Goal: Task Accomplishment & Management: Manage account settings

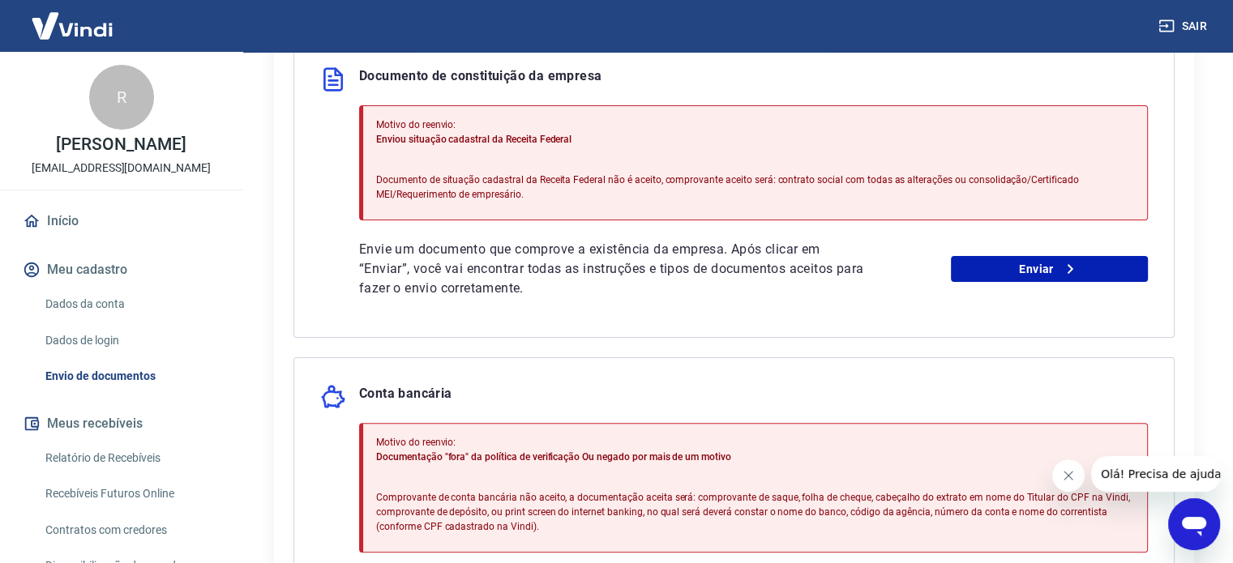
scroll to position [568, 0]
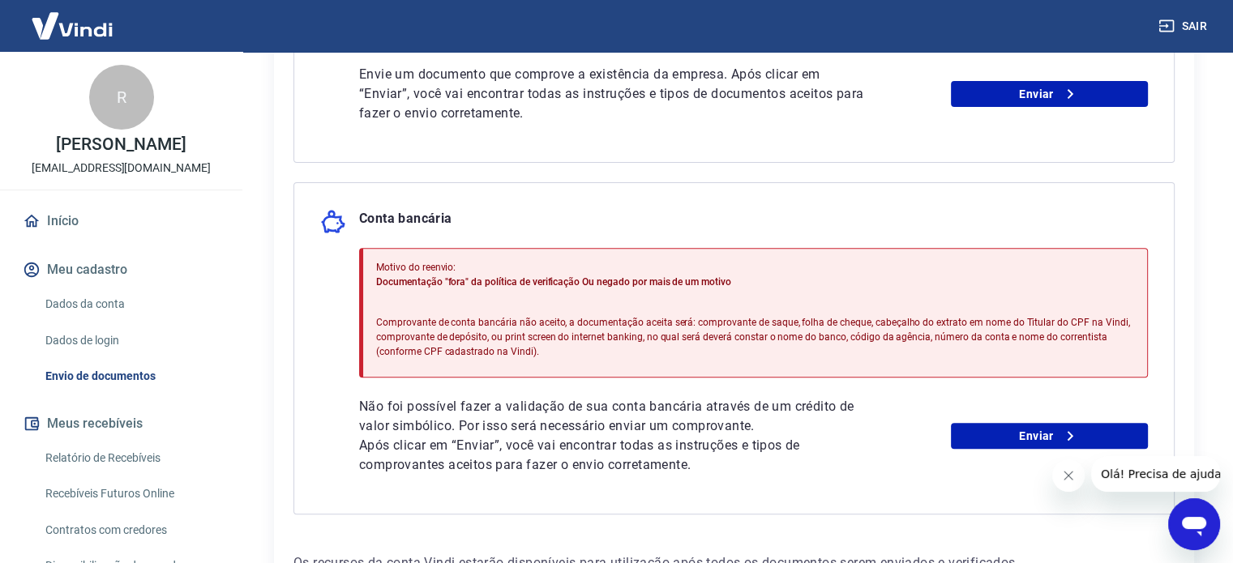
click at [101, 333] on link "Dados de login" at bounding box center [131, 340] width 184 height 33
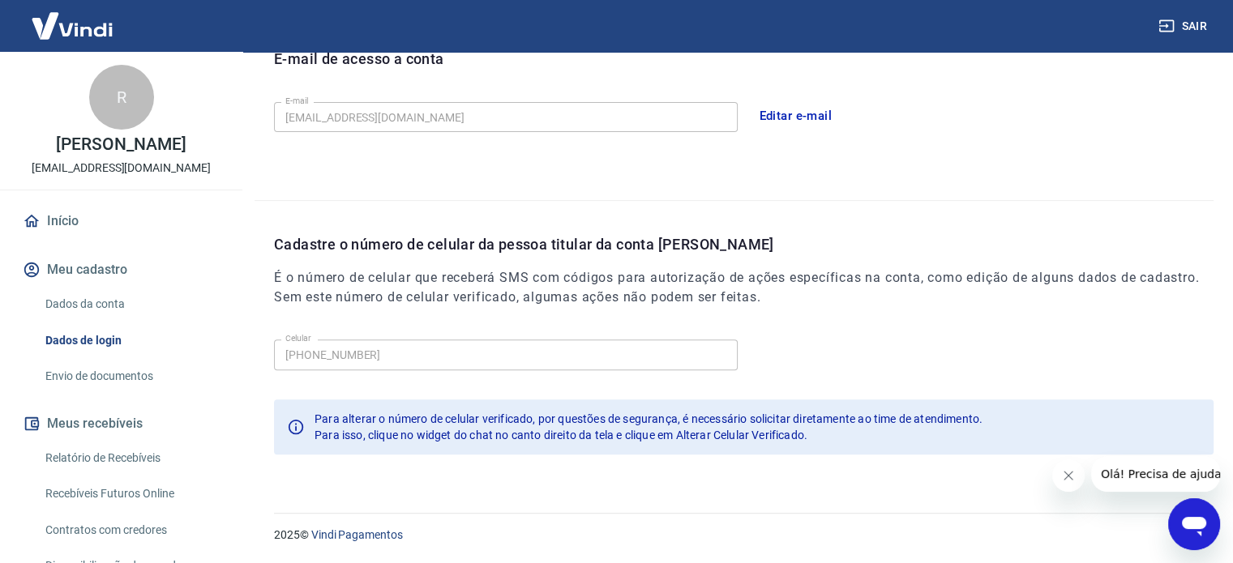
scroll to position [473, 0]
click at [101, 302] on link "Dados da conta" at bounding box center [131, 304] width 184 height 33
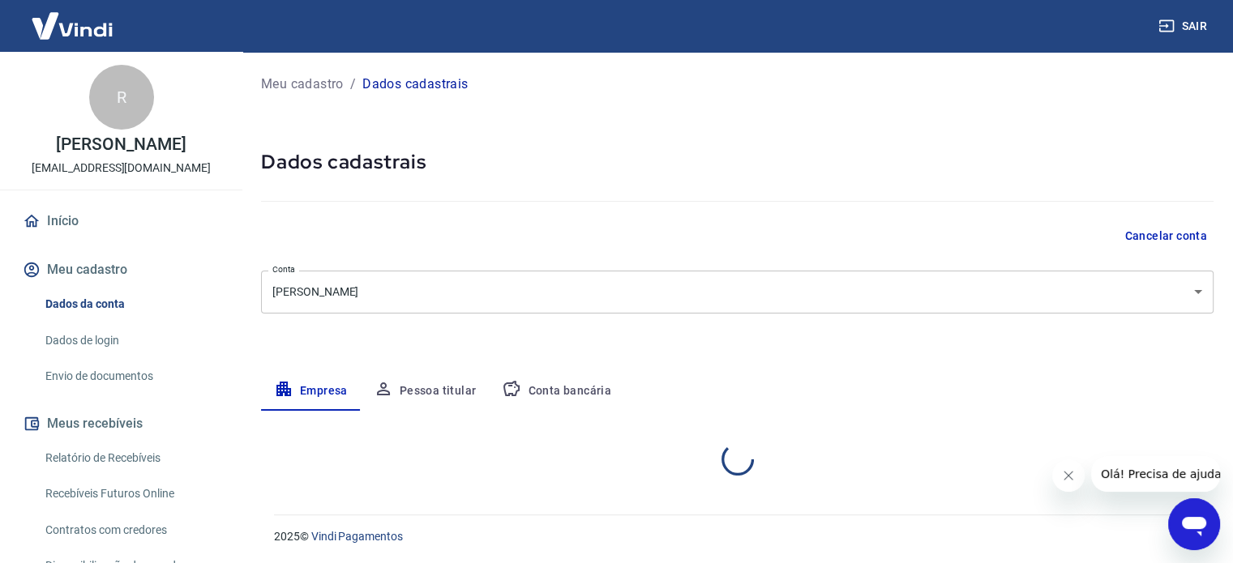
select select "MG"
select select "business"
click at [110, 376] on link "Envio de documentos" at bounding box center [131, 376] width 184 height 33
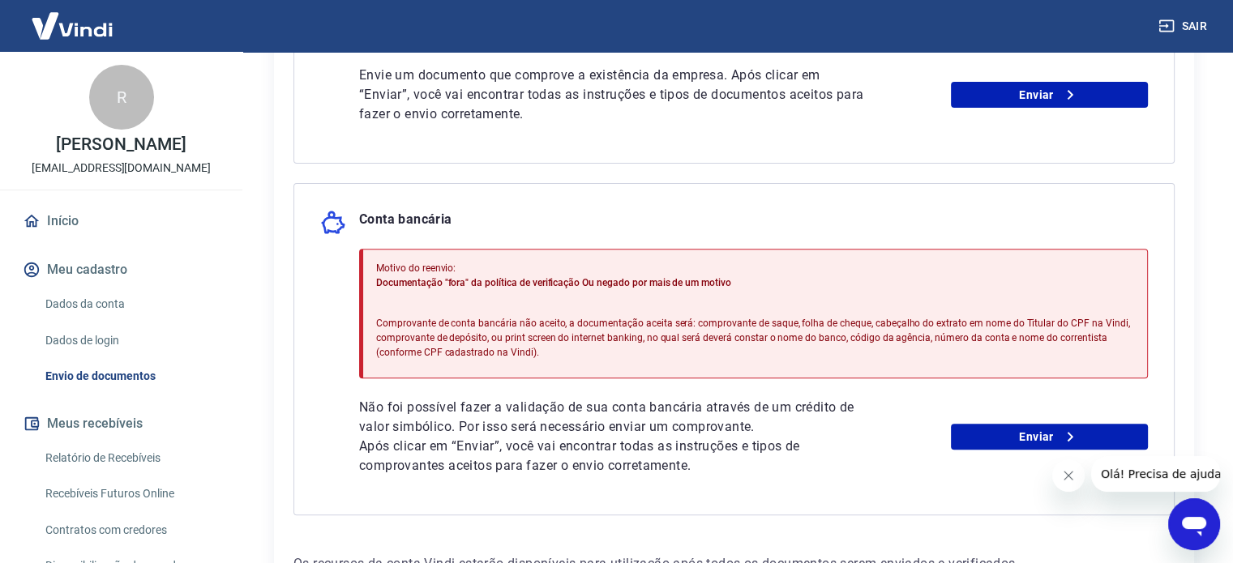
scroll to position [568, 0]
click at [101, 340] on link "Dados de login" at bounding box center [131, 340] width 184 height 33
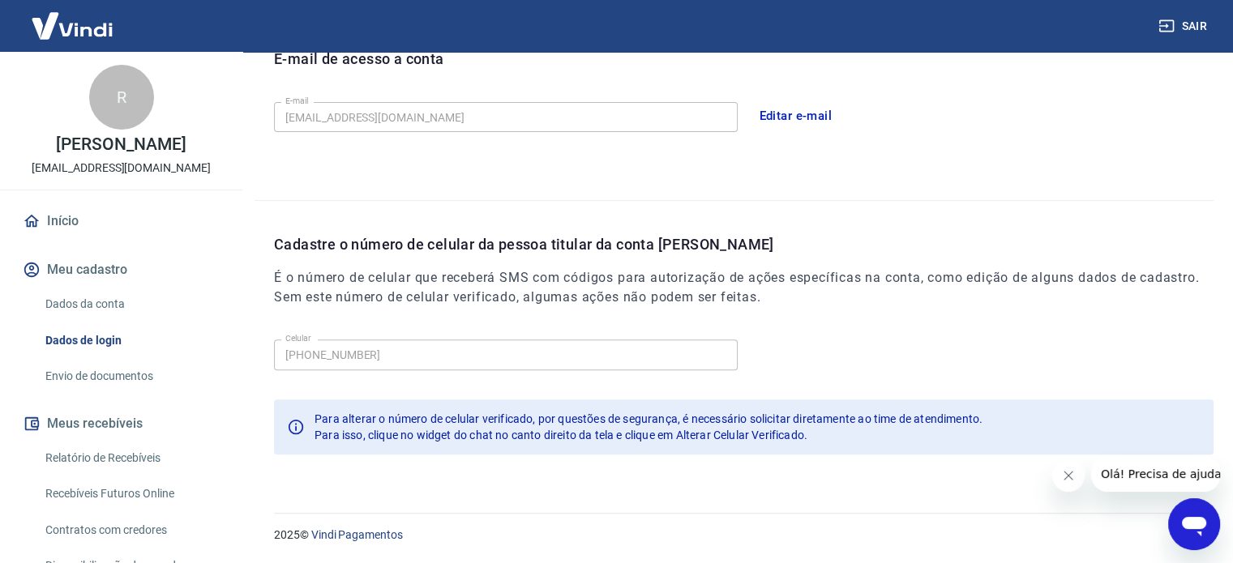
scroll to position [473, 0]
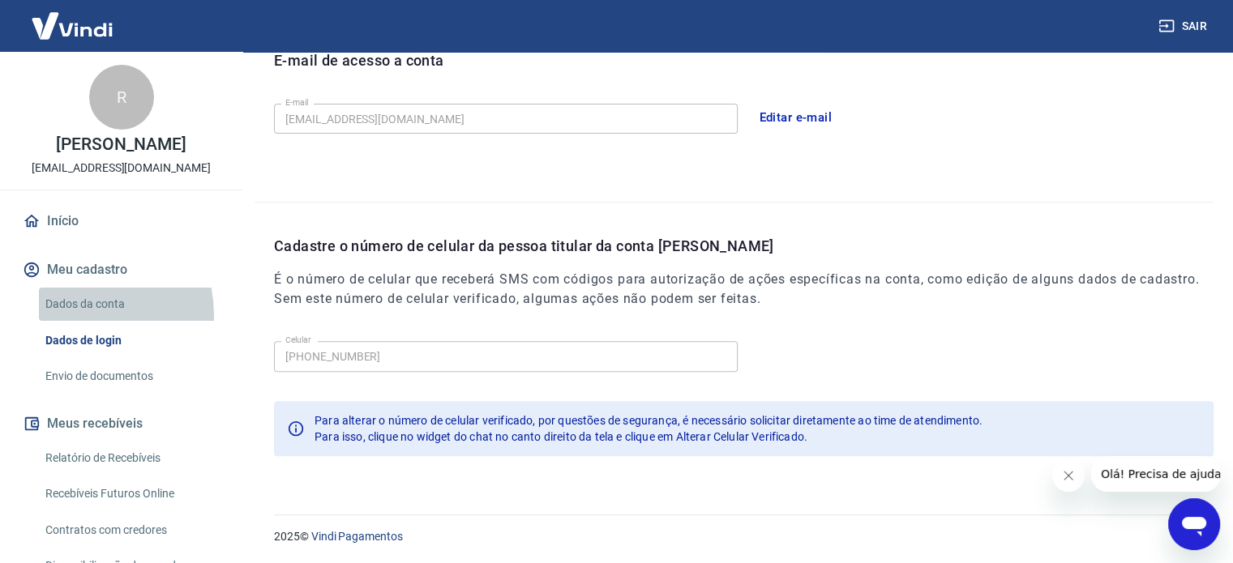
click at [60, 316] on link "Dados da conta" at bounding box center [131, 304] width 184 height 33
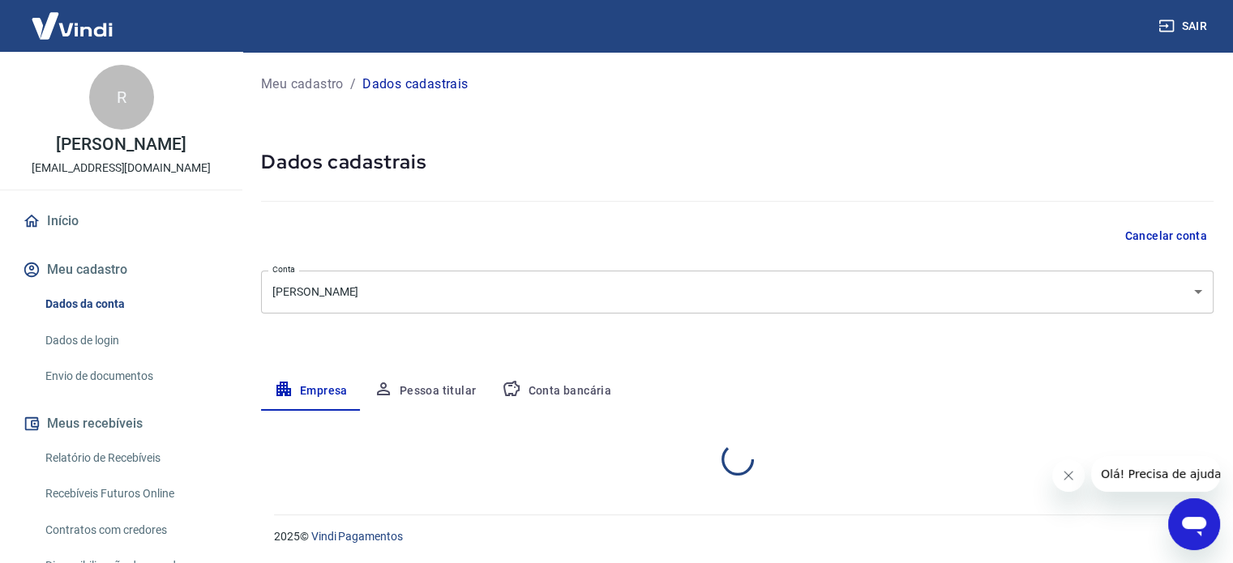
select select "MG"
select select "business"
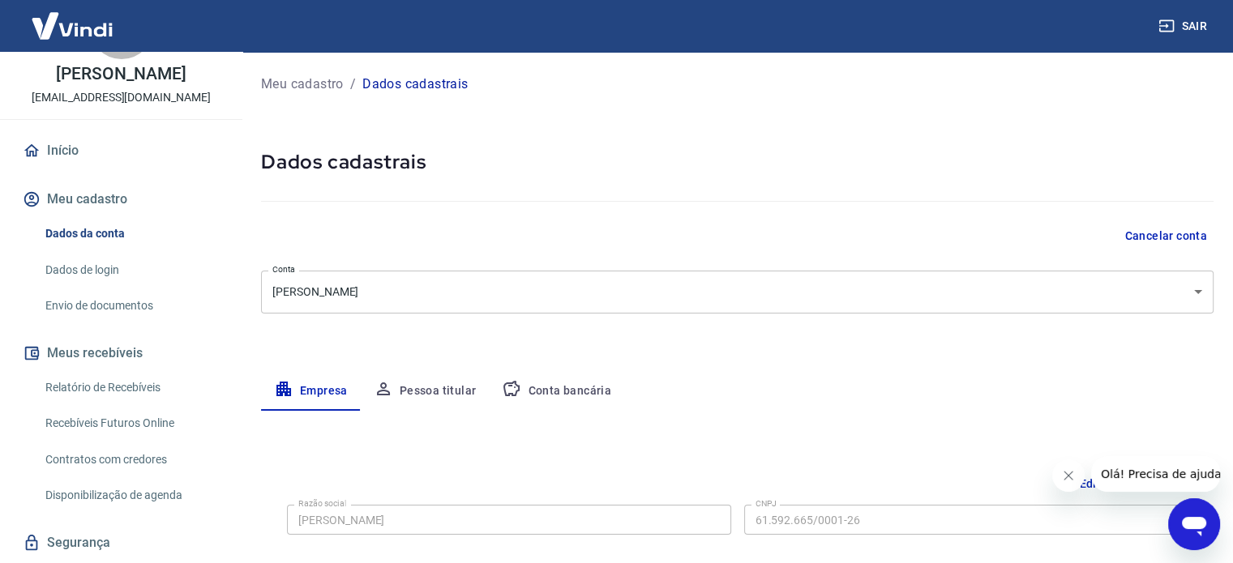
scroll to position [116, 0]
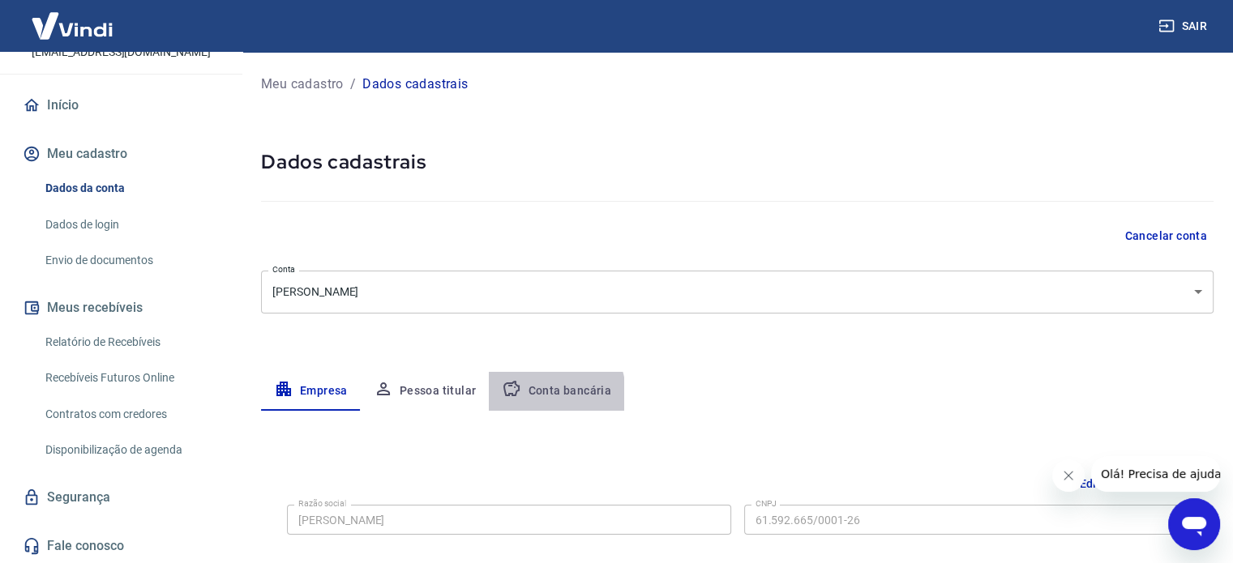
click at [542, 393] on button "Conta bancária" at bounding box center [556, 391] width 135 height 39
select select "3"
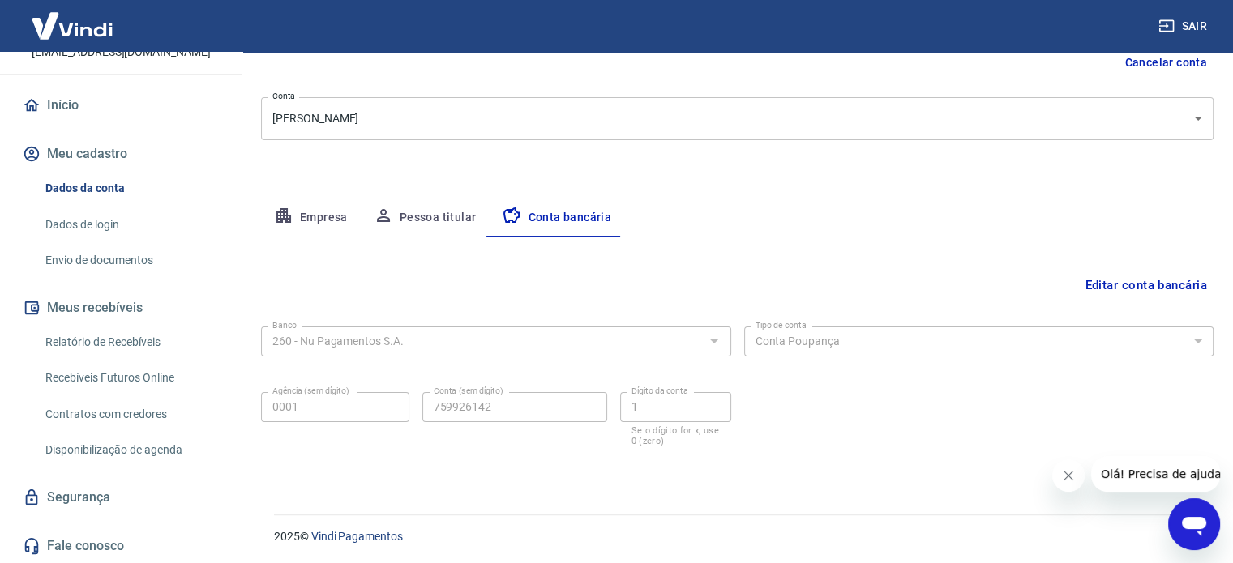
scroll to position [174, 0]
click at [1158, 285] on button "Editar conta bancária" at bounding box center [1145, 284] width 135 height 31
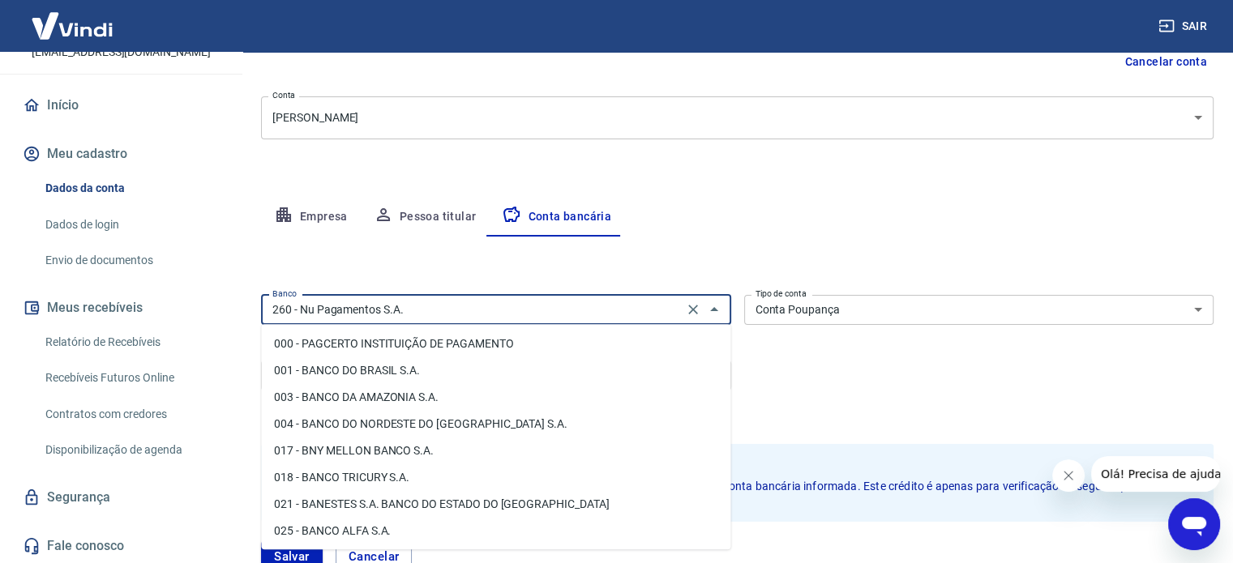
scroll to position [1135, 0]
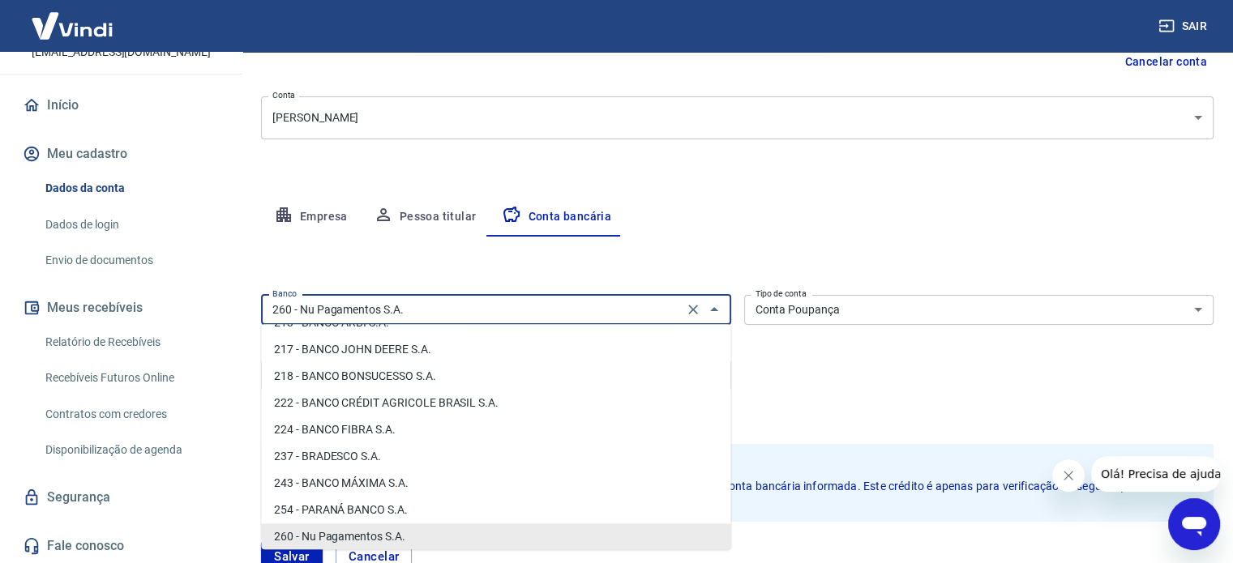
drag, startPoint x: 469, startPoint y: 306, endPoint x: 193, endPoint y: 317, distance: 276.7
click at [193, 317] on div "Sair R Rogério Rodrigues Diniz tremdasaraucarias@gmail.com Início Meu cadastro …" at bounding box center [616, 107] width 1233 height 563
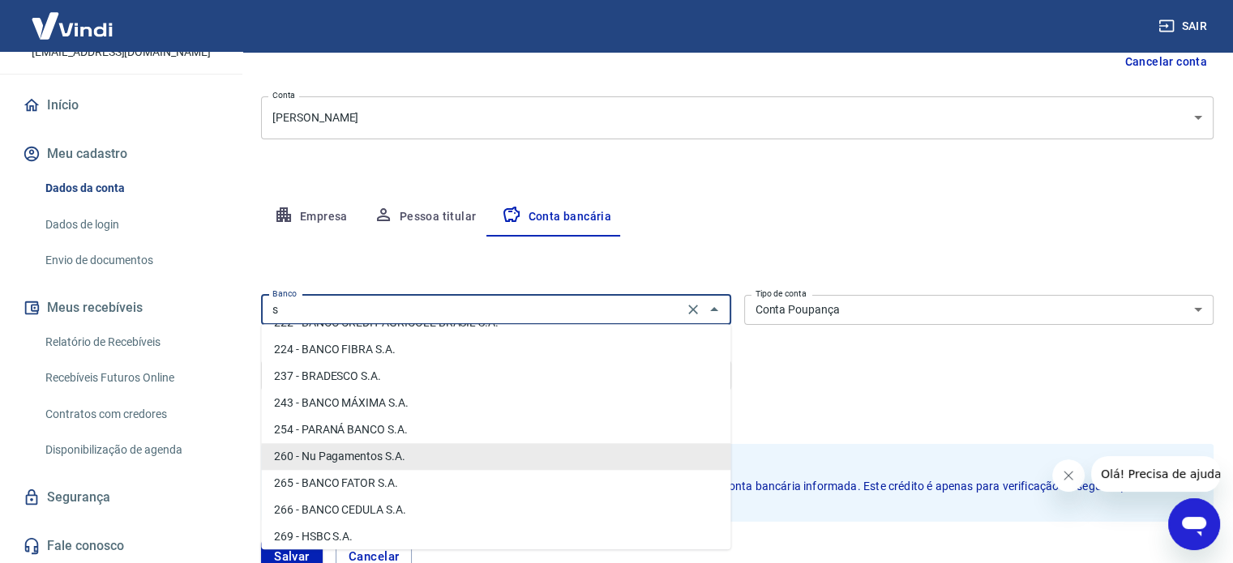
scroll to position [0, 0]
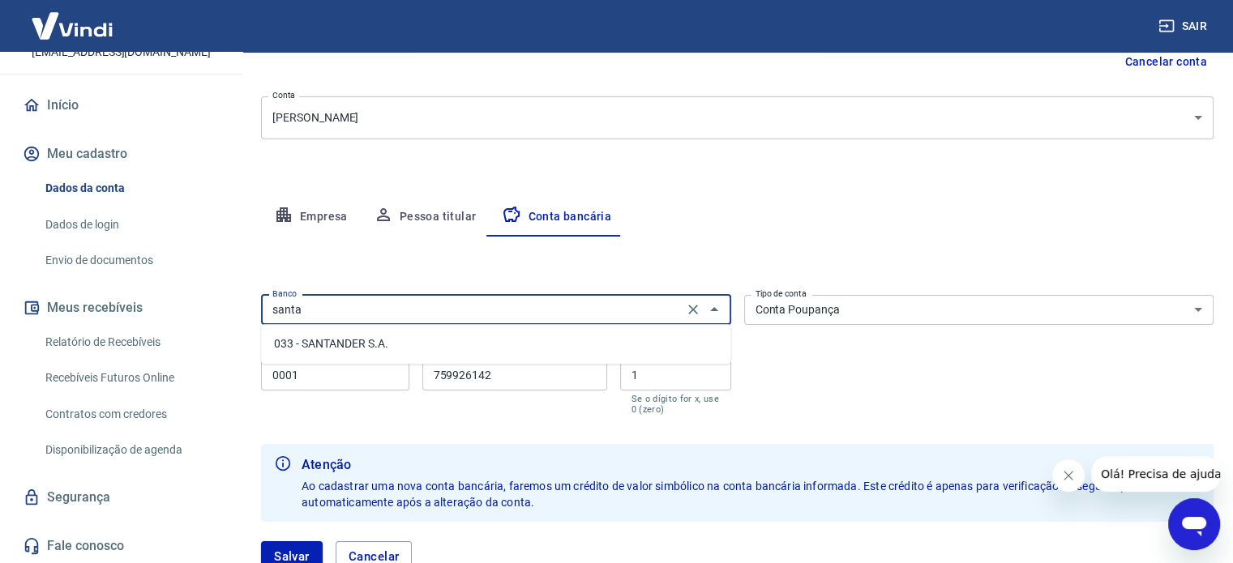
click at [365, 343] on li "033 - SANTANDER S.A." at bounding box center [495, 344] width 469 height 27
type input "033 - SANTANDER S.A."
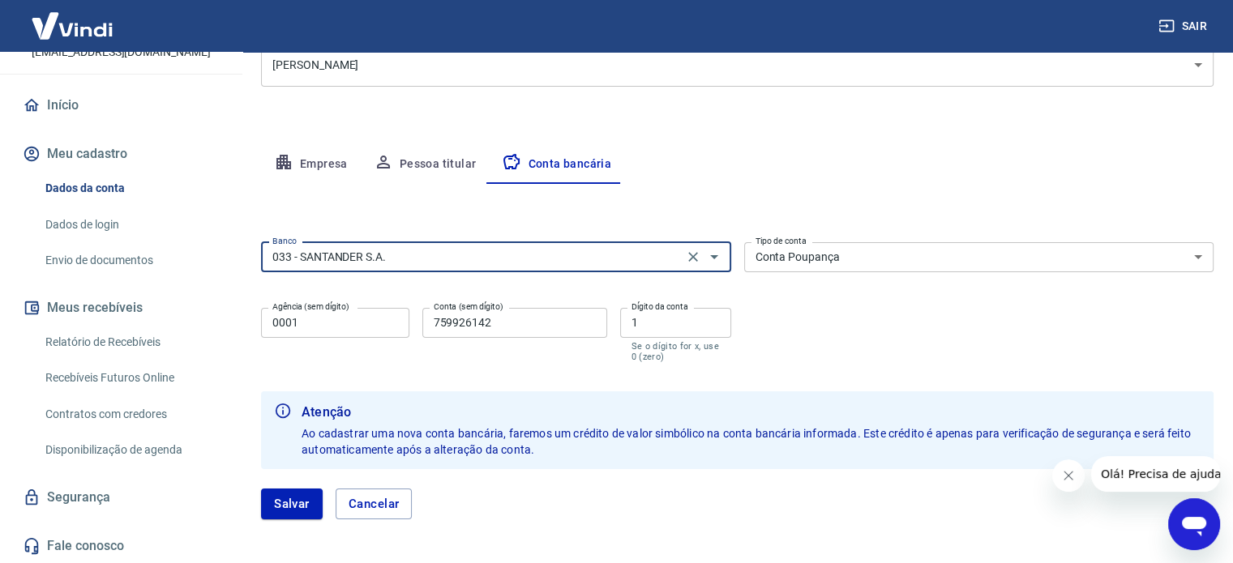
scroll to position [255, 0]
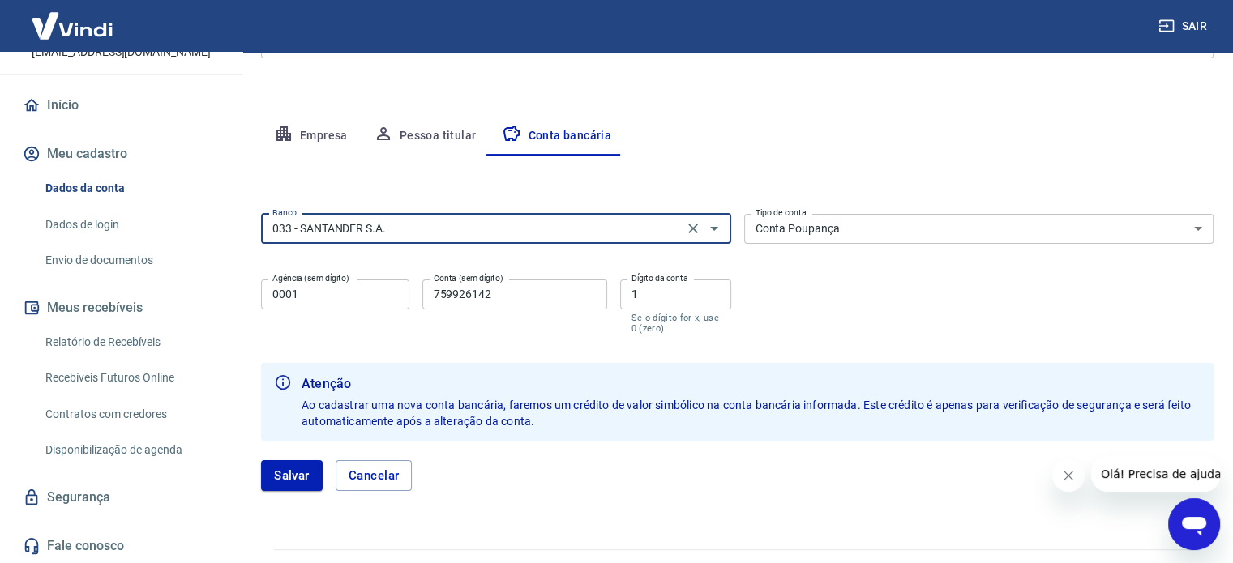
click at [697, 227] on icon "Clear" at bounding box center [693, 229] width 16 height 16
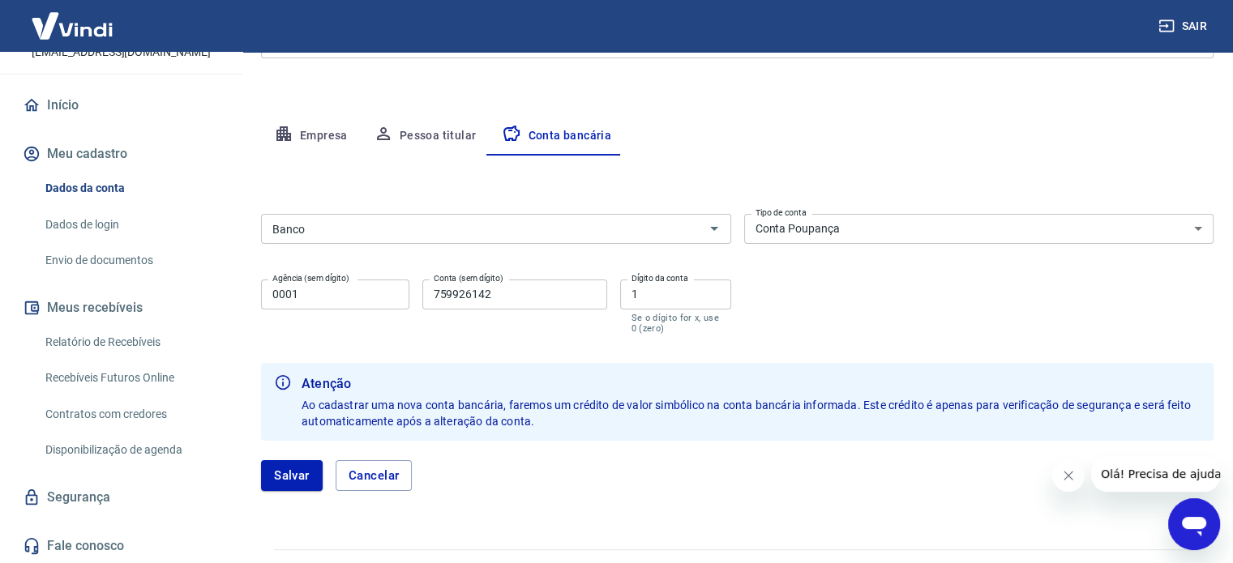
click at [703, 158] on div "Editar conta bancária Banco Banco Tipo de conta Conta Corrente Conta Poupança T…" at bounding box center [737, 333] width 953 height 355
click at [390, 476] on button "Cancelar" at bounding box center [374, 475] width 77 height 31
type input "260 - Nu Pagamentos S.A."
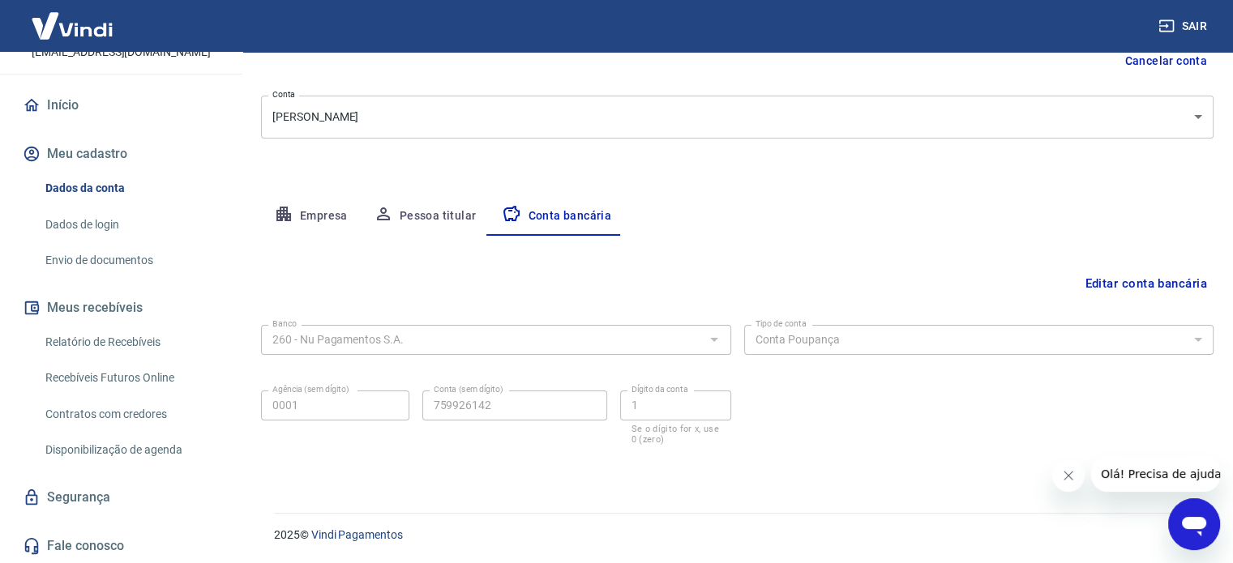
scroll to position [174, 0]
click at [101, 268] on link "Envio de documentos" at bounding box center [131, 260] width 184 height 33
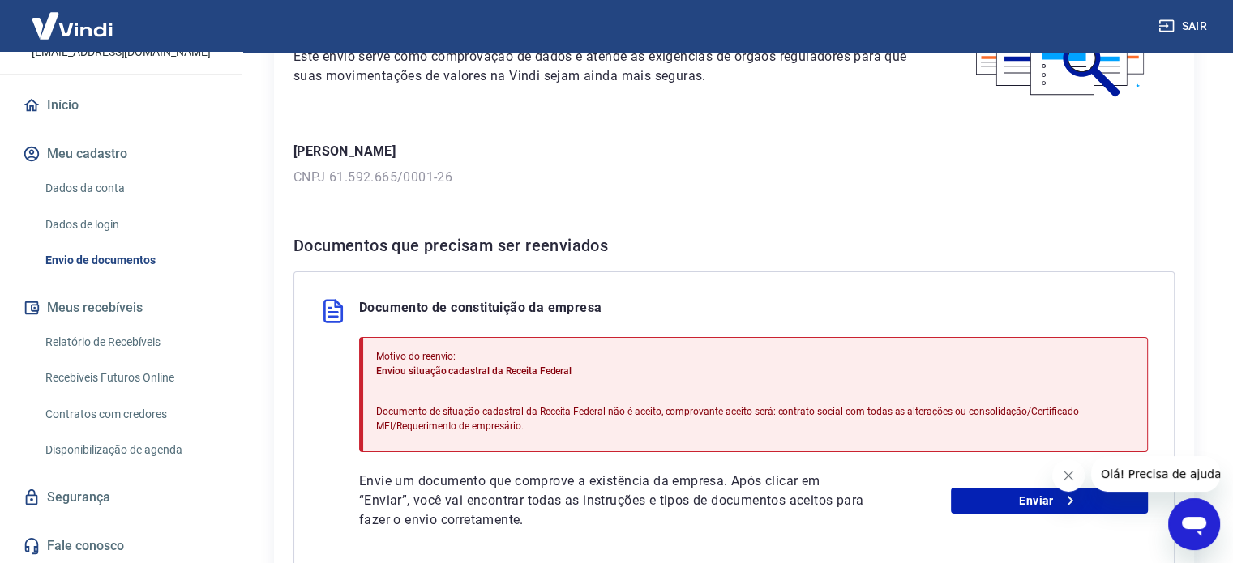
scroll to position [405, 0]
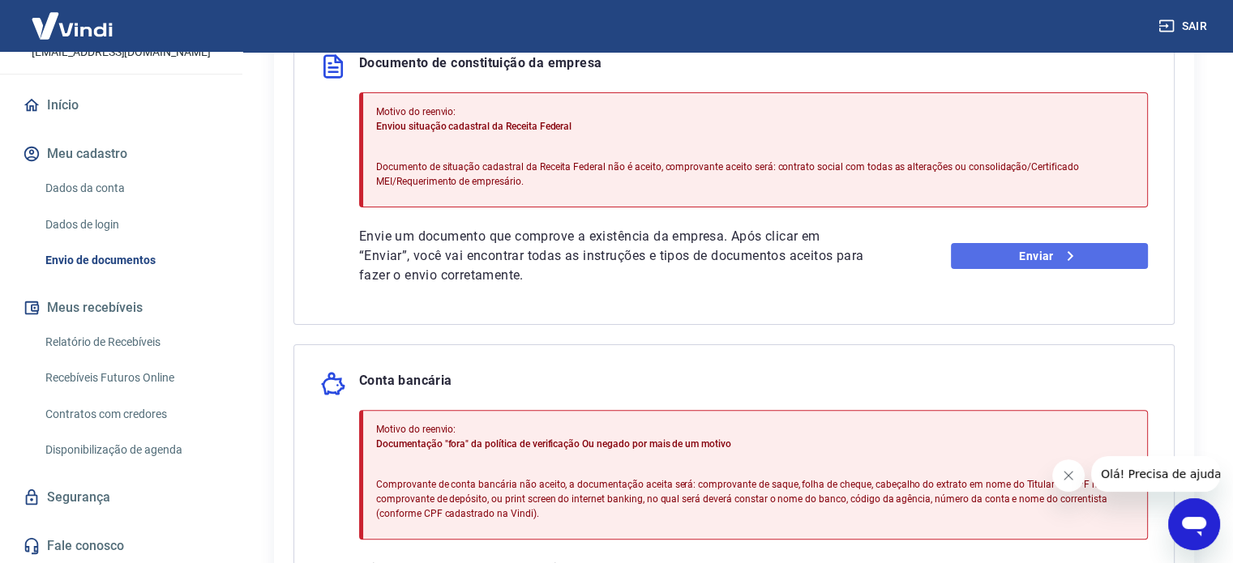
click at [1078, 256] on icon at bounding box center [1069, 255] width 19 height 19
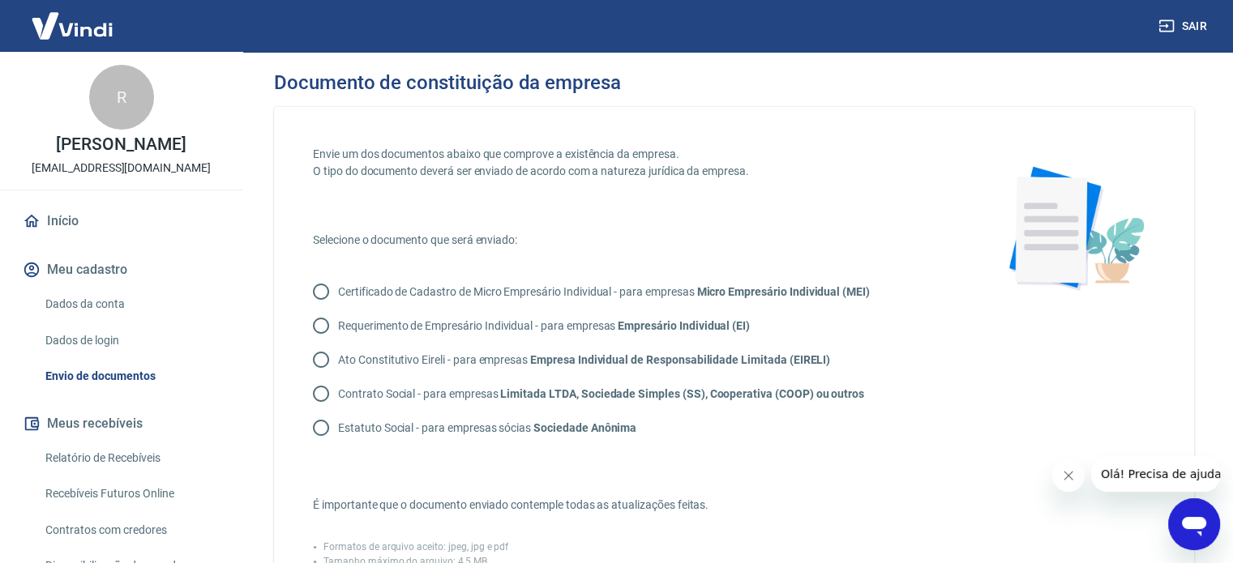
click at [324, 289] on input "Certificado de Cadastro de Micro Empresário Individual - para empresas Micro Em…" at bounding box center [321, 292] width 34 height 34
radio input "true"
click at [324, 289] on input "Certificado de Cadastro de Micro Empresário Individual - para empresas Micro Em…" at bounding box center [321, 292] width 34 height 34
click at [113, 340] on link "Dados de login" at bounding box center [131, 340] width 184 height 33
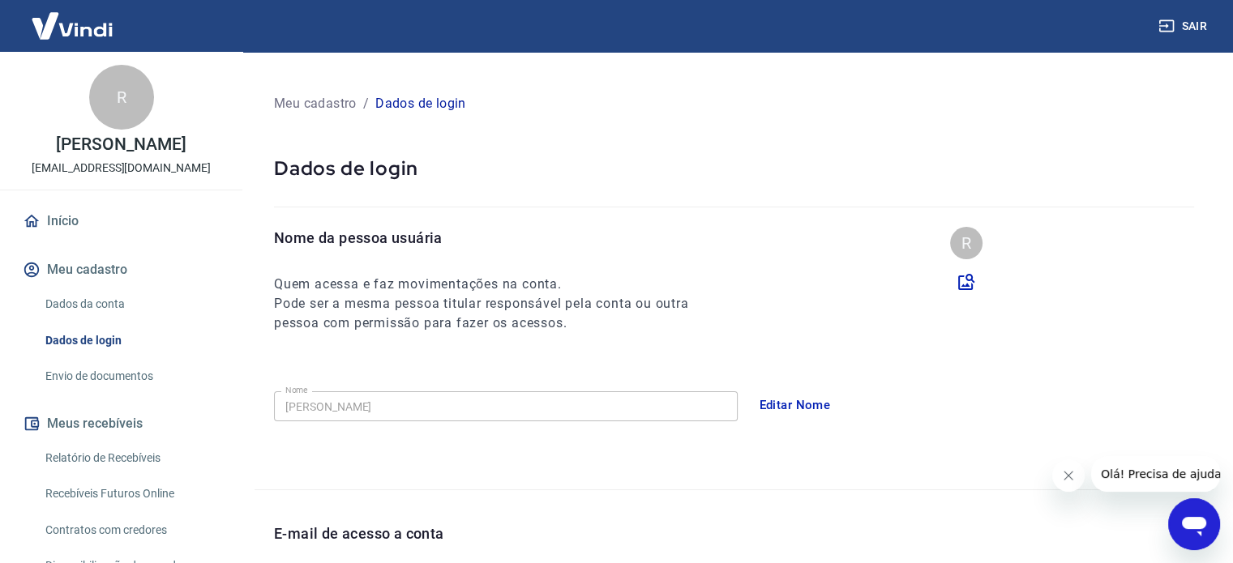
click at [99, 379] on link "Envio de documentos" at bounding box center [131, 376] width 184 height 33
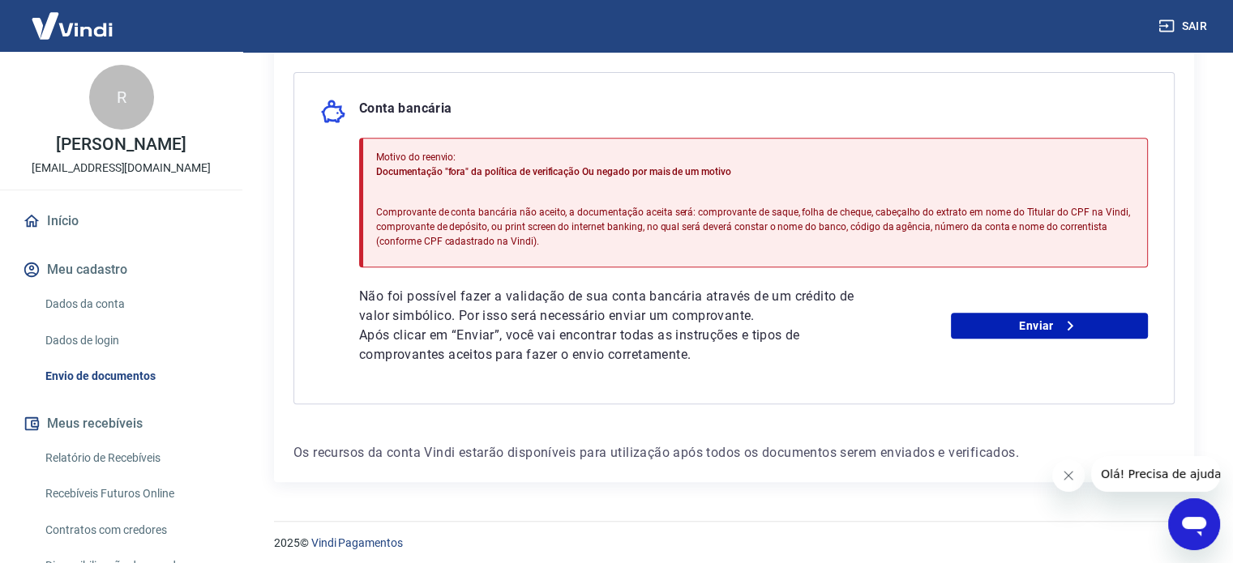
scroll to position [684, 0]
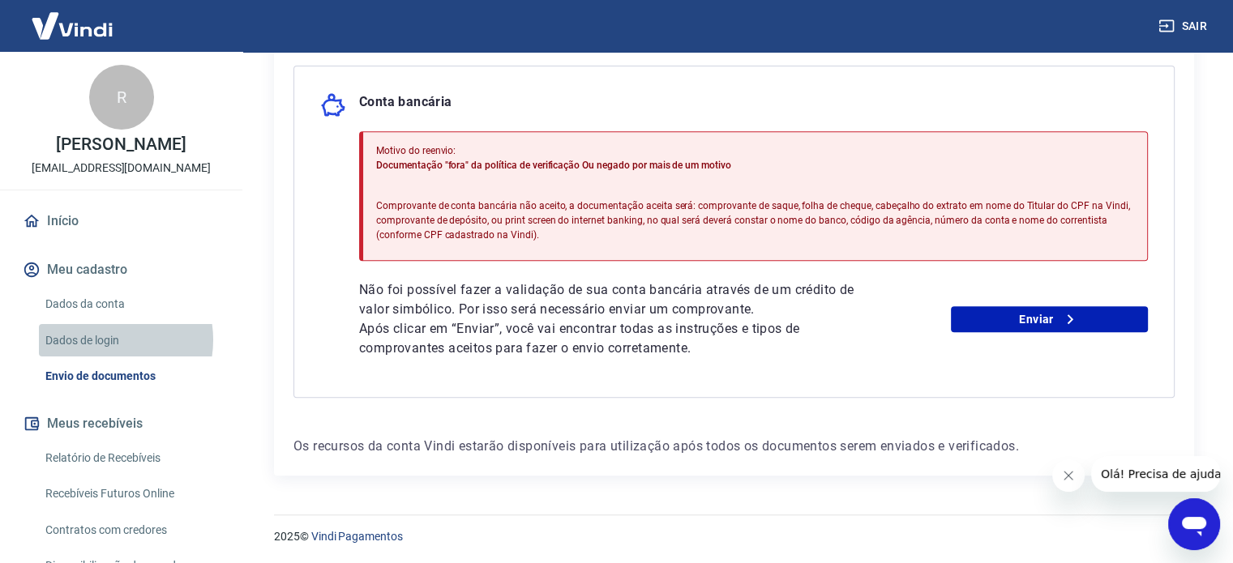
click at [101, 340] on link "Dados de login" at bounding box center [131, 340] width 184 height 33
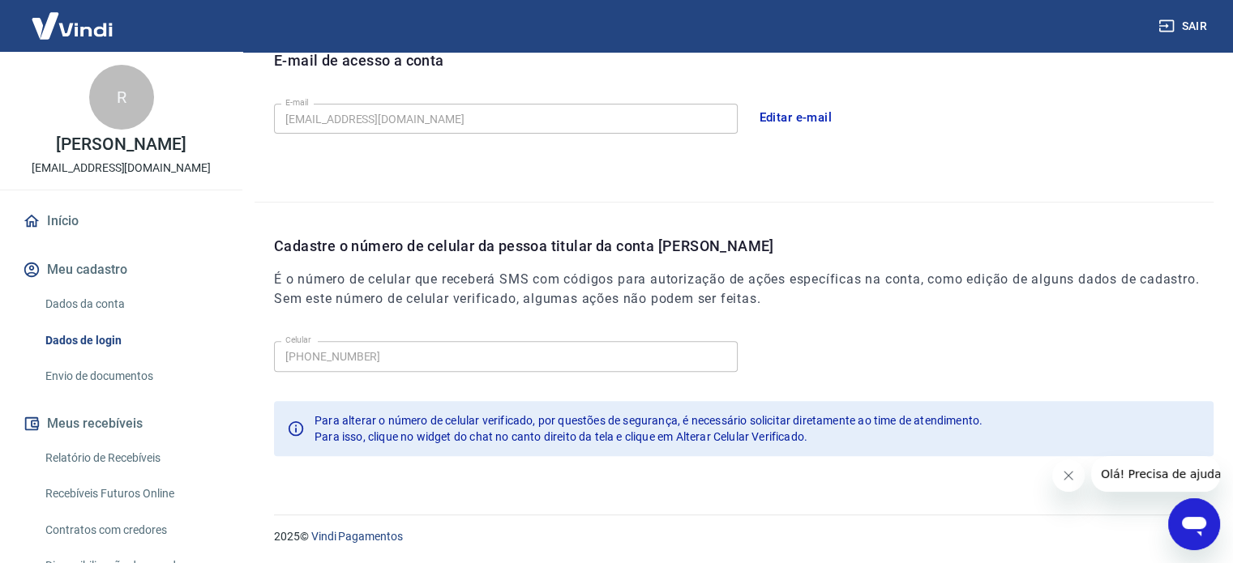
scroll to position [311, 0]
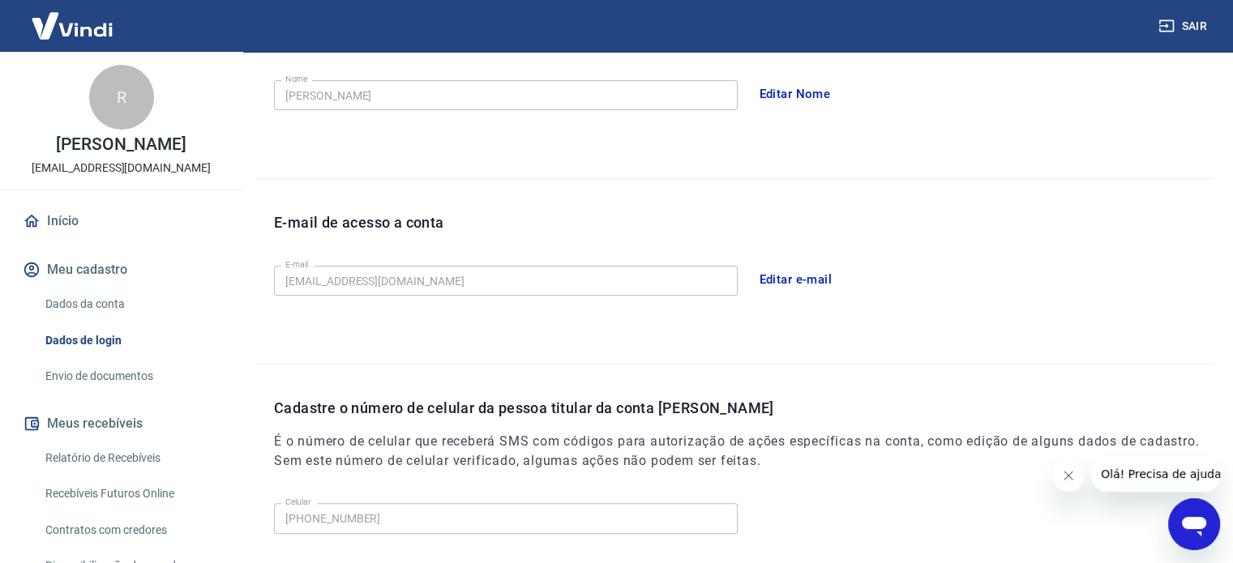
click at [71, 306] on link "Dados da conta" at bounding box center [131, 304] width 184 height 33
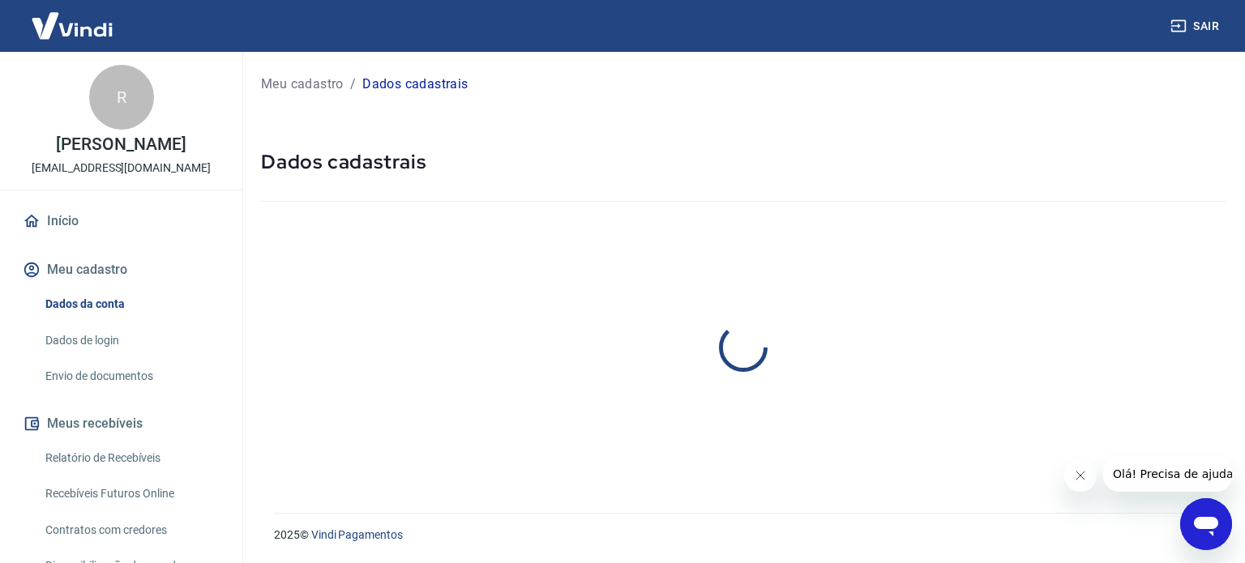
select select "MG"
select select "business"
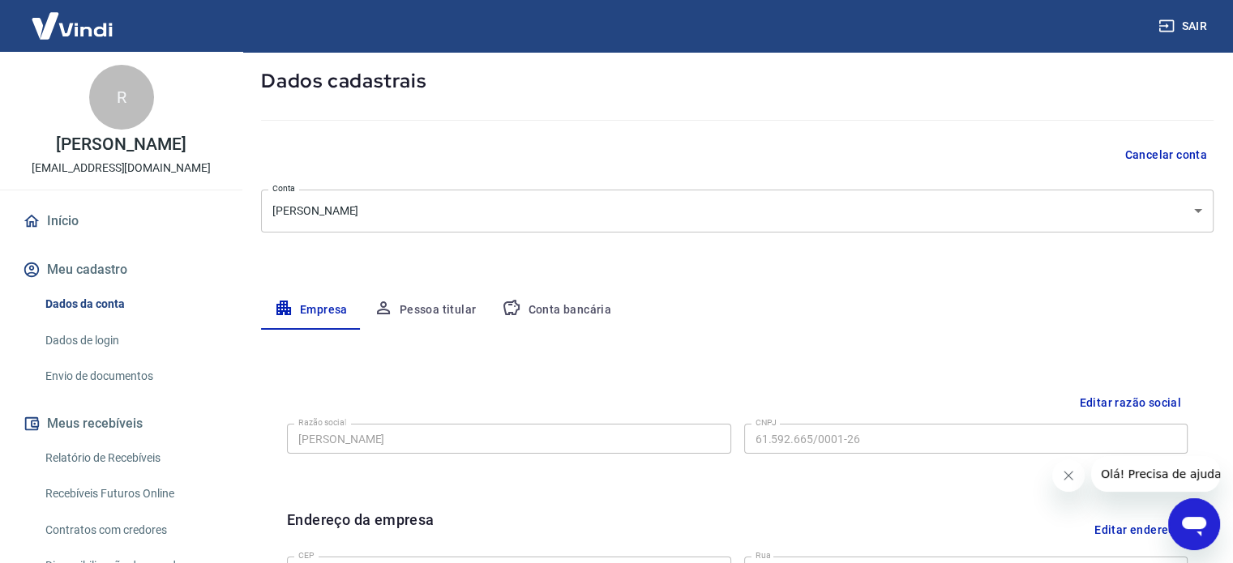
click at [555, 315] on button "Conta bancária" at bounding box center [556, 310] width 135 height 39
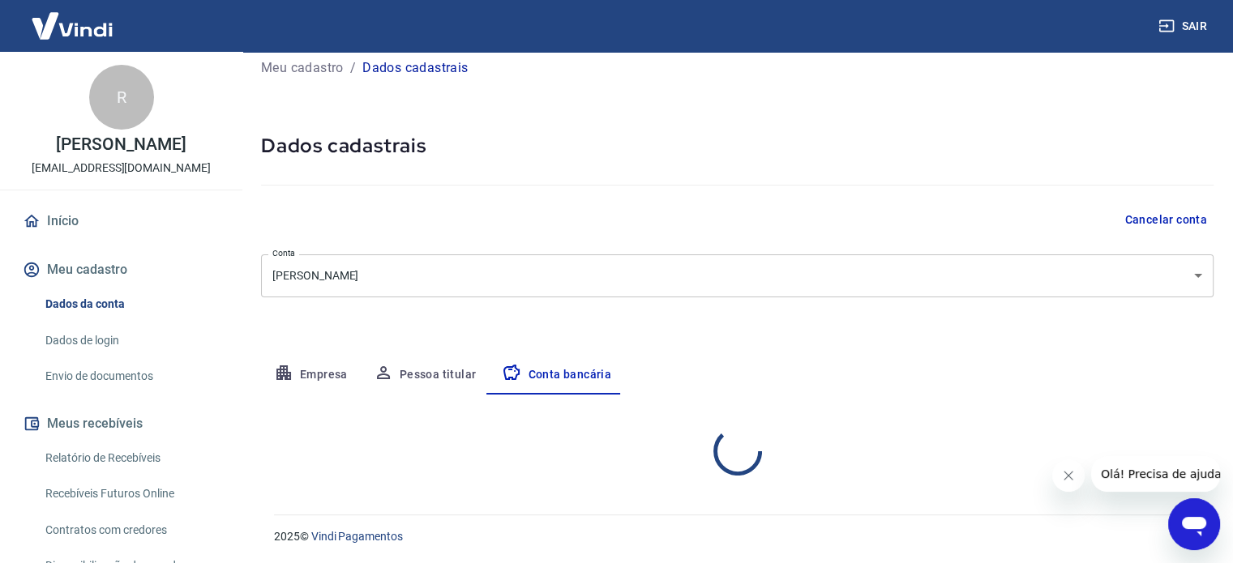
select select "3"
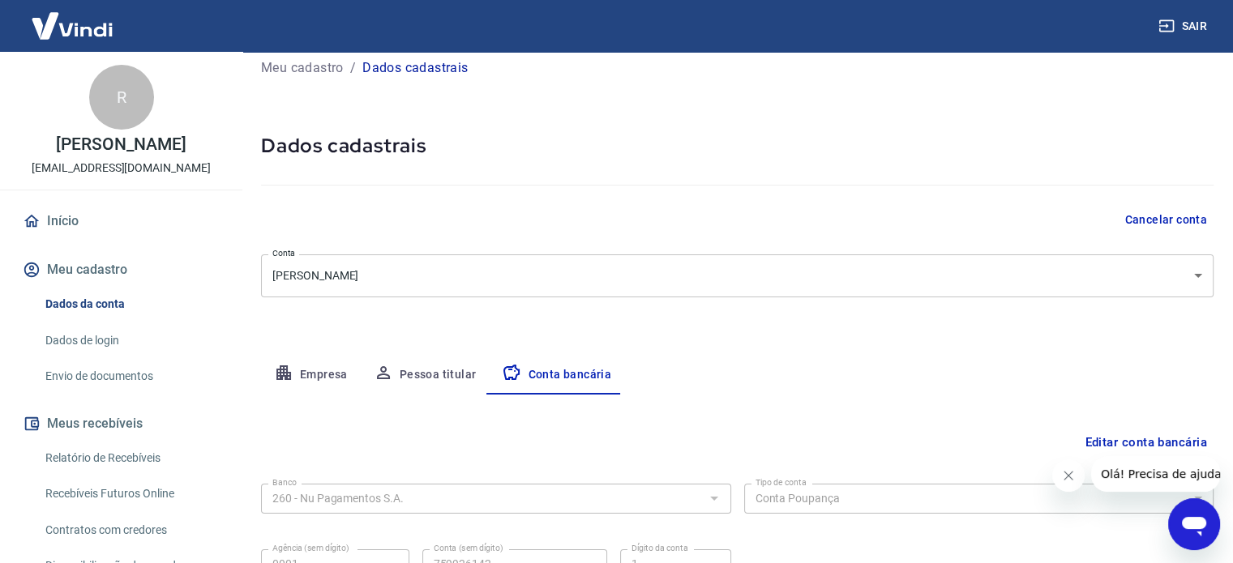
scroll to position [81, 0]
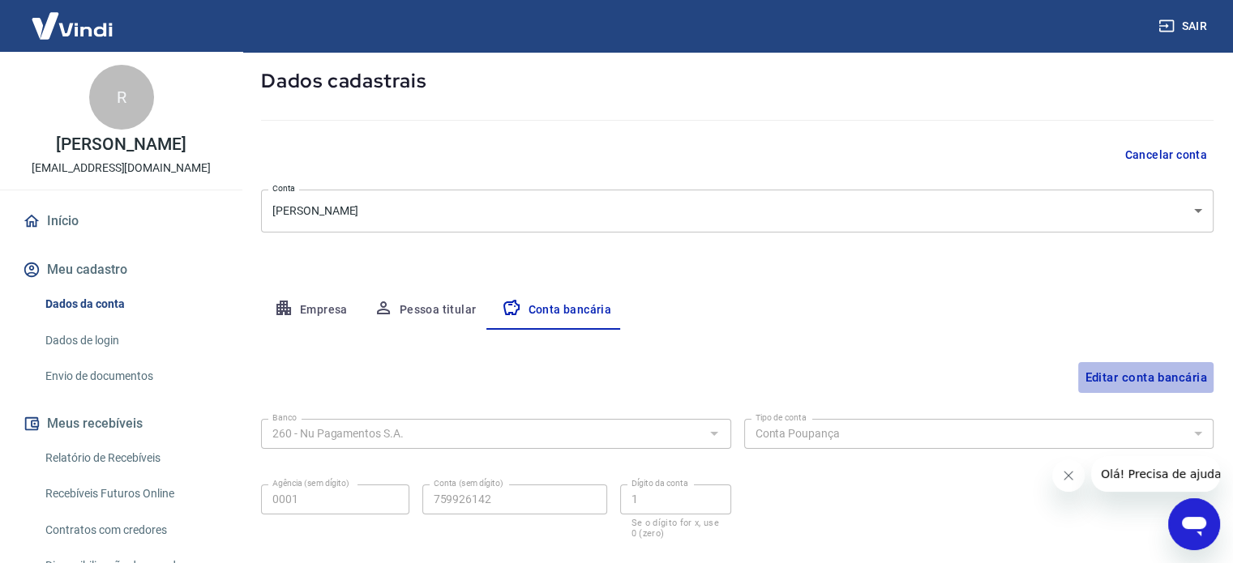
click at [1171, 373] on button "Editar conta bancária" at bounding box center [1145, 377] width 135 height 31
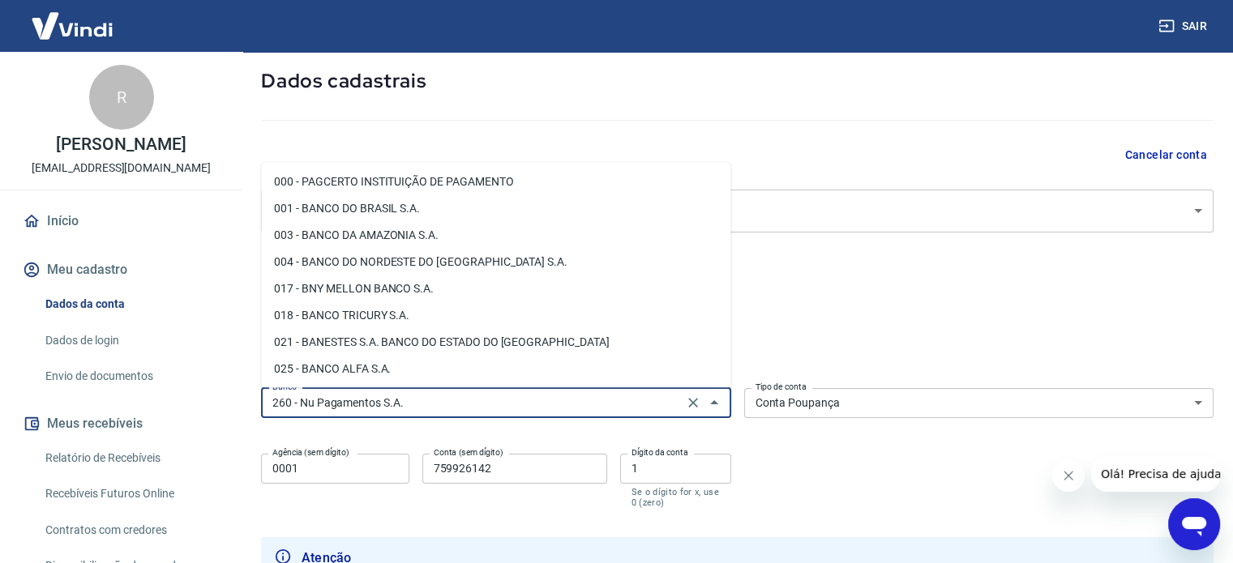
click at [464, 405] on input "260 - Nu Pagamentos S.A." at bounding box center [472, 403] width 413 height 20
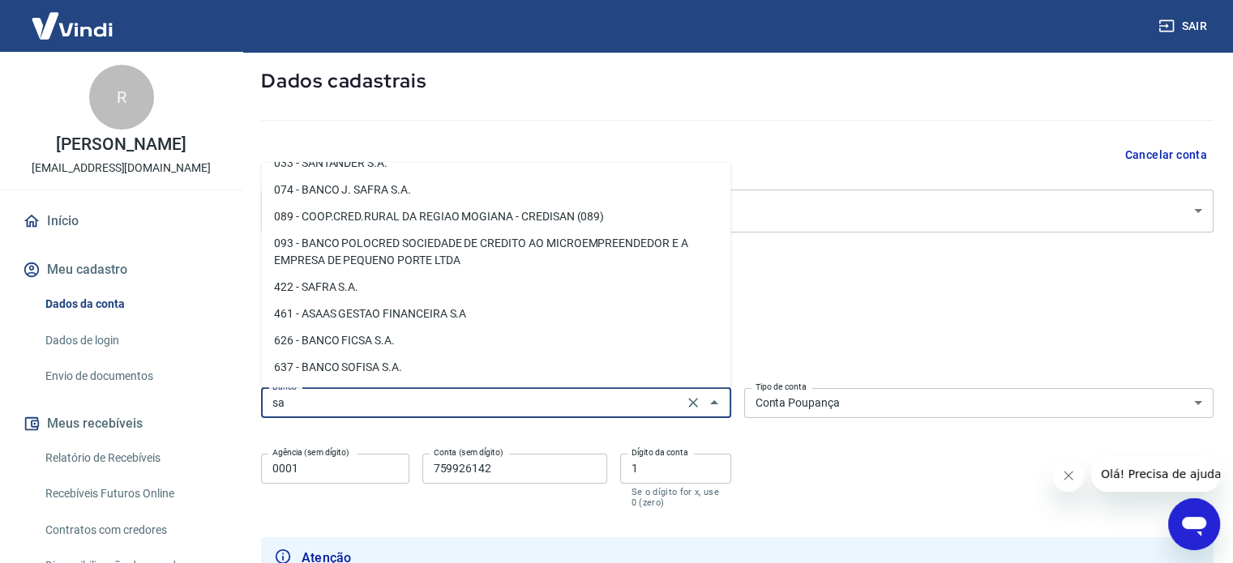
scroll to position [0, 0]
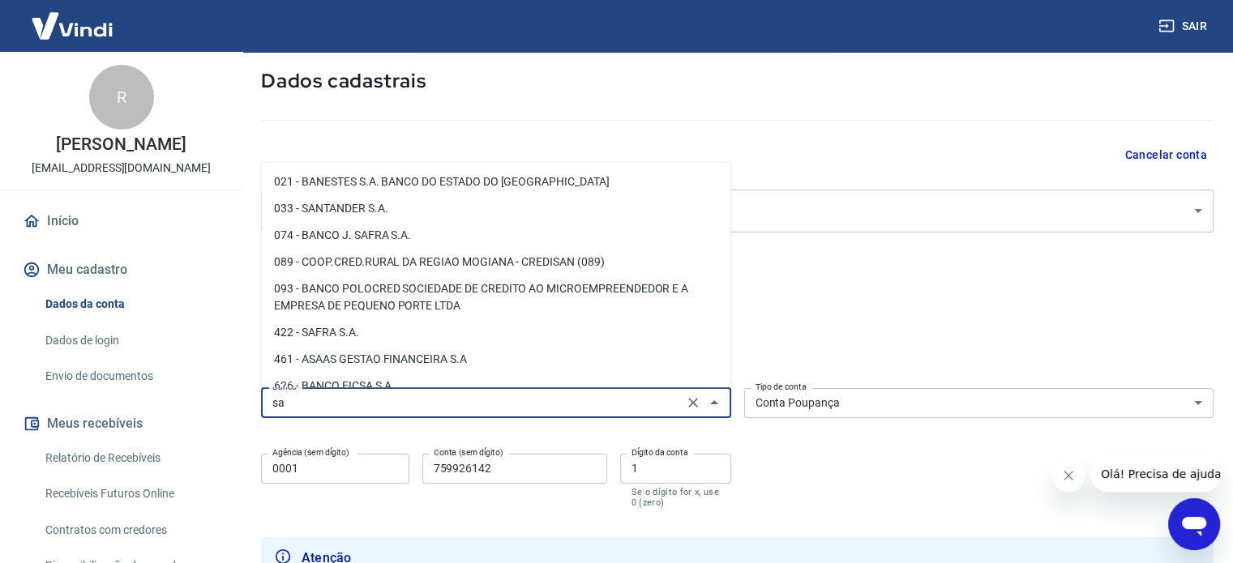
click at [409, 208] on li "033 - SANTANDER S.A." at bounding box center [495, 208] width 469 height 27
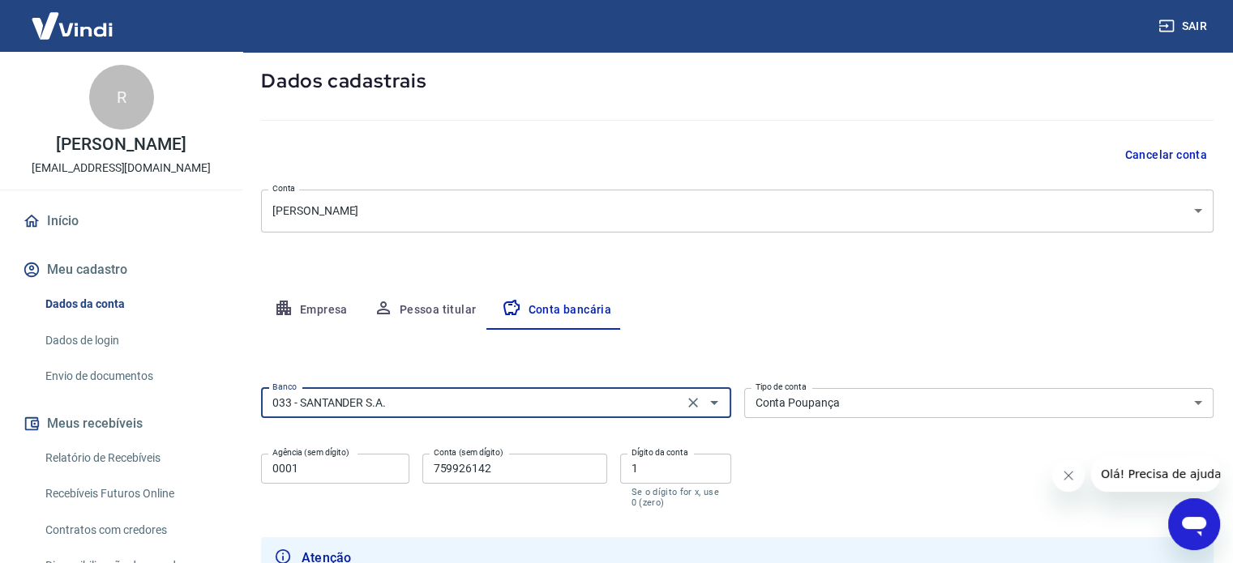
type input "033 - SANTANDER S.A."
click at [911, 411] on select "Conta Corrente Conta Poupança" at bounding box center [979, 403] width 470 height 30
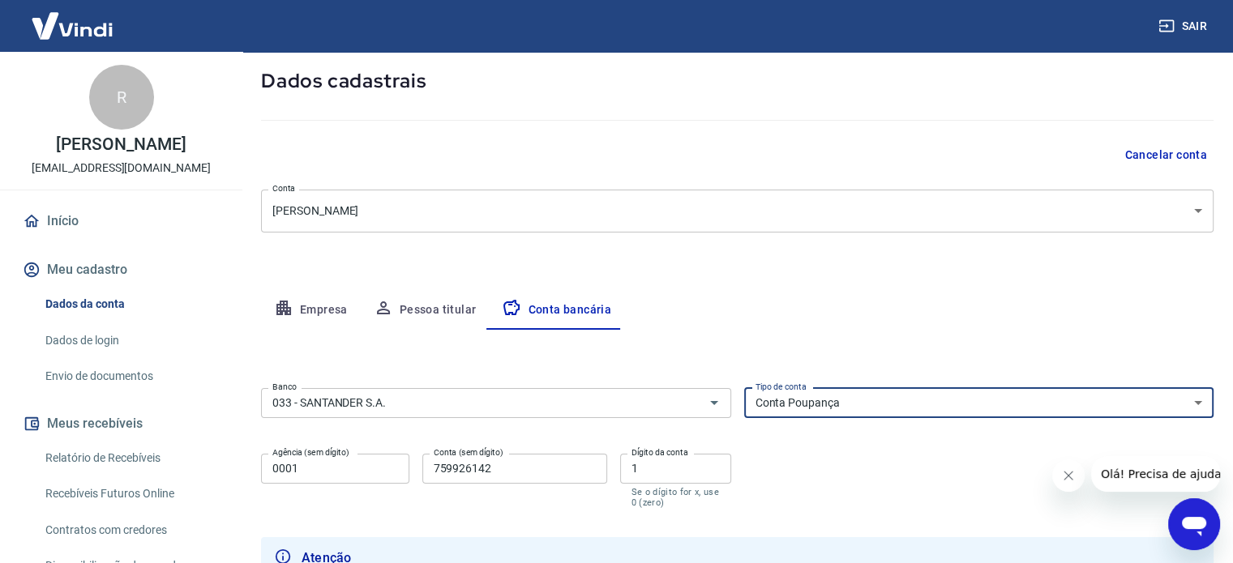
select select "1"
click at [744, 388] on select "Conta Corrente Conta Poupança" at bounding box center [979, 403] width 470 height 30
click at [316, 472] on input "0001" at bounding box center [335, 469] width 148 height 30
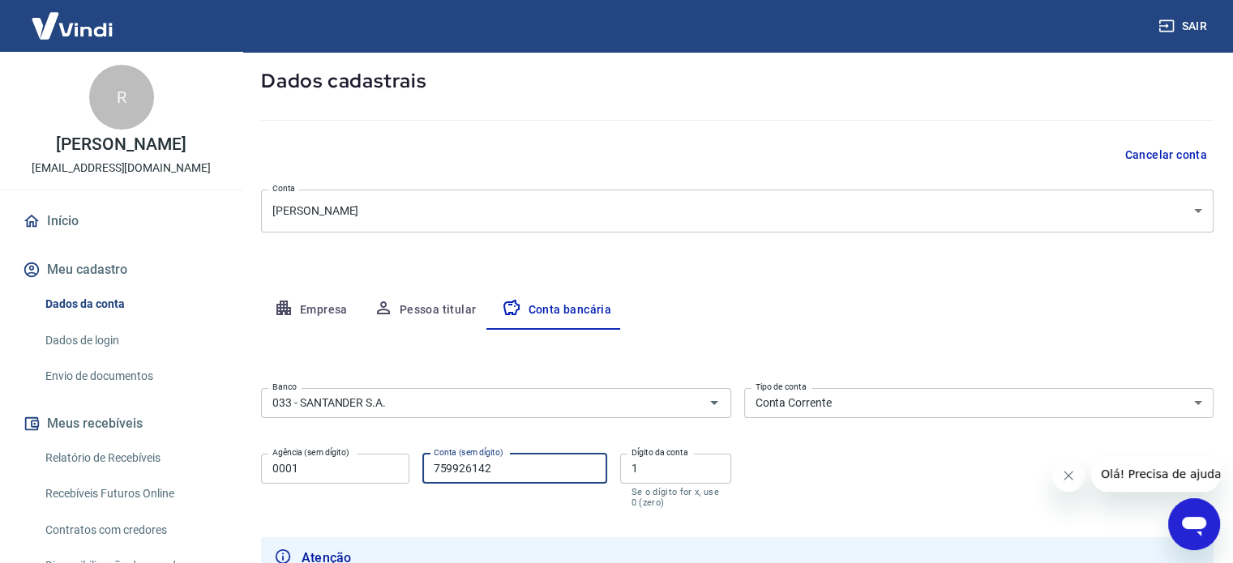
drag, startPoint x: 524, startPoint y: 473, endPoint x: 324, endPoint y: 471, distance: 199.4
click at [324, 471] on div "Agência (sem dígito) 0001 Agência (sem dígito) Conta (sem dígito) 759926142 Con…" at bounding box center [496, 480] width 470 height 64
type input "01070537"
click at [311, 477] on input "0001" at bounding box center [335, 469] width 148 height 30
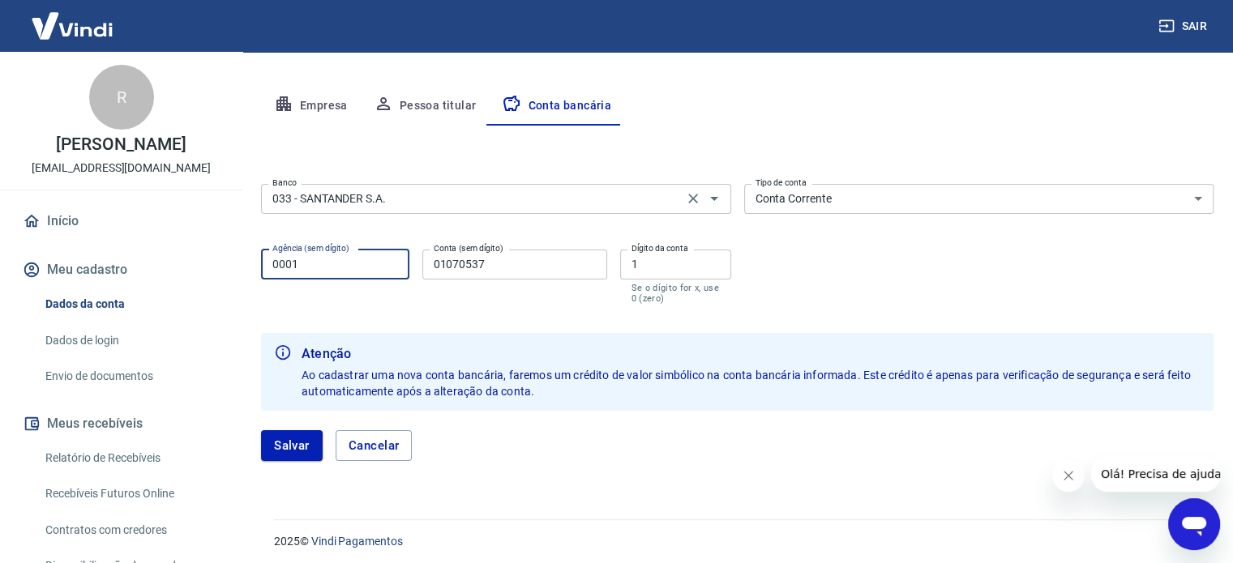
scroll to position [291, 0]
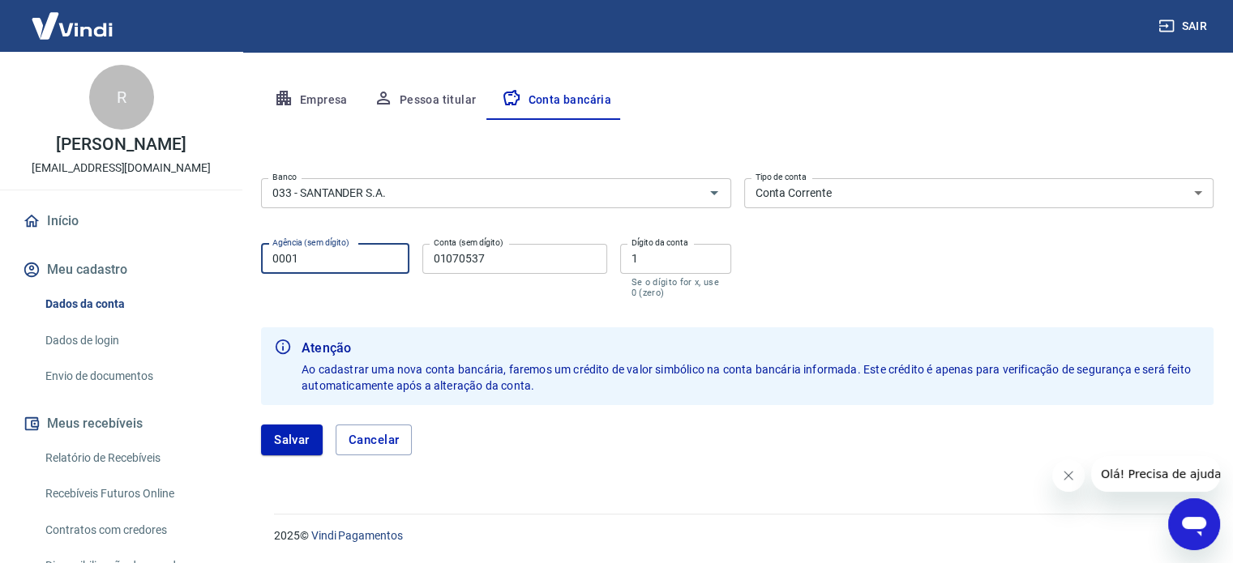
click at [282, 439] on button "Salvar" at bounding box center [292, 440] width 62 height 31
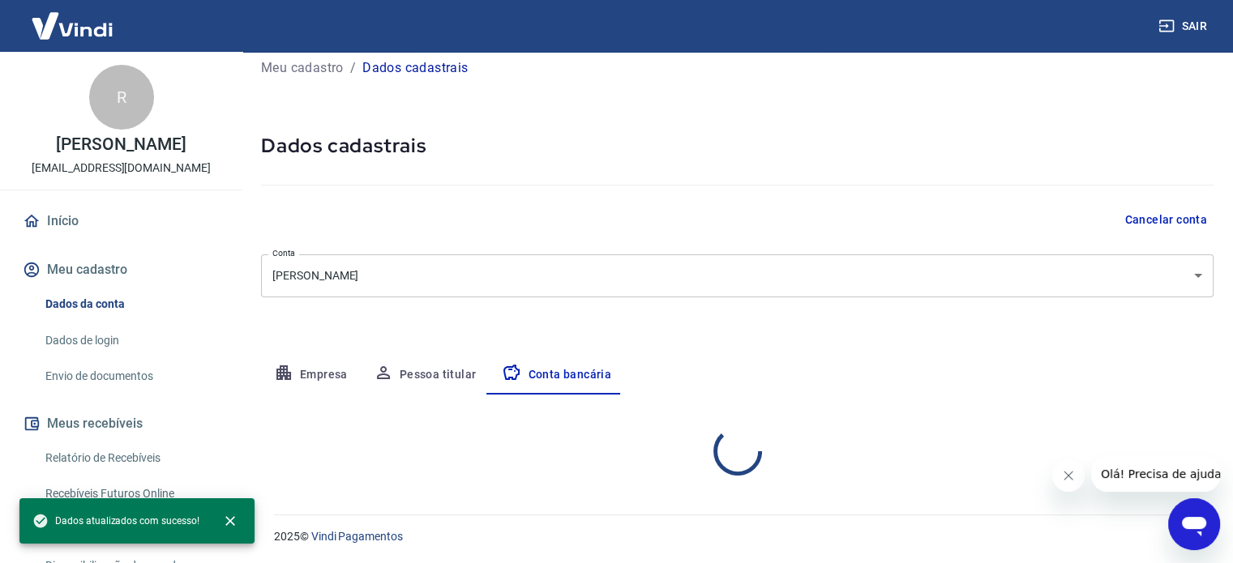
scroll to position [174, 0]
select select "1"
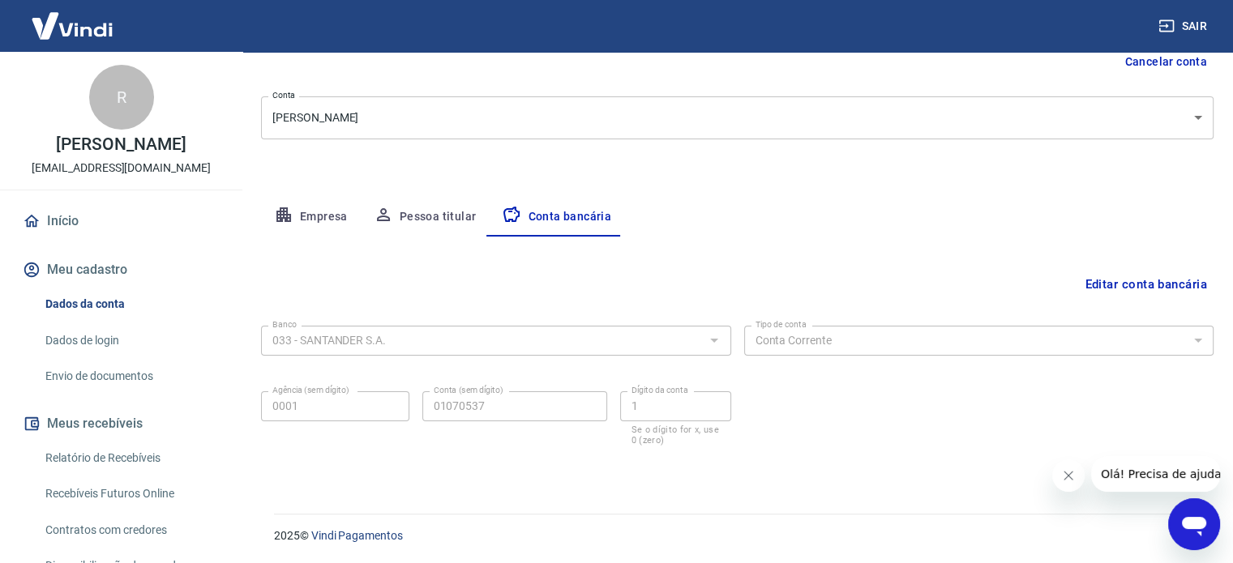
click at [71, 338] on link "Dados de login" at bounding box center [131, 340] width 184 height 33
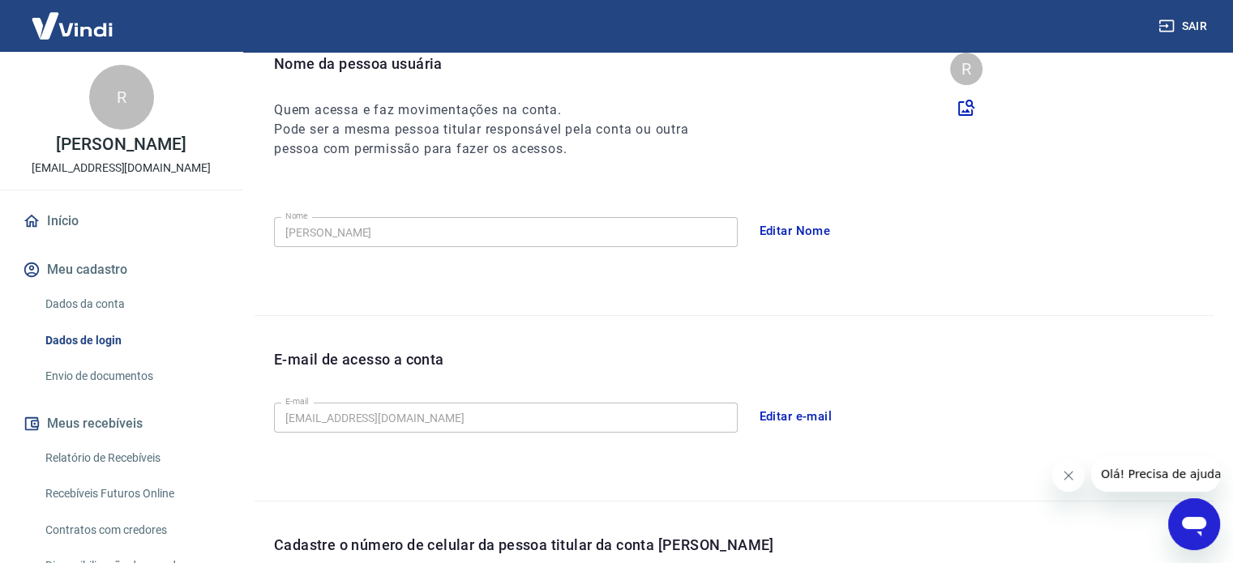
scroll to position [473, 0]
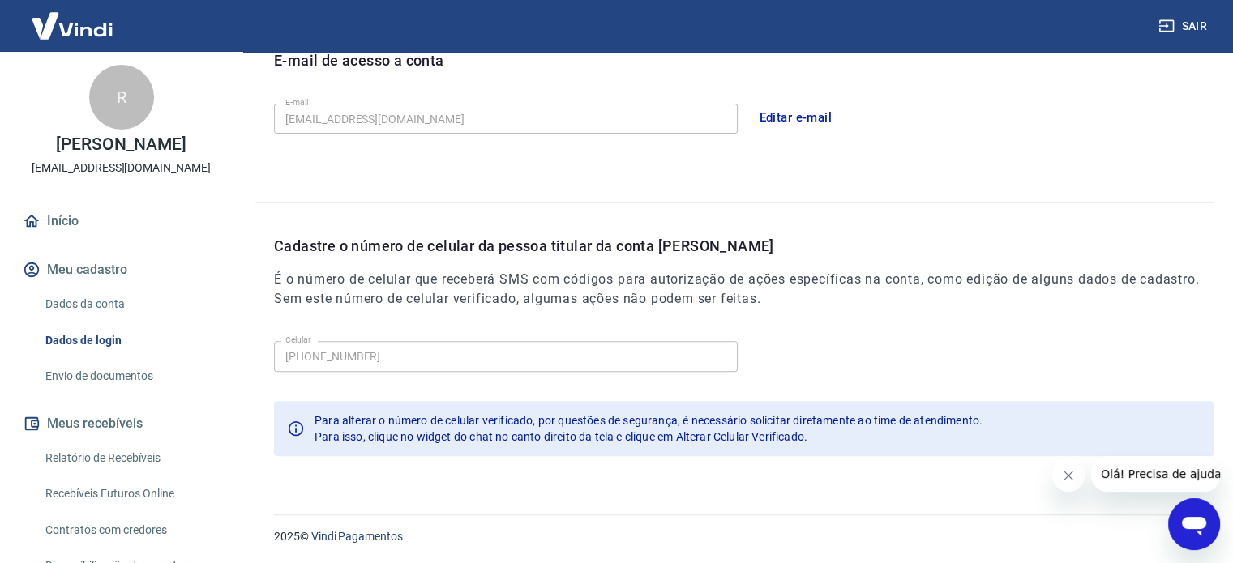
click at [101, 304] on link "Dados da conta" at bounding box center [131, 304] width 184 height 33
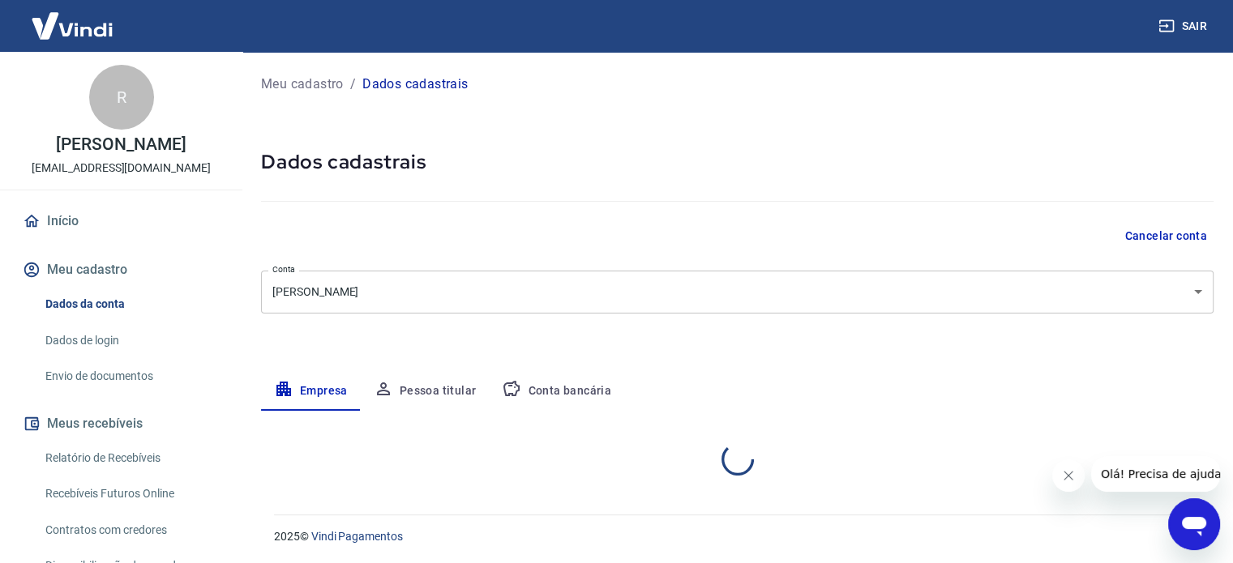
select select "MG"
select select "business"
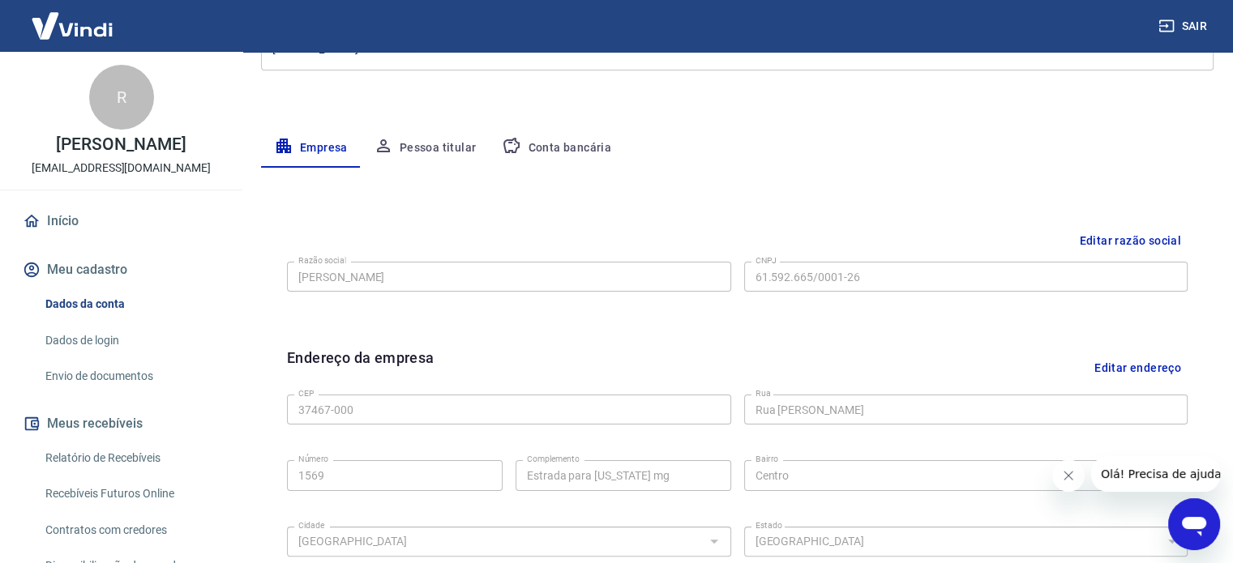
click at [443, 148] on button "Pessoa titular" at bounding box center [425, 148] width 129 height 39
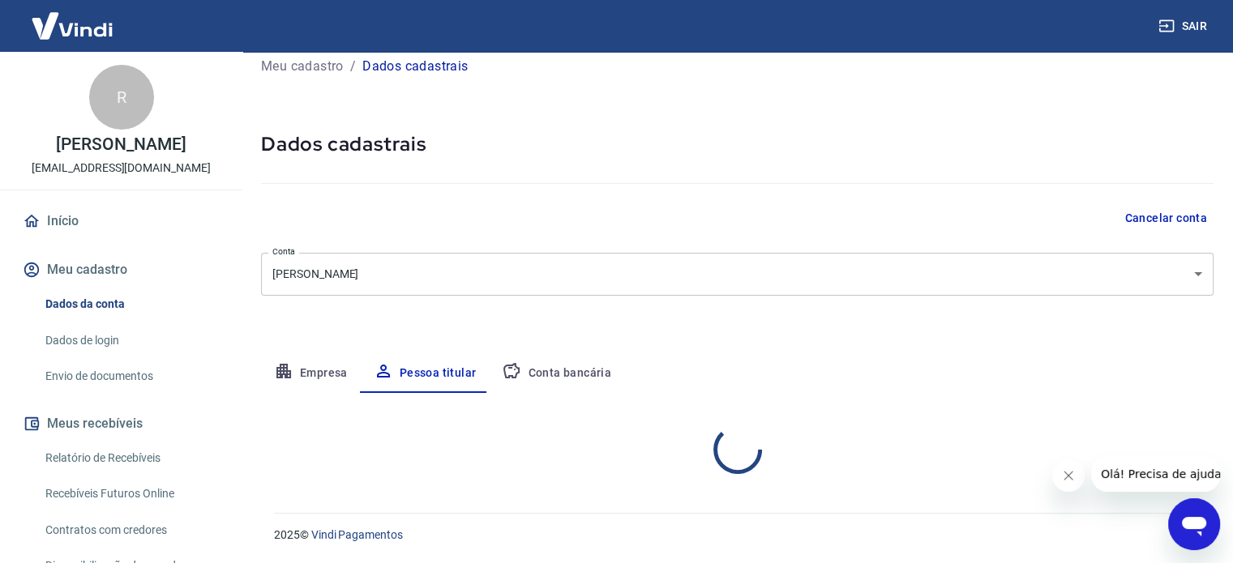
scroll to position [84, 0]
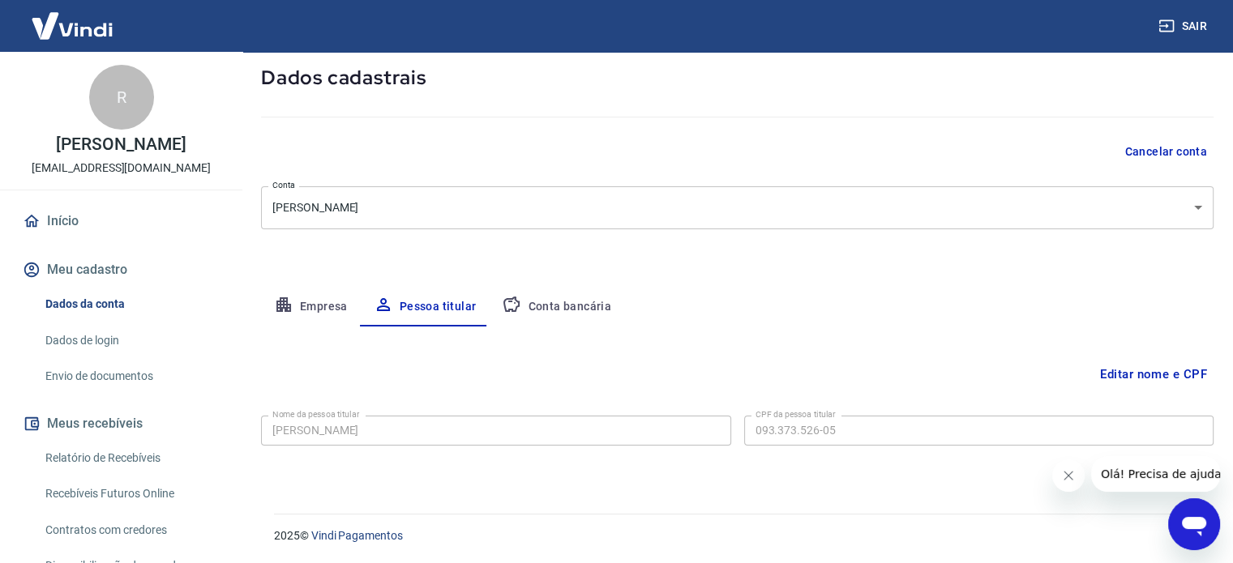
click at [568, 313] on button "Conta bancária" at bounding box center [556, 307] width 135 height 39
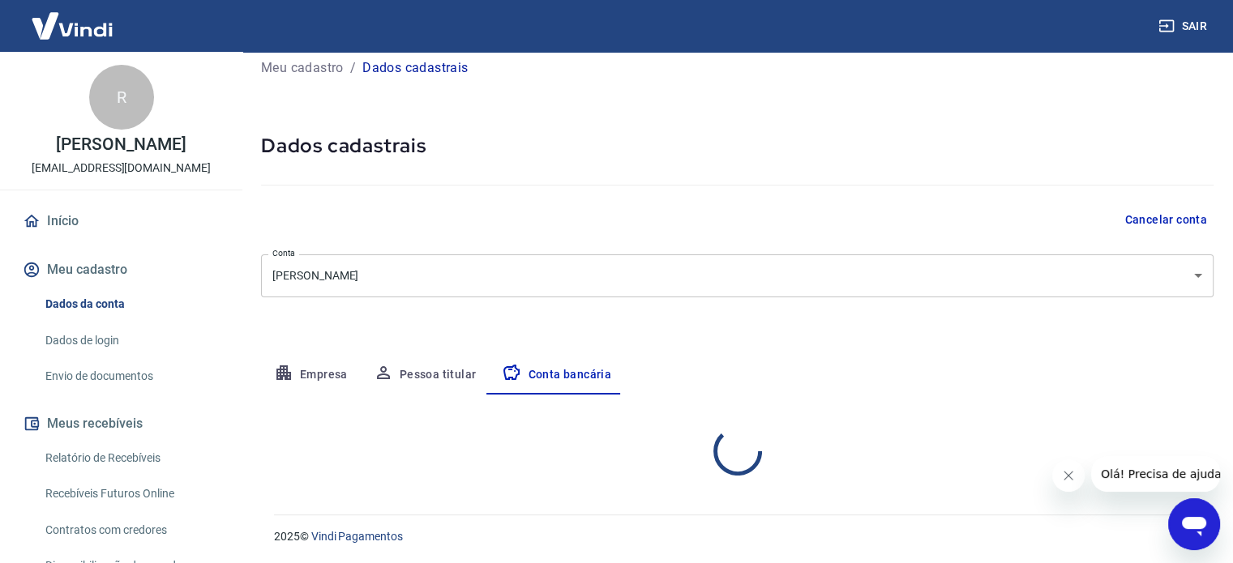
select select "1"
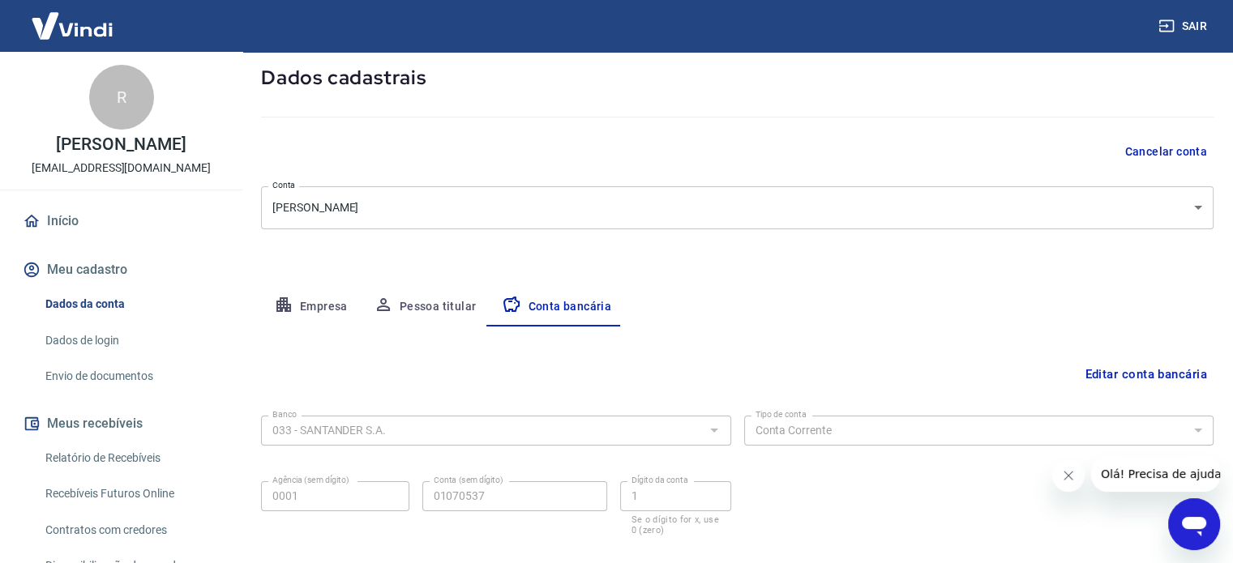
click at [1197, 517] on icon "Abrir janela de mensagens" at bounding box center [1194, 526] width 24 height 19
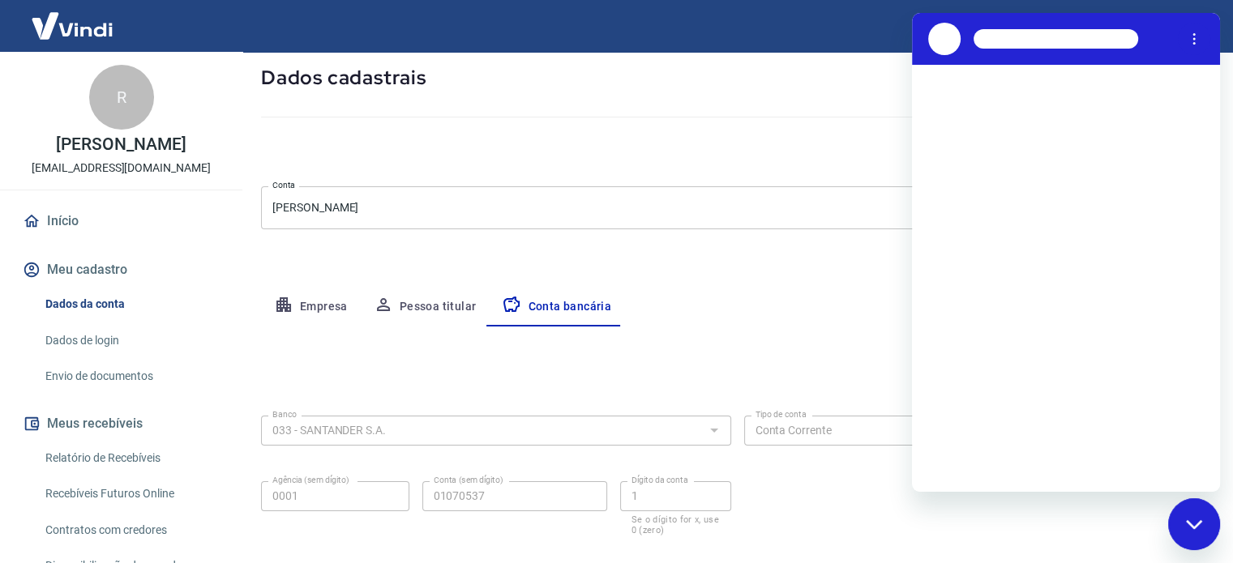
scroll to position [0, 0]
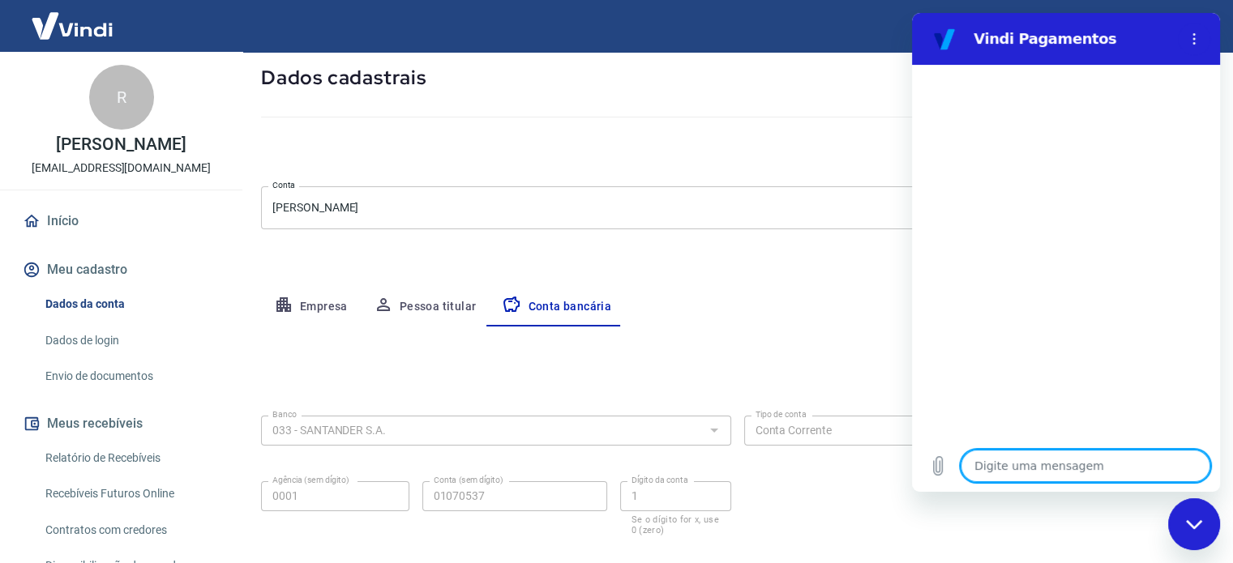
type textarea "b"
type textarea "x"
type textarea "bo"
type textarea "x"
type textarea "boa"
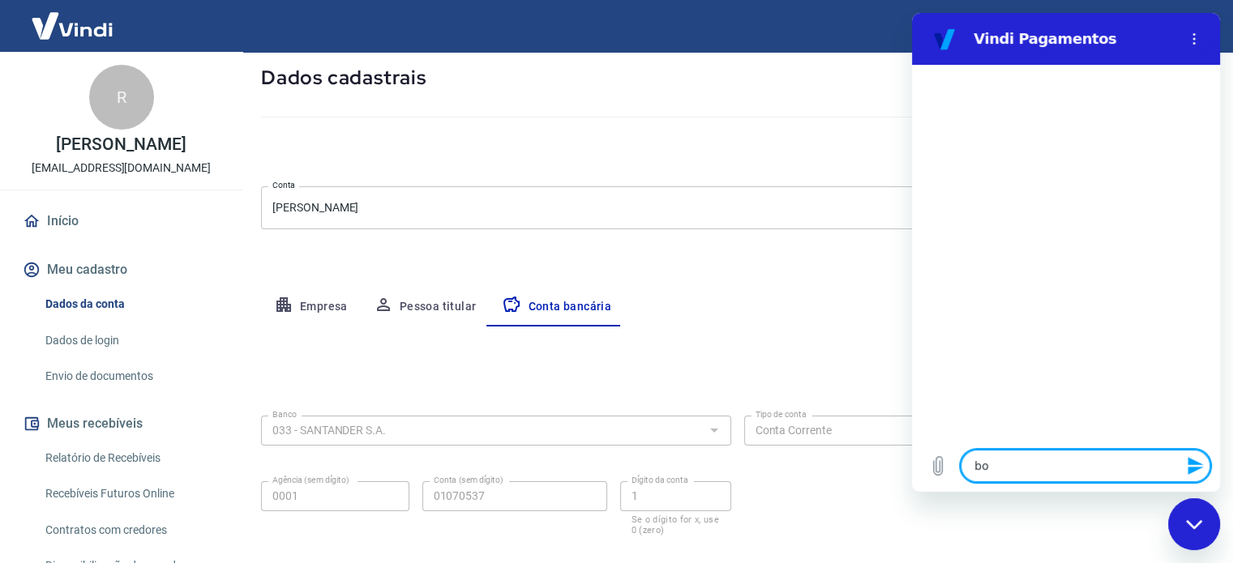
type textarea "x"
type textarea "boa"
type textarea "x"
type textarea "boa t"
type textarea "x"
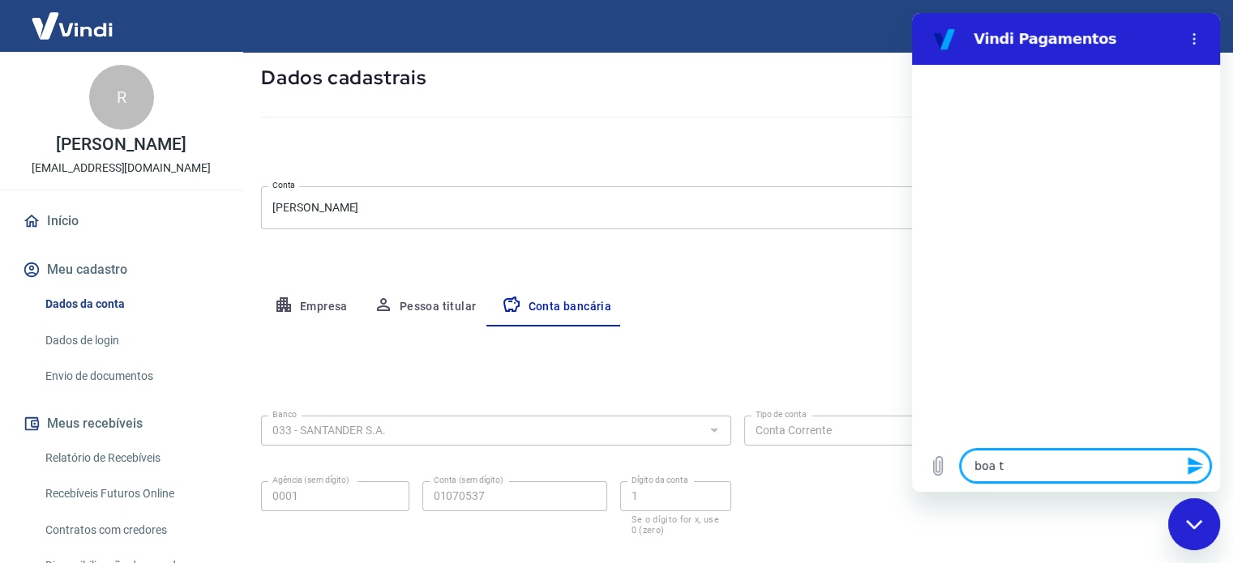
type textarea "boa ta"
type textarea "x"
type textarea "boa tar"
type textarea "x"
type textarea "boa tard"
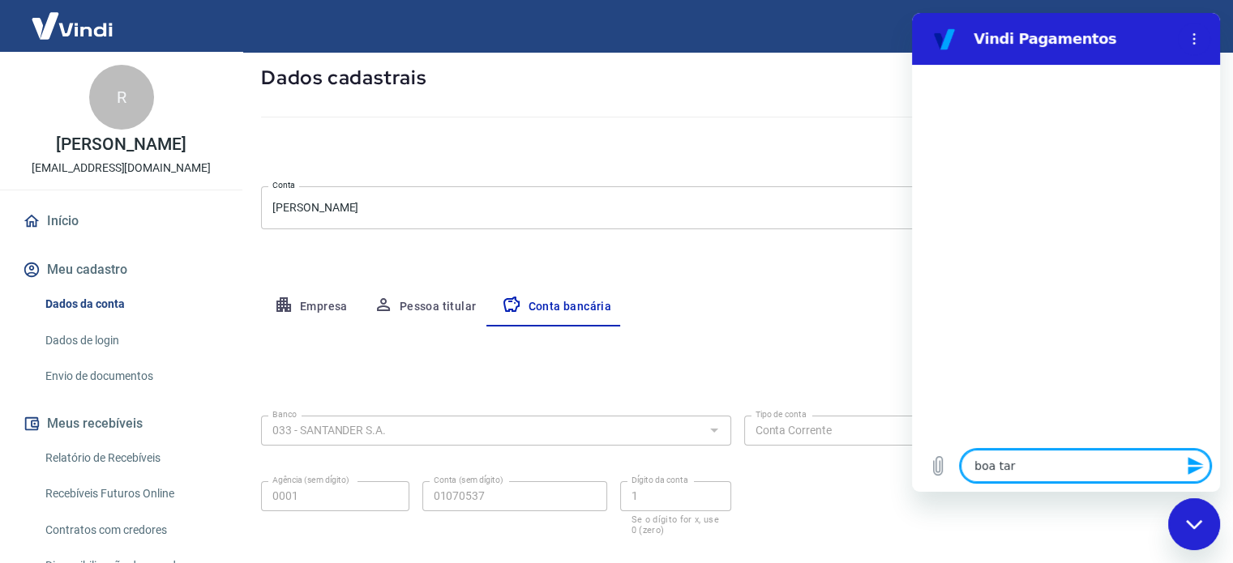
type textarea "x"
type textarea "boa tarde"
type textarea "x"
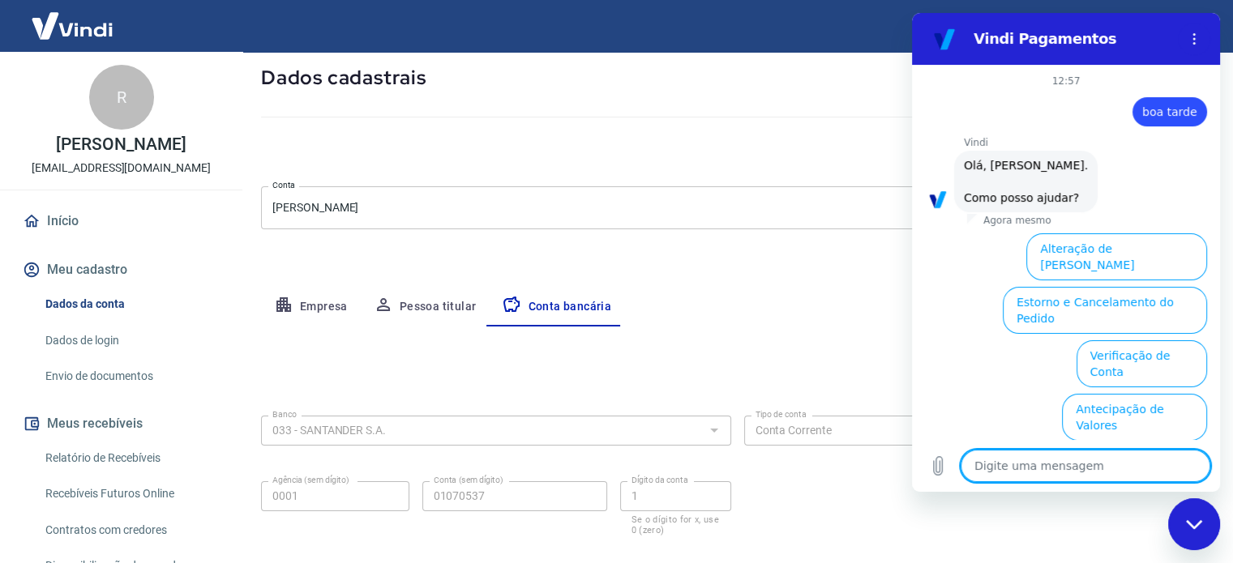
scroll to position [123, 0]
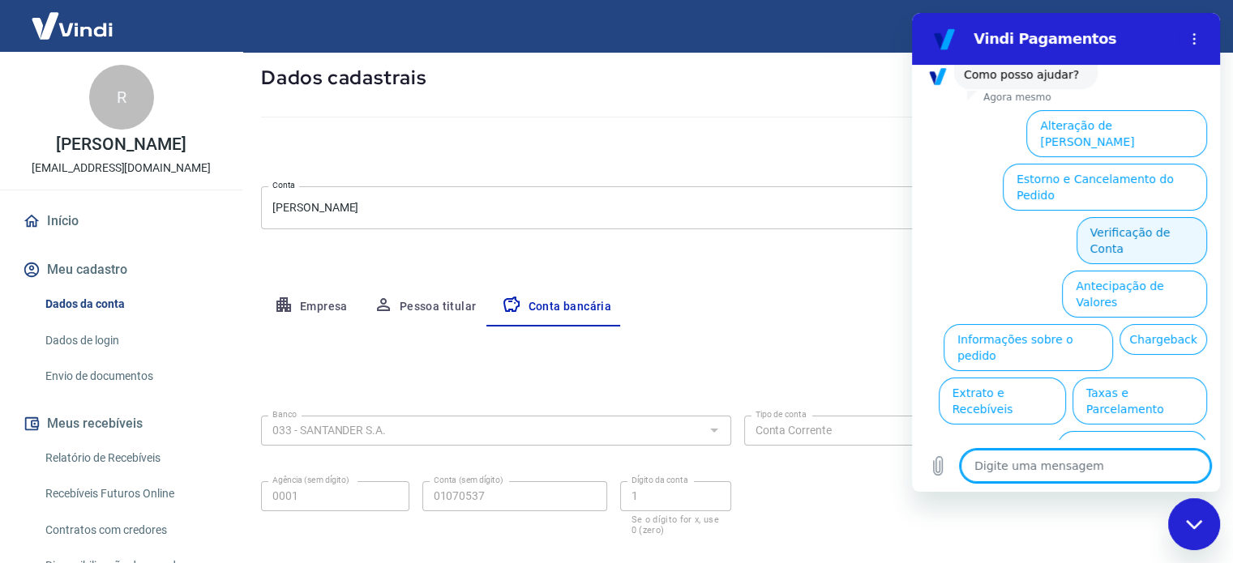
click at [1152, 217] on button "Verificação de Conta" at bounding box center [1142, 240] width 131 height 47
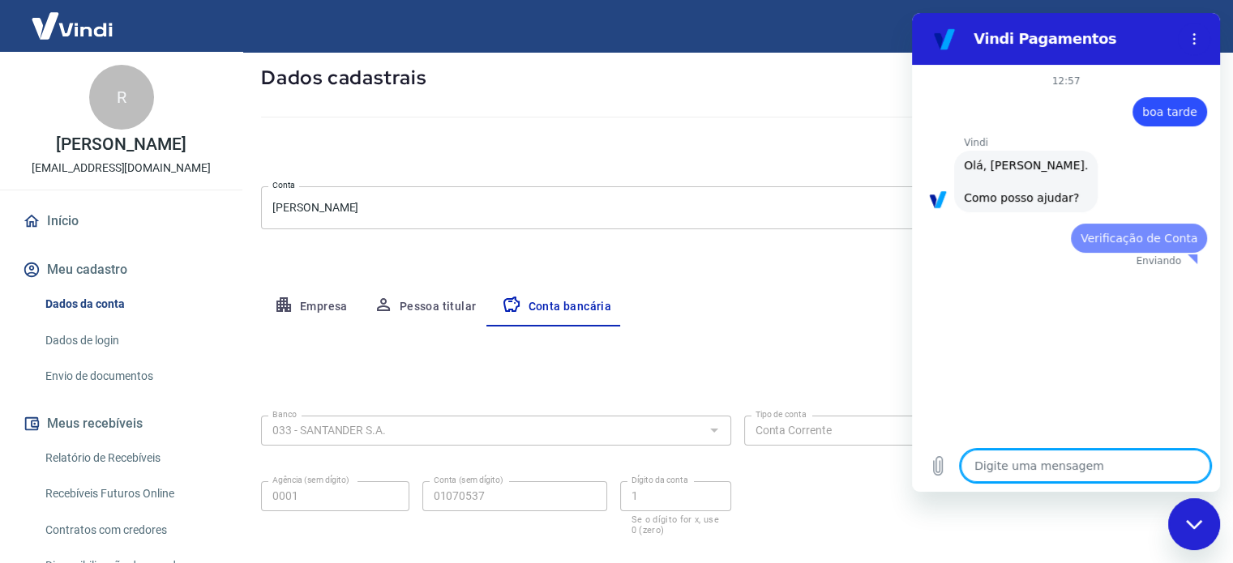
scroll to position [0, 0]
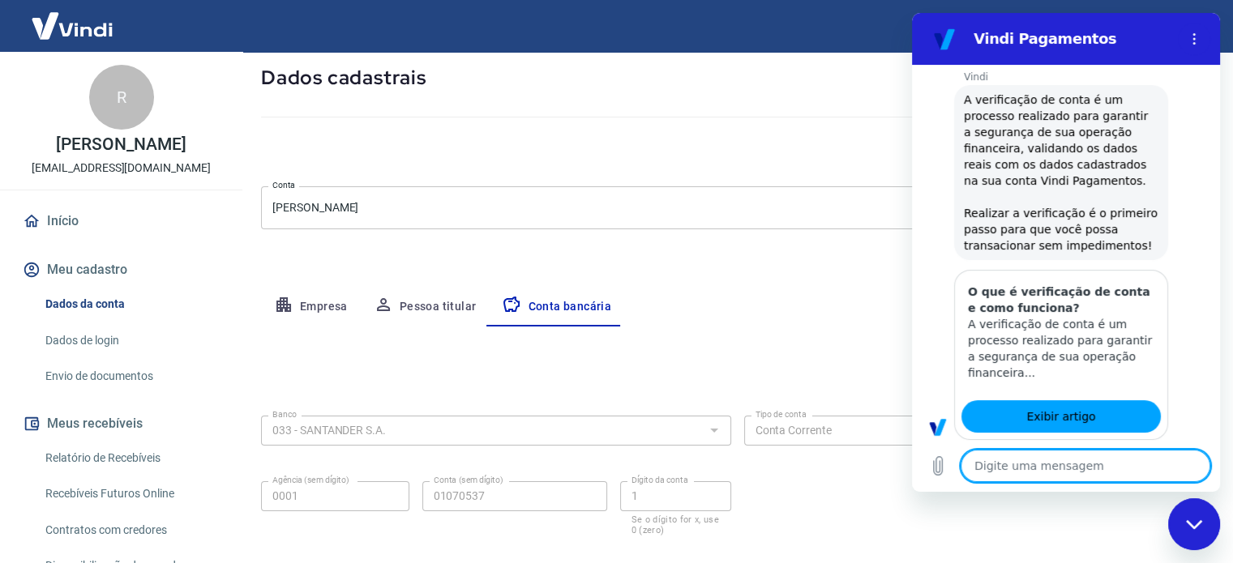
type textarea "x"
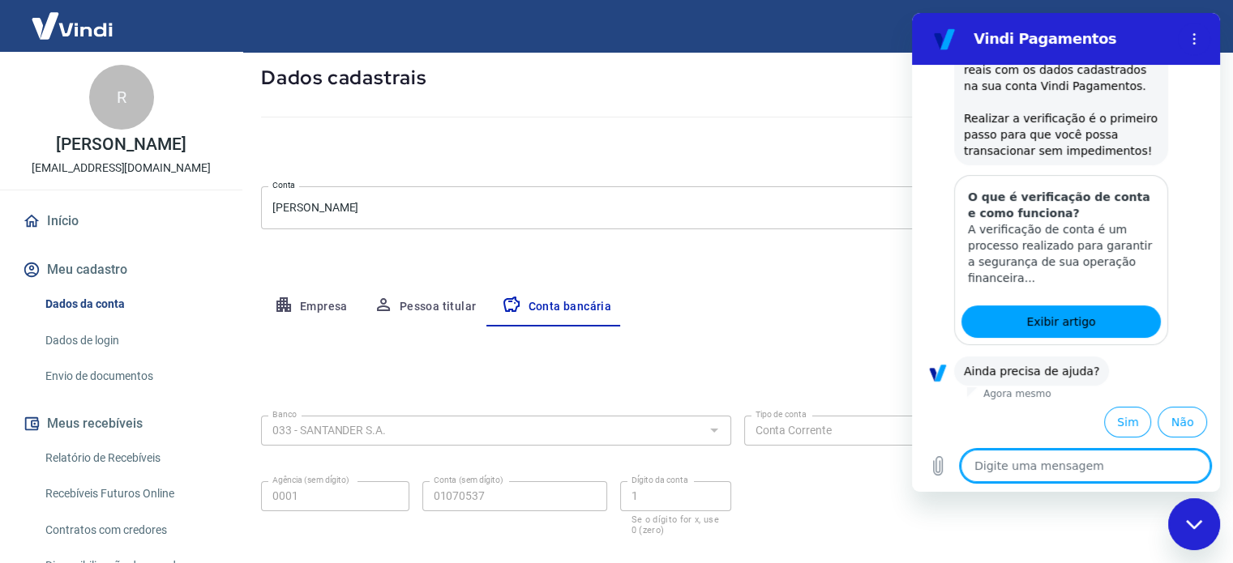
scroll to position [285, 0]
click at [1066, 465] on textarea at bounding box center [1086, 466] width 250 height 32
type textarea "g"
type textarea "x"
type textarea "go"
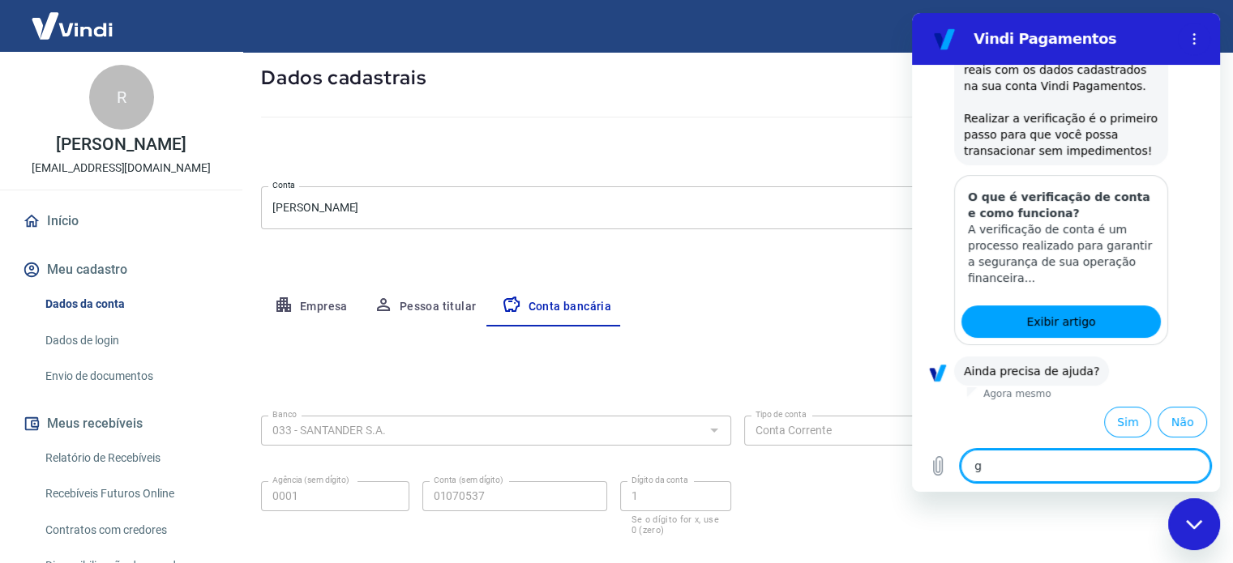
type textarea "x"
type textarea "gos"
type textarea "x"
type textarea "gost"
type textarea "x"
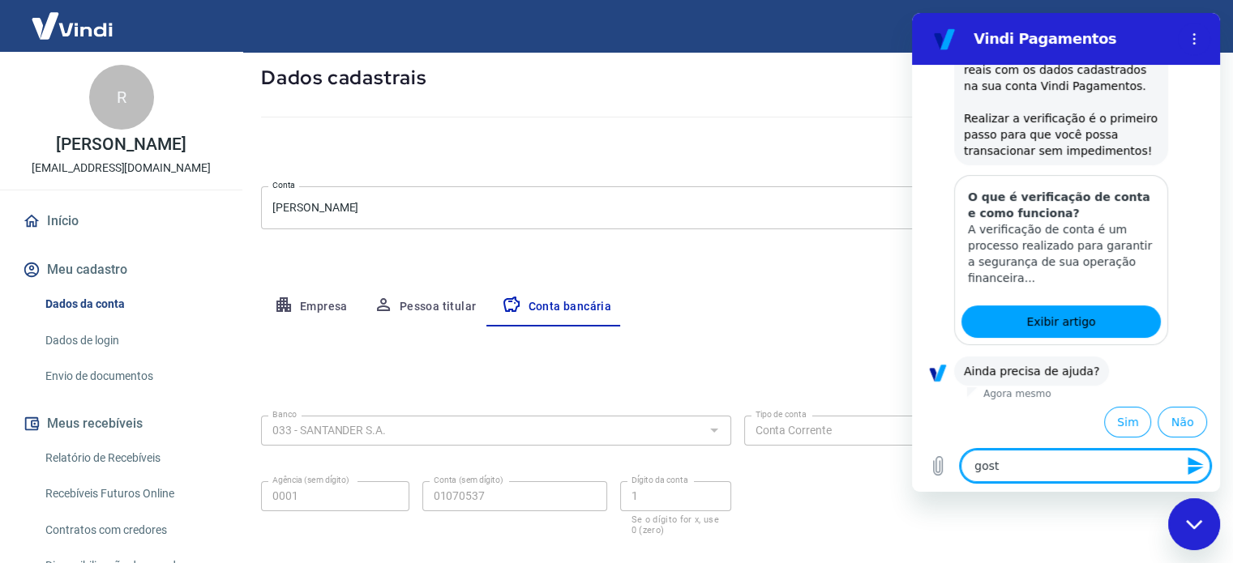
type textarea "gosta"
type textarea "x"
type textarea "gostar"
type textarea "x"
type textarea "gostari"
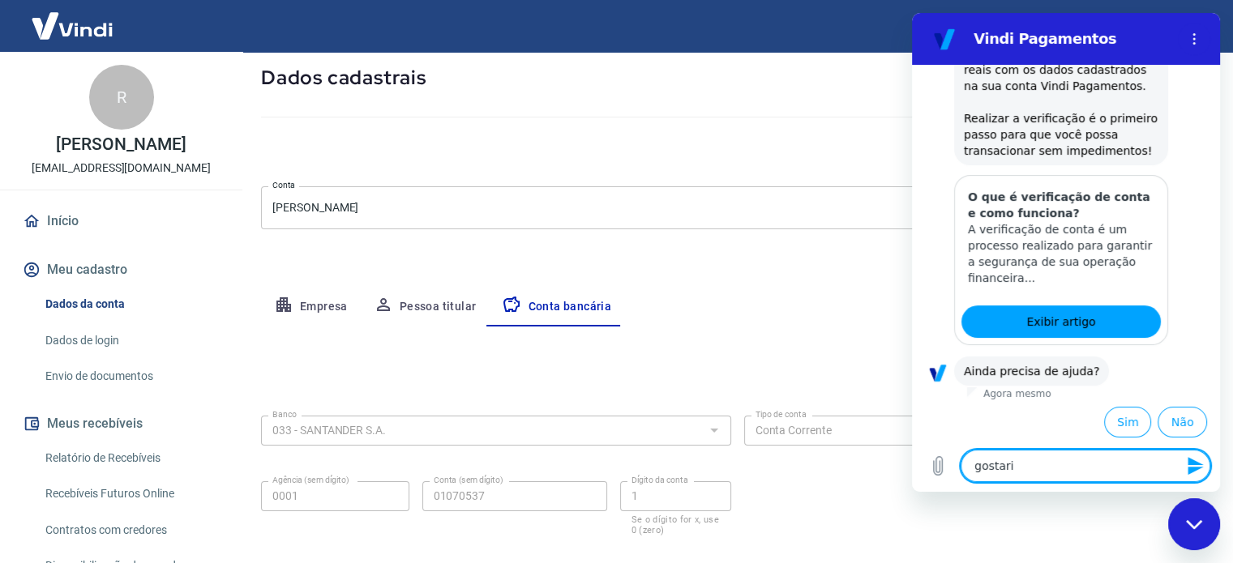
type textarea "x"
type textarea "gostaria"
type textarea "x"
type textarea "gostaria"
type textarea "x"
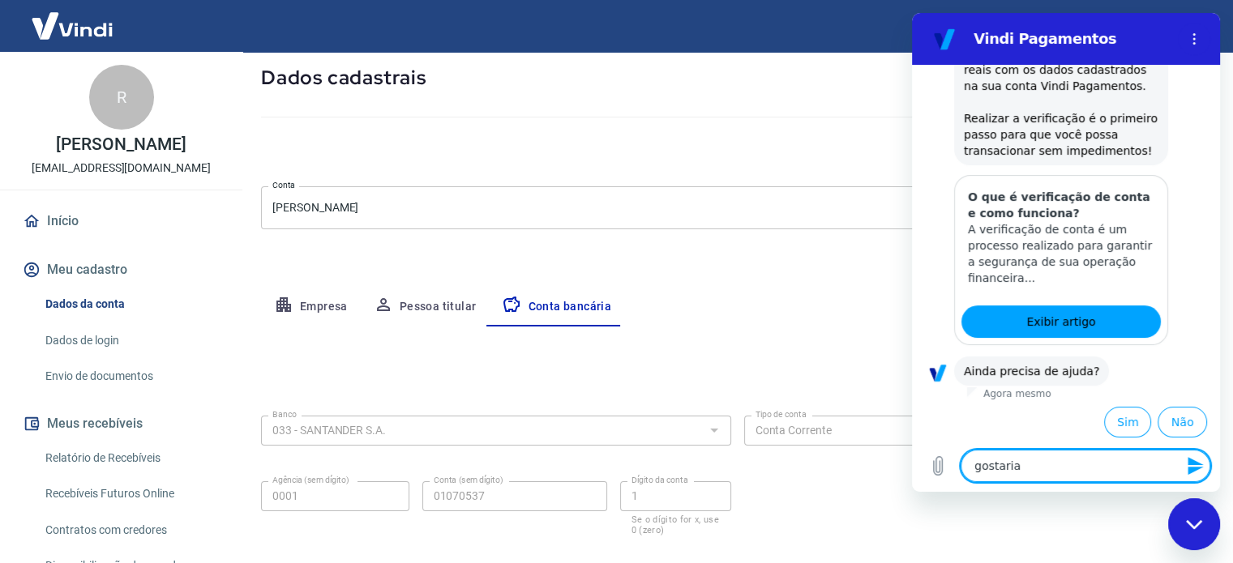
type textarea "gostaria d"
type textarea "x"
type textarea "gostaria de"
type textarea "x"
type textarea "gostaria de"
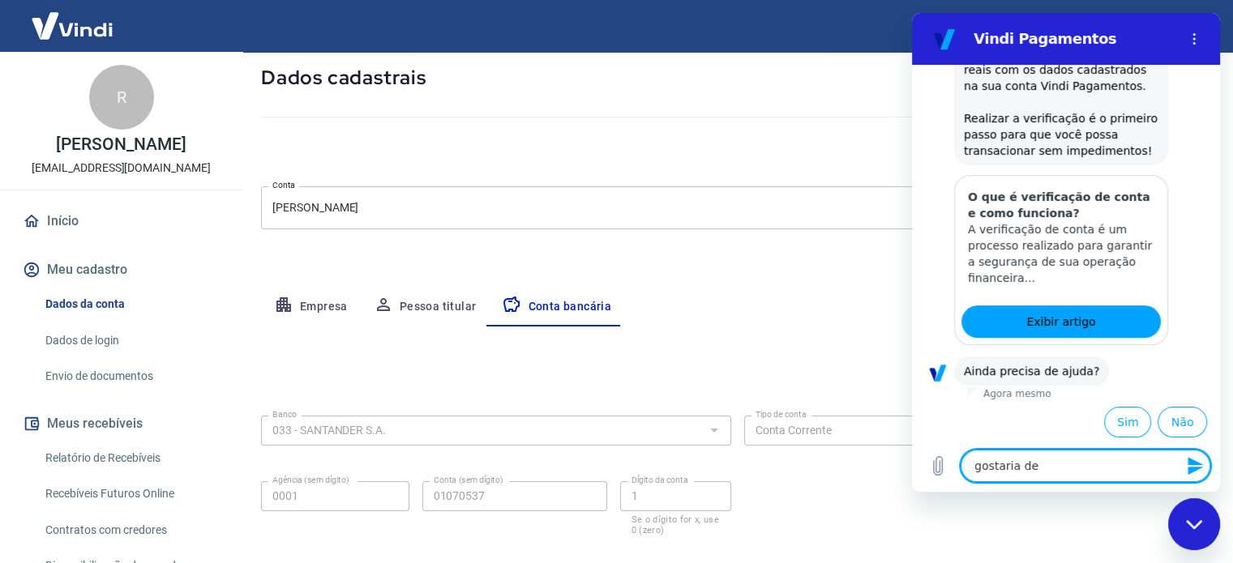
type textarea "x"
type textarea "gostaria de f"
type textarea "x"
type textarea "gostaria de fa"
type textarea "x"
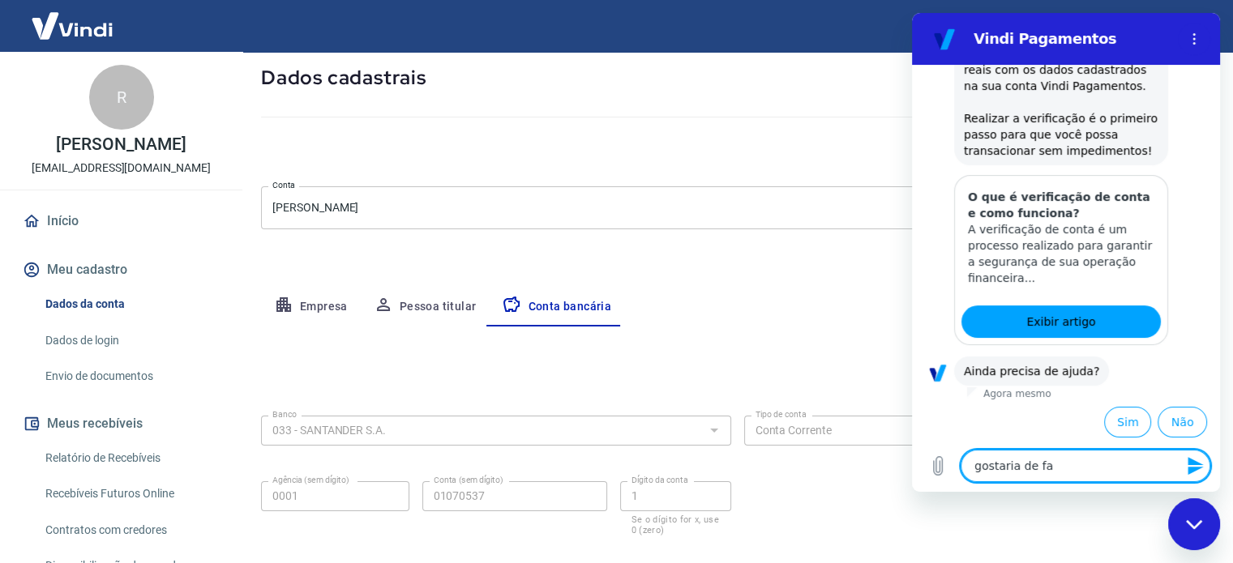
type textarea "gostaria de fal"
type textarea "x"
type textarea "gostaria de fala"
type textarea "x"
type textarea "gostaria de falar"
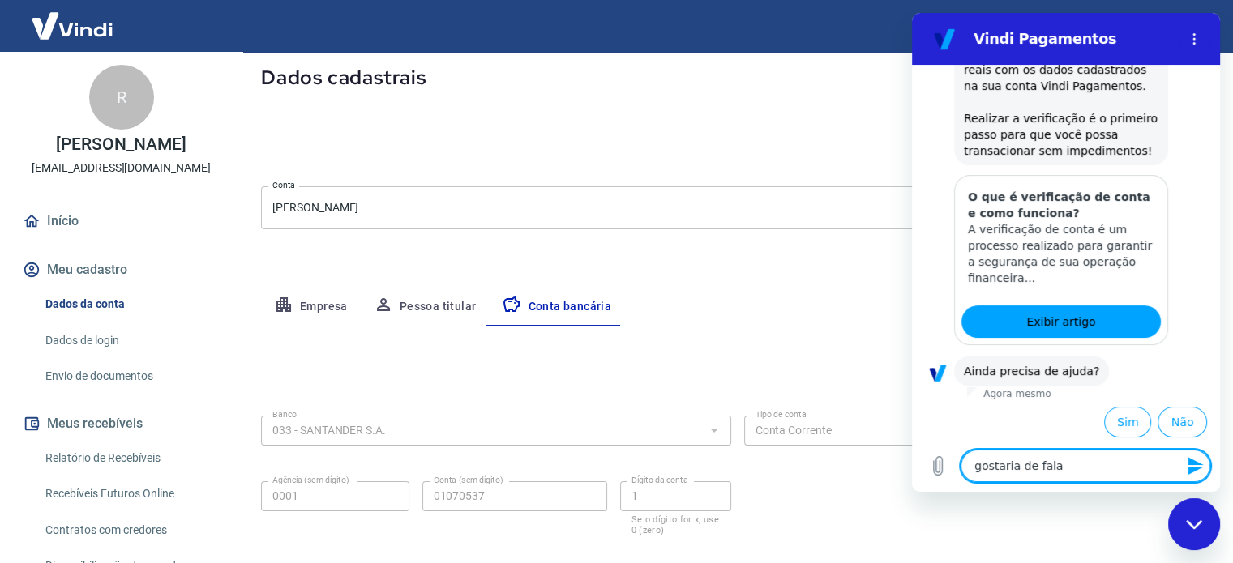
type textarea "x"
type textarea "gostaria de falar"
type textarea "x"
type textarea "gostaria de falar c"
type textarea "x"
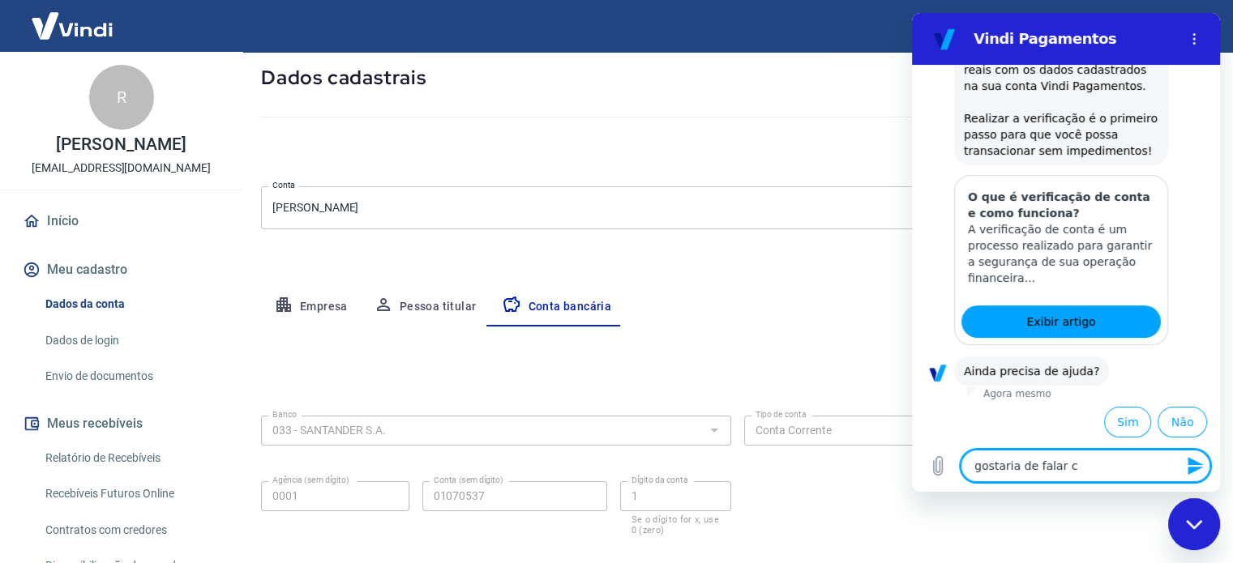
type textarea "gostaria de falar co"
type textarea "x"
type textarea "gostaria de falar com"
type textarea "x"
type textarea "gostaria de falar com"
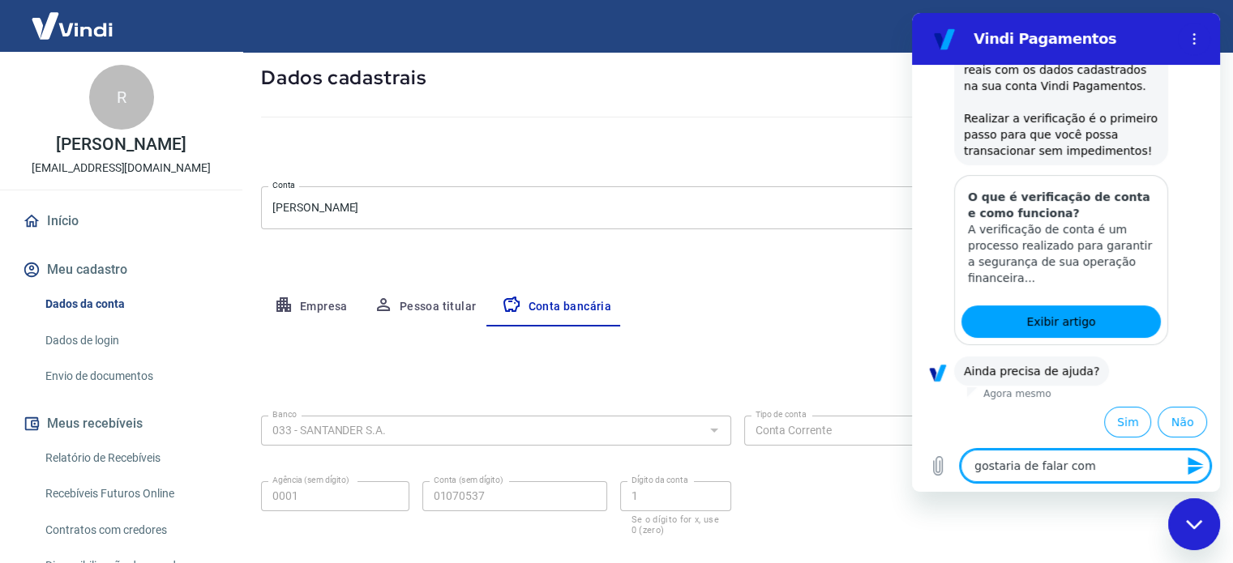
type textarea "x"
type textarea "gostaria de falar com u"
type textarea "x"
type textarea "gostaria de falar com um"
type textarea "x"
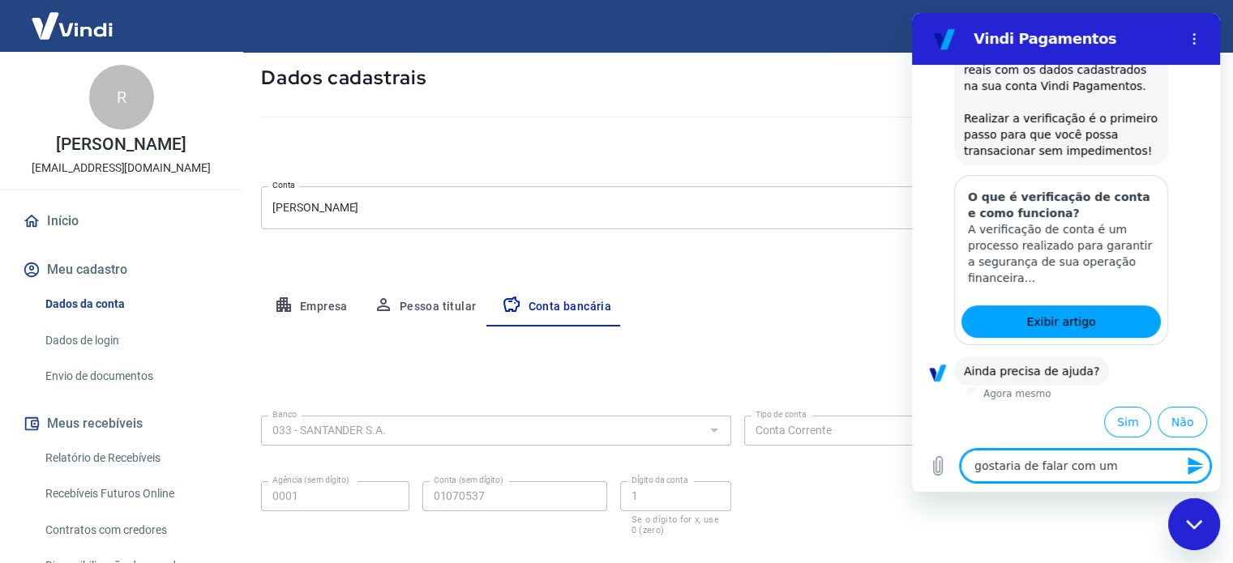
type textarea "gostaria de falar com uma"
type textarea "x"
type textarea "gostaria de falar com uma"
type textarea "x"
type textarea "gostaria de falar com uma p"
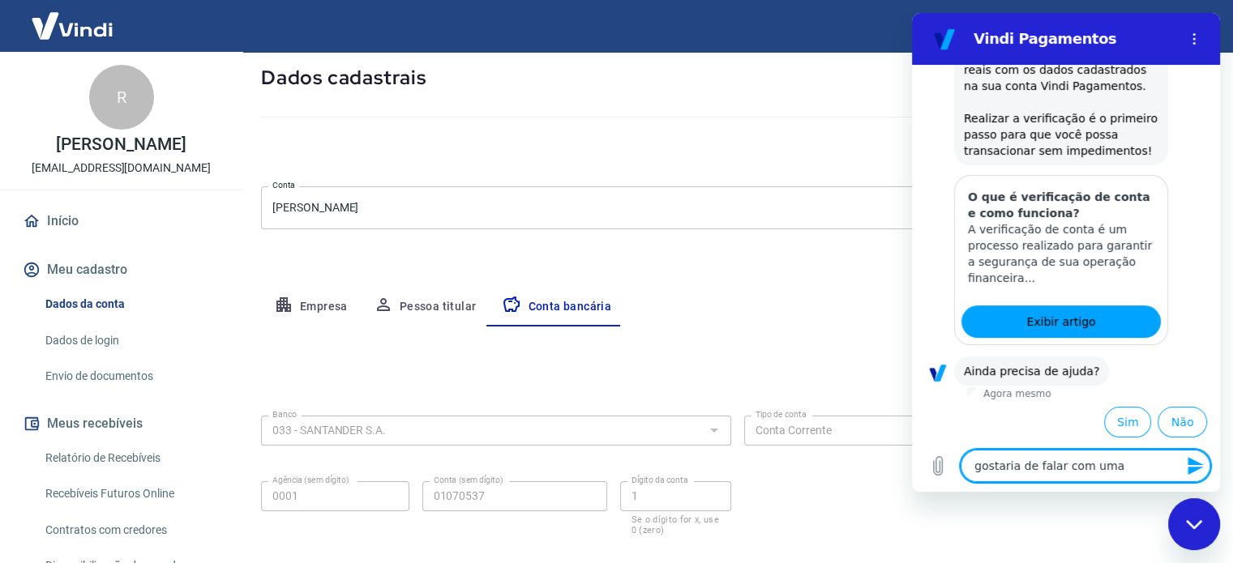
type textarea "x"
type textarea "gostaria de falar com uma pe"
type textarea "x"
type textarea "gostaria de falar com uma pes"
type textarea "x"
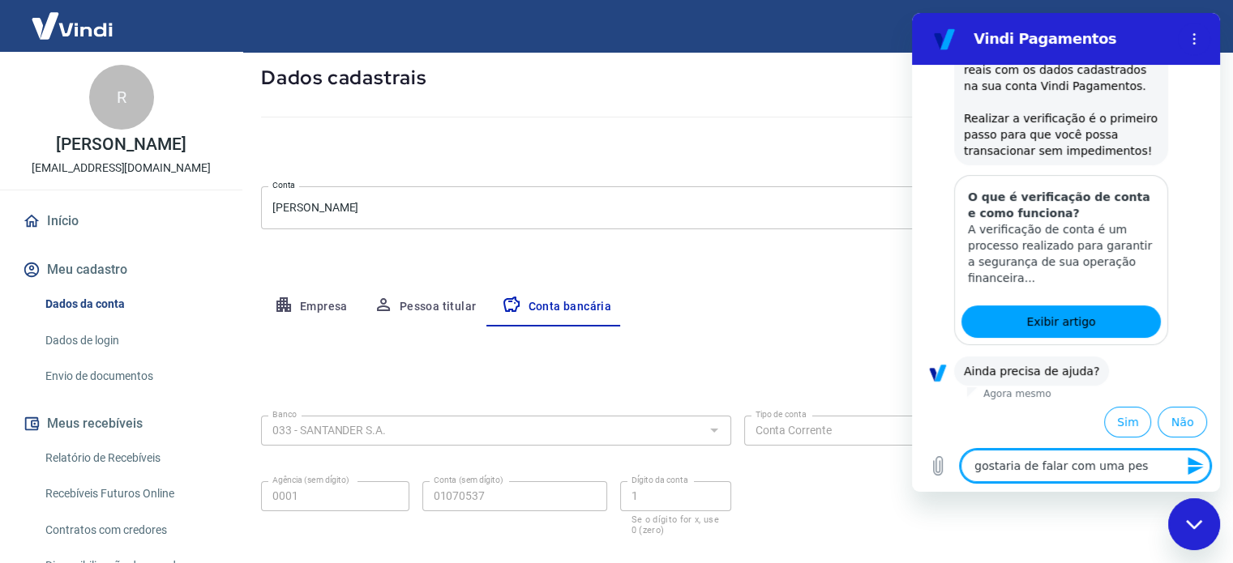
type textarea "gostaria de falar com uma pess"
type textarea "x"
type textarea "gostaria de falar com uma pesso"
type textarea "x"
type textarea "gostaria de falar com uma pessoa"
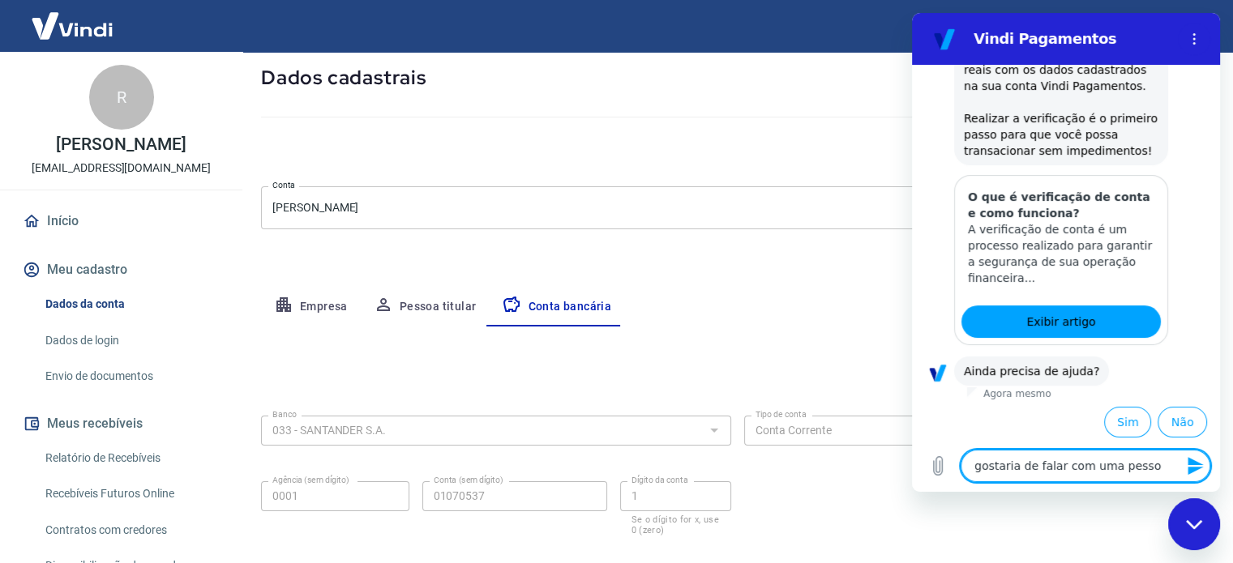
type textarea "x"
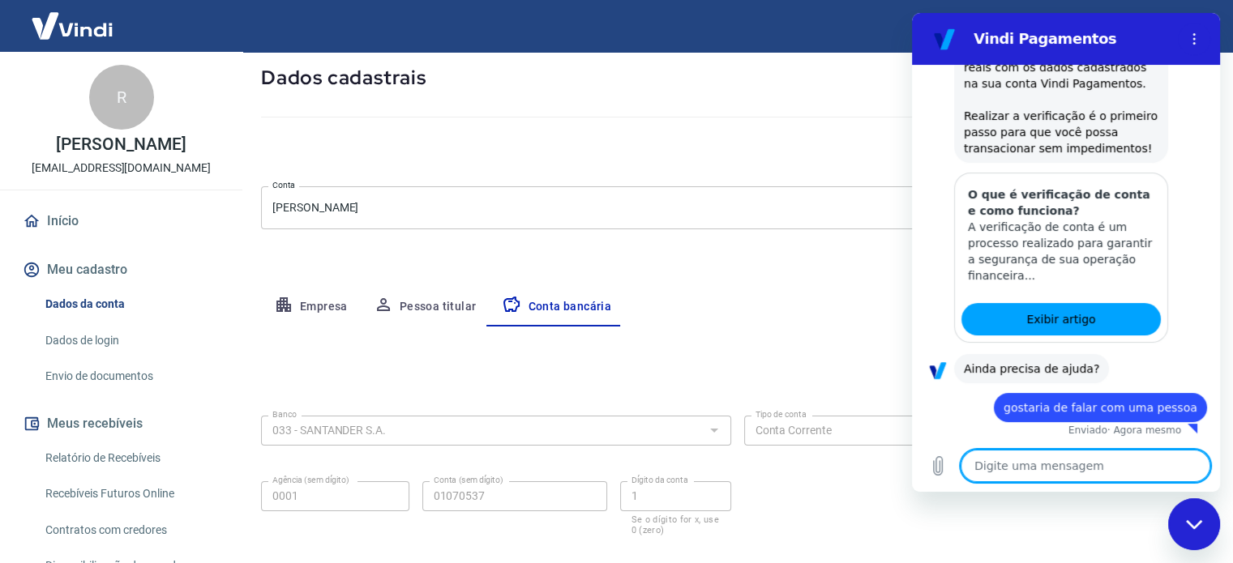
type textarea "x"
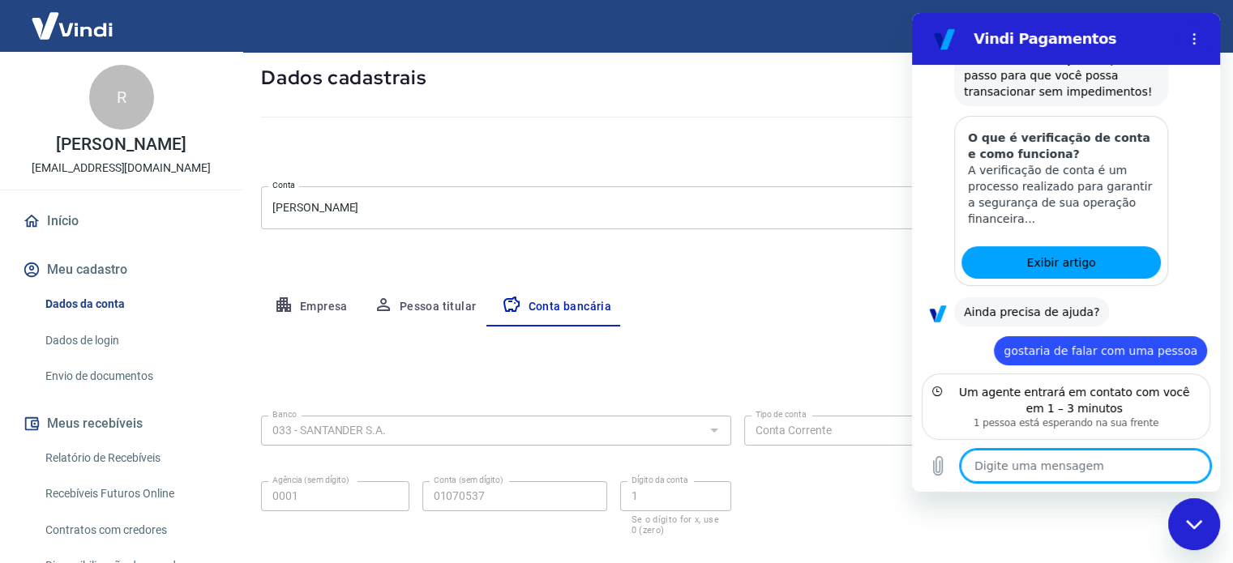
scroll to position [418, 0]
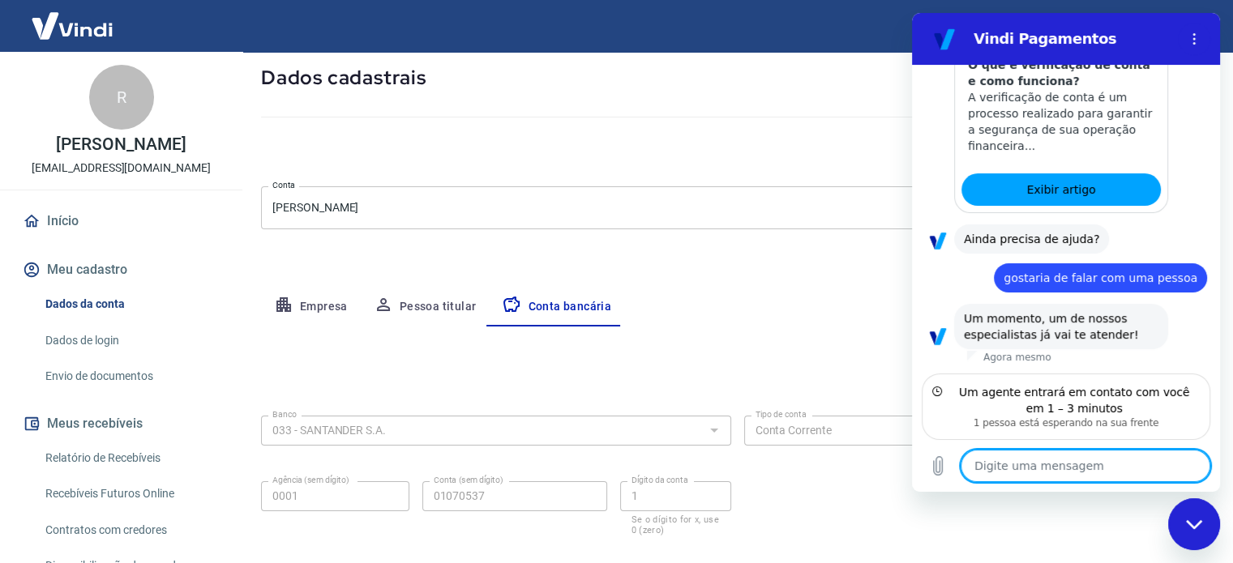
click at [1017, 463] on textarea at bounding box center [1086, 466] width 250 height 32
type textarea "o"
type textarea "x"
type textarea "ob"
type textarea "x"
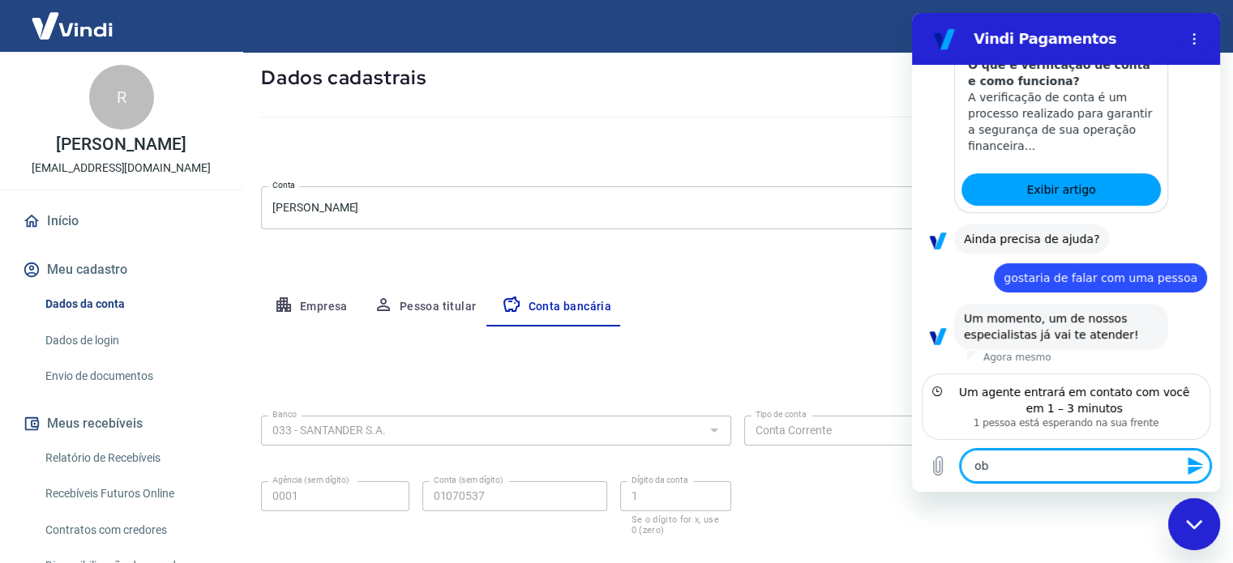
type textarea "obg"
type textarea "x"
type textarea "obg!"
type textarea "x"
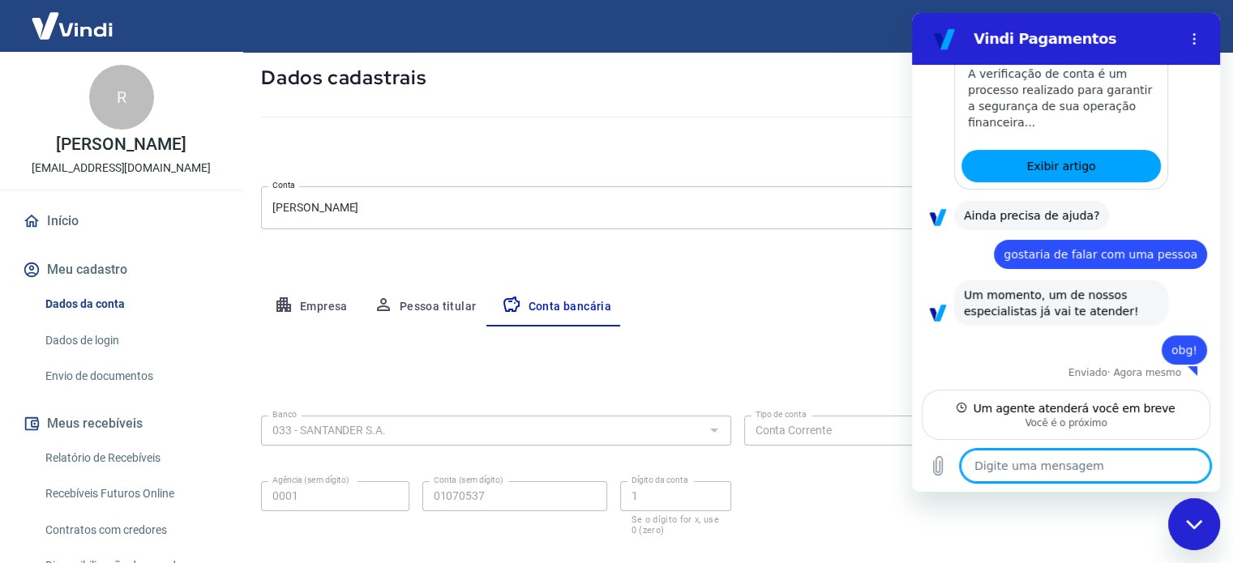
scroll to position [440, 0]
click at [705, 174] on div "Meu cadastro / Dados cadastrais Dados cadastrais Cancelar conta Conta [PERSON_N…" at bounding box center [738, 276] width 992 height 617
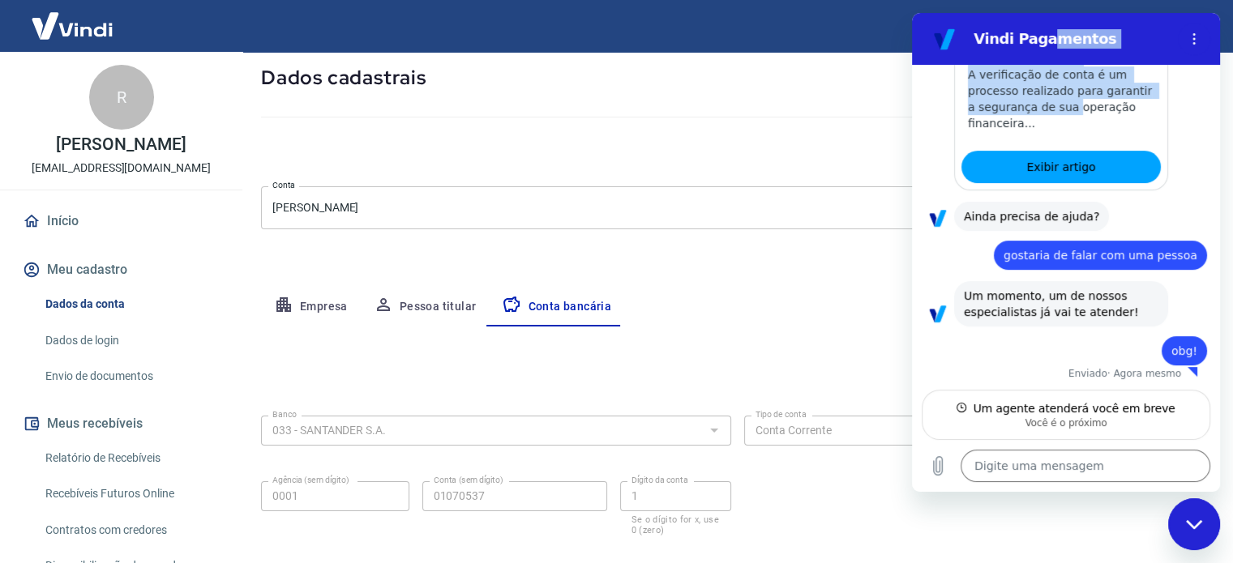
drag, startPoint x: 1045, startPoint y: 37, endPoint x: 980, endPoint y: 129, distance: 112.2
click at [1060, 118] on div "Vindi Pagamentos 12:57 diz: boa tarde Enviado · Agora mesmo [PERSON_NAME] diz: …" at bounding box center [1066, 252] width 308 height 479
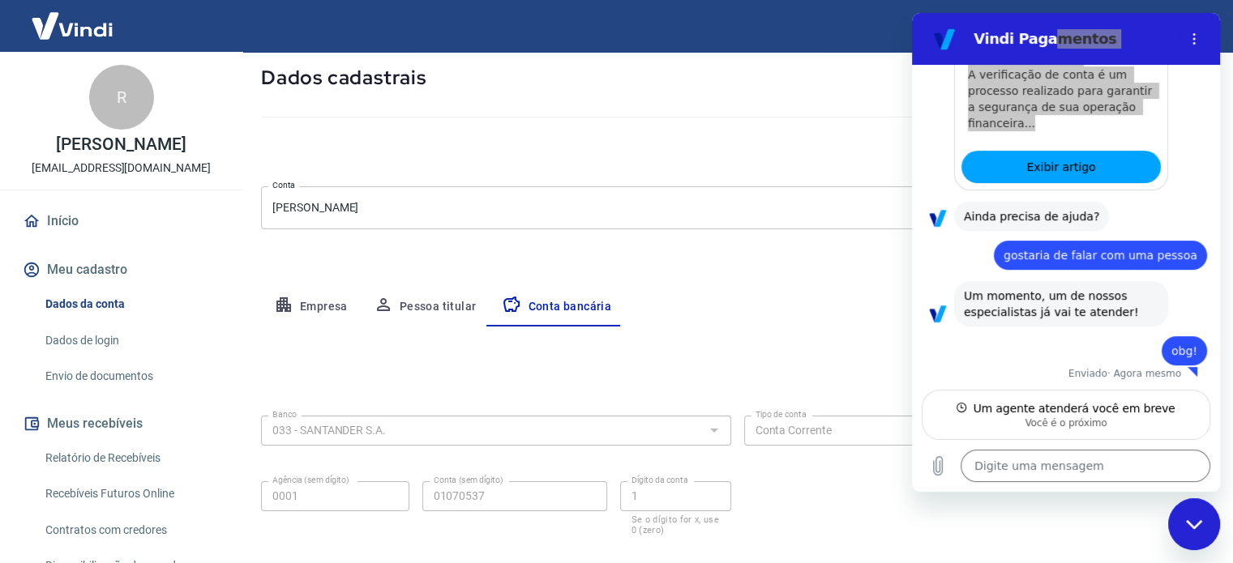
click at [773, 174] on div "Meu cadastro / Dados cadastrais Dados cadastrais Cancelar conta Conta [PERSON_N…" at bounding box center [738, 276] width 992 height 617
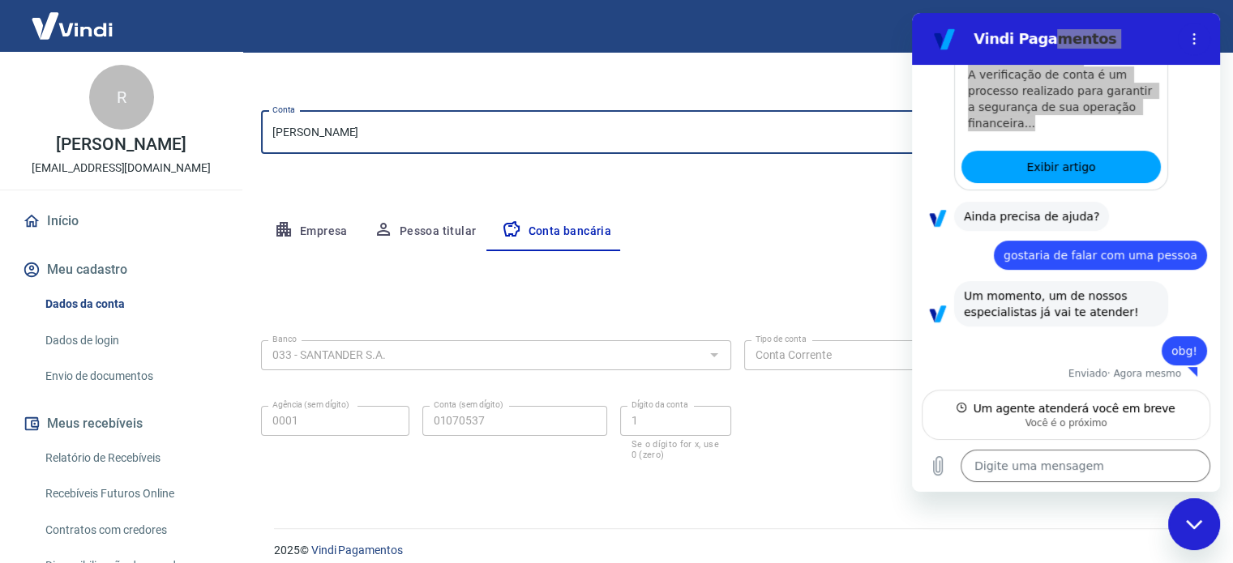
scroll to position [174, 0]
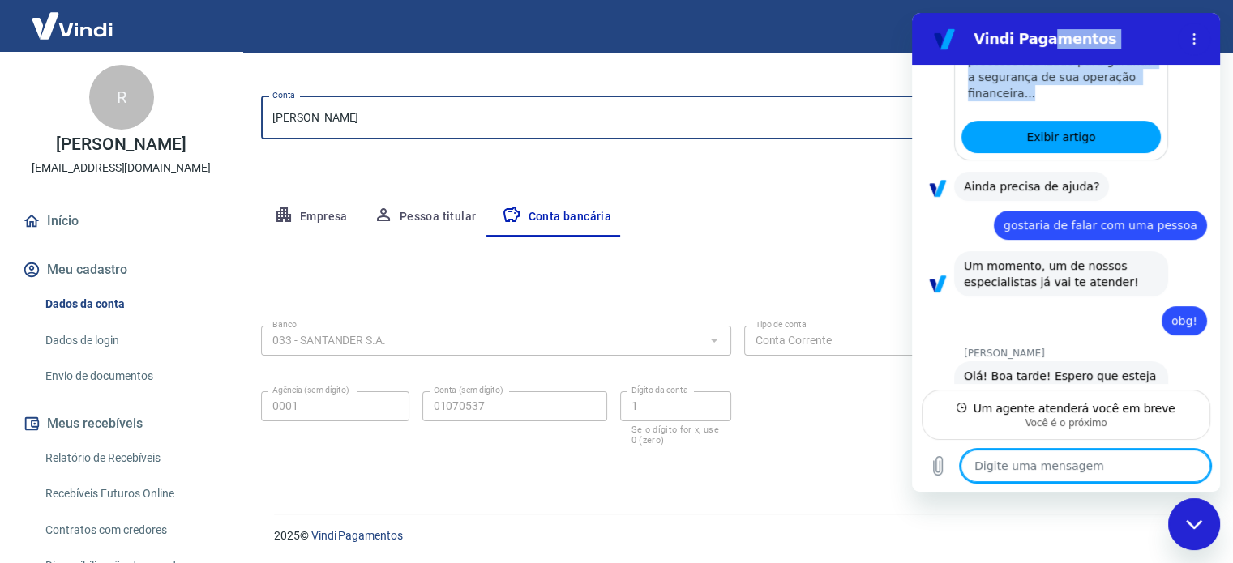
type textarea "x"
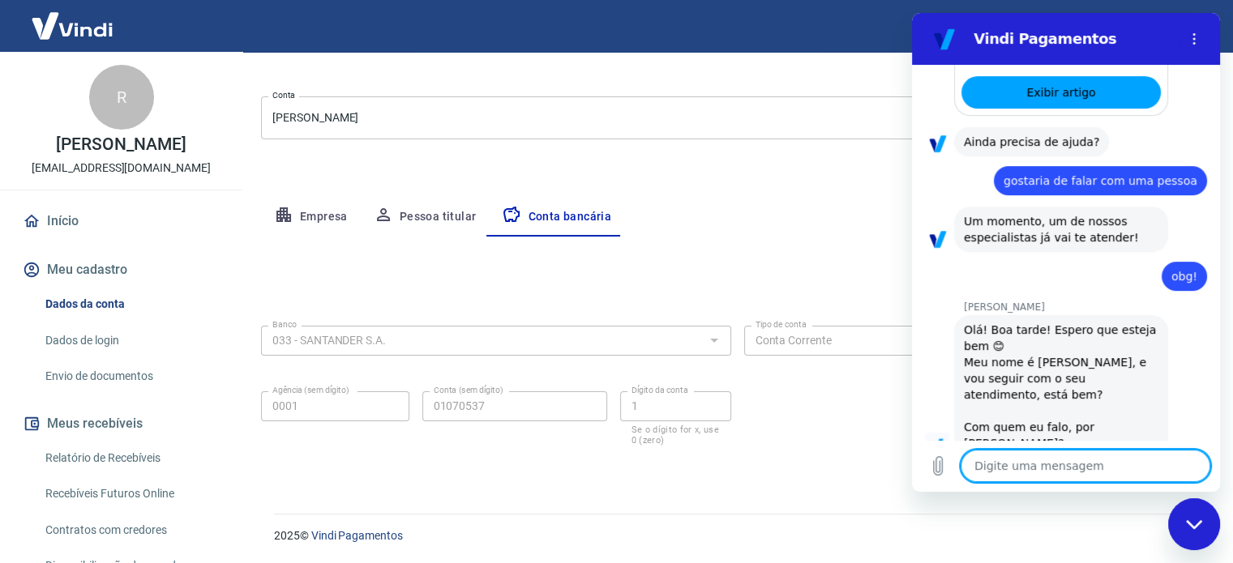
click at [754, 169] on div "Meu cadastro / Dados cadastrais Dados cadastrais Cancelar conta Conta [PERSON_N…" at bounding box center [738, 186] width 992 height 617
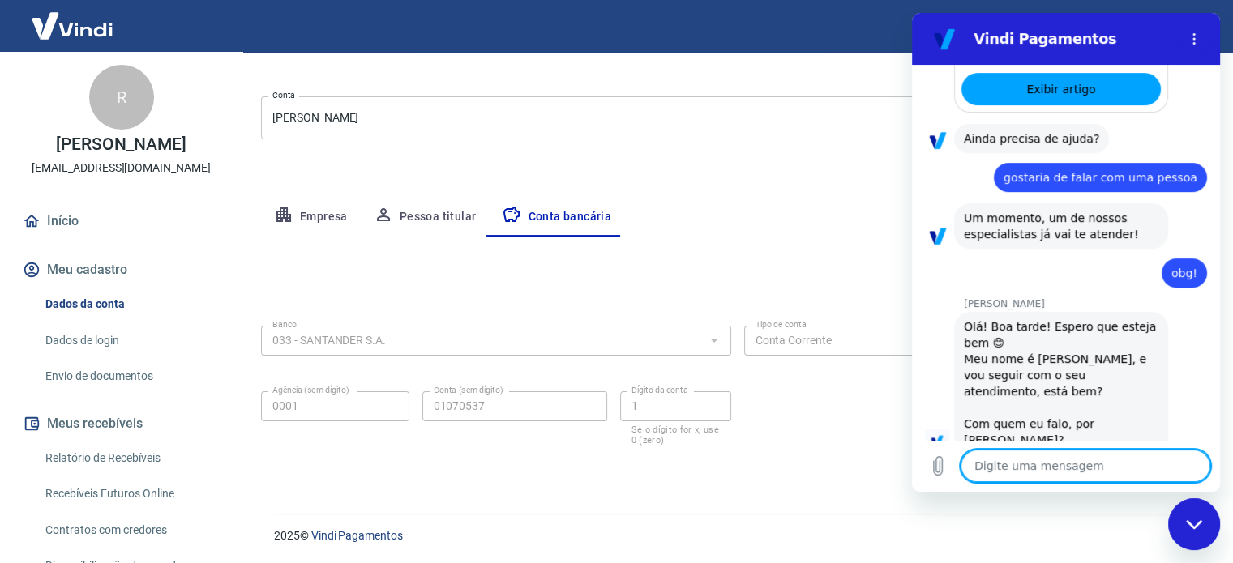
click at [1042, 468] on textarea at bounding box center [1086, 466] width 250 height 32
type textarea "b"
type textarea "x"
type textarea "be"
type textarea "x"
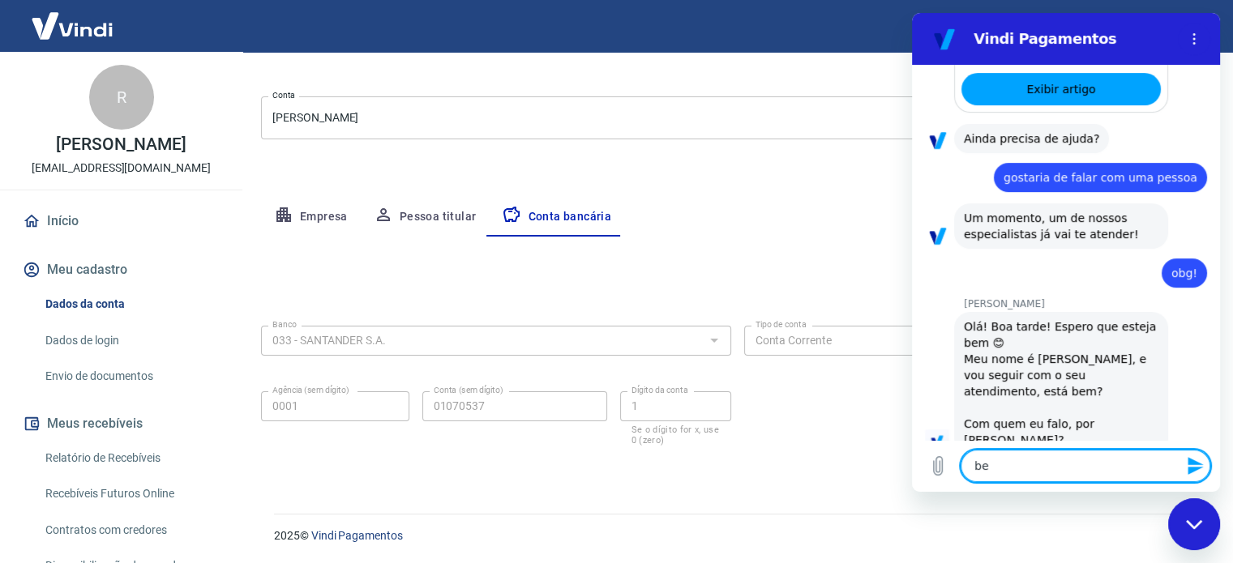
type textarea "bem"
type textarea "x"
type textarea "bem"
type textarea "x"
type textarea "bem g"
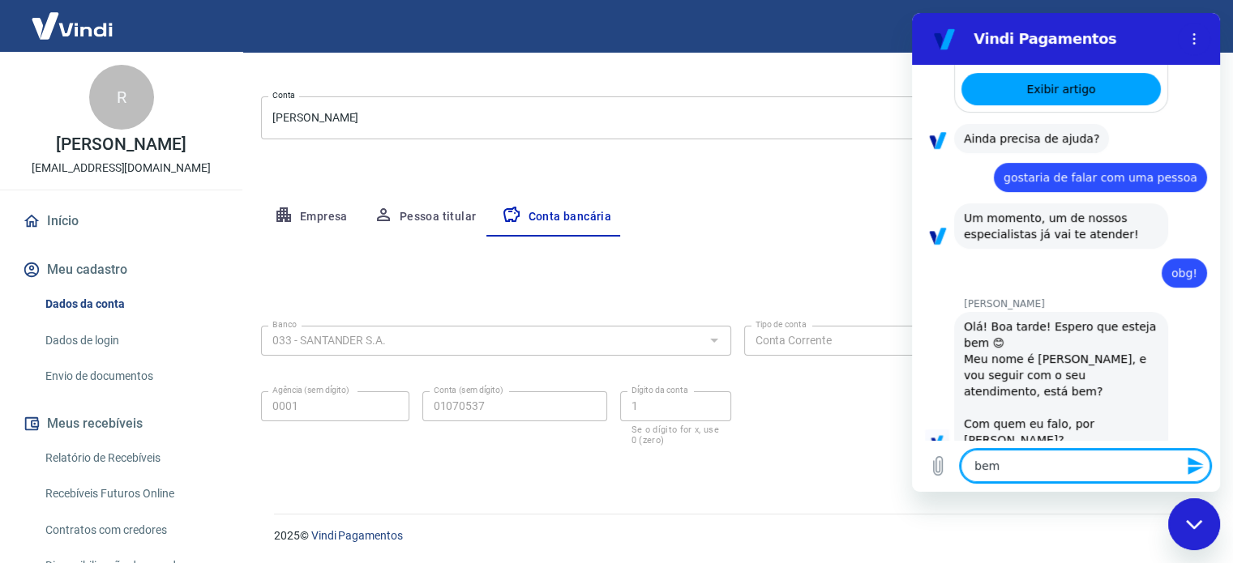
type textarea "x"
type textarea "bem gr"
type textarea "x"
type textarea "bem gra"
type textarea "x"
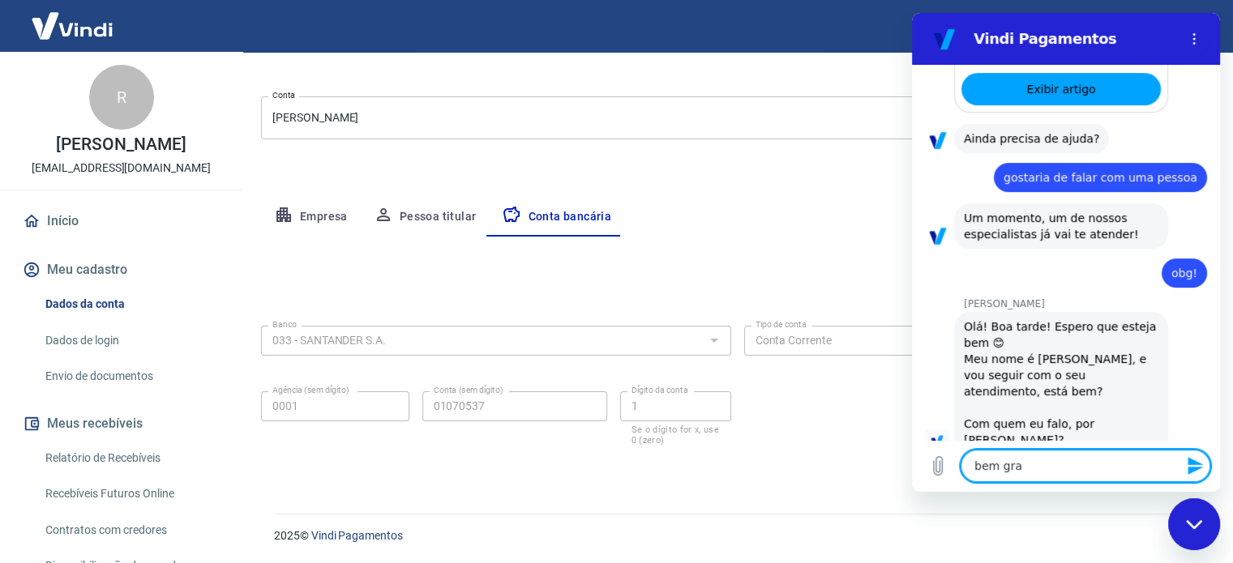
type textarea "bem graç"
type textarea "x"
type textarea "bem graça"
type textarea "x"
type textarea "bem graças"
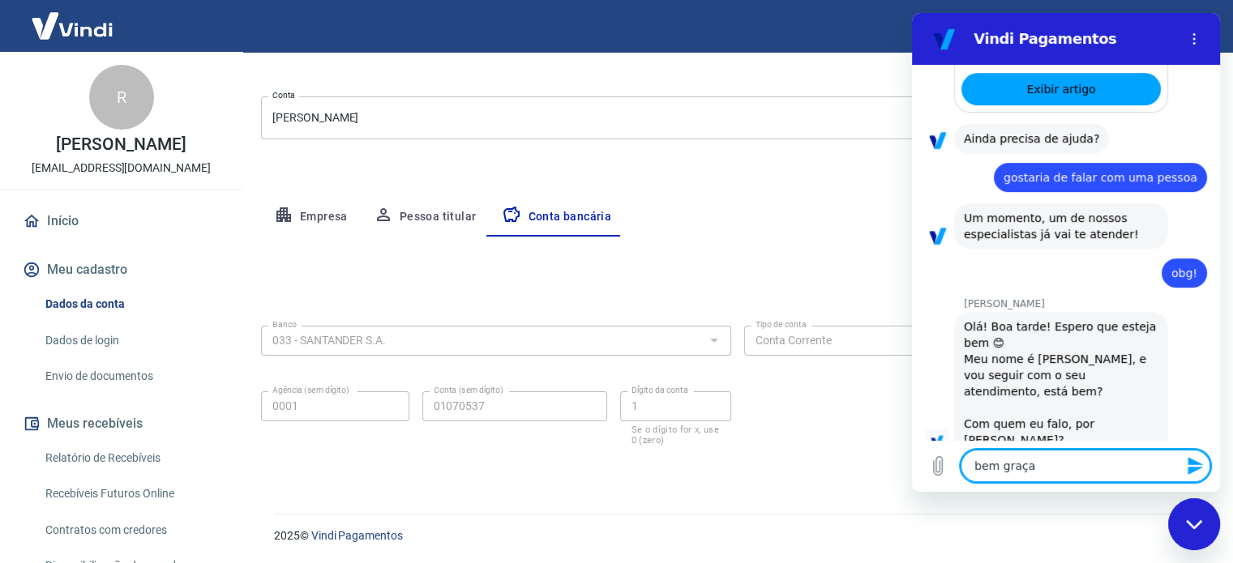
type textarea "x"
type textarea "bem graças"
type textarea "x"
type textarea "bem graças a"
type textarea "x"
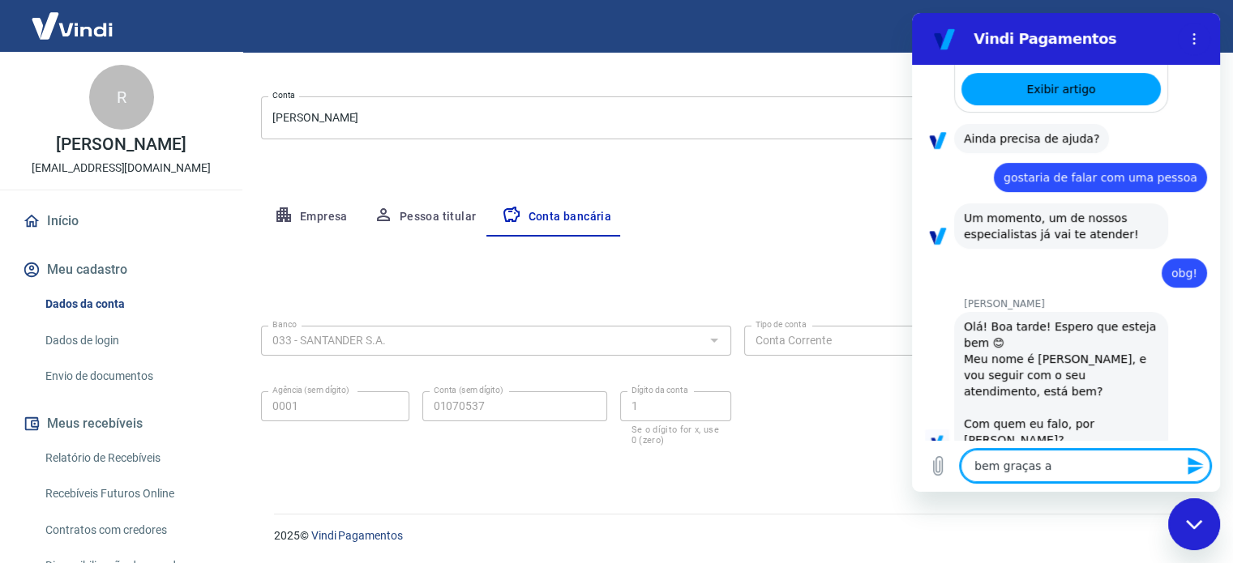
type textarea "bem graças a"
type textarea "x"
type textarea "bem graças a D"
type textarea "x"
type textarea "bem graças a De"
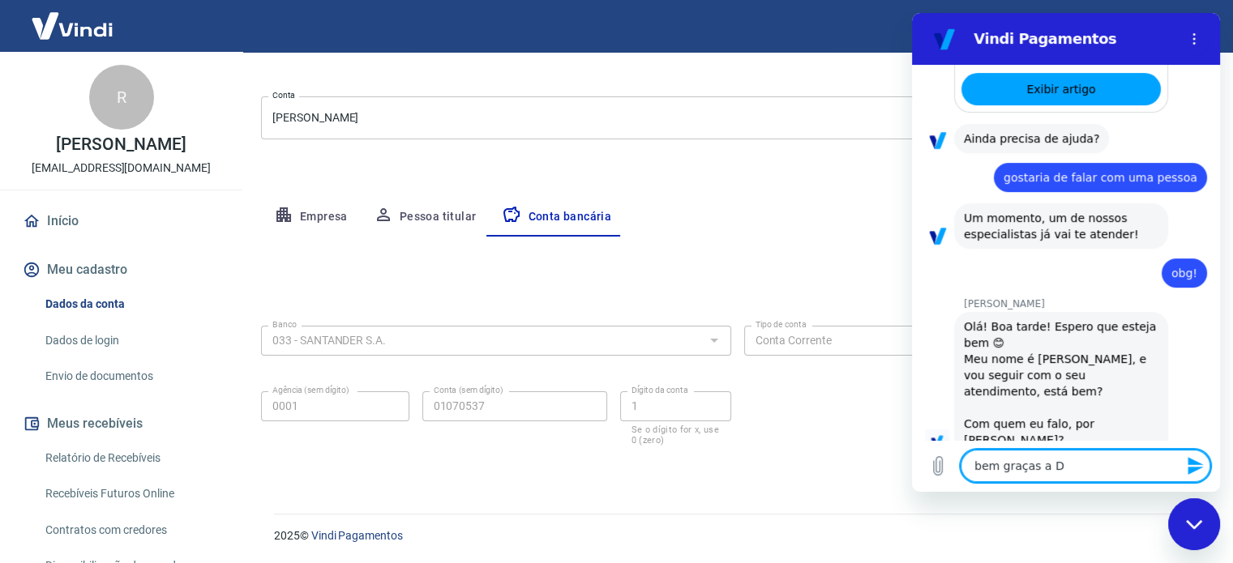
type textarea "x"
type textarea "bem graças a Deu"
type textarea "x"
type textarea "bem graças a [DEMOGRAPHIC_DATA]"
type textarea "x"
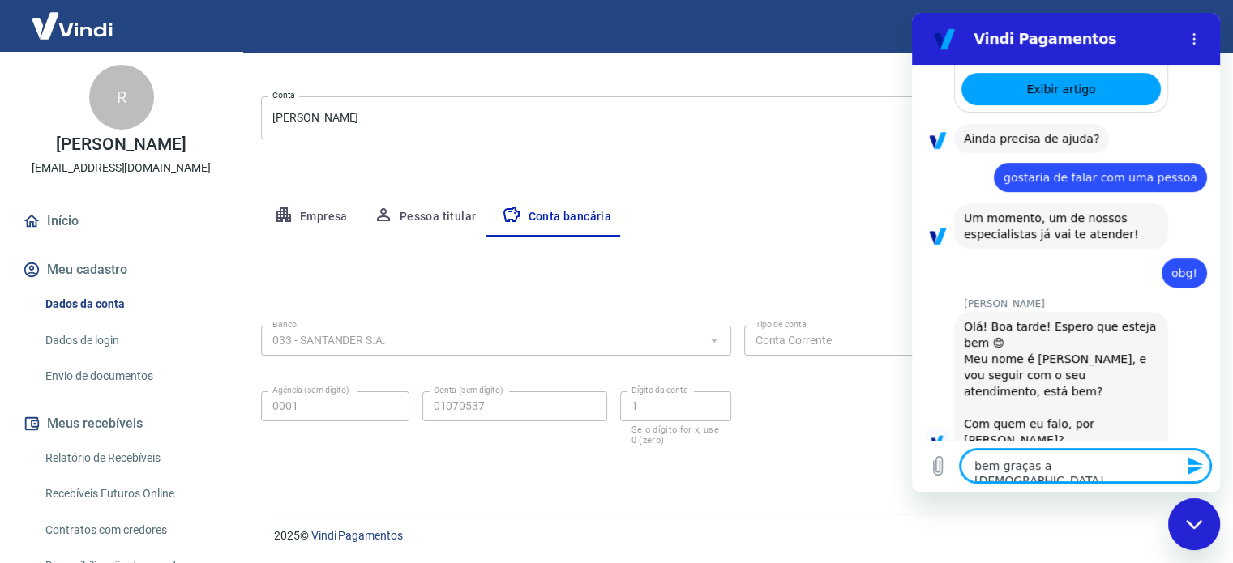
type textarea "bem graças a [DEMOGRAPHIC_DATA]"
type textarea "x"
type textarea "bem graças a [DEMOGRAPHIC_DATA] e"
type textarea "x"
type textarea "bem graças a [DEMOGRAPHIC_DATA] e"
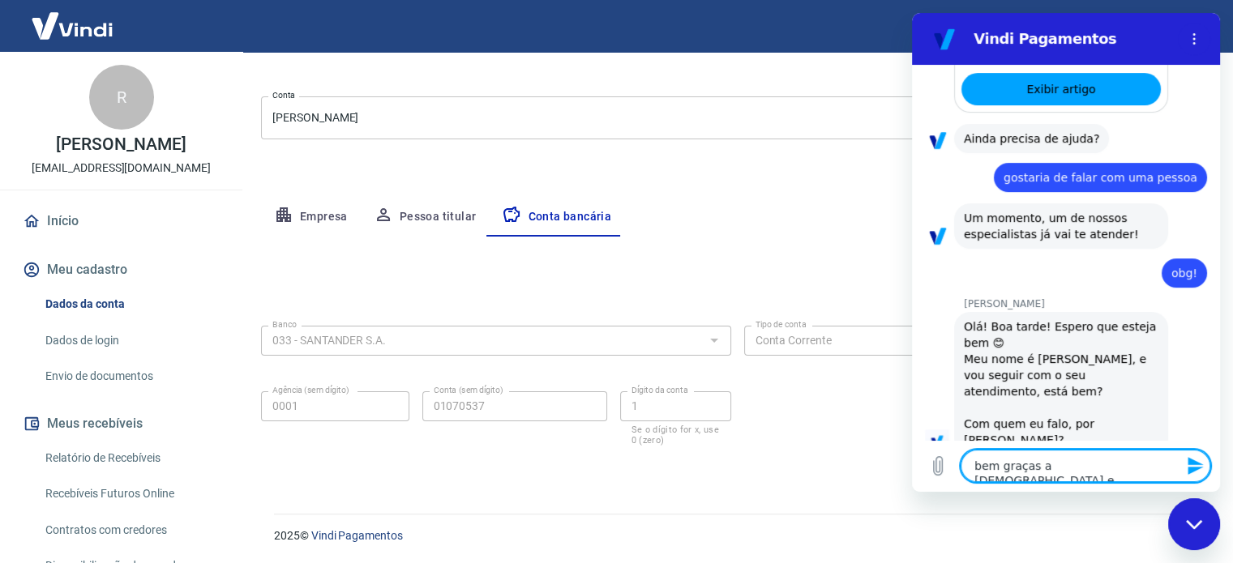
type textarea "x"
type textarea "bem graças a [DEMOGRAPHIC_DATA] e v"
type textarea "x"
type textarea "bem graças a [DEMOGRAPHIC_DATA] e vc"
type textarea "x"
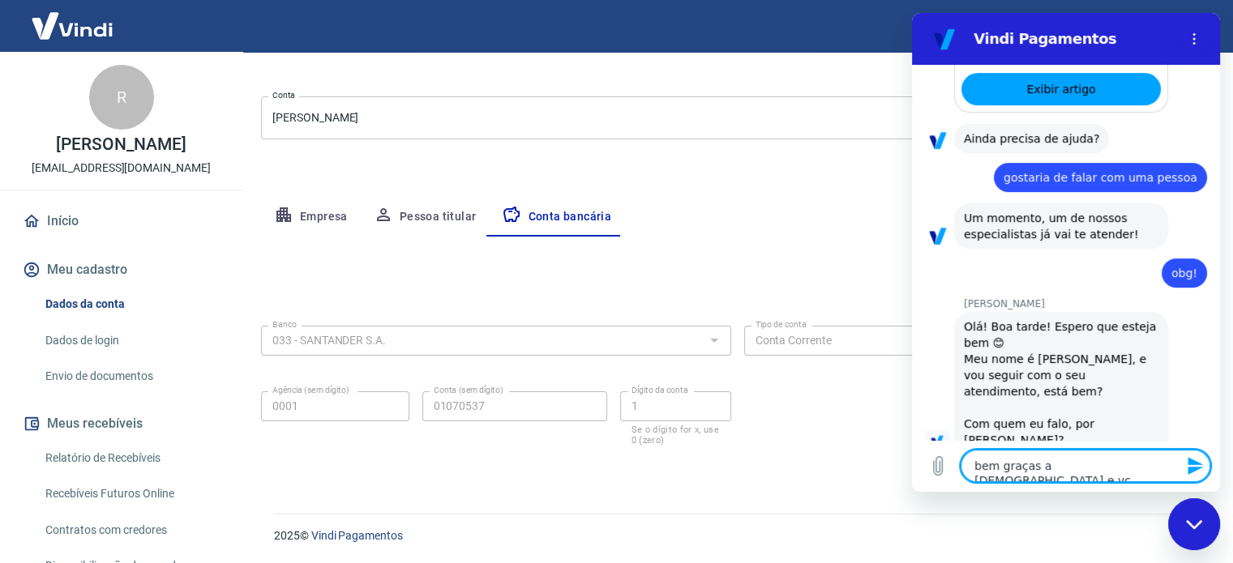
type textarea "bem graças a [DEMOGRAPHIC_DATA] e vc?"
type textarea "x"
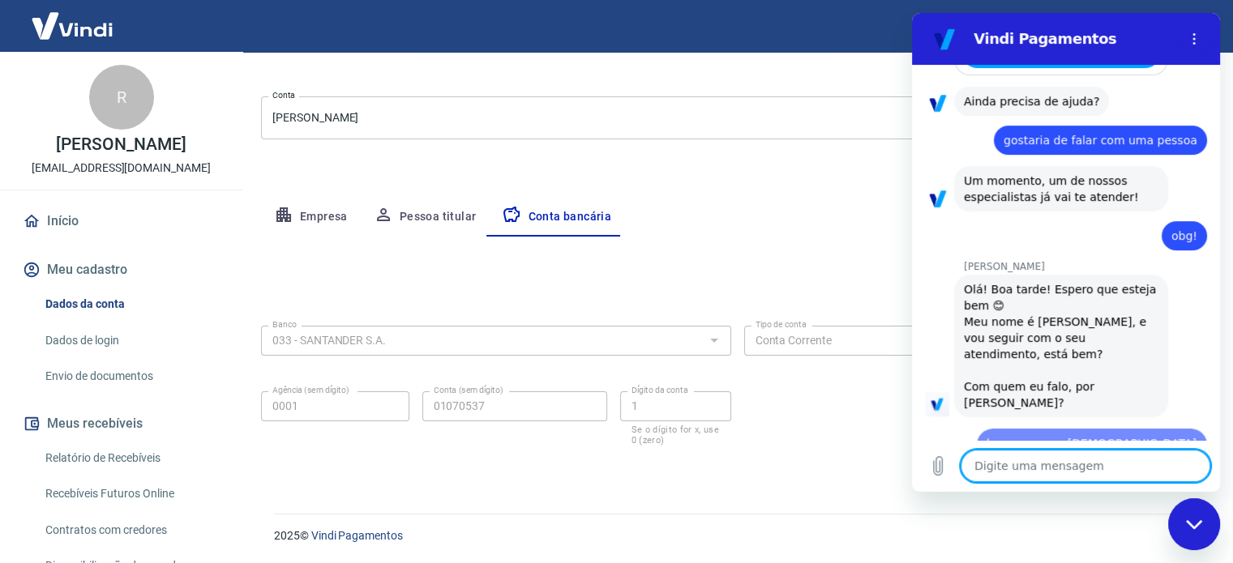
type textarea "x"
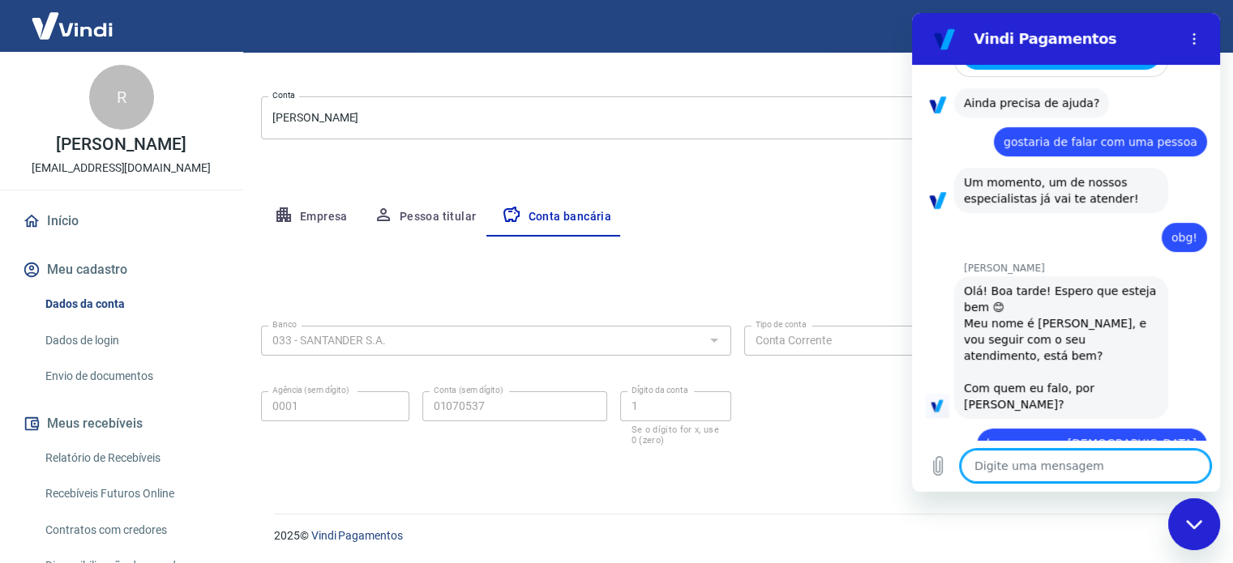
scroll to position [557, 0]
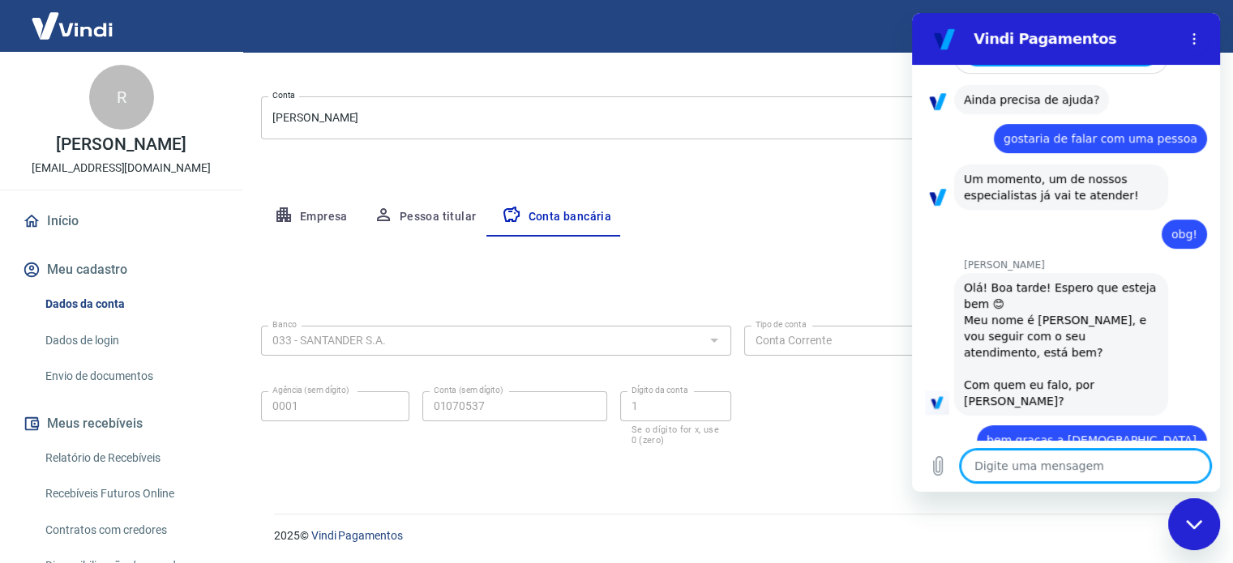
type textarea "r"
type textarea "x"
type textarea "ro"
type textarea "x"
type textarea "rog"
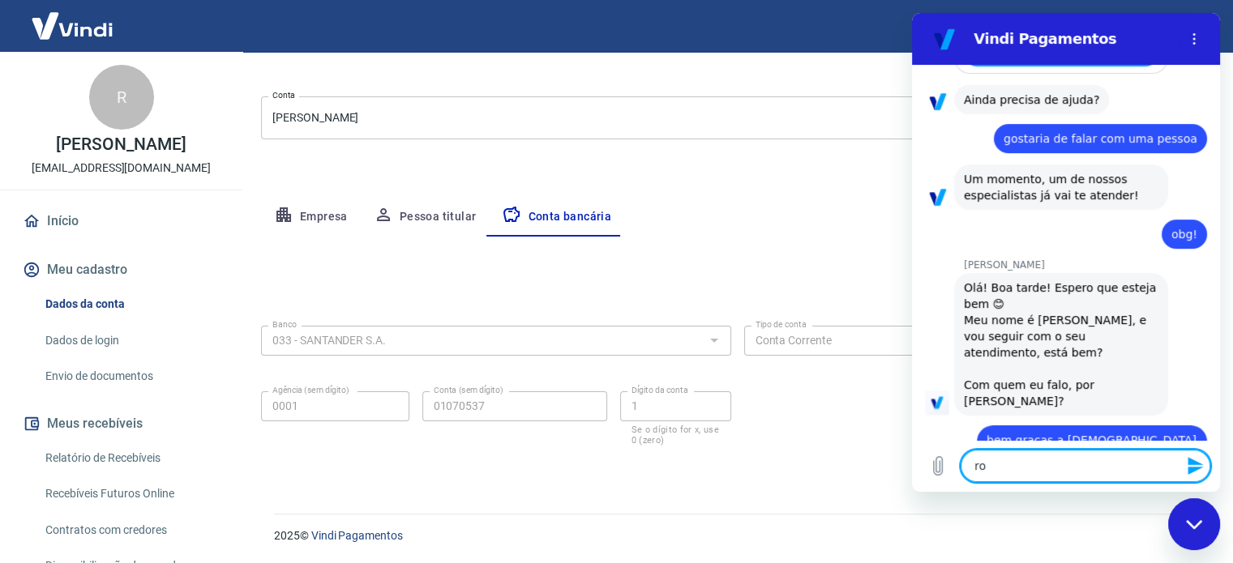
type textarea "x"
type textarea "ro"
type textarea "x"
type textarea "r"
type textarea "x"
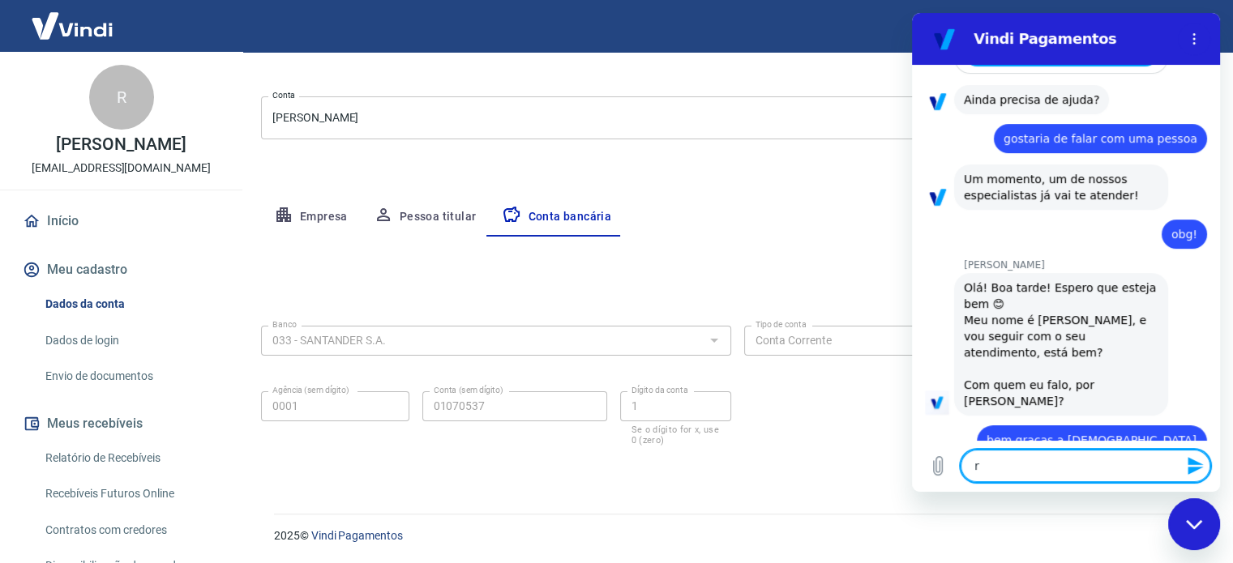
type textarea "x"
type textarea "R"
type textarea "x"
type textarea "Ro"
type textarea "x"
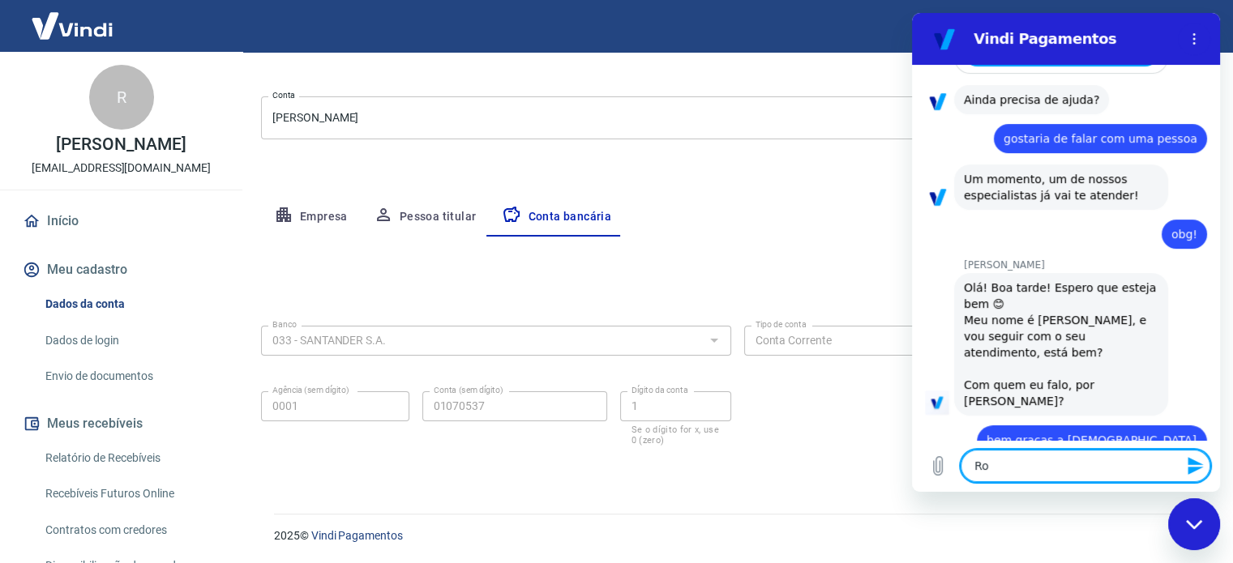
type textarea "Rog"
type textarea "x"
type textarea "Rogé"
type textarea "x"
type textarea "Rogér"
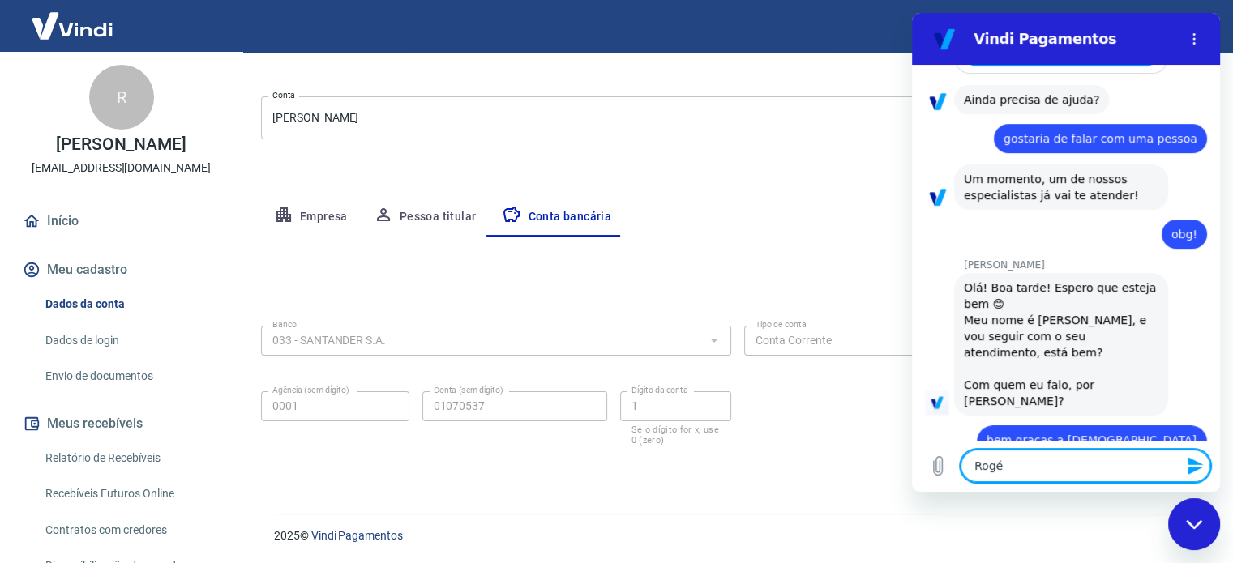
type textarea "x"
type textarea "Rogéri"
type textarea "x"
type textarea "Rogério"
type textarea "x"
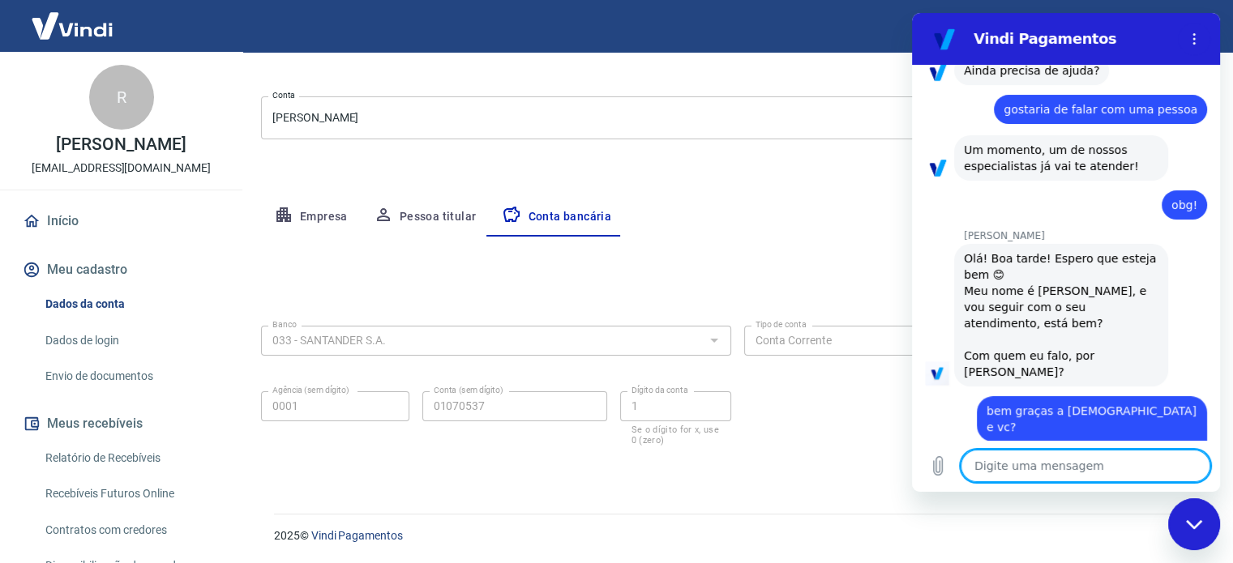
type textarea "x"
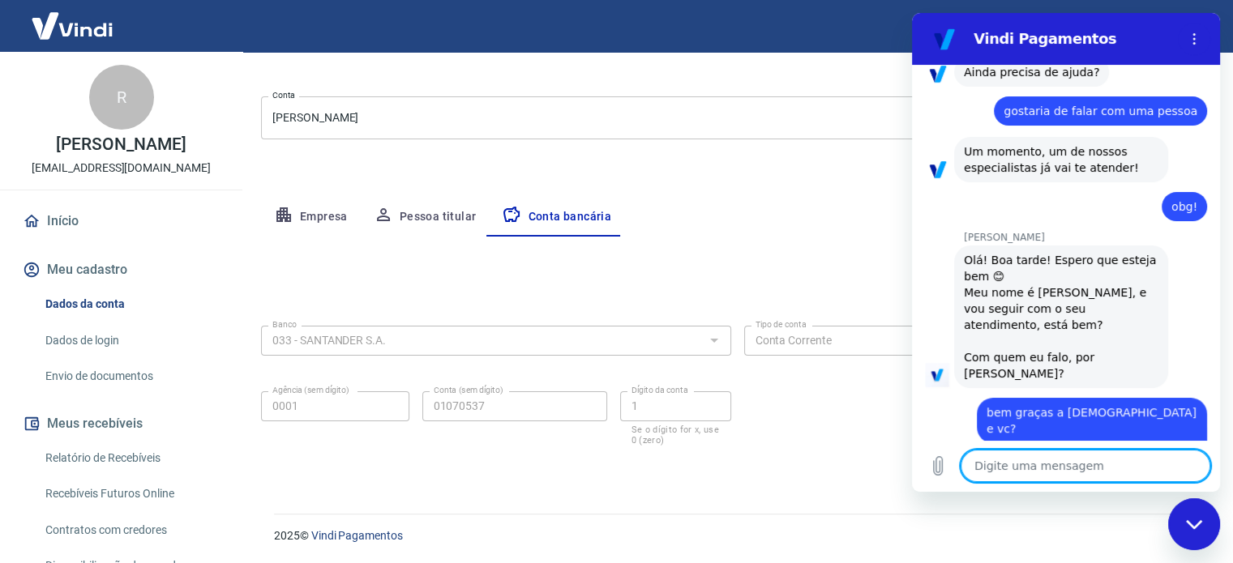
type textarea "p"
type textarea "x"
type textarea "pr"
type textarea "x"
type textarea "pre"
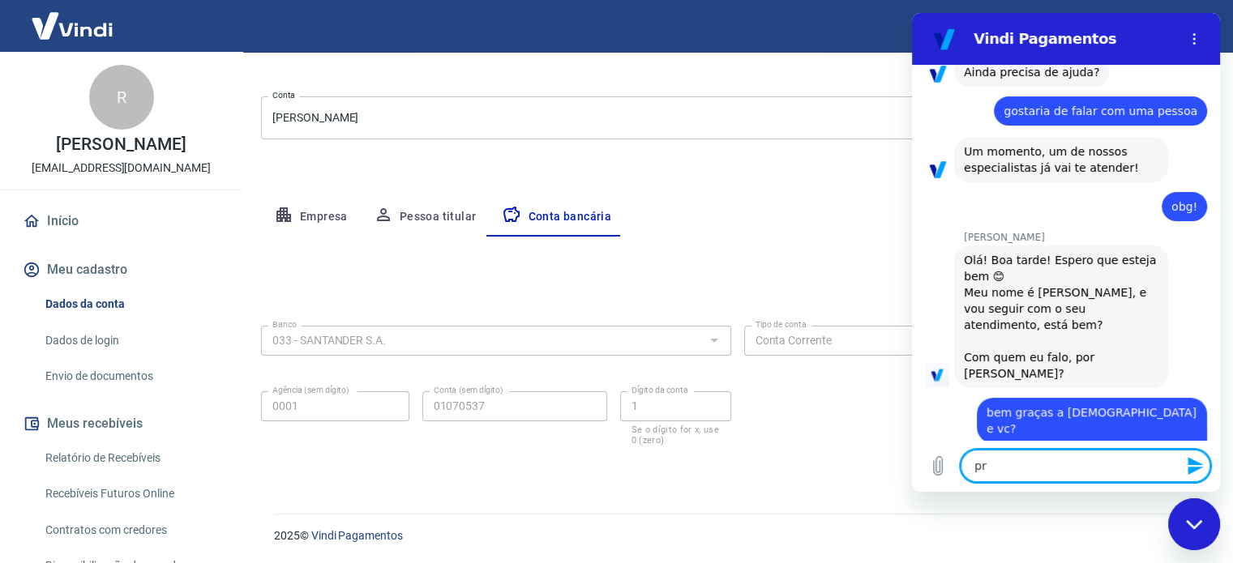
type textarea "x"
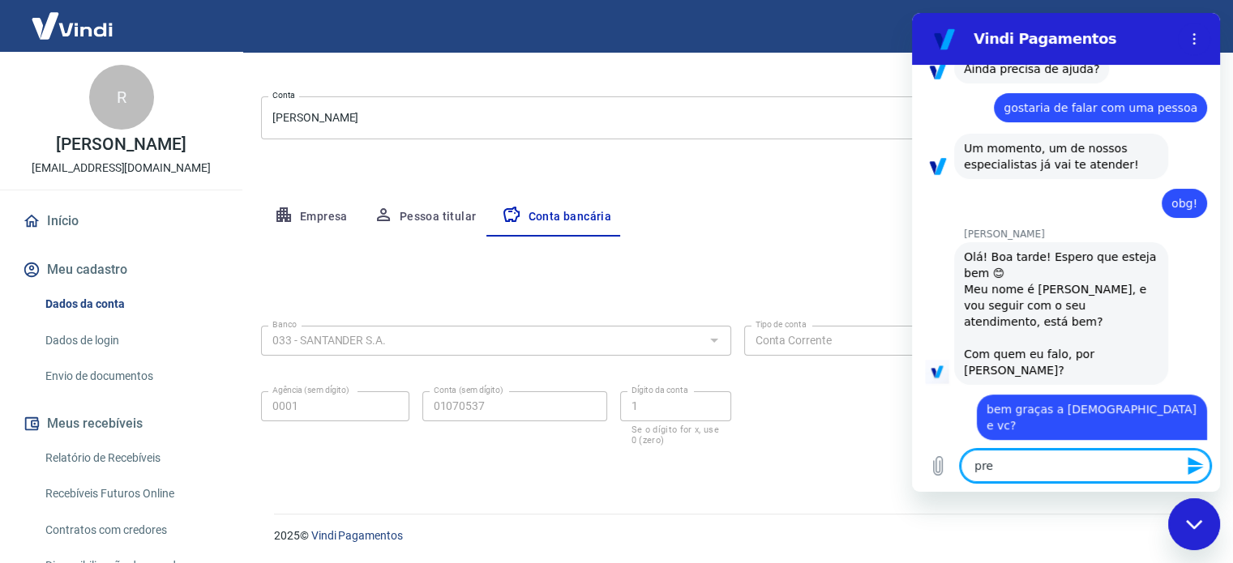
type textarea "prec"
type textarea "x"
type textarea "preci"
type textarea "x"
type textarea "precis"
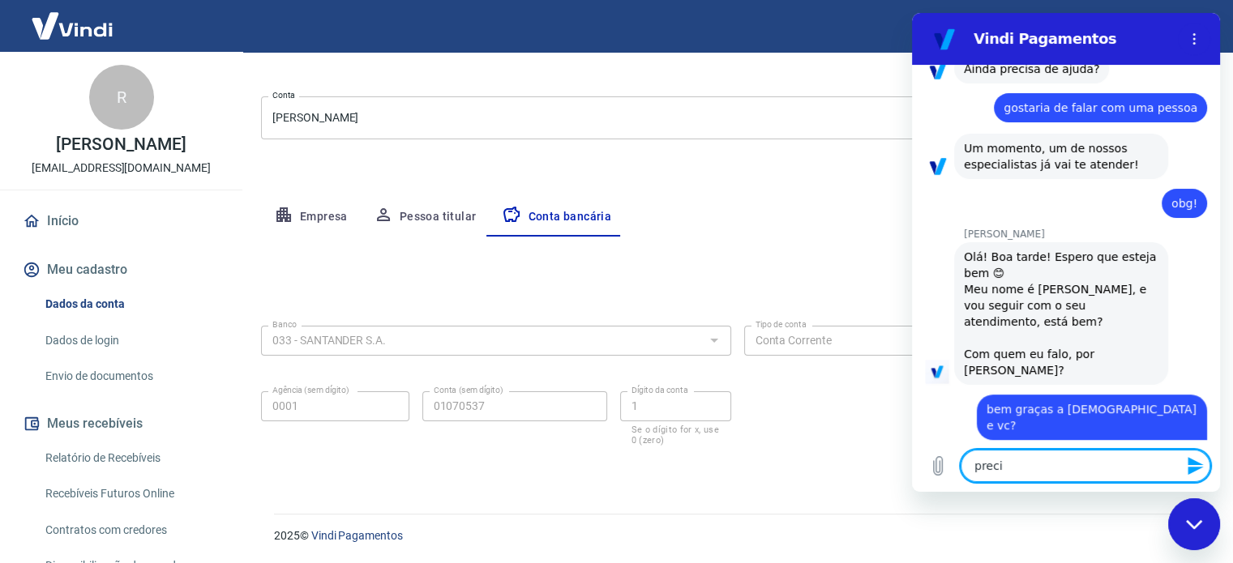
type textarea "x"
type textarea "preciso"
type textarea "x"
type textarea "preciso"
type textarea "x"
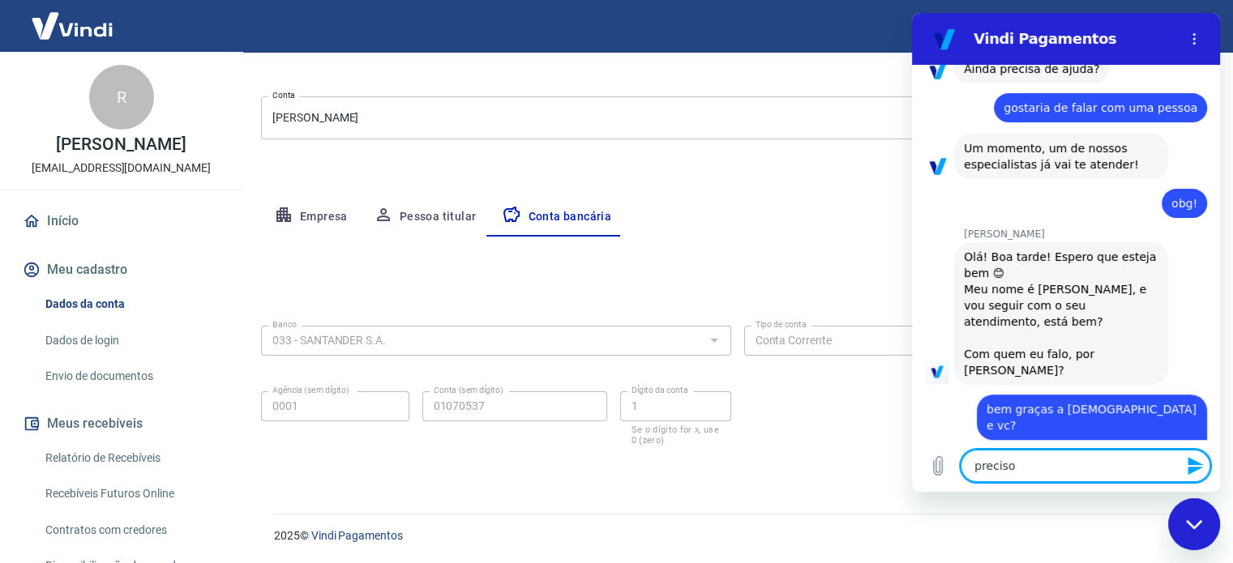
type textarea "preciso d"
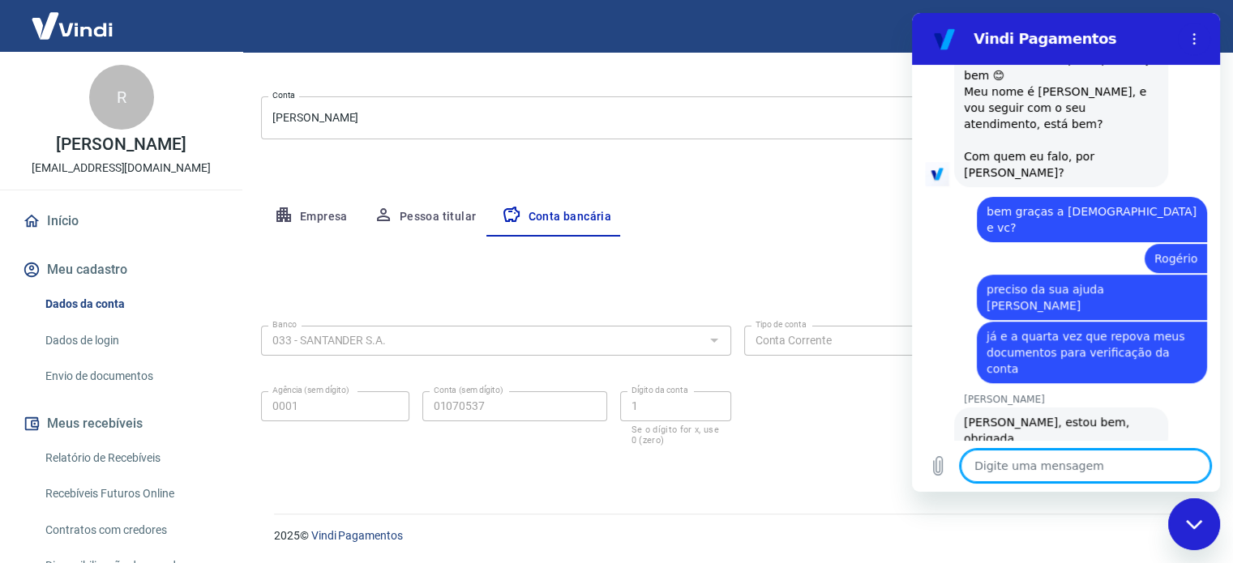
scroll to position [789, 0]
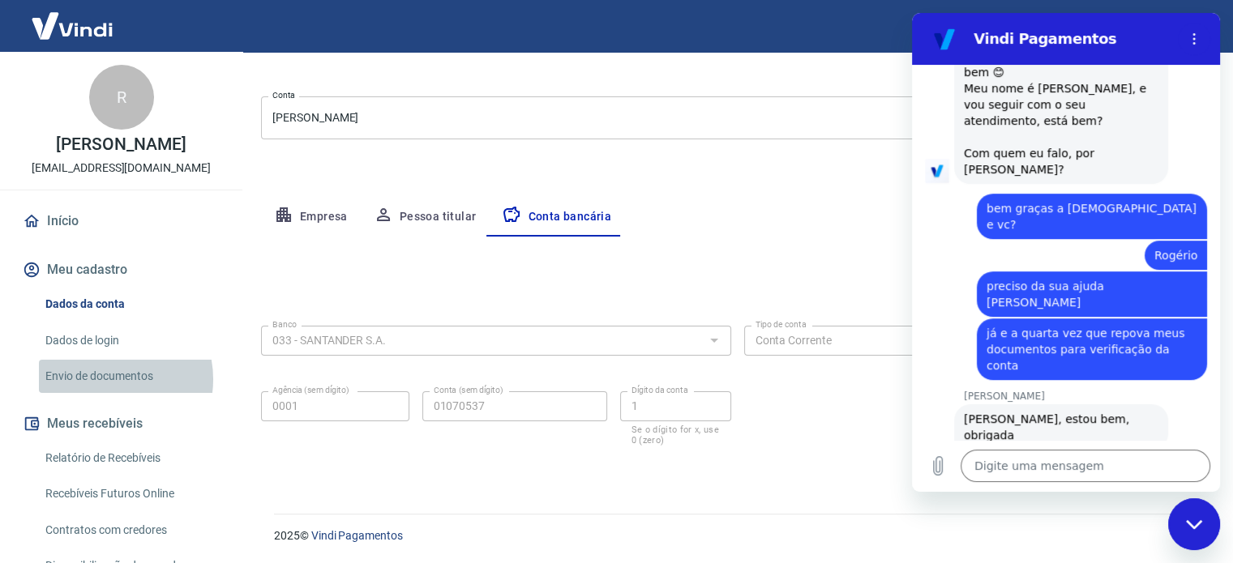
click at [105, 379] on link "Envio de documentos" at bounding box center [131, 376] width 184 height 33
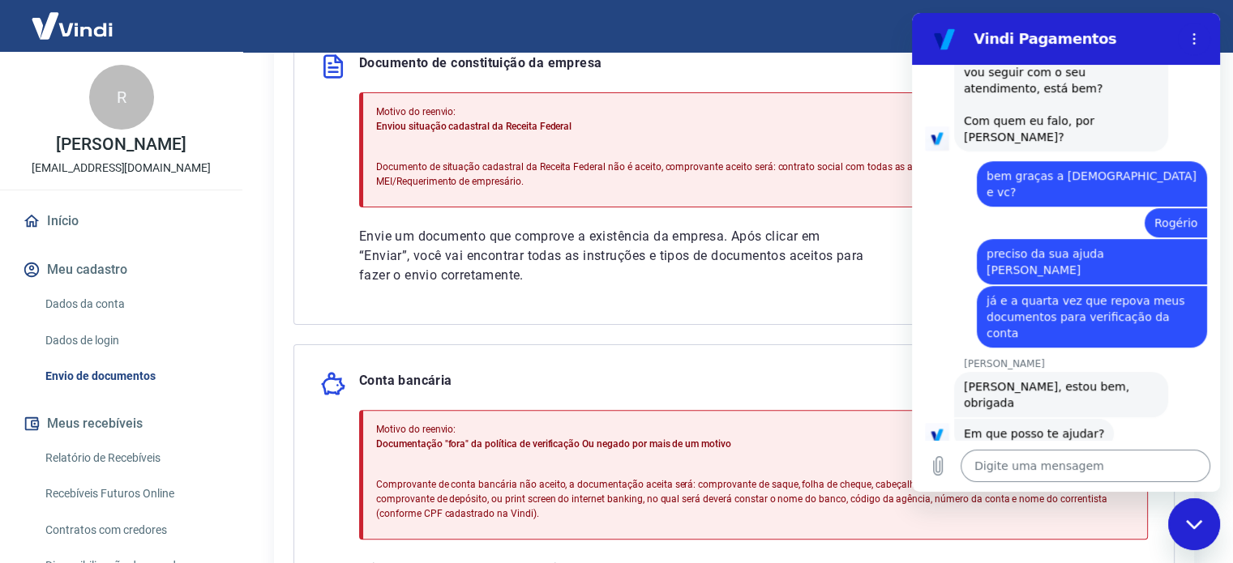
scroll to position [820, 0]
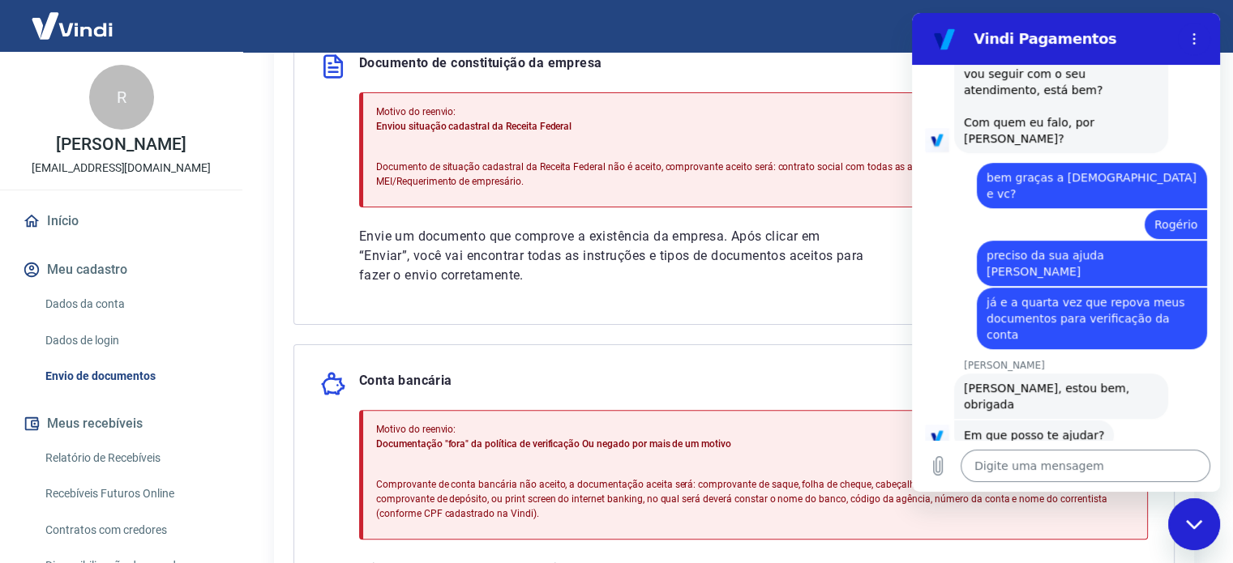
click at [1005, 467] on textarea at bounding box center [1086, 466] width 250 height 32
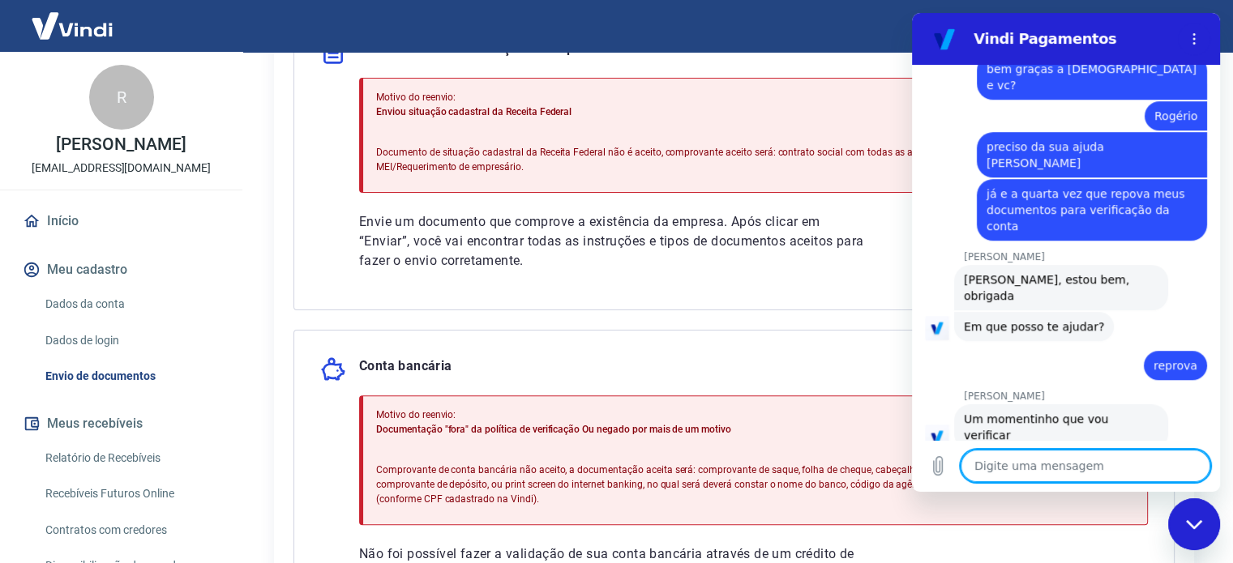
scroll to position [649, 0]
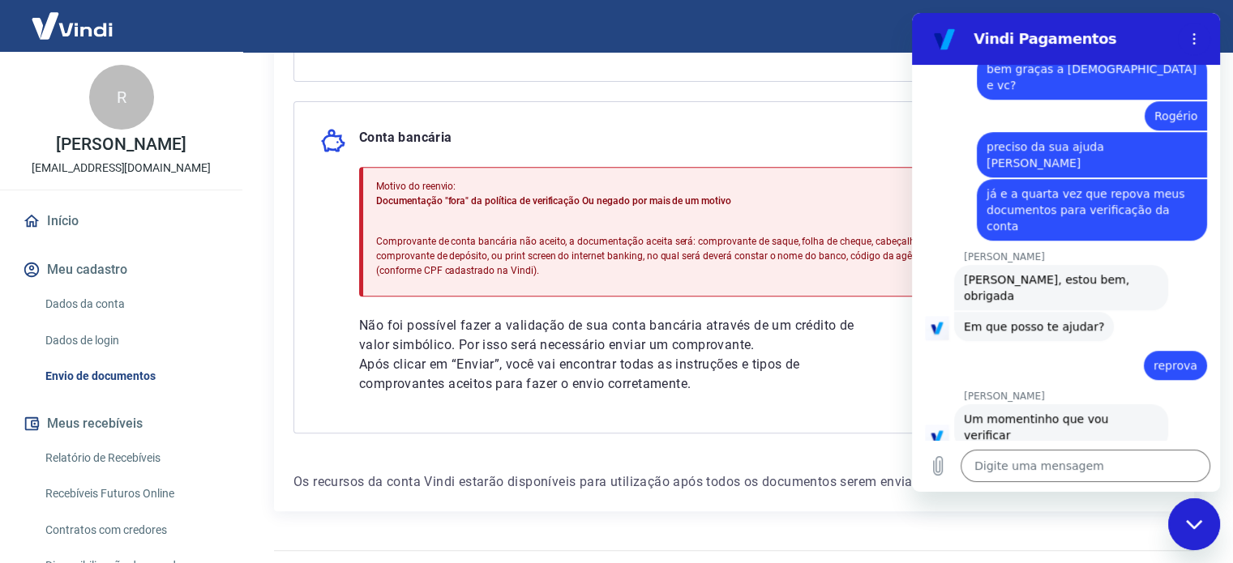
click at [107, 306] on link "Dados da conta" at bounding box center [131, 304] width 184 height 33
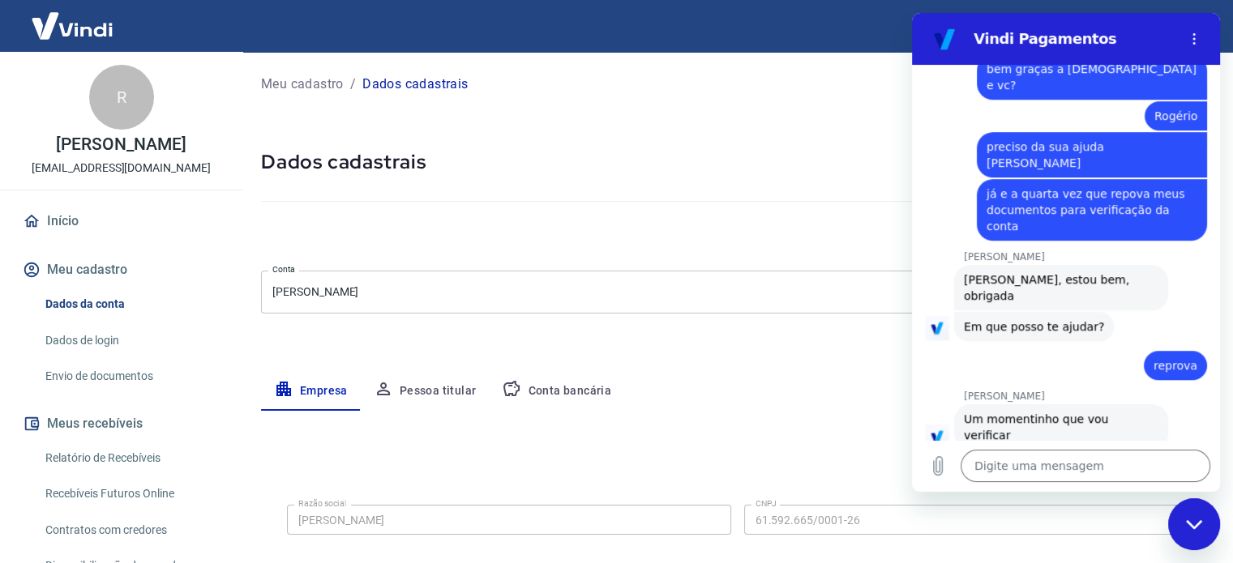
click at [562, 390] on button "Conta bancária" at bounding box center [556, 391] width 135 height 39
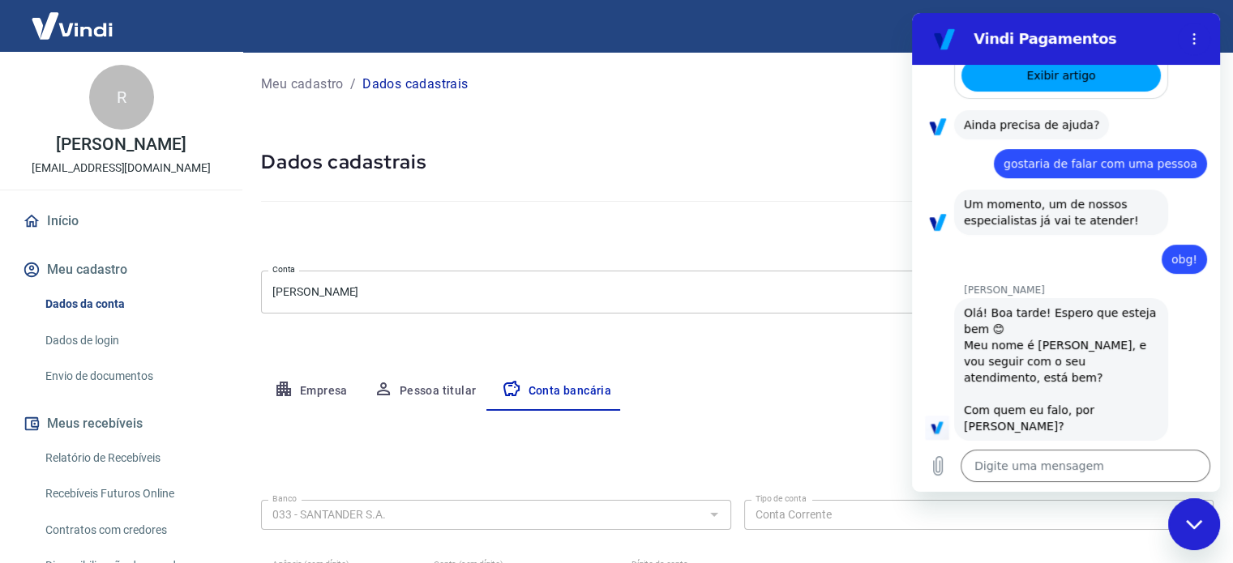
drag, startPoint x: 1146, startPoint y: 29, endPoint x: 1133, endPoint y: 71, distance: 43.3
click at [1133, 71] on div "Vindi Pagamentos 12:57 diz: boa tarde Enviado · 12:57 [PERSON_NAME] diz: [PERSO…" at bounding box center [1066, 252] width 308 height 479
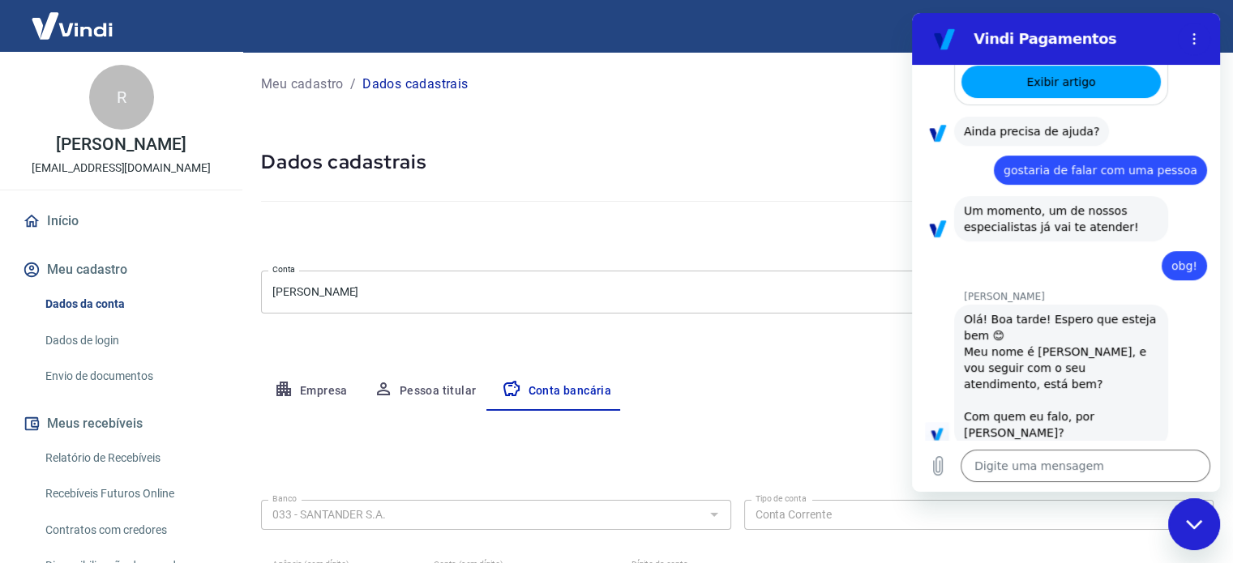
click at [1180, 520] on div "Fechar janela de mensagens" at bounding box center [1194, 524] width 49 height 49
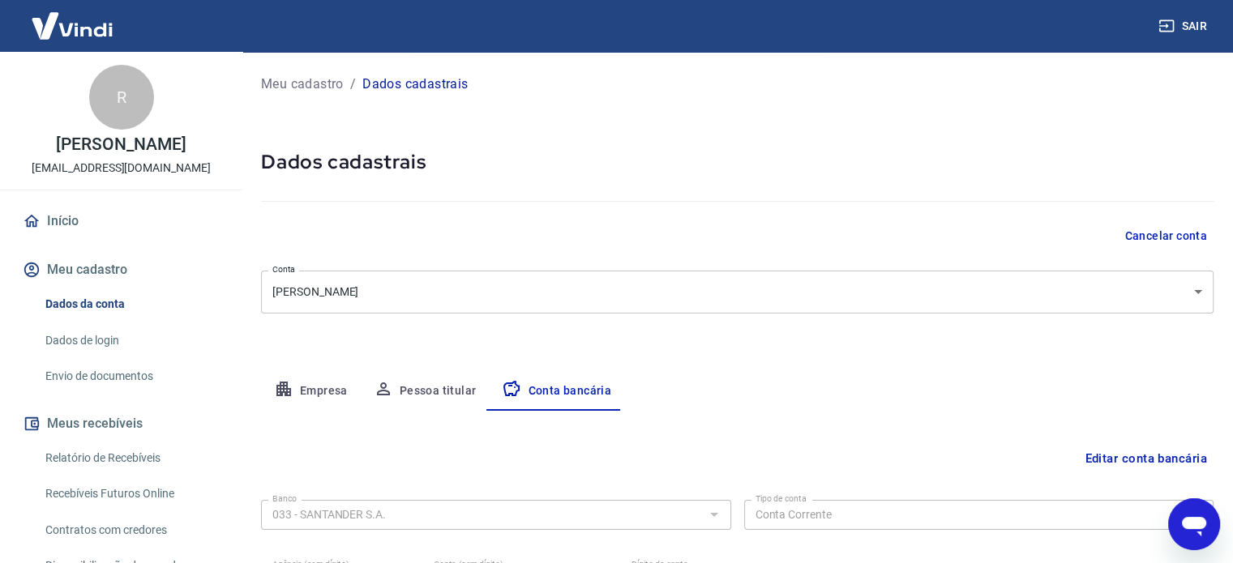
click at [1182, 526] on icon "Abrir janela de mensagens" at bounding box center [1194, 524] width 29 height 29
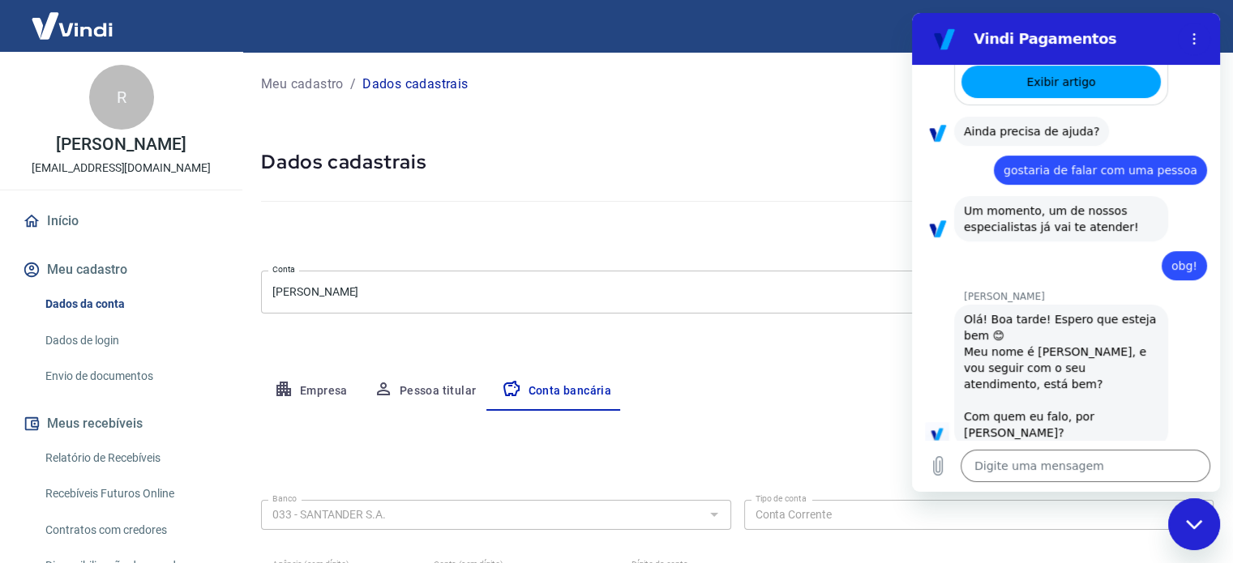
click at [1182, 526] on div "Fechar janela de mensagens" at bounding box center [1194, 524] width 49 height 49
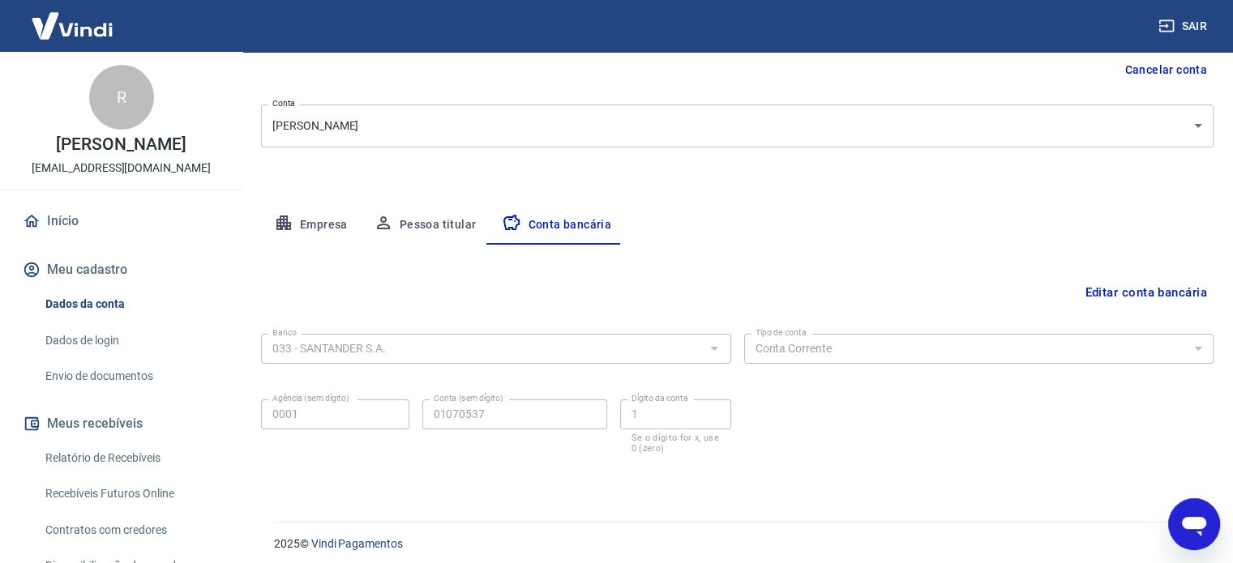
scroll to position [174, 0]
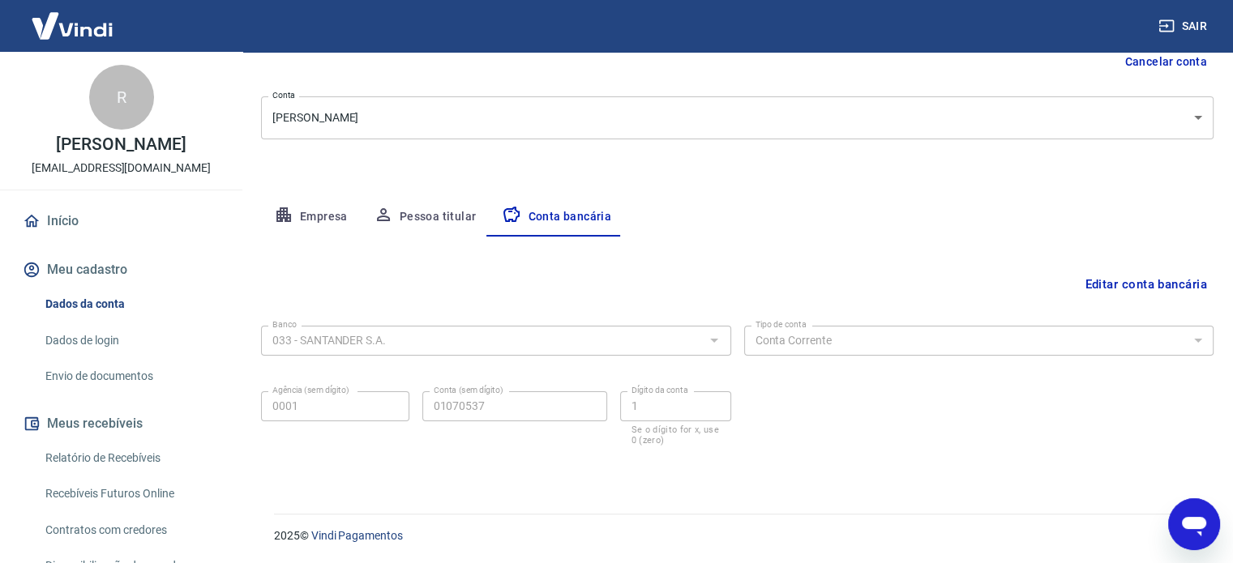
click at [1151, 281] on button "Editar conta bancária" at bounding box center [1145, 284] width 135 height 31
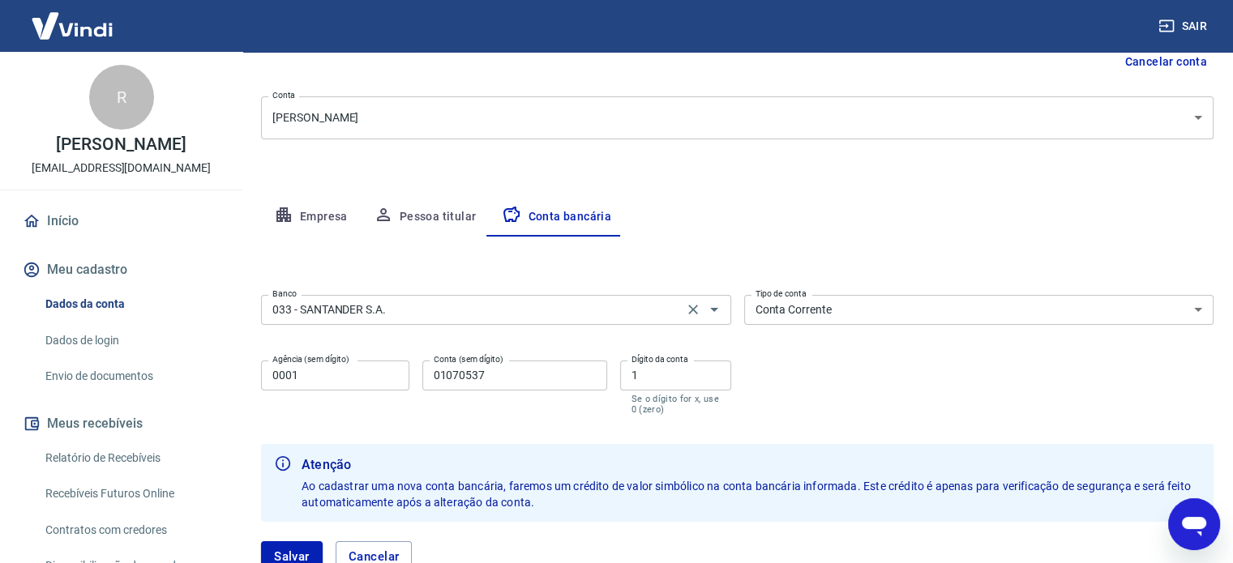
click at [419, 313] on input "033 - SANTANDER S.A." at bounding box center [472, 310] width 413 height 20
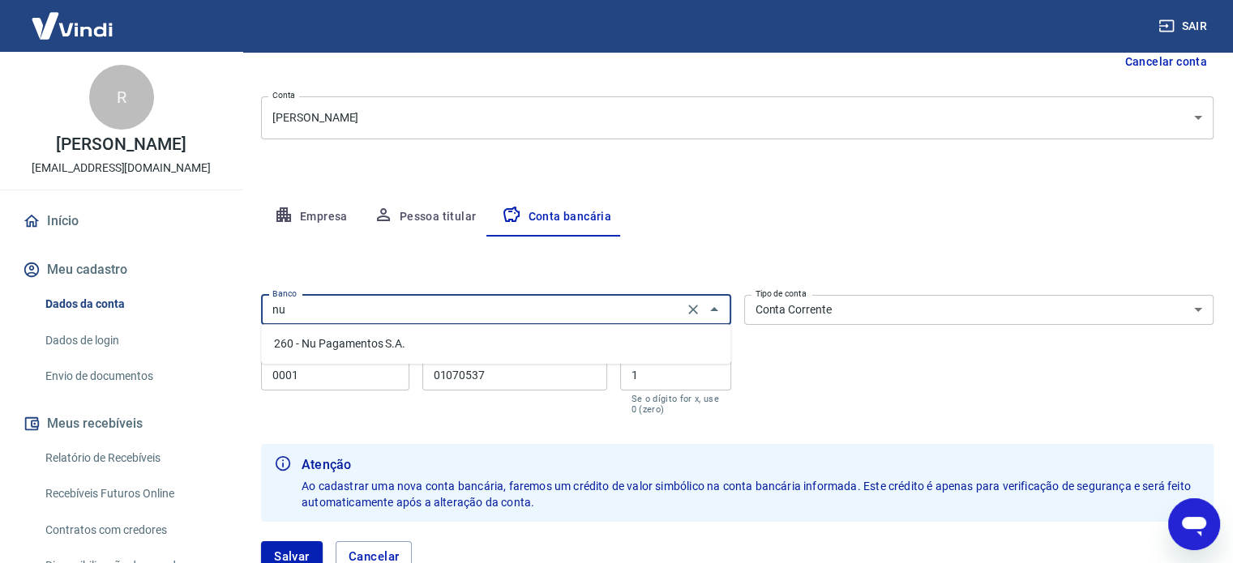
scroll to position [0, 0]
click at [435, 347] on li "260 - Nu Pagamentos S.A." at bounding box center [495, 344] width 469 height 27
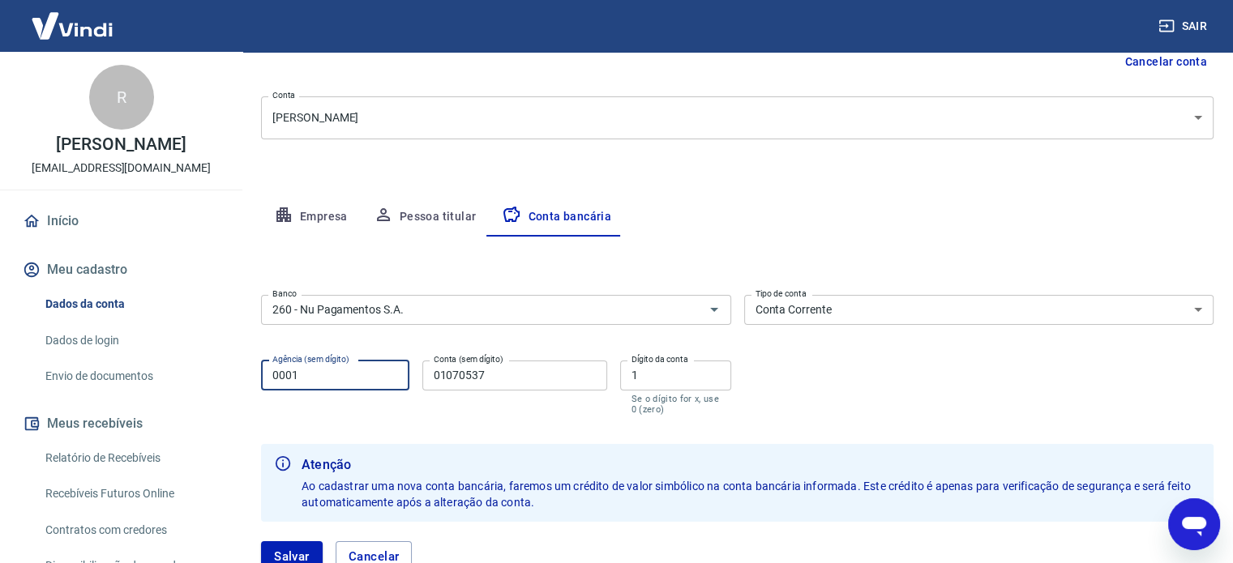
click at [332, 381] on input "0001" at bounding box center [335, 376] width 148 height 30
drag, startPoint x: 478, startPoint y: 376, endPoint x: 297, endPoint y: 377, distance: 181.6
click at [299, 379] on div "Agência (sem dígito) 0001 Agência (sem dígito) Conta (sem dígito) 01070537 Cont…" at bounding box center [496, 386] width 470 height 64
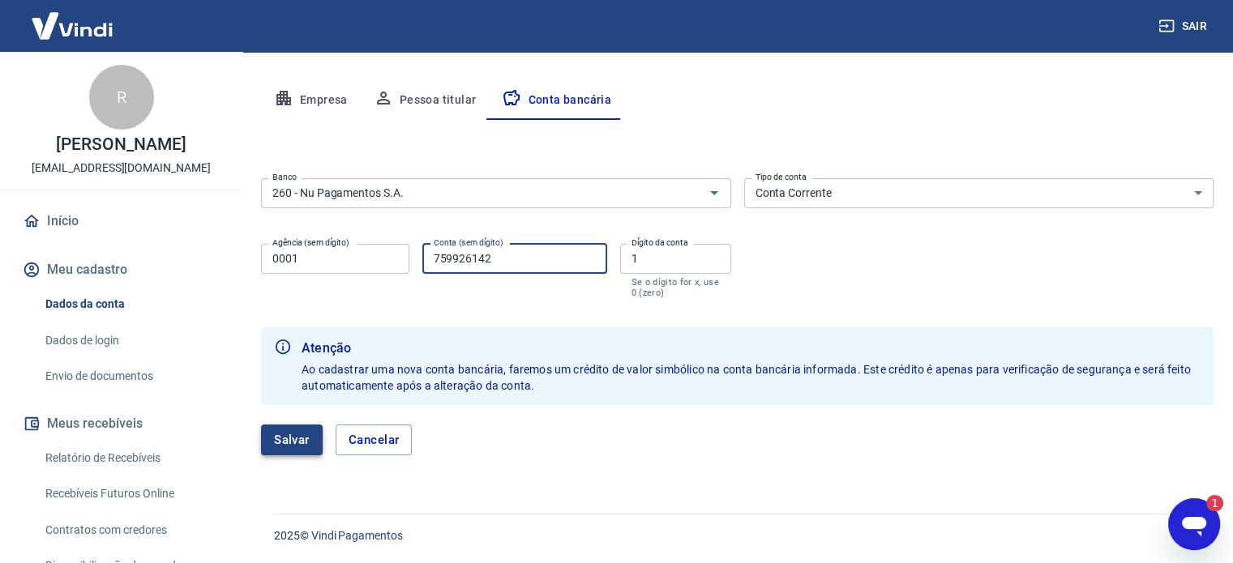
click at [309, 443] on button "Salvar" at bounding box center [292, 440] width 62 height 31
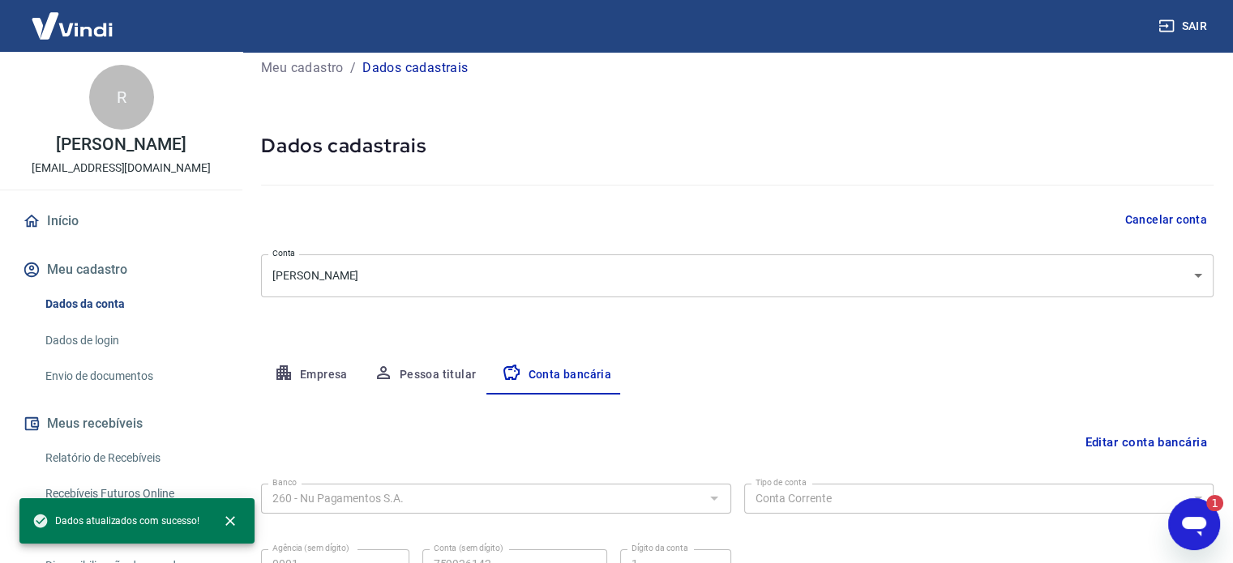
scroll to position [174, 0]
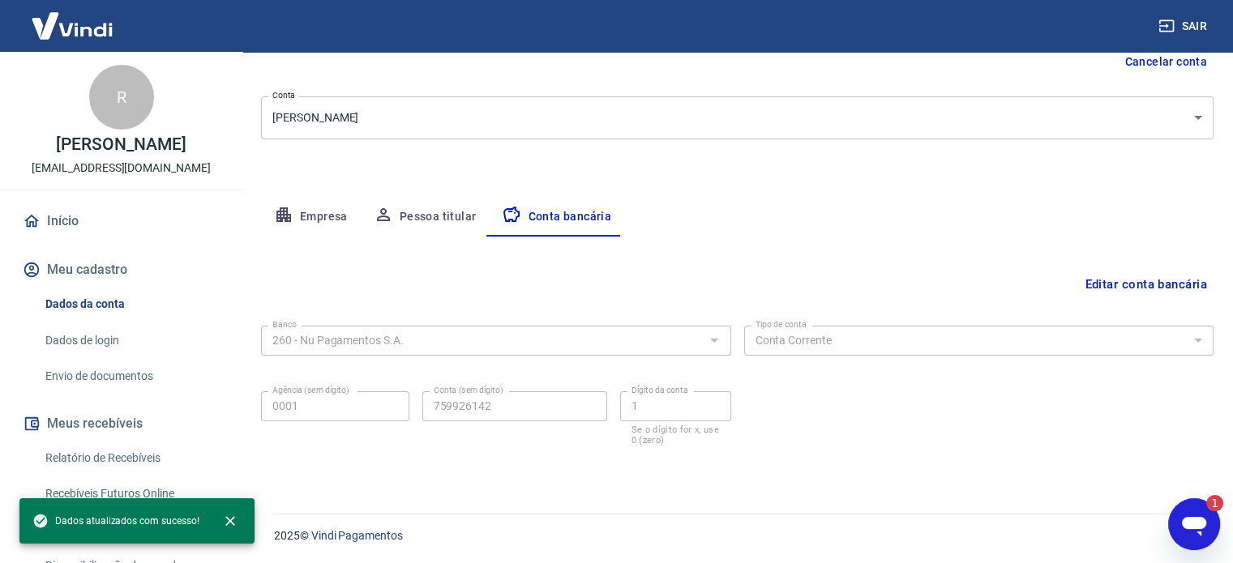
click at [1197, 517] on icon "Abrir janela de mensagens, 1 mensagem não lida" at bounding box center [1194, 526] width 24 height 19
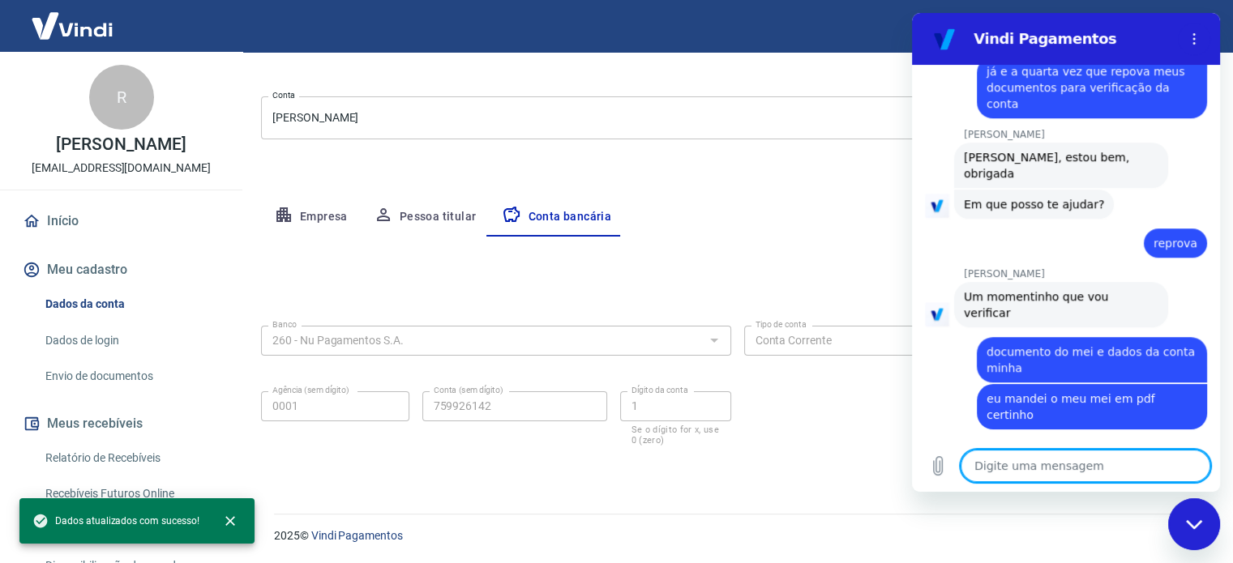
scroll to position [1121, 0]
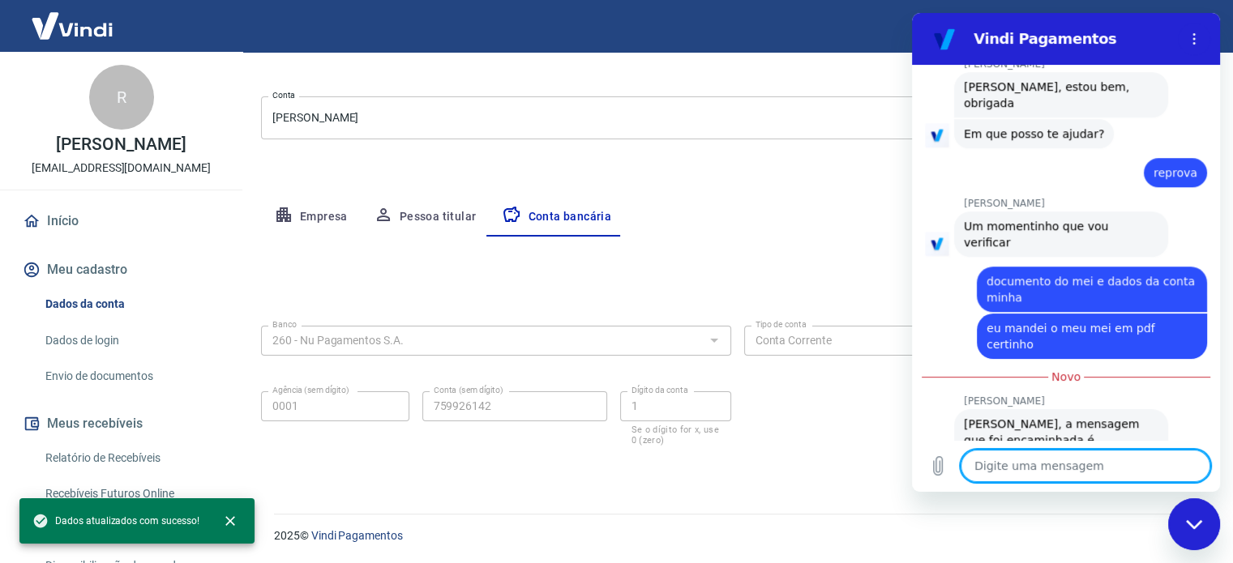
click at [1069, 469] on textarea at bounding box center [1086, 466] width 250 height 32
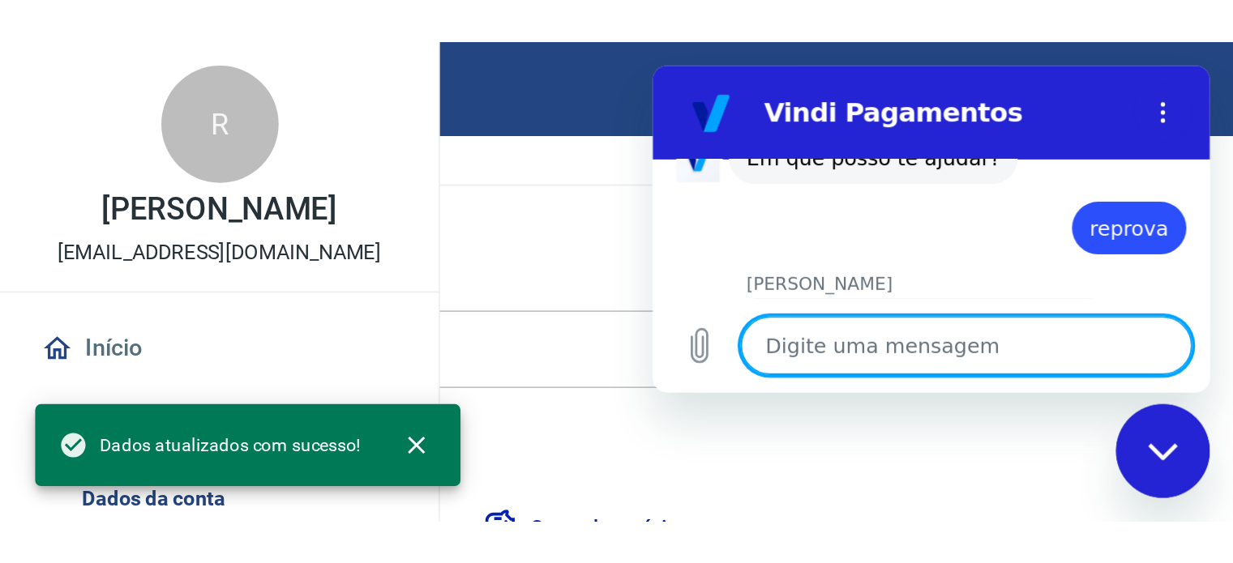
scroll to position [174, 0]
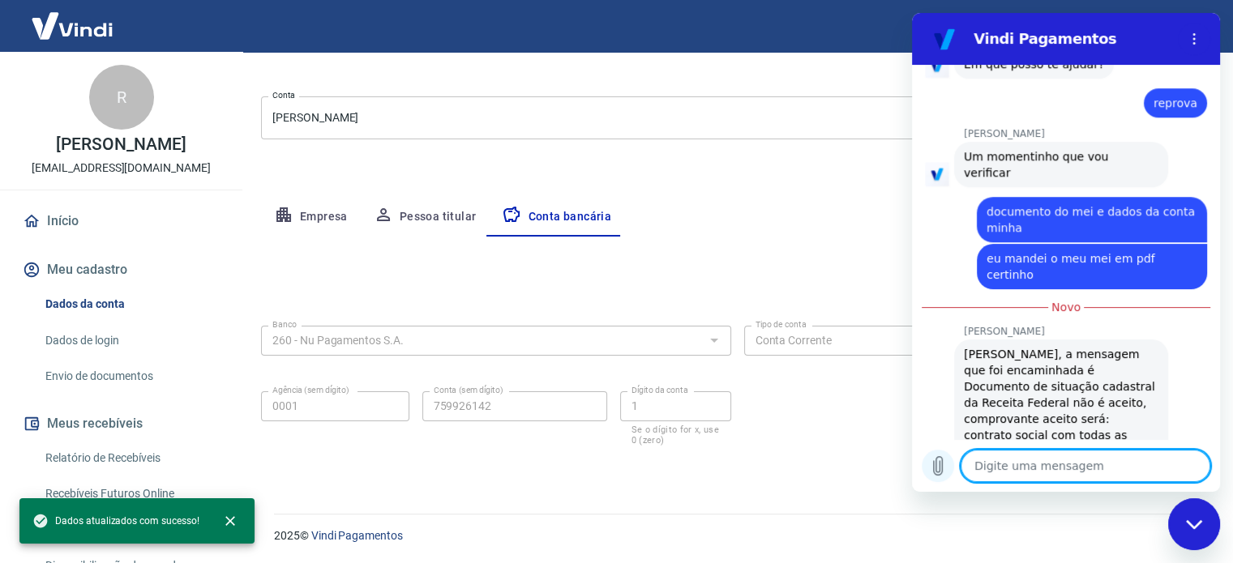
click at [939, 466] on icon "Carregar arquivo" at bounding box center [938, 466] width 9 height 19
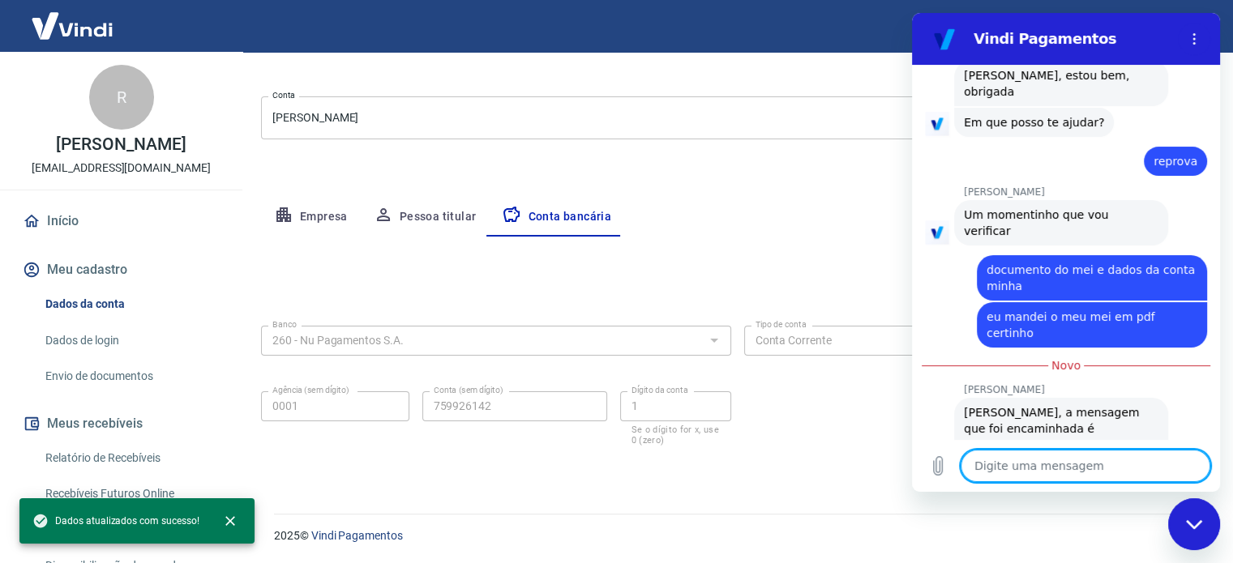
scroll to position [1228, 0]
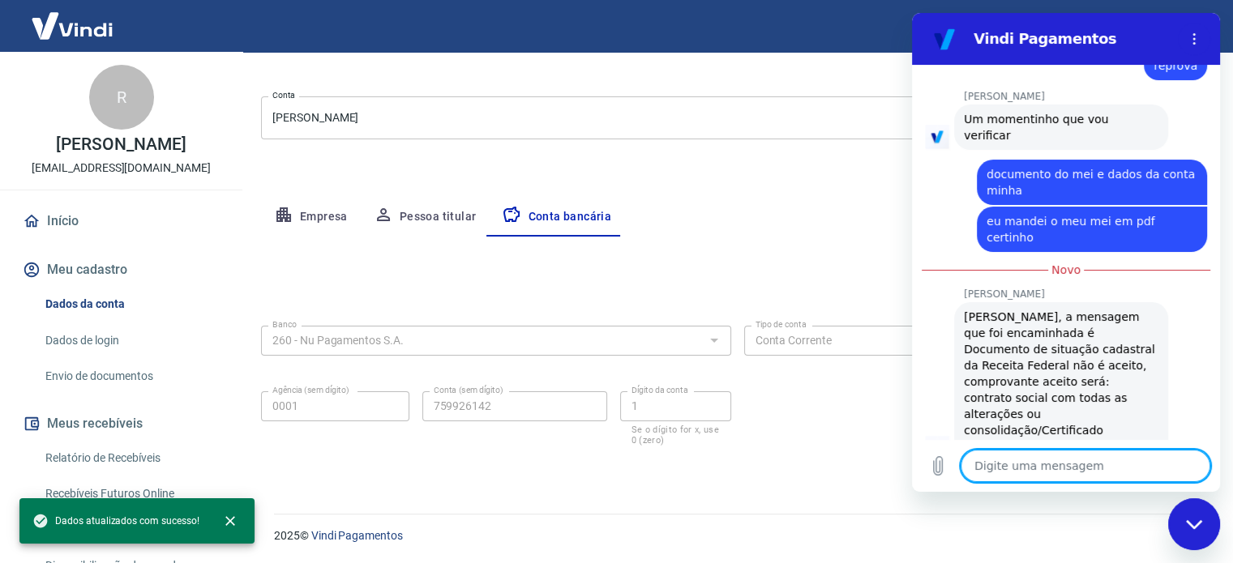
click at [1039, 469] on textarea at bounding box center [1086, 466] width 250 height 32
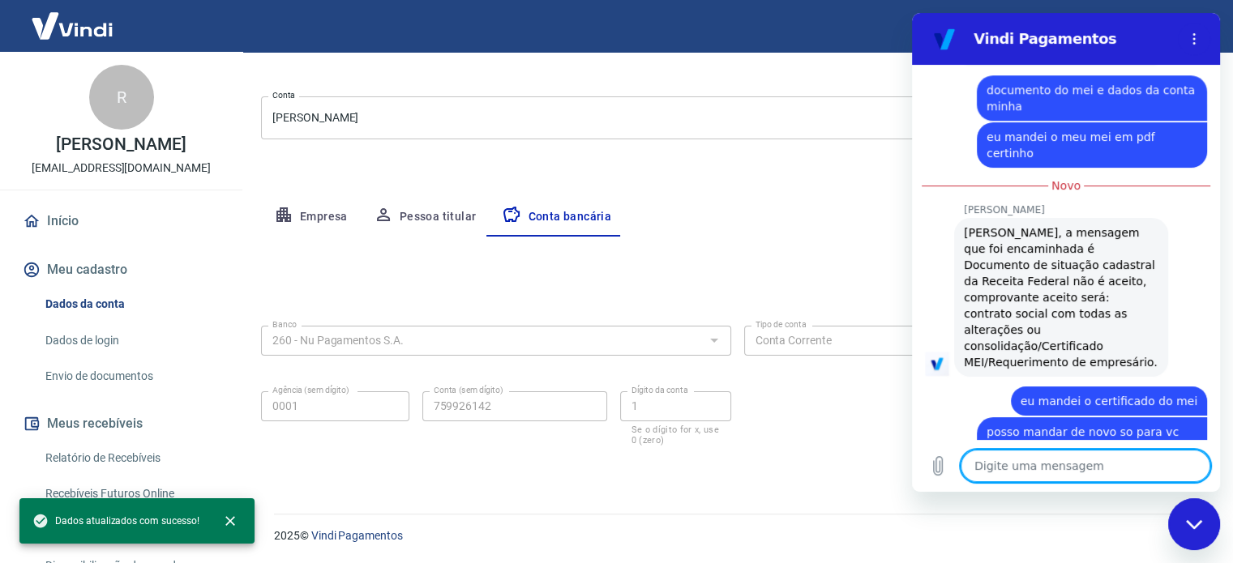
scroll to position [1316, 0]
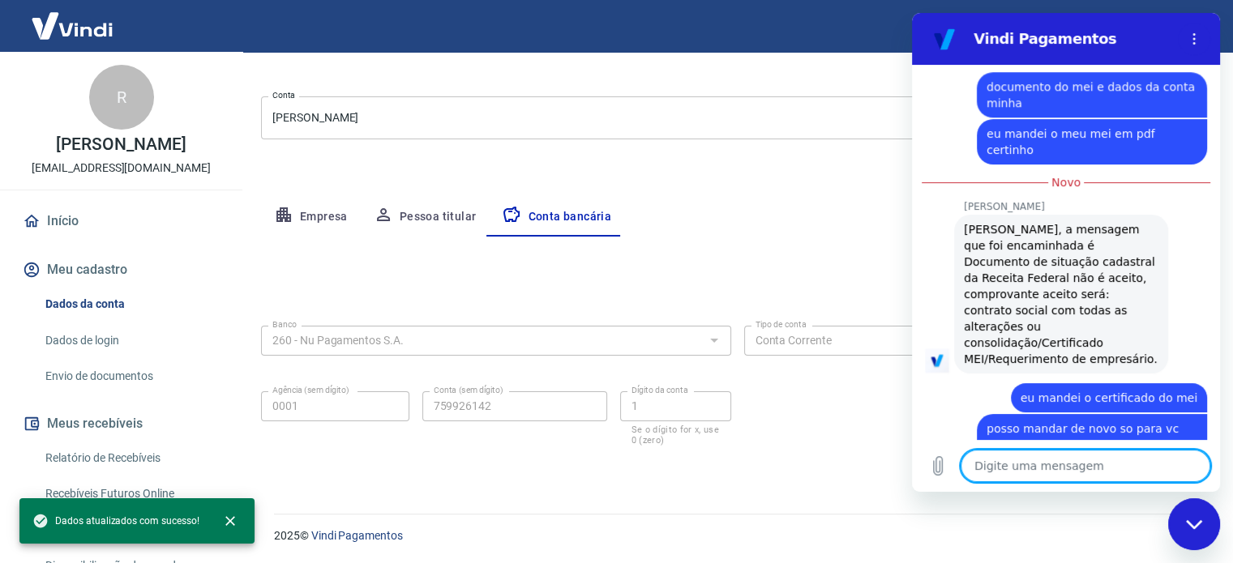
click at [1027, 474] on textarea at bounding box center [1086, 466] width 250 height 32
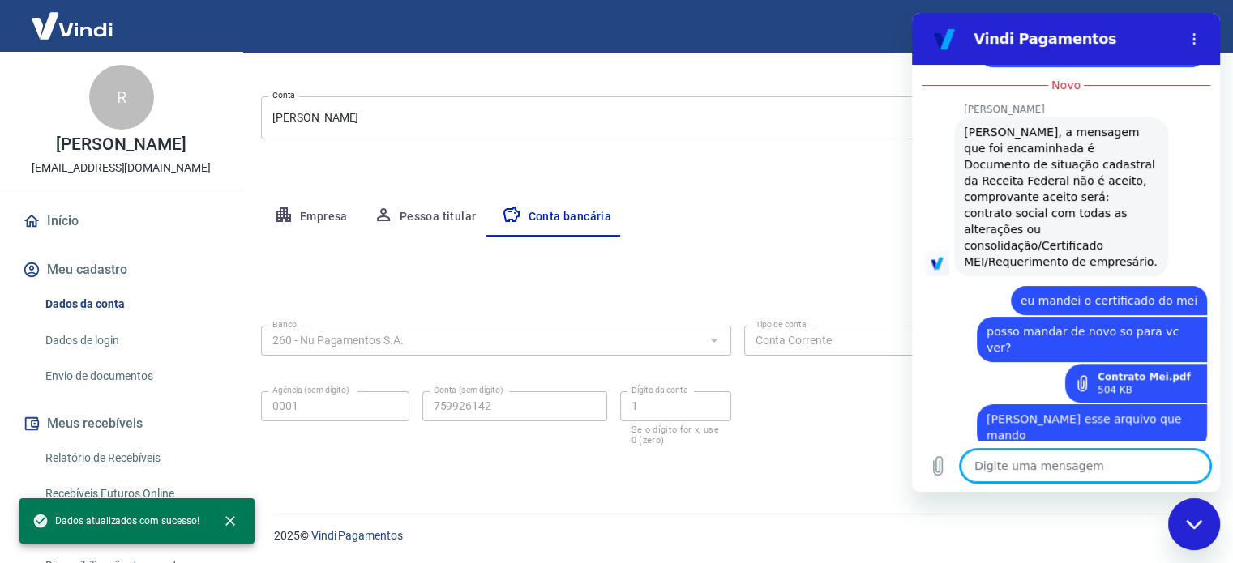
scroll to position [1416, 0]
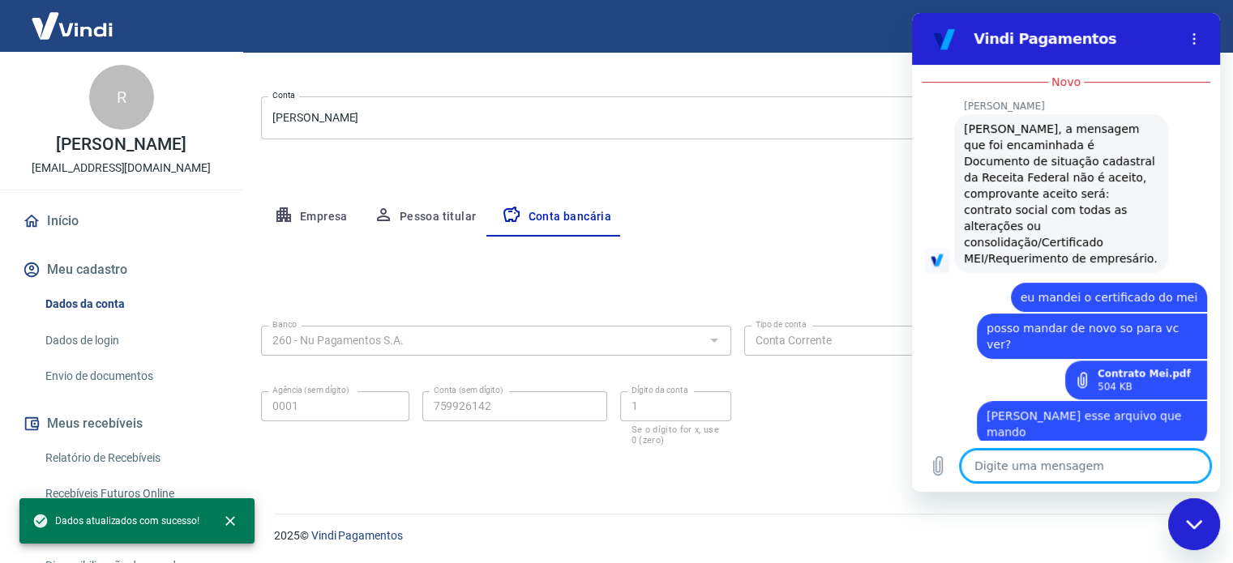
click at [148, 375] on link "Envio de documentos" at bounding box center [131, 376] width 184 height 33
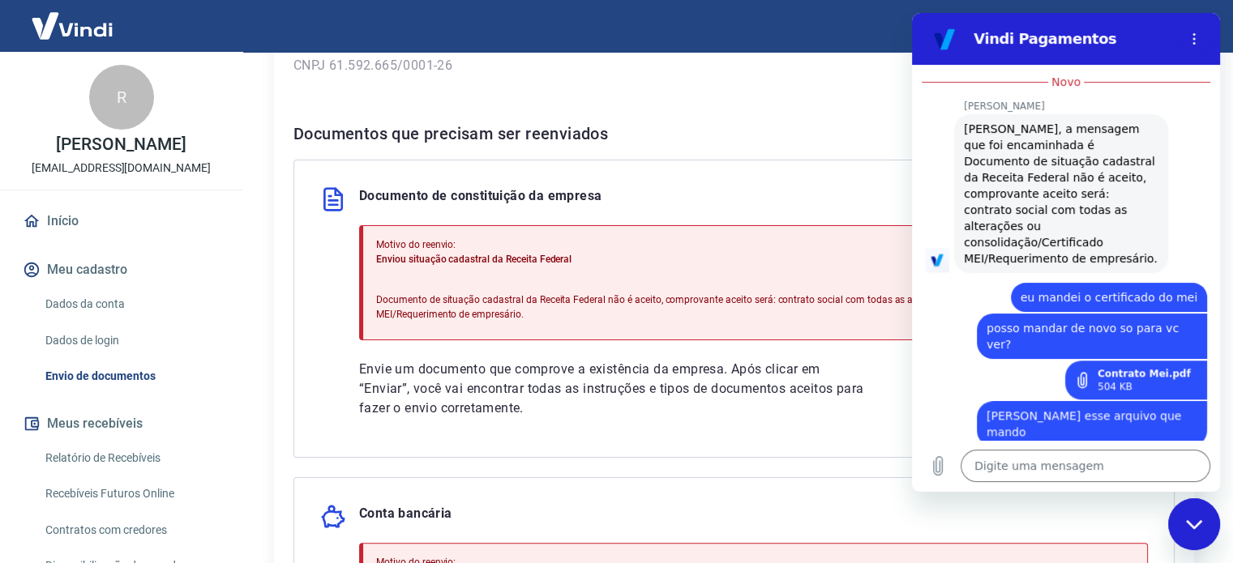
scroll to position [243, 0]
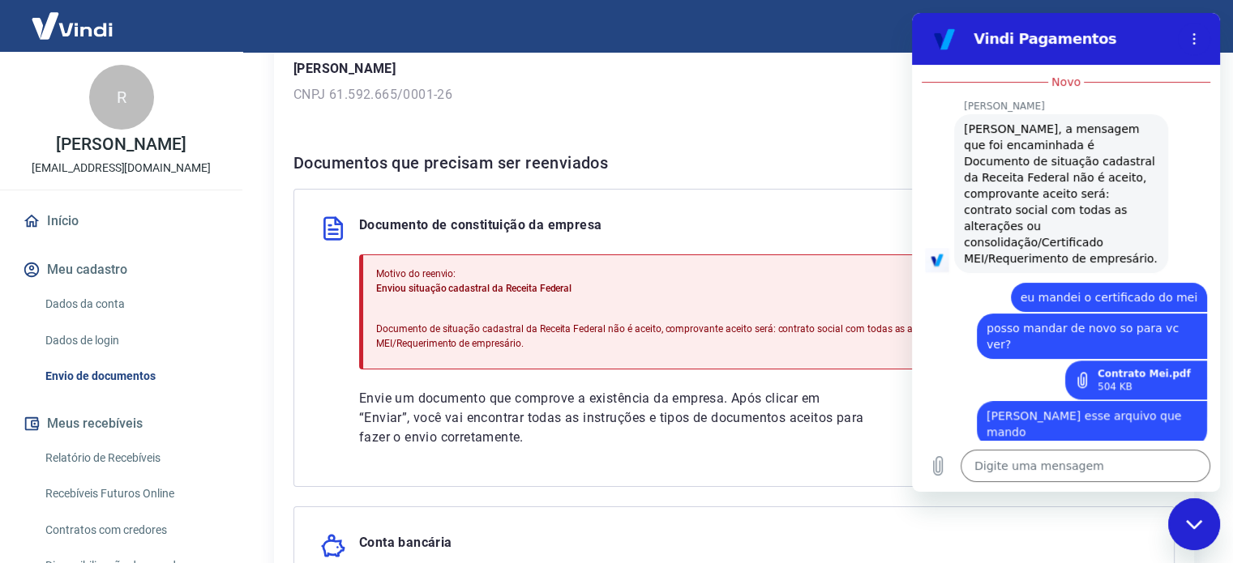
click at [1195, 516] on div "Fechar janela de mensagens" at bounding box center [1194, 524] width 49 height 49
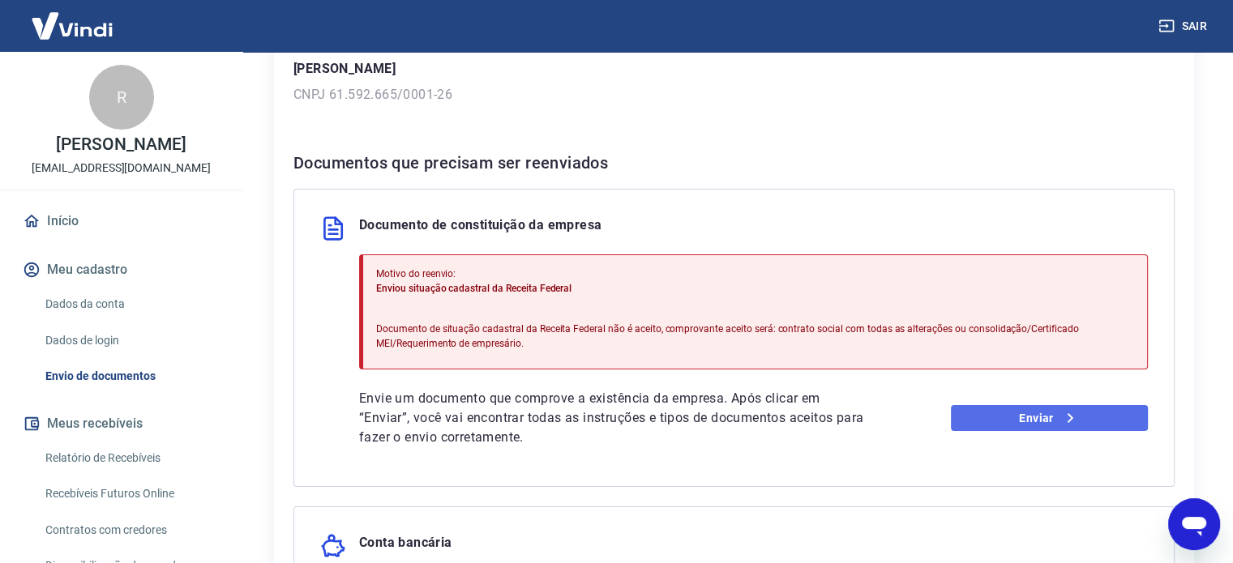
click at [1060, 423] on icon at bounding box center [1069, 418] width 19 height 19
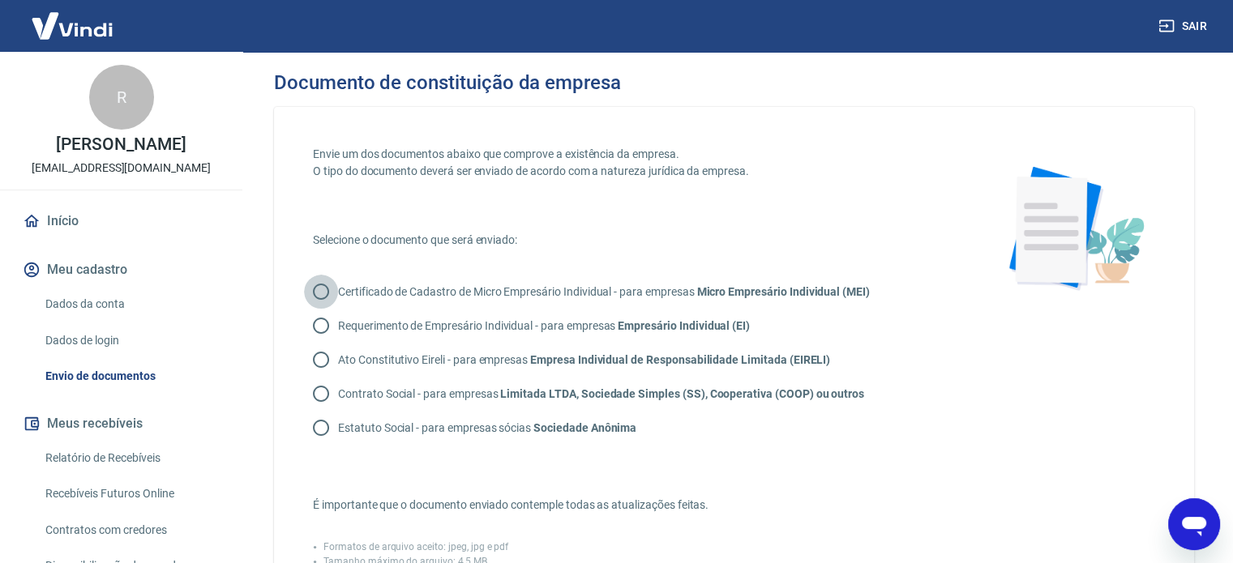
click at [324, 288] on input "Certificado de Cadastro de Micro Empresário Individual - para empresas Micro Em…" at bounding box center [321, 292] width 34 height 34
radio input "true"
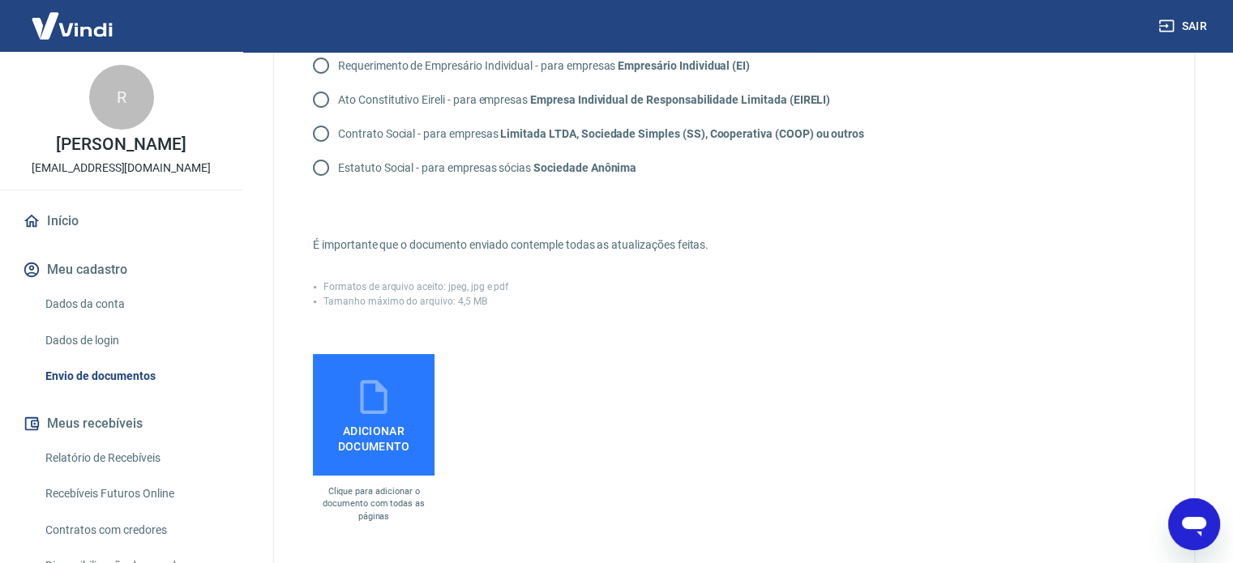
scroll to position [405, 0]
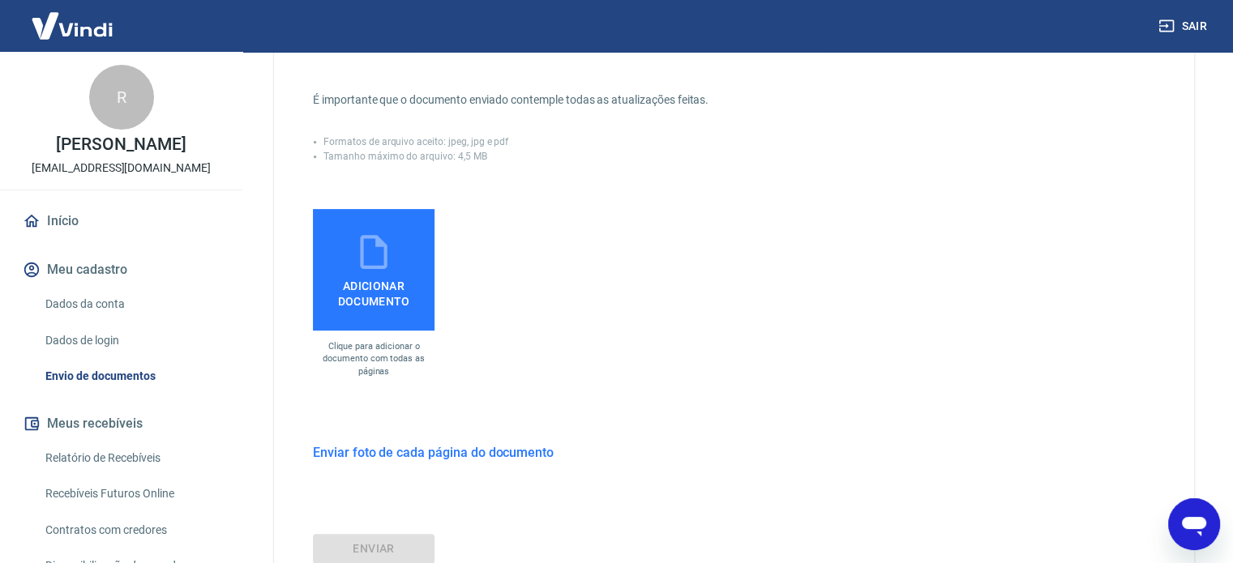
click at [345, 301] on span "Adicionar documento" at bounding box center [373, 290] width 109 height 36
click at [0, 0] on input "Adicionar documento" at bounding box center [0, 0] width 0 height 0
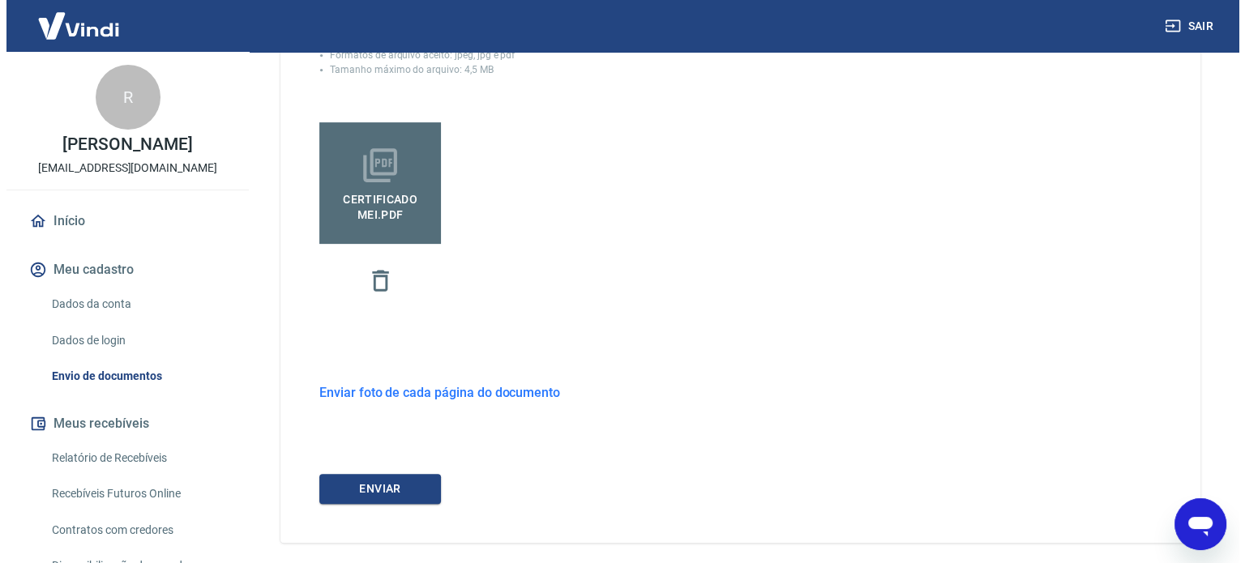
scroll to position [560, 0]
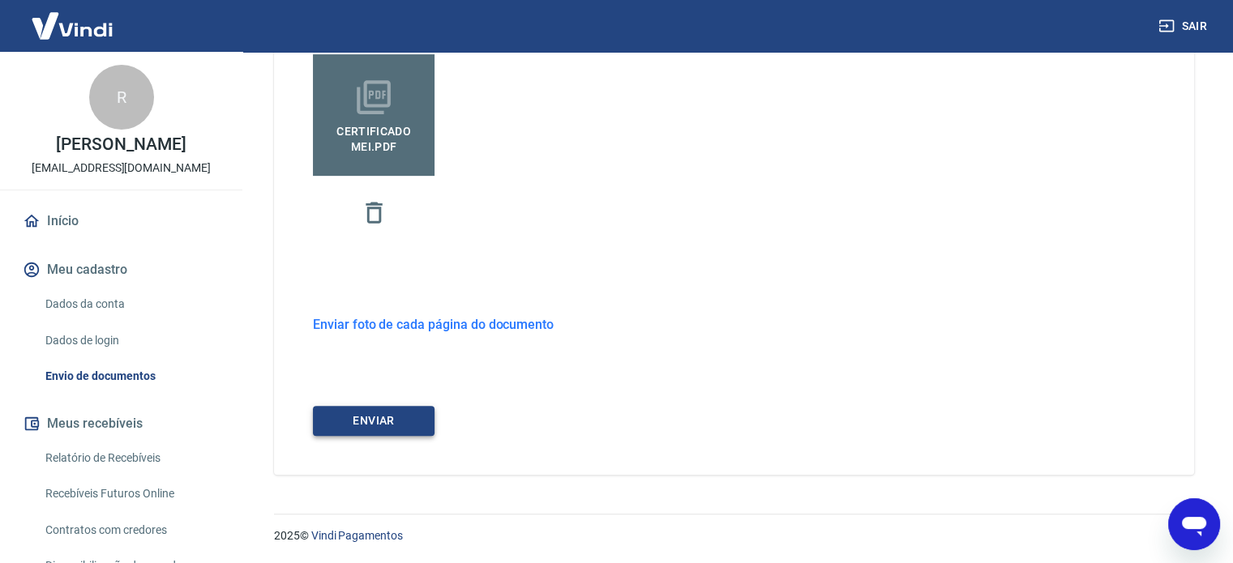
click at [402, 425] on button "ENVIAR" at bounding box center [374, 421] width 122 height 30
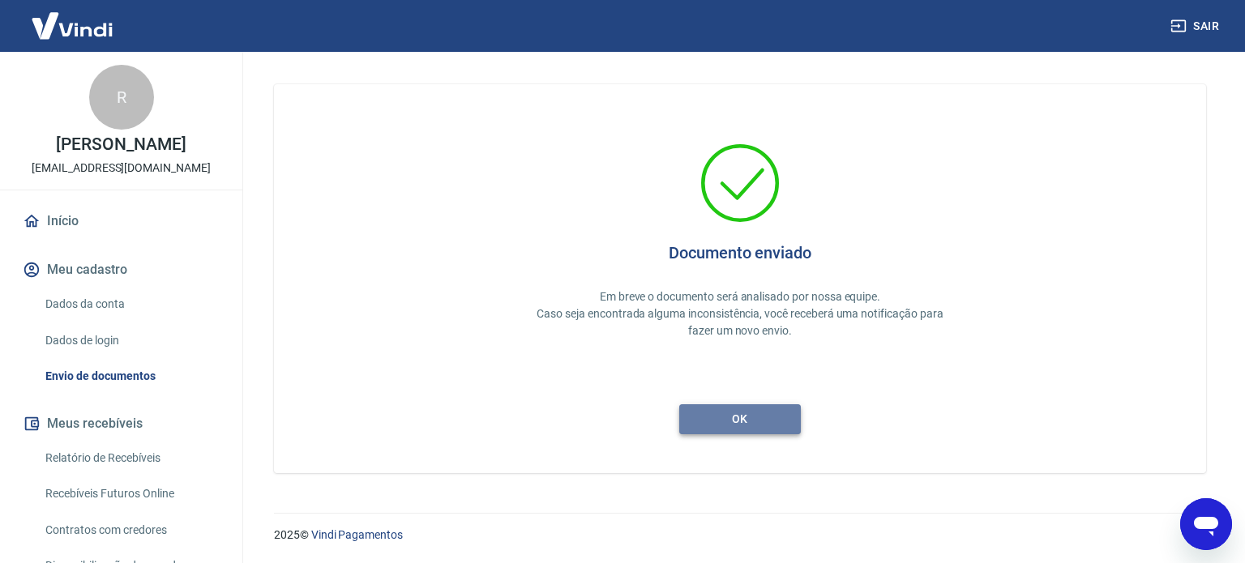
click at [743, 426] on button "ok" at bounding box center [740, 420] width 122 height 30
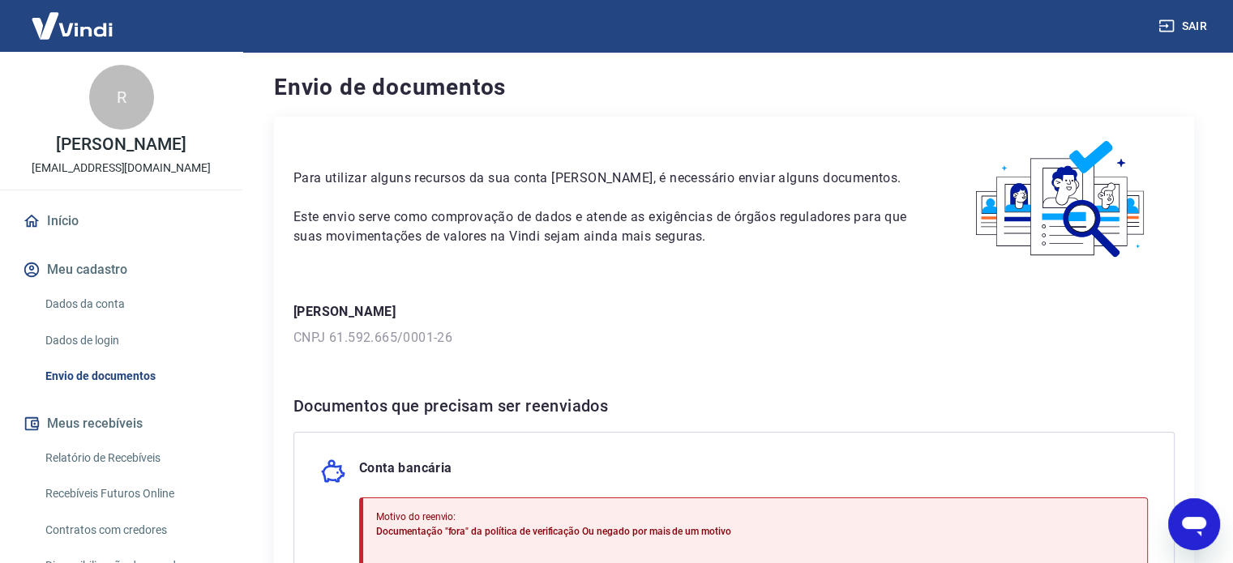
click at [1197, 516] on icon "Abrir janela de mensagens" at bounding box center [1194, 524] width 29 height 29
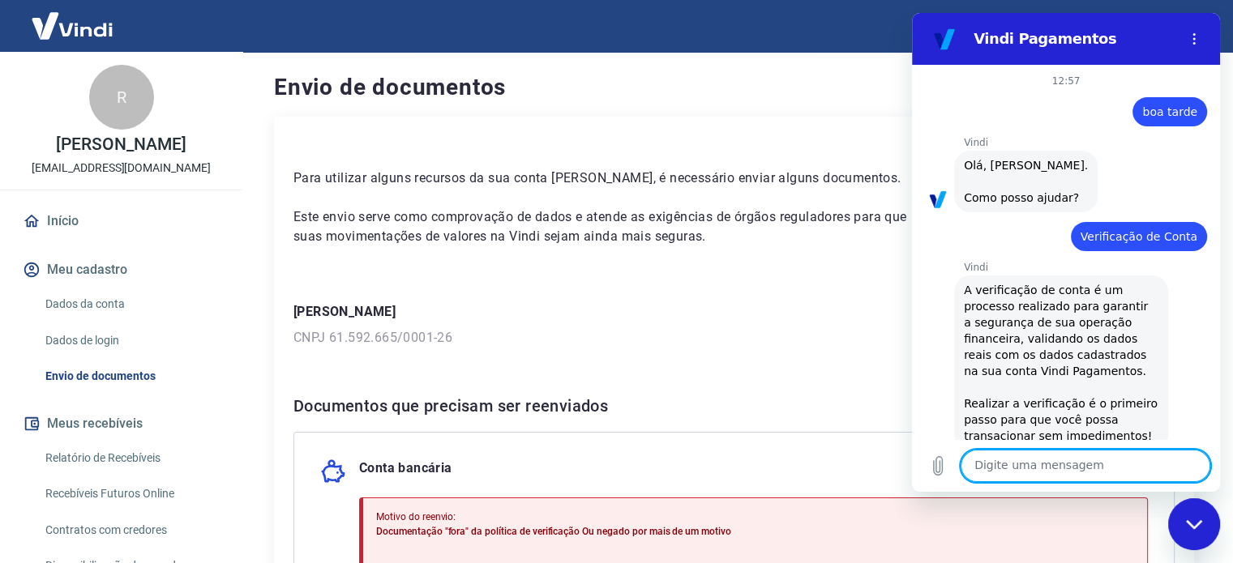
scroll to position [1390, 0]
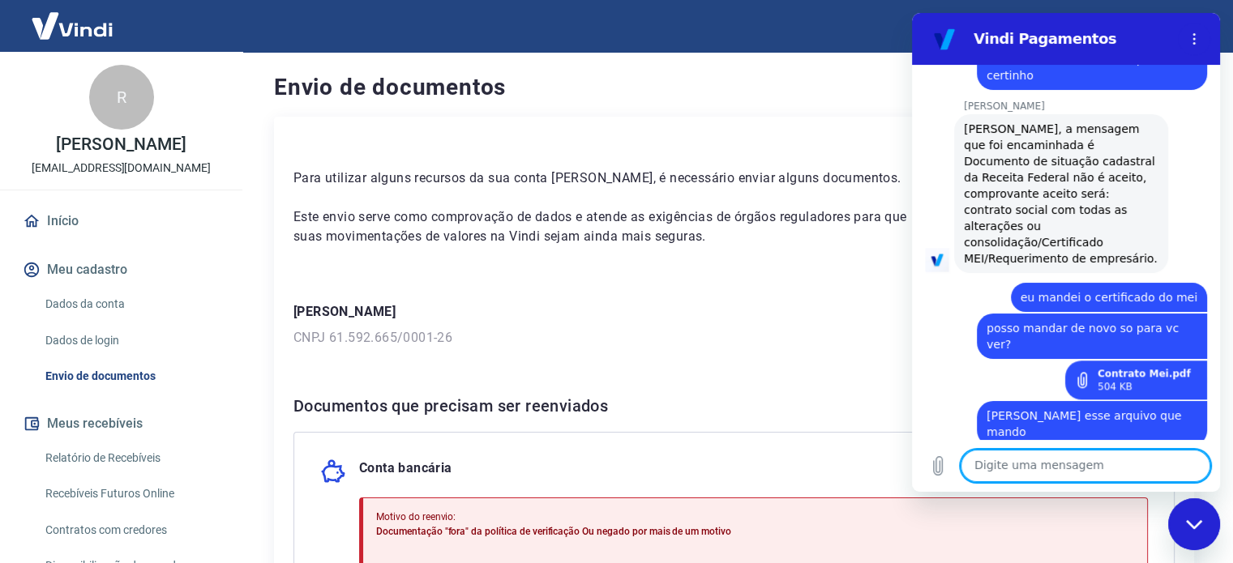
click at [1061, 469] on textarea at bounding box center [1086, 466] width 250 height 32
type textarea "acabei de mandar"
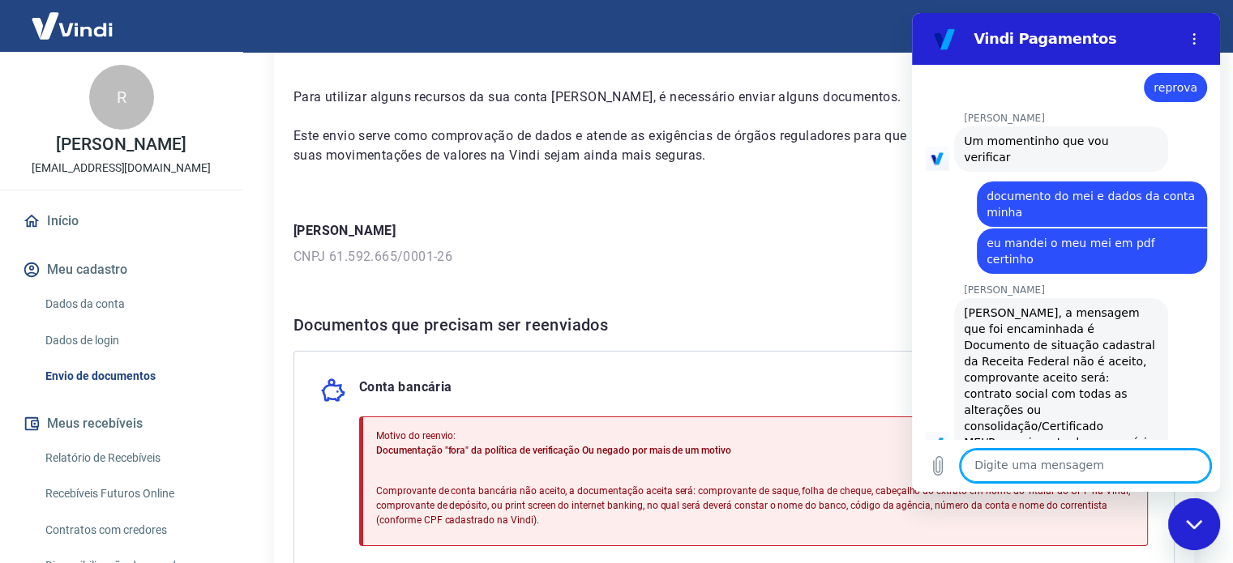
scroll to position [1421, 0]
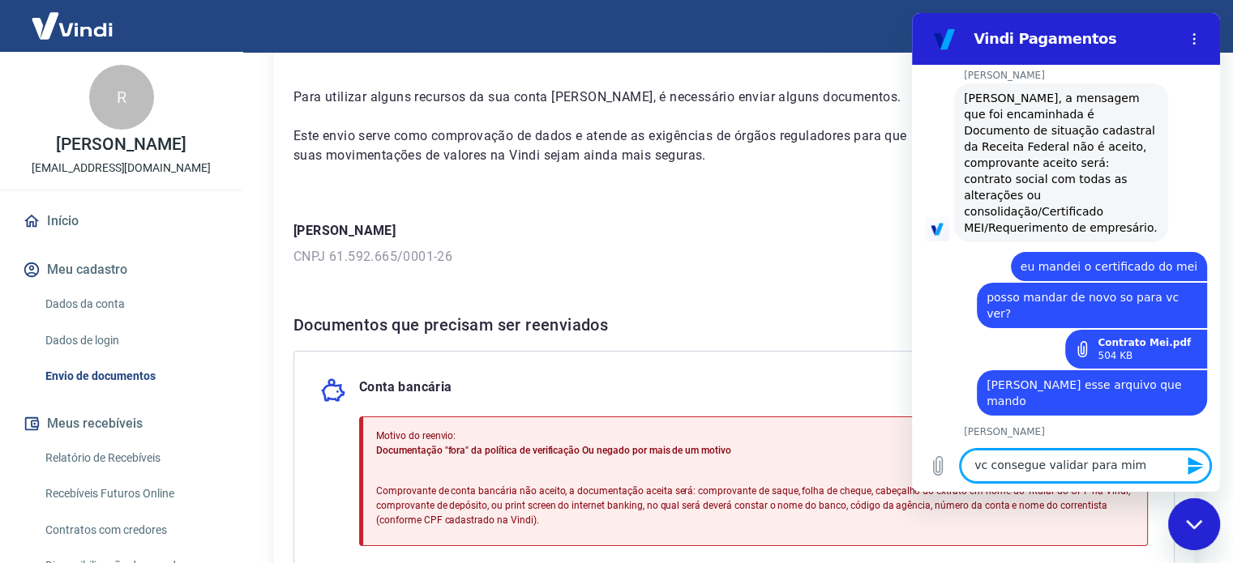
type textarea "vc consegue validar para mim?"
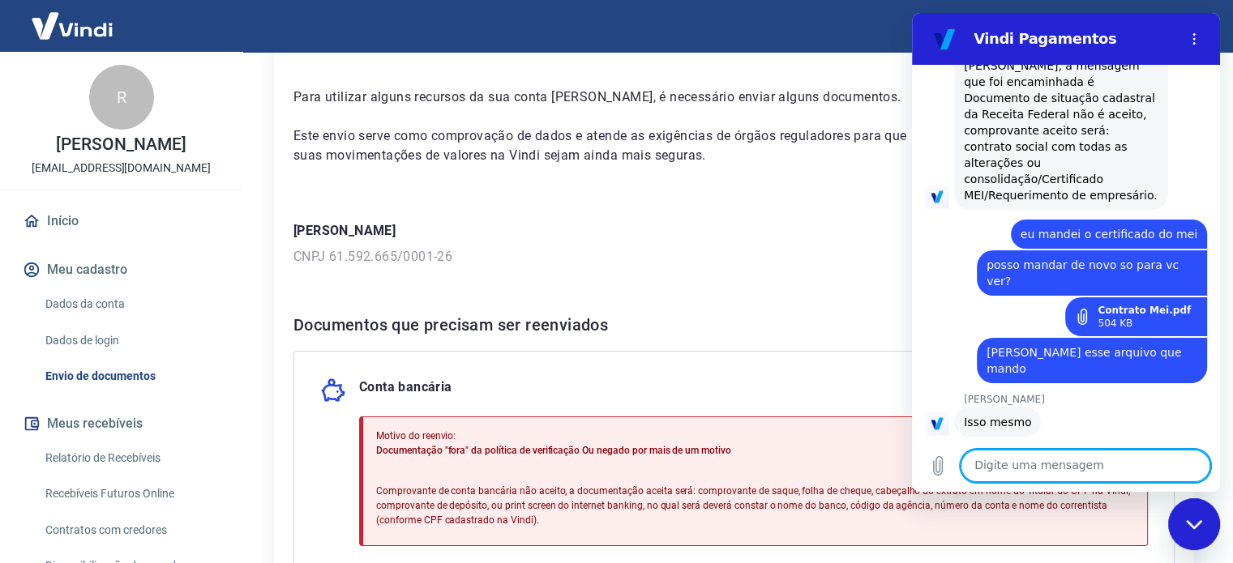
scroll to position [1452, 0]
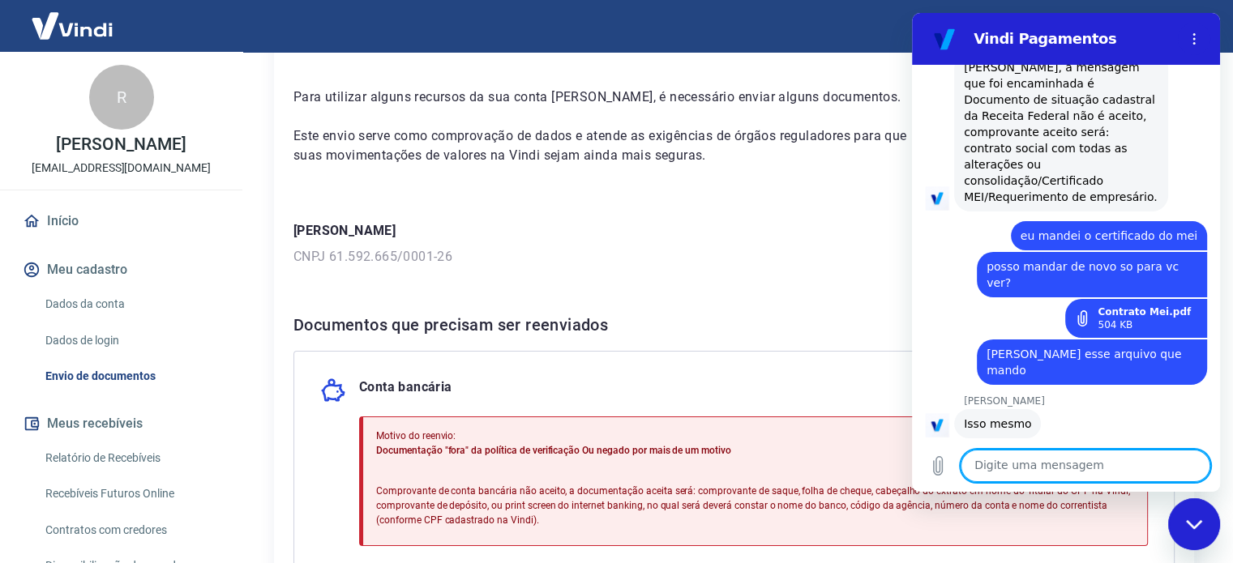
type textarea "m"
type textarea "por favor"
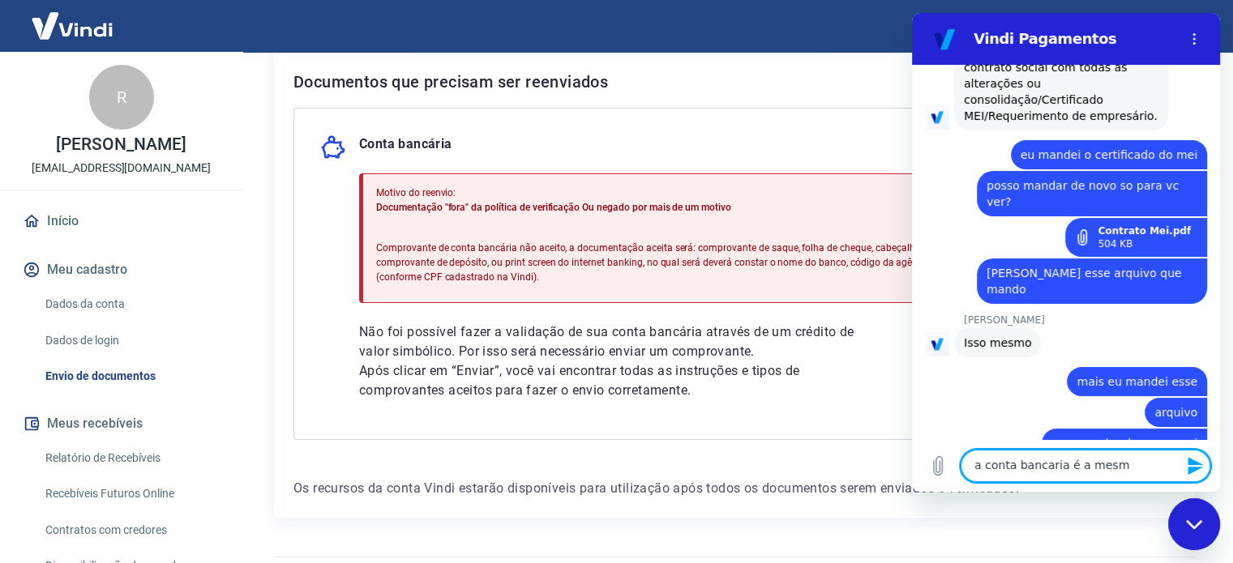
scroll to position [1536, 0]
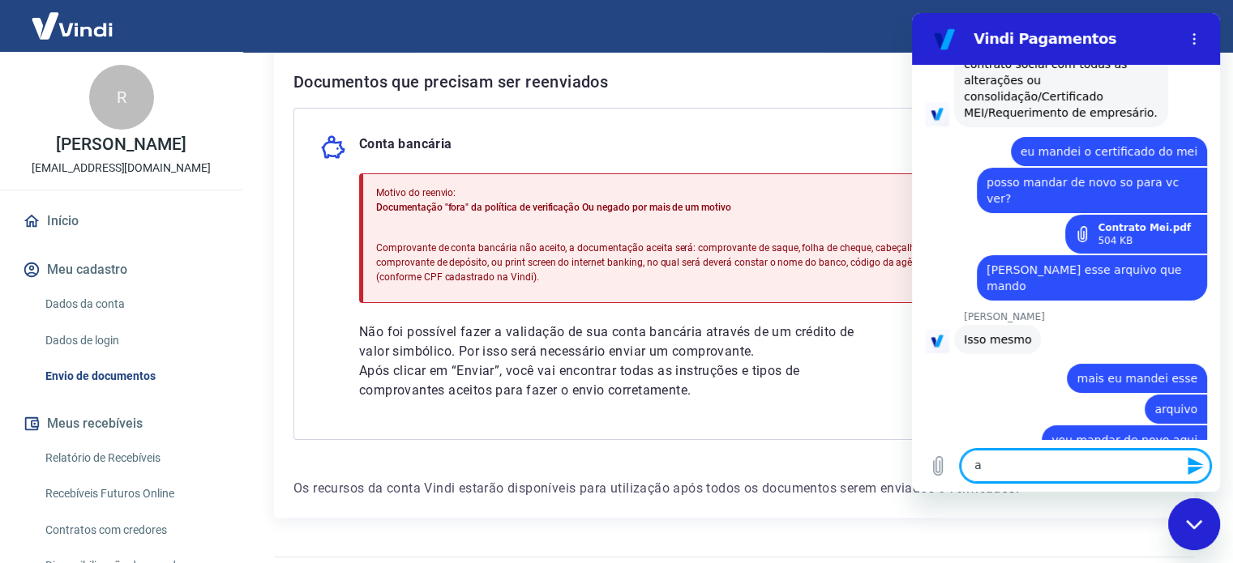
type textarea "a"
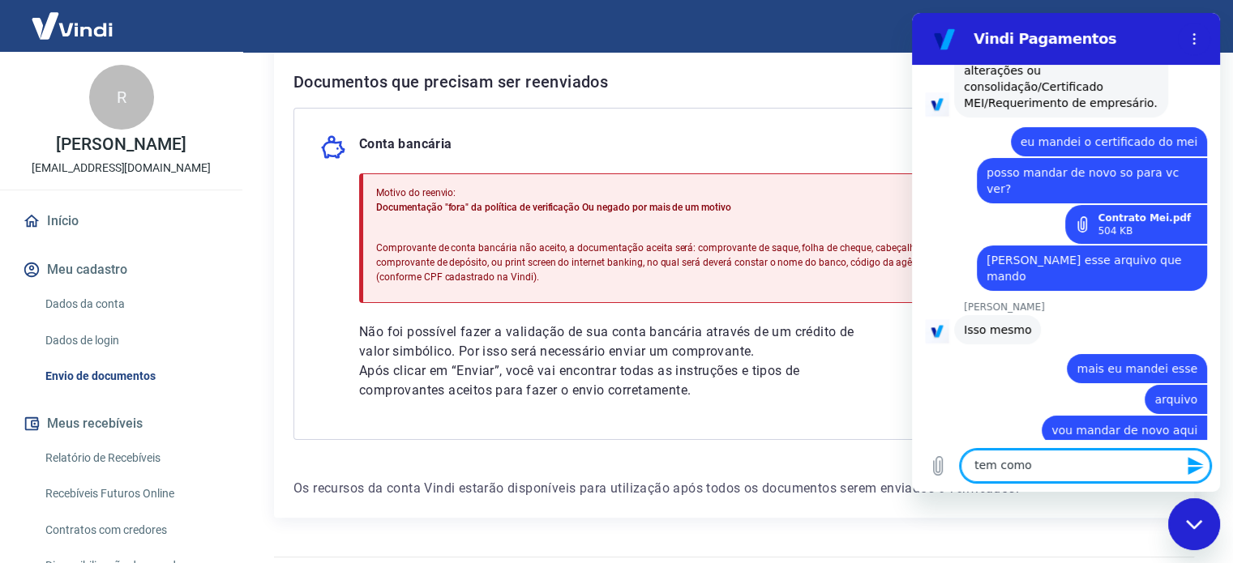
scroll to position [1544, 0]
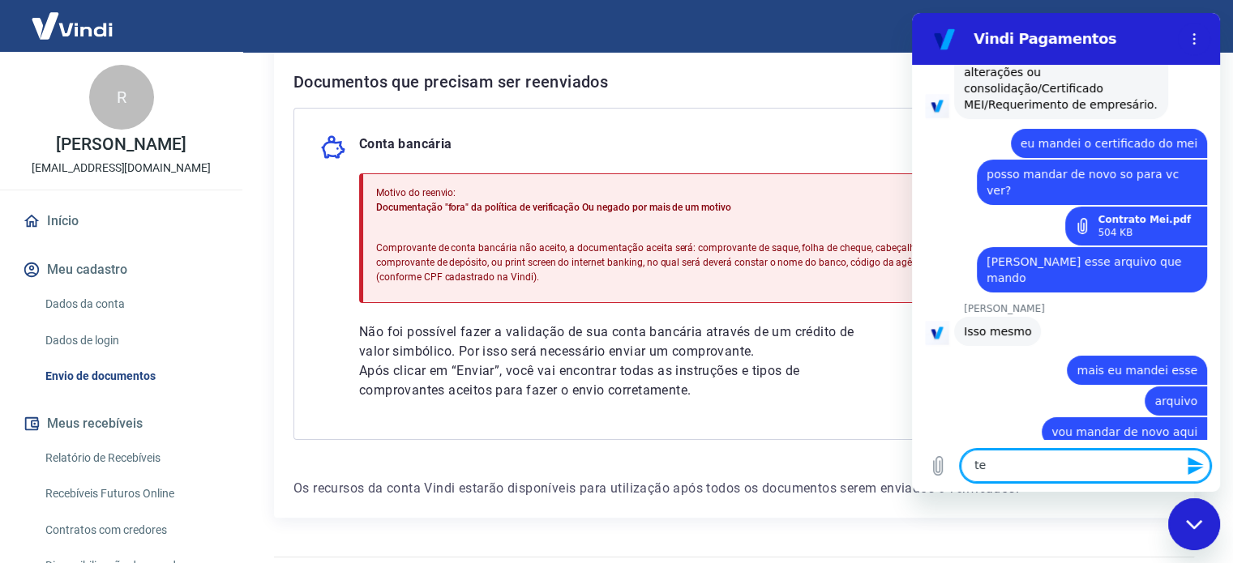
type textarea "t"
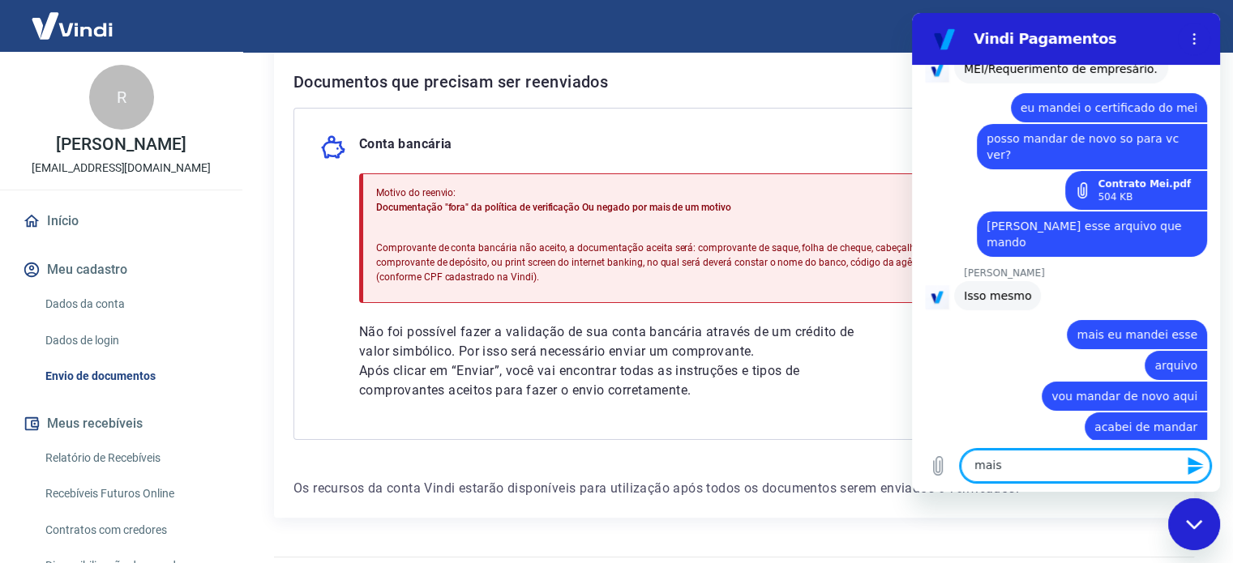
scroll to position [1583, 0]
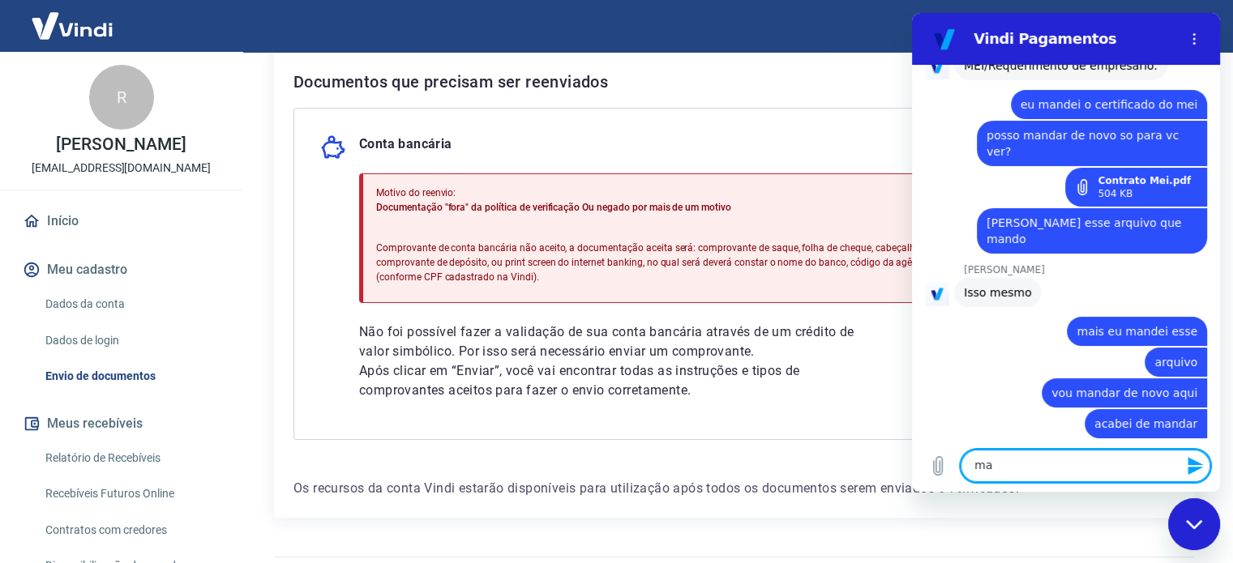
type textarea "m"
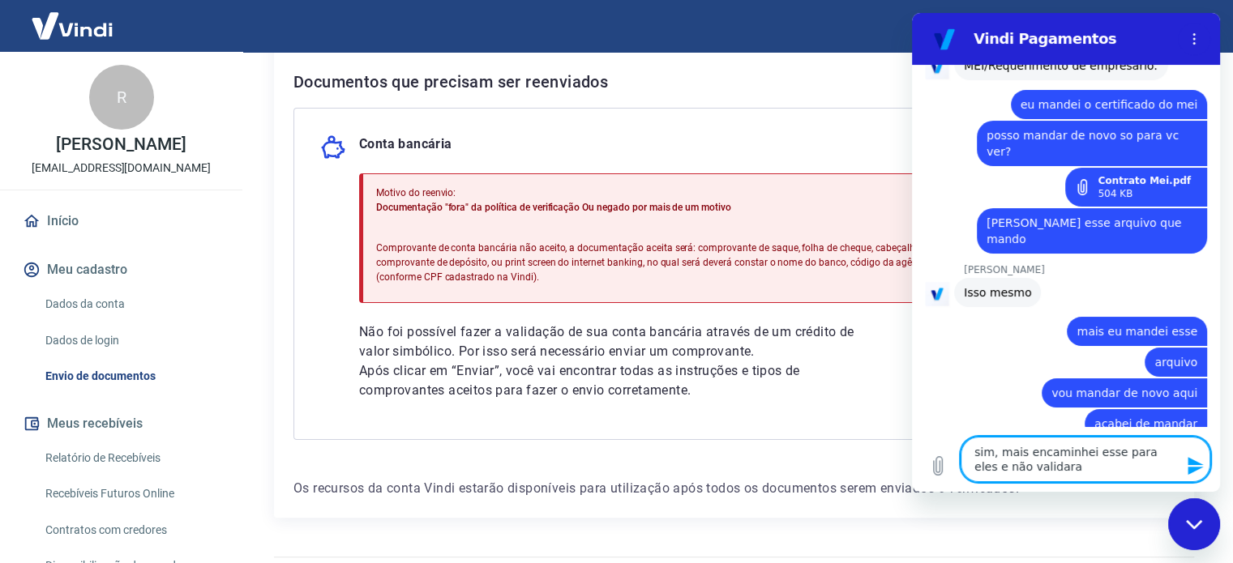
type textarea "sim, mais encaminhei esse para eles e não validaram"
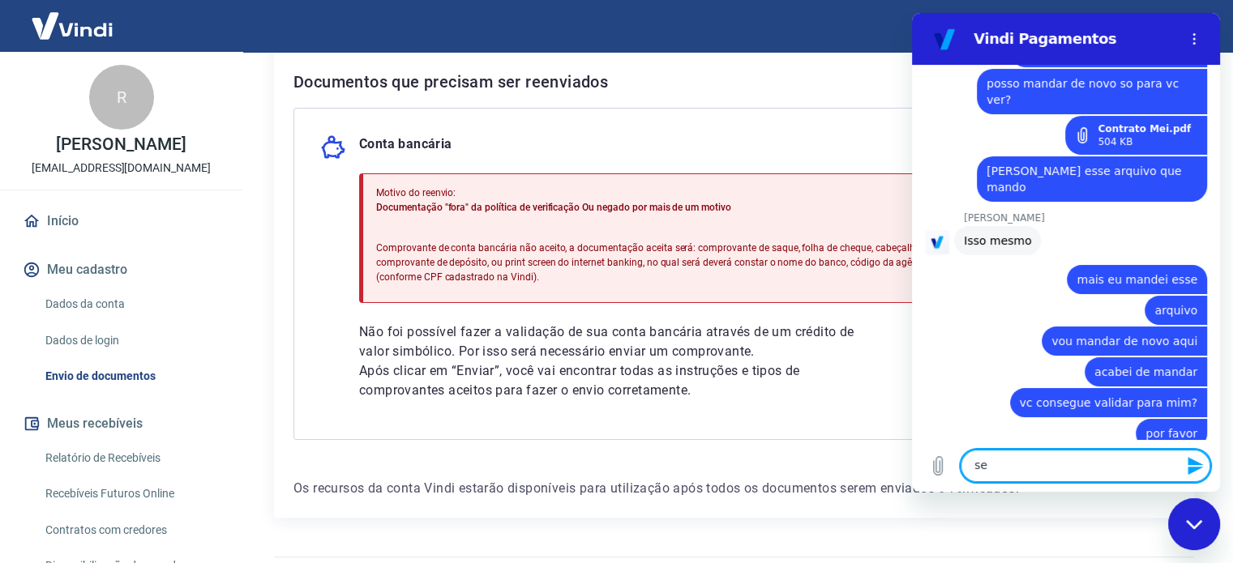
scroll to position [1639, 0]
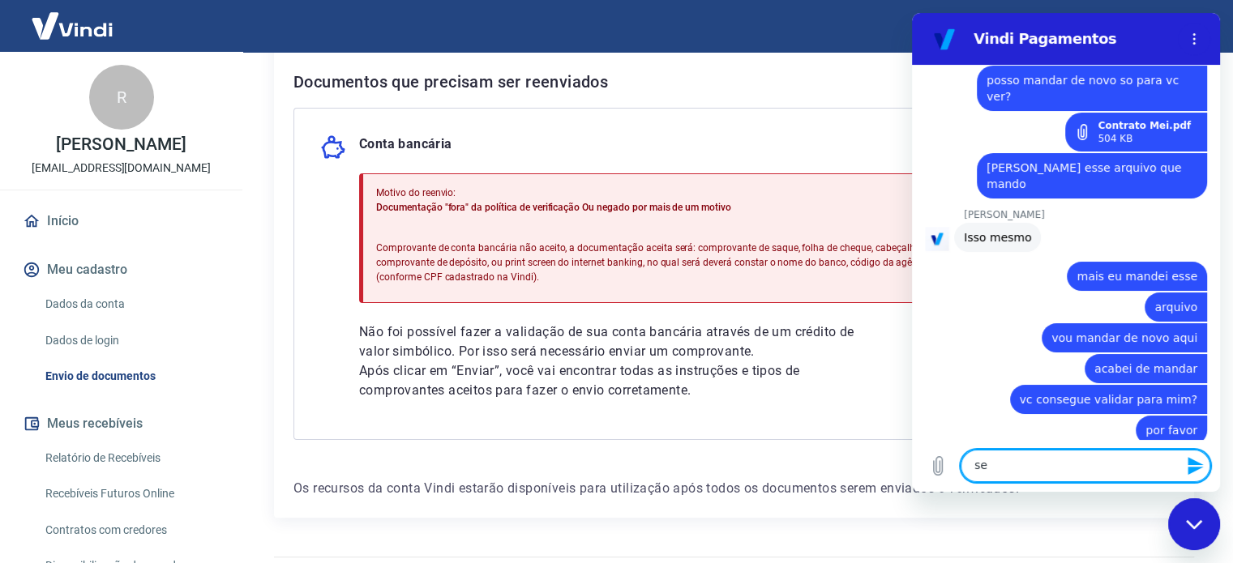
type textarea "s"
type textarea "p"
type textarea "não sei o que eu faço"
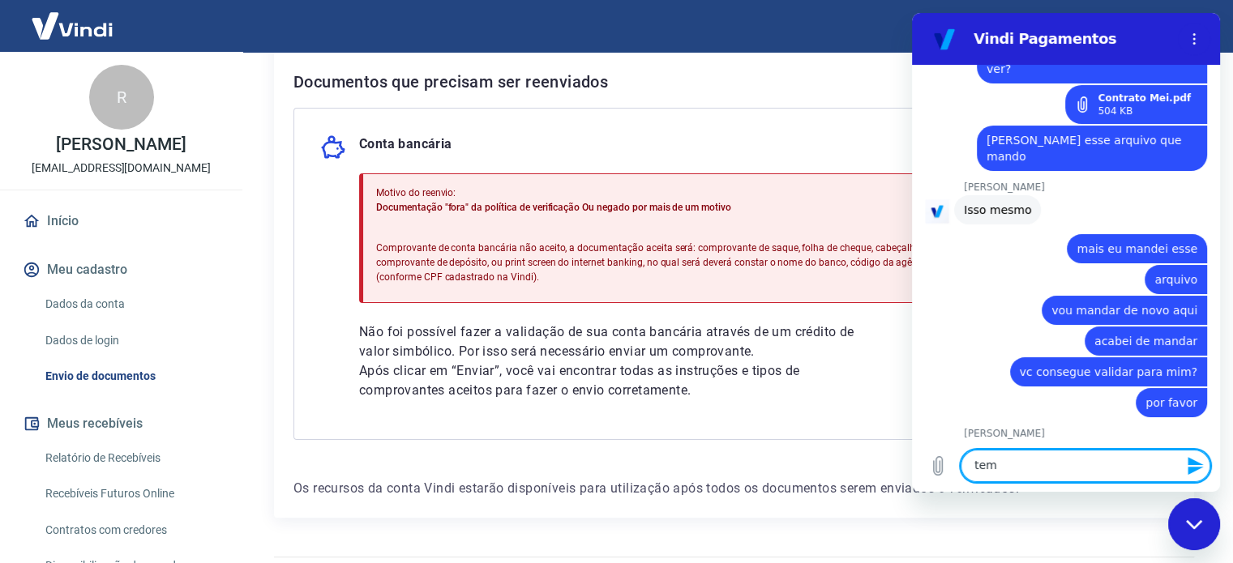
scroll to position [1669, 0]
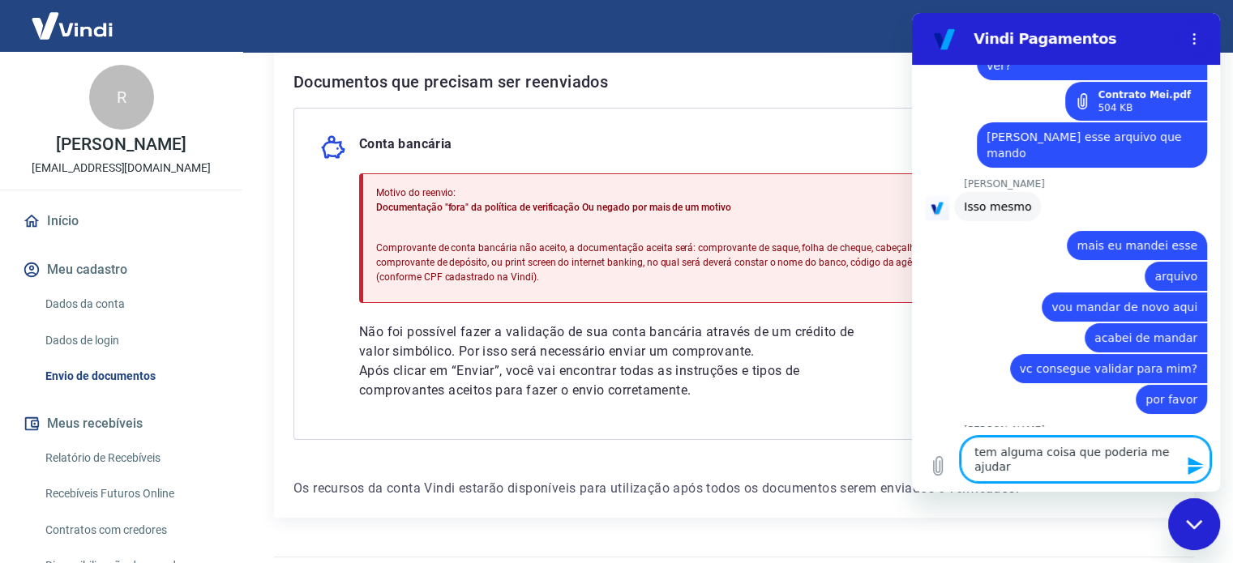
type textarea "tem alguma coisa que poderia me ajudar?"
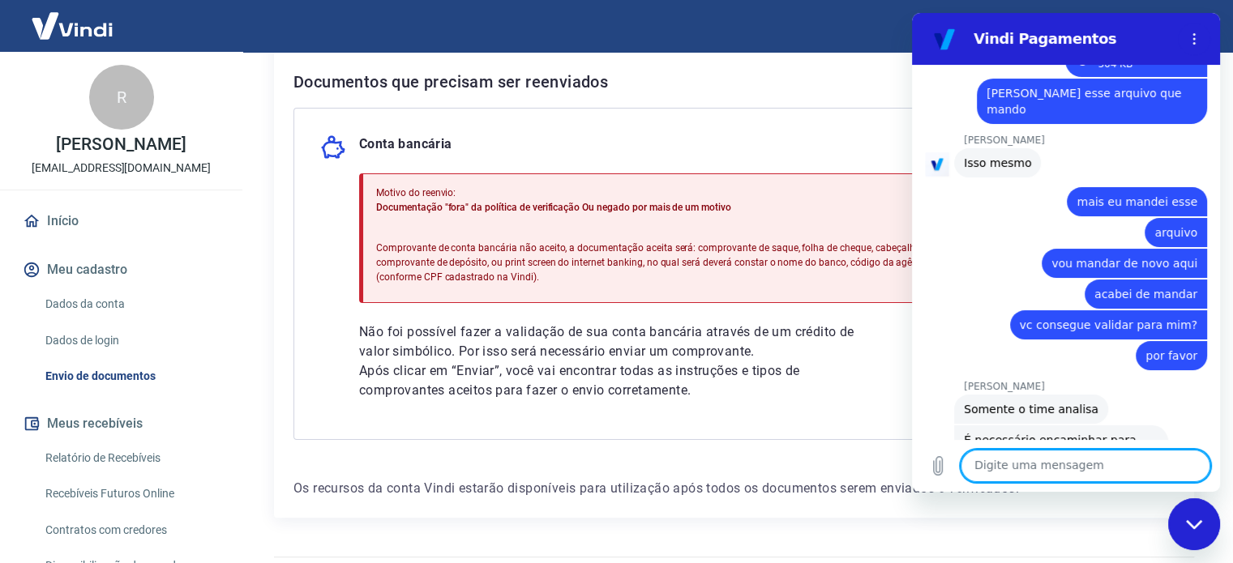
scroll to position [1716, 0]
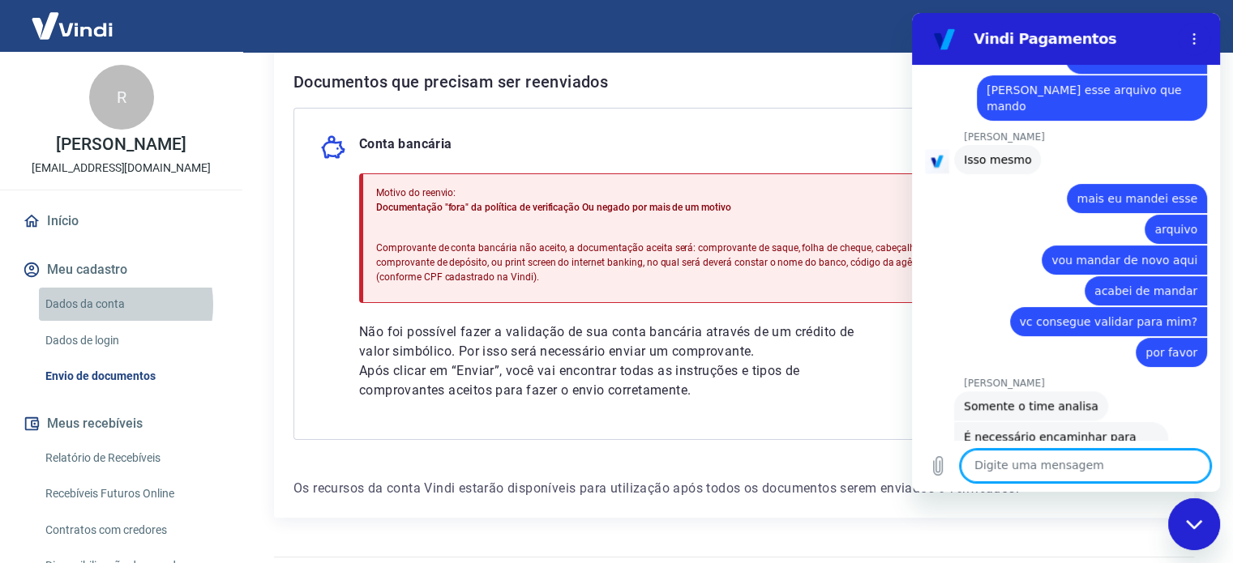
click at [101, 305] on link "Dados da conta" at bounding box center [131, 304] width 184 height 33
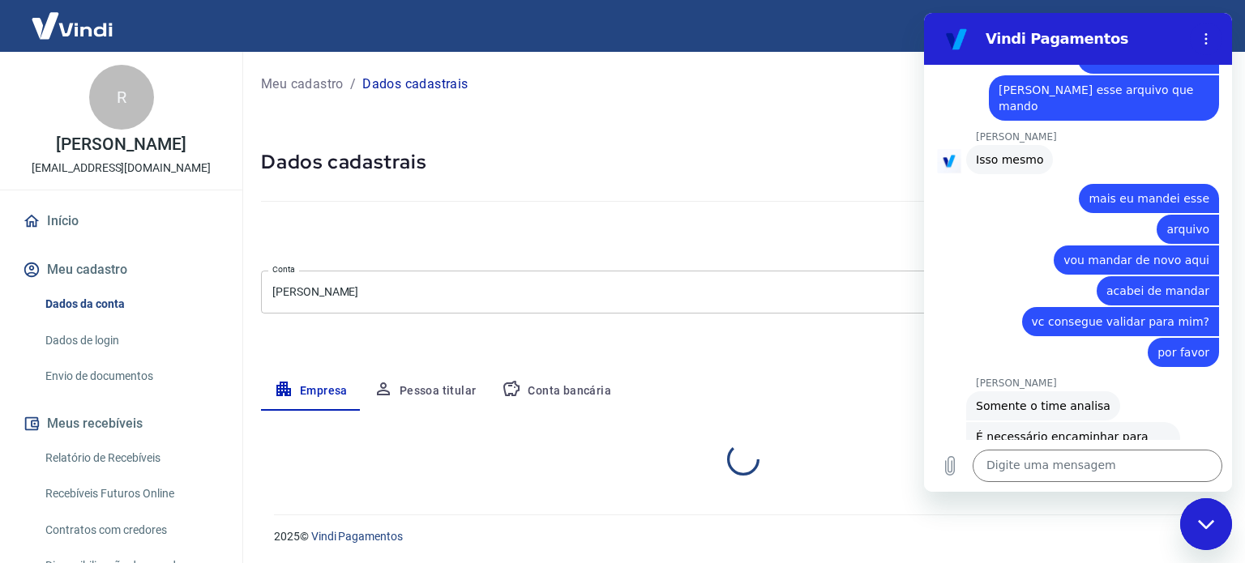
select select "MG"
select select "business"
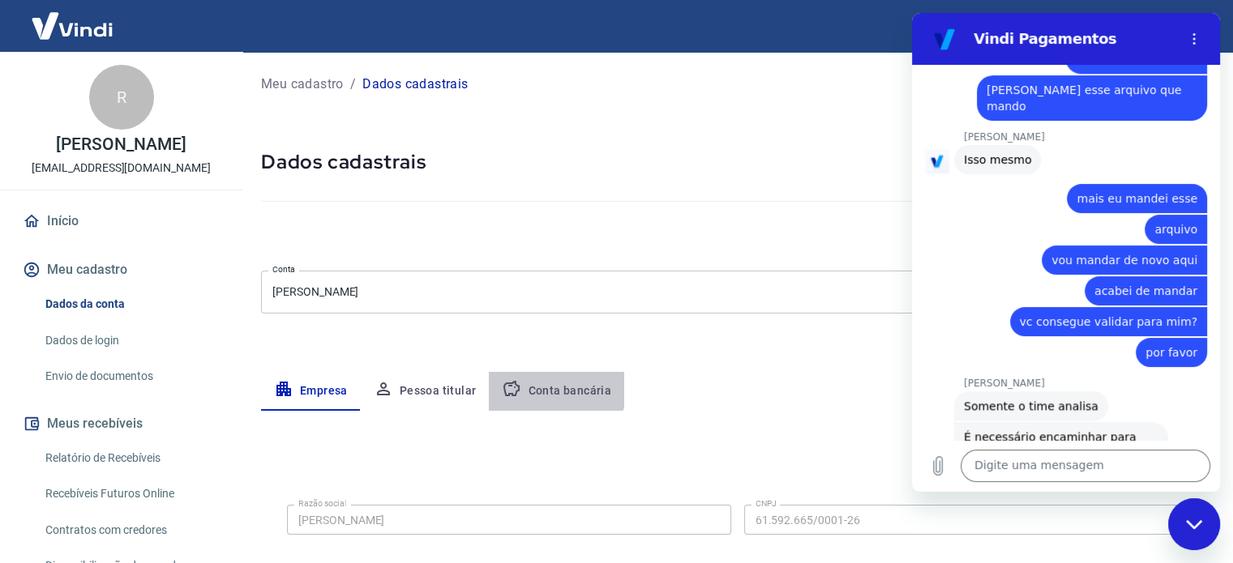
click at [543, 386] on button "Conta bancária" at bounding box center [556, 391] width 135 height 39
select select "1"
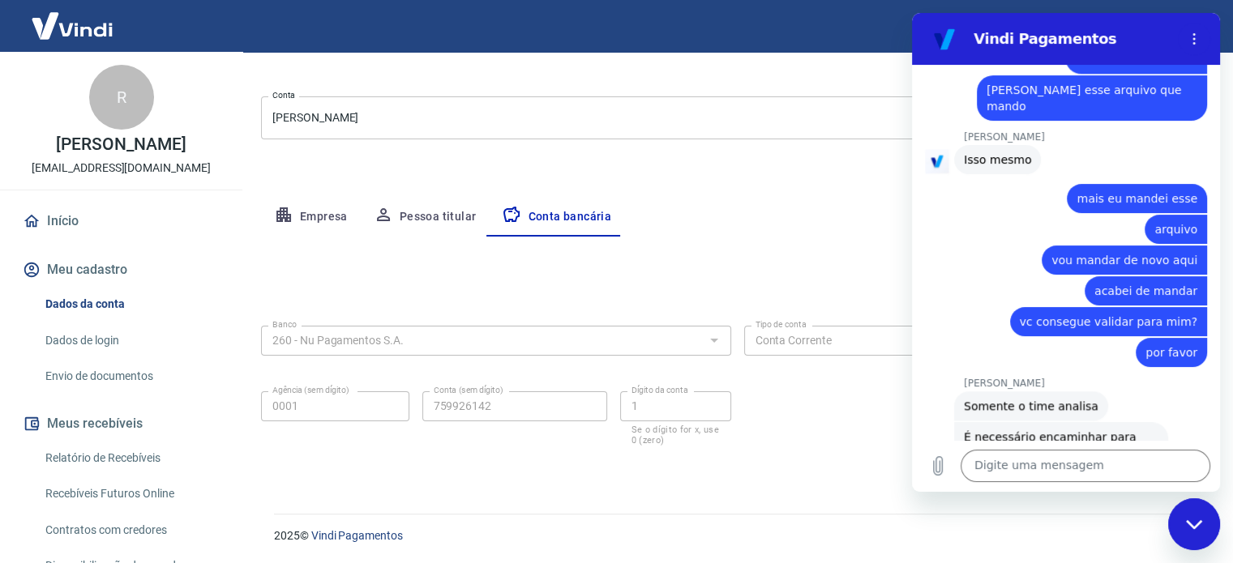
click at [1189, 516] on div "Fechar janela de mensagens" at bounding box center [1194, 524] width 49 height 49
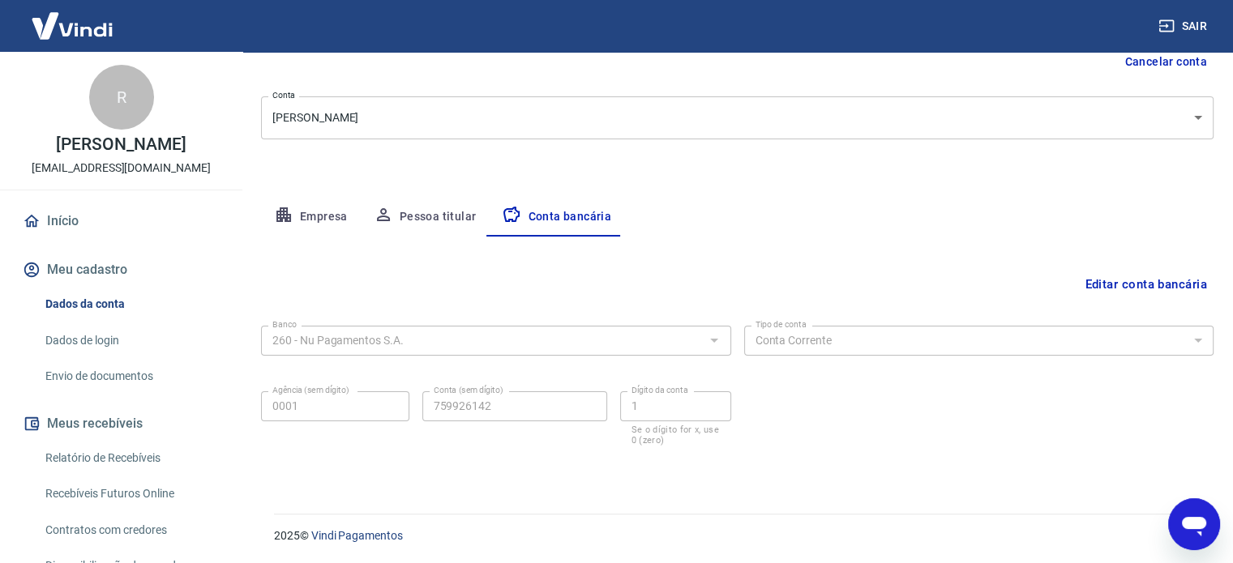
click at [1164, 282] on button "Editar conta bancária" at bounding box center [1145, 284] width 135 height 31
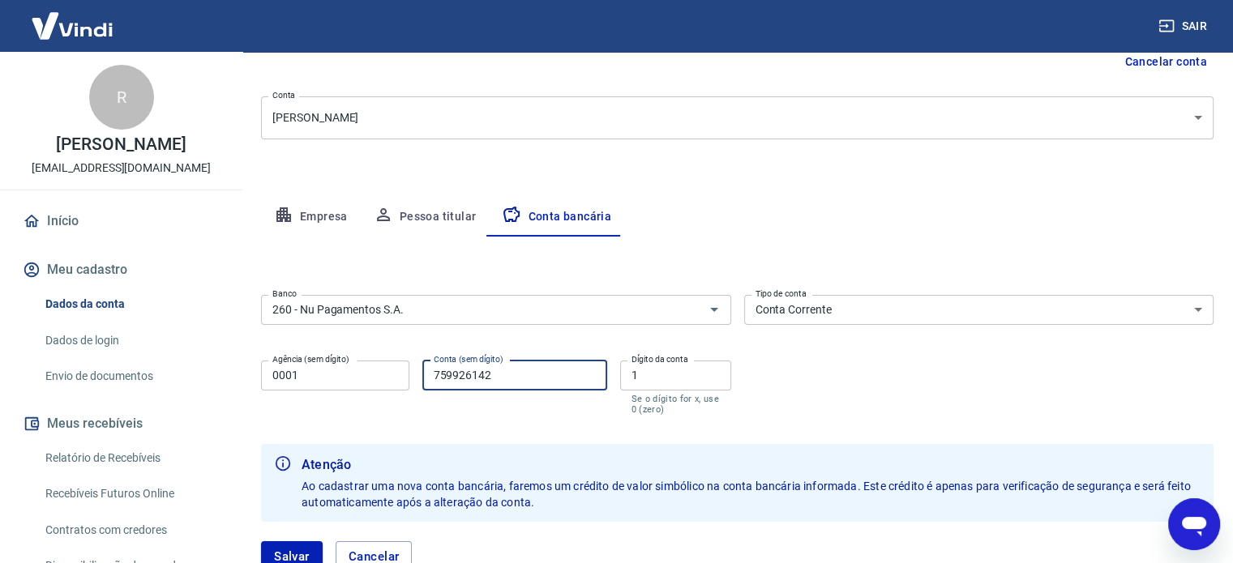
drag, startPoint x: 486, startPoint y: 379, endPoint x: 411, endPoint y: 364, distance: 76.8
click at [411, 364] on div "Agência (sem dígito) 0001 Agência (sem dígito) Conta (sem dígito) 759926142 Con…" at bounding box center [496, 386] width 470 height 64
drag, startPoint x: 533, startPoint y: 372, endPoint x: 369, endPoint y: 356, distance: 164.6
click at [369, 366] on div "Agência (sem dígito) 0001 Agência (sem dígito) Conta (sem dígito) 759926142 Con…" at bounding box center [496, 386] width 470 height 64
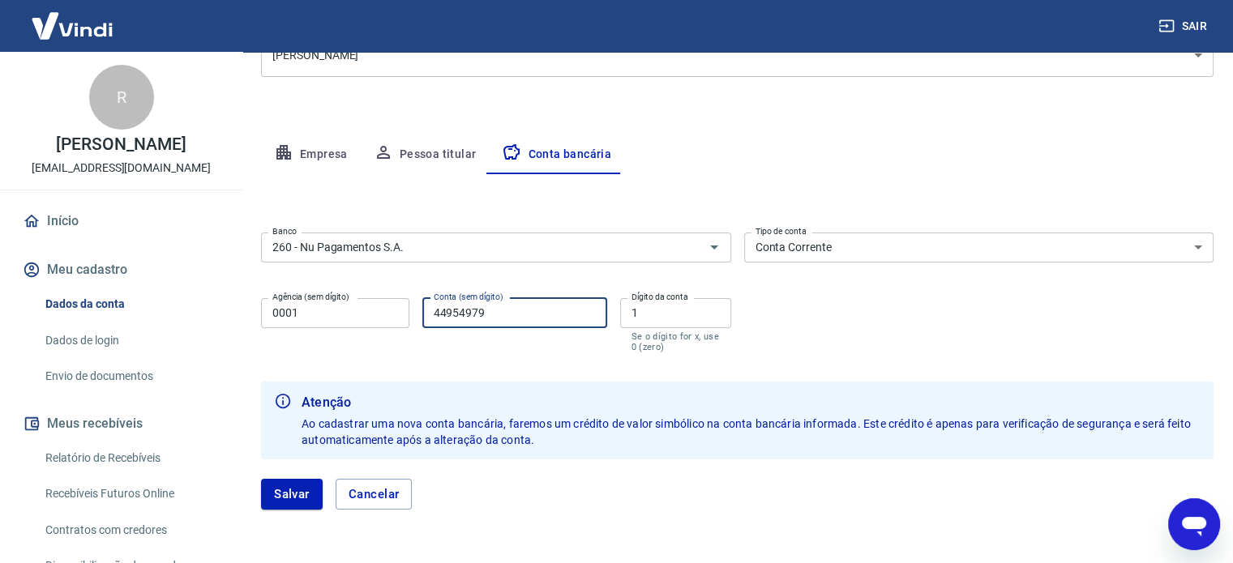
scroll to position [291, 0]
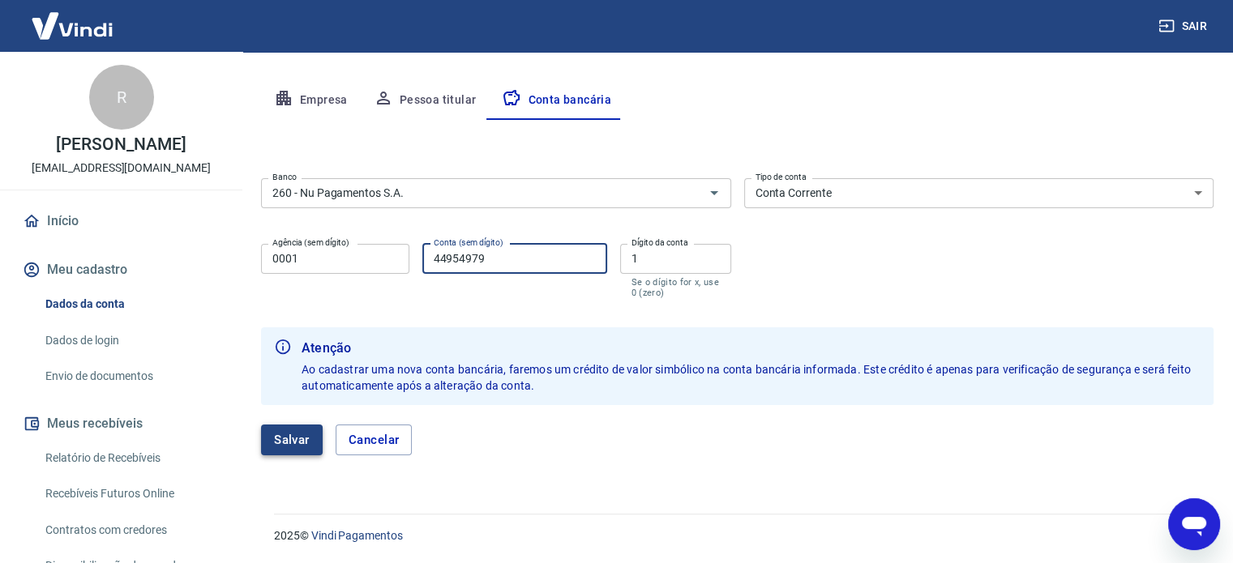
type input "44954979"
click at [302, 443] on button "Salvar" at bounding box center [292, 440] width 62 height 31
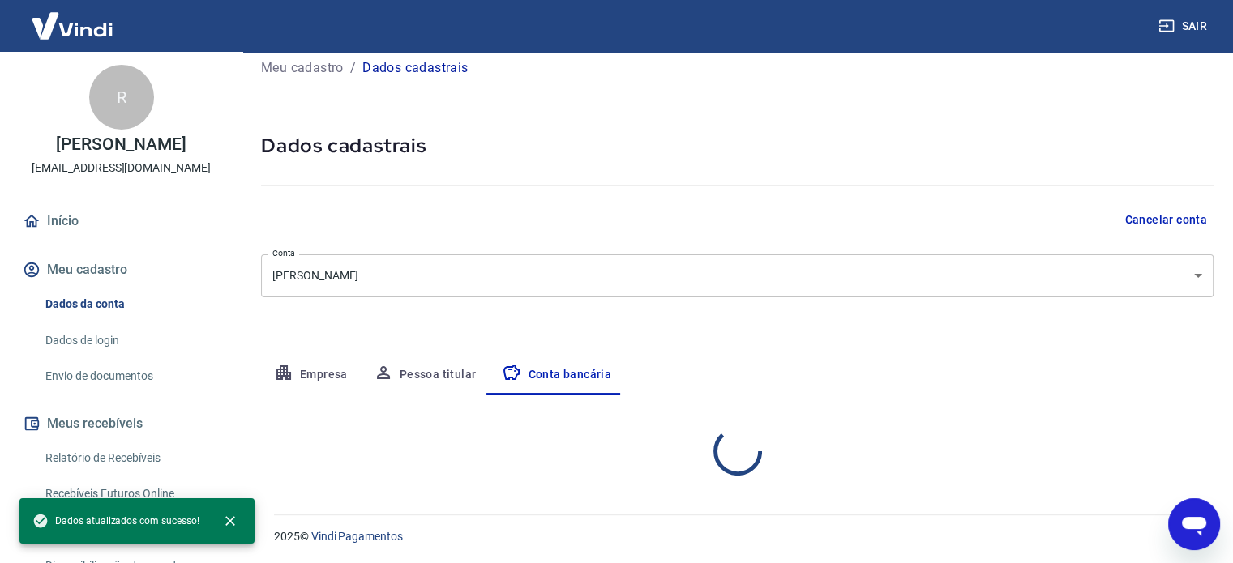
scroll to position [174, 0]
select select "1"
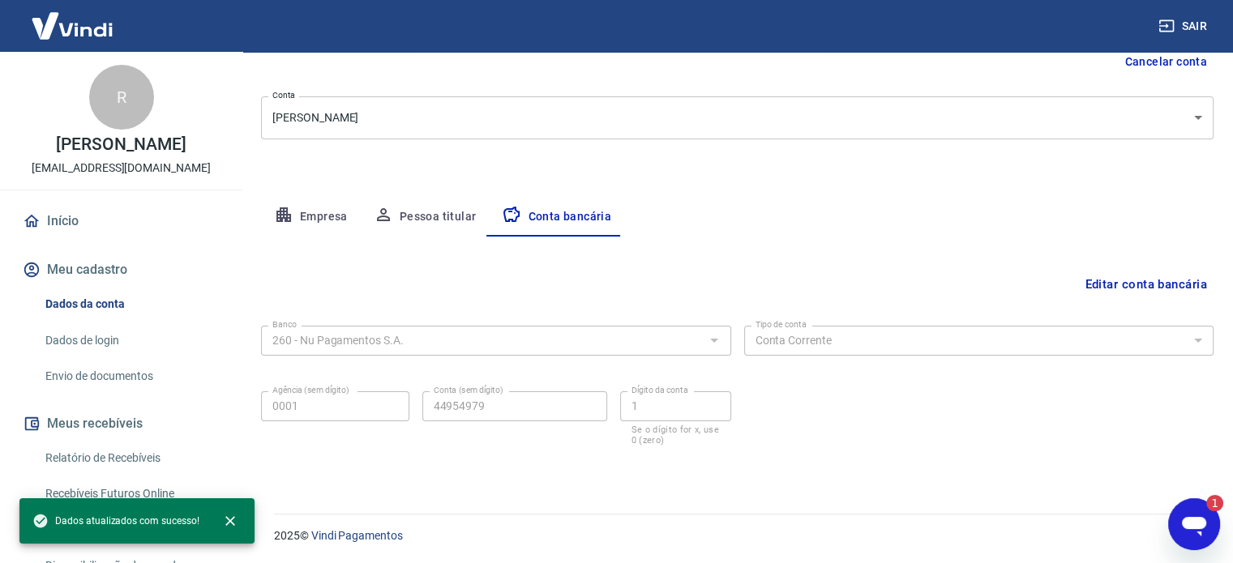
scroll to position [0, 0]
click at [114, 373] on link "Envio de documentos" at bounding box center [131, 376] width 184 height 33
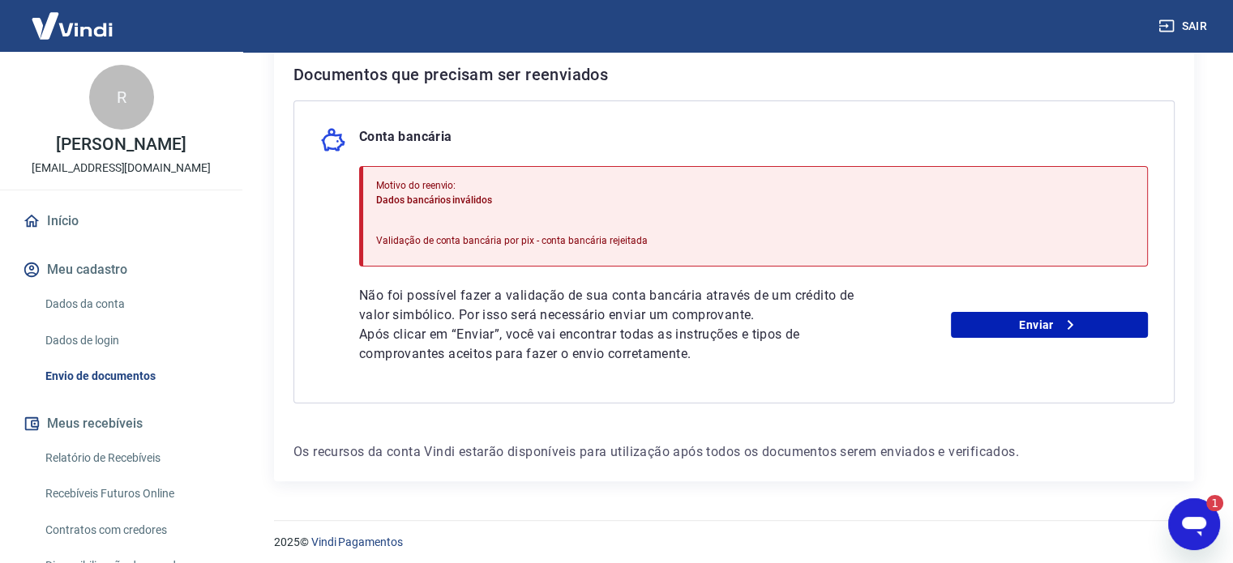
scroll to position [337, 0]
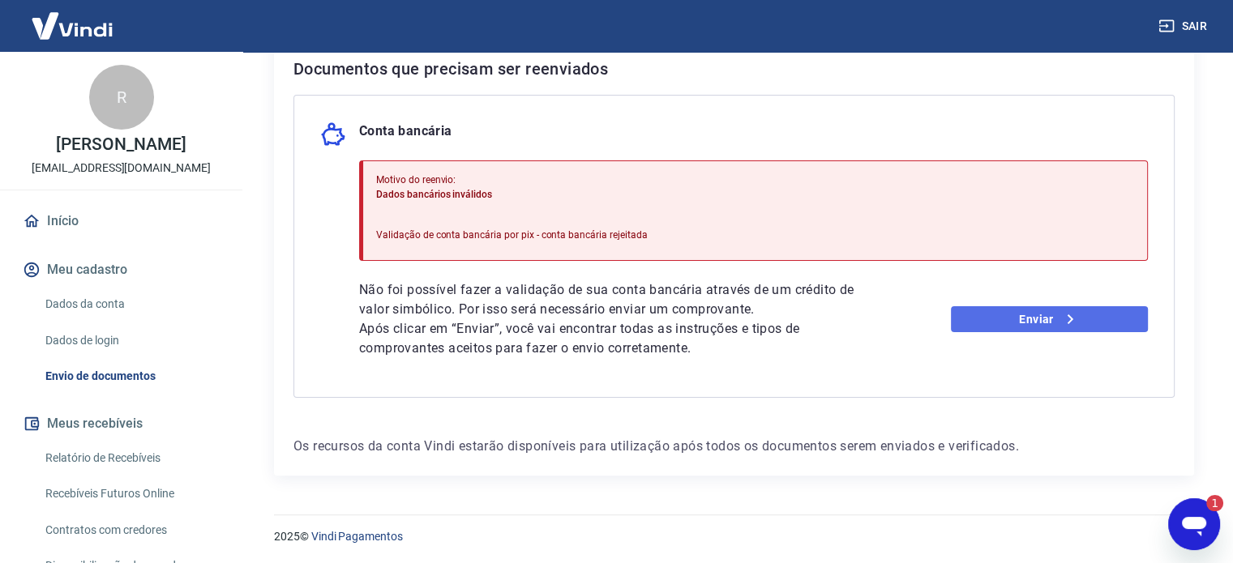
click at [1047, 318] on link "Enviar" at bounding box center [1049, 319] width 197 height 26
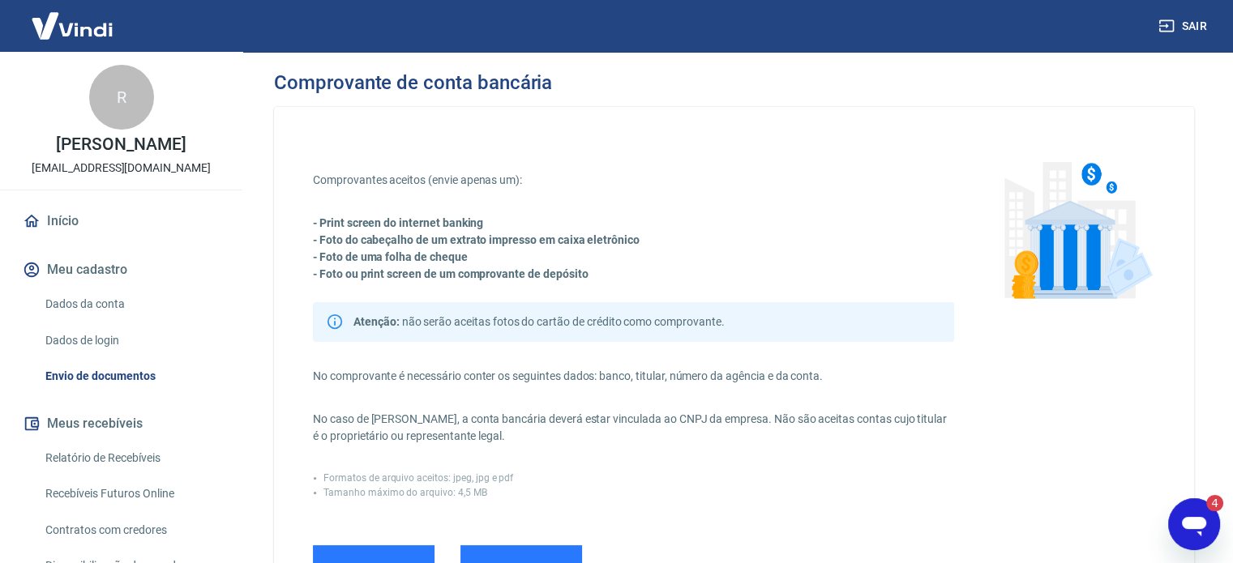
scroll to position [162, 0]
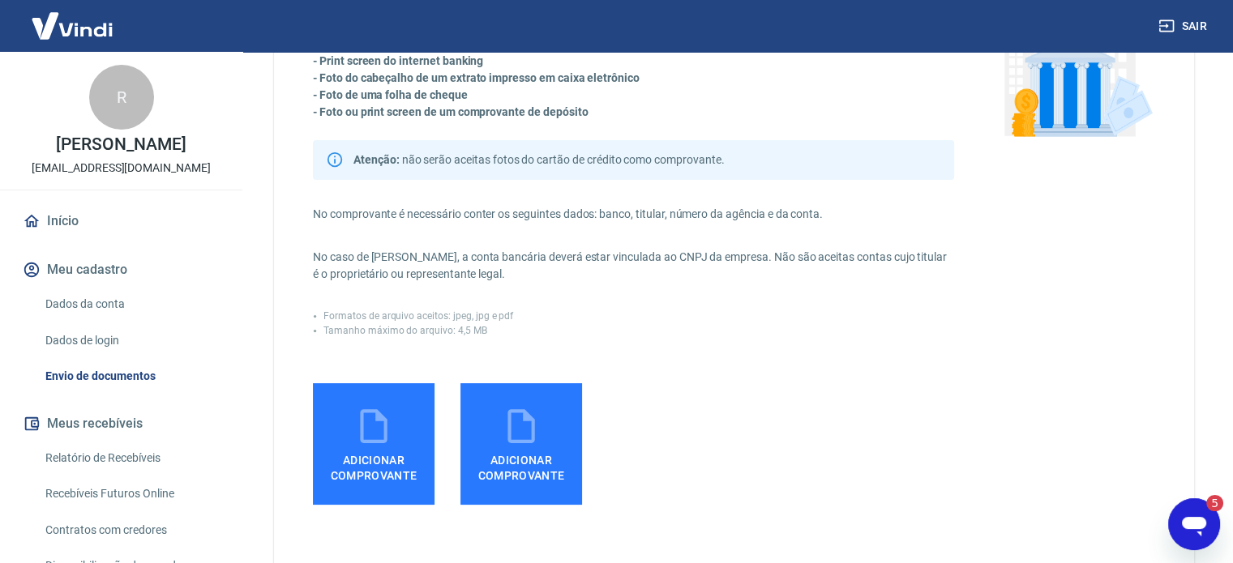
click at [1197, 538] on icon "Abrir janela de mensagens, 5 mensagens não lidas" at bounding box center [1194, 524] width 29 height 29
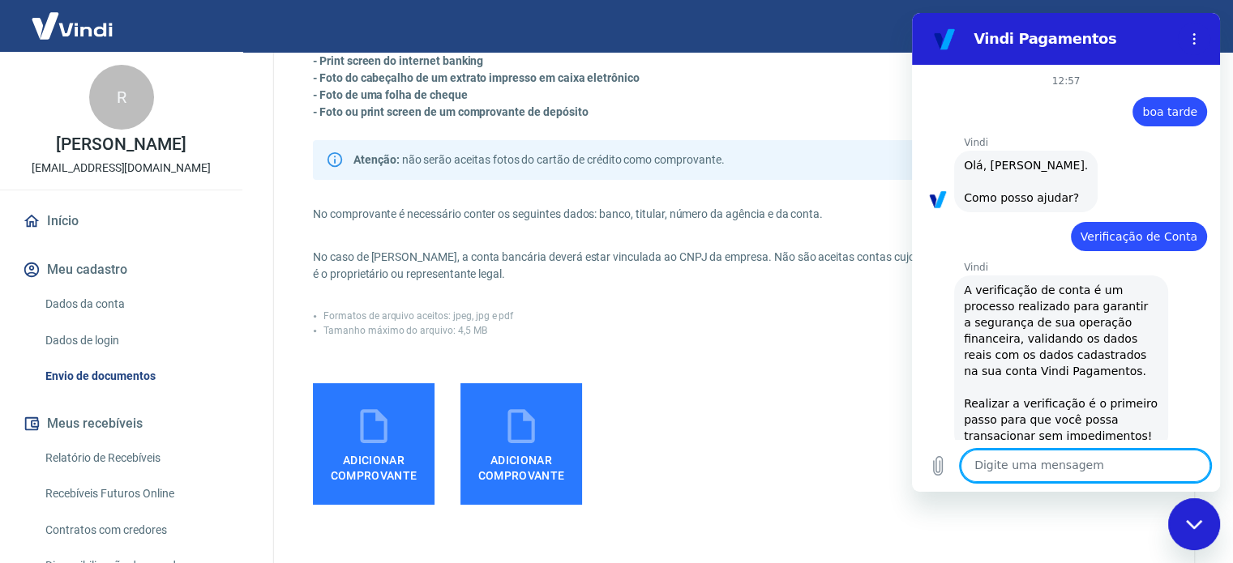
scroll to position [1968, 0]
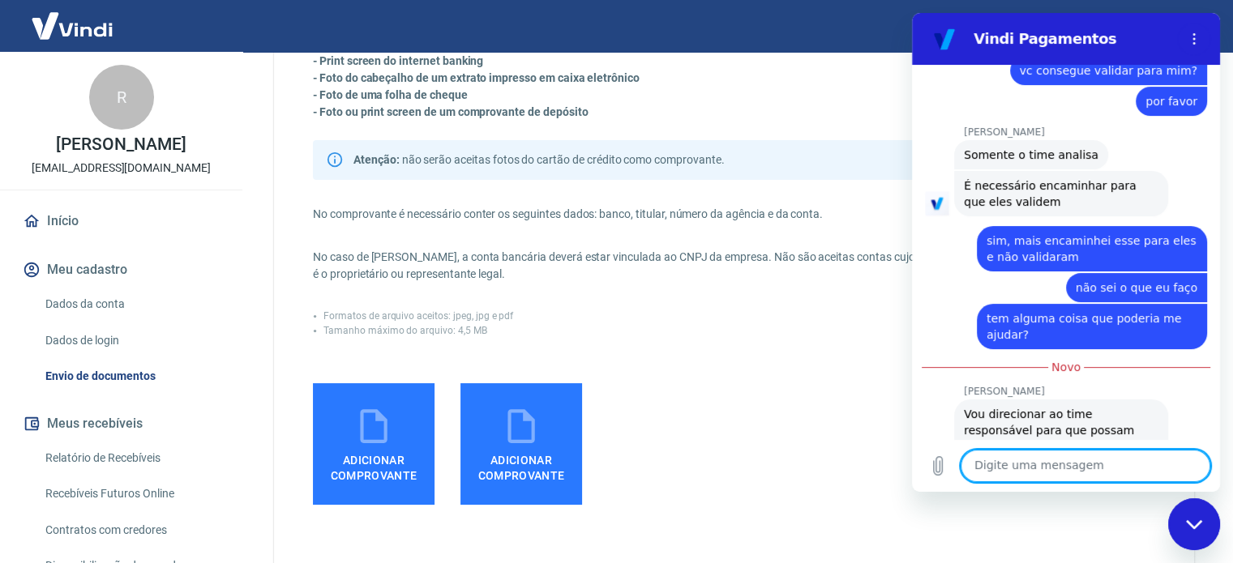
click at [1053, 465] on textarea at bounding box center [1086, 466] width 250 height 32
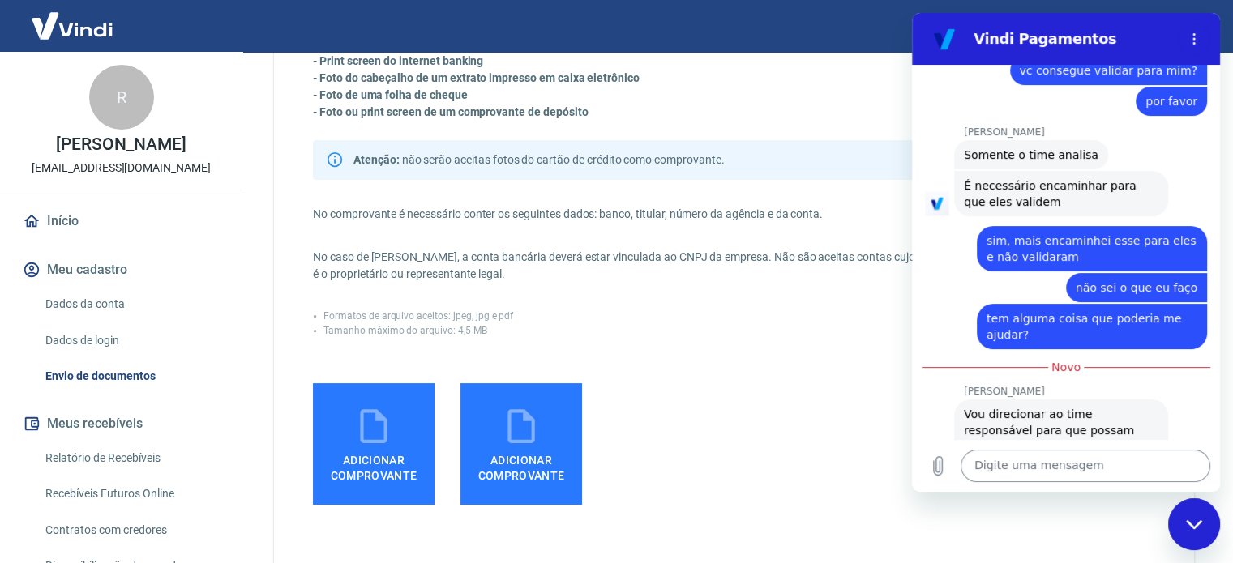
click at [1036, 461] on textarea at bounding box center [1086, 466] width 250 height 32
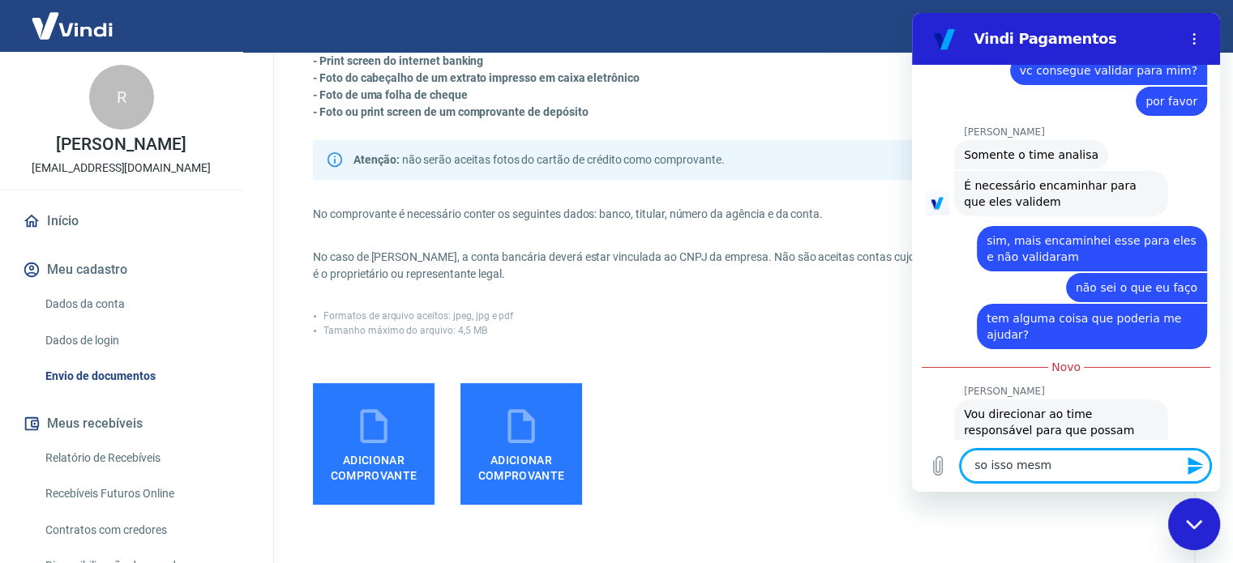
type textarea "so isso mesmo"
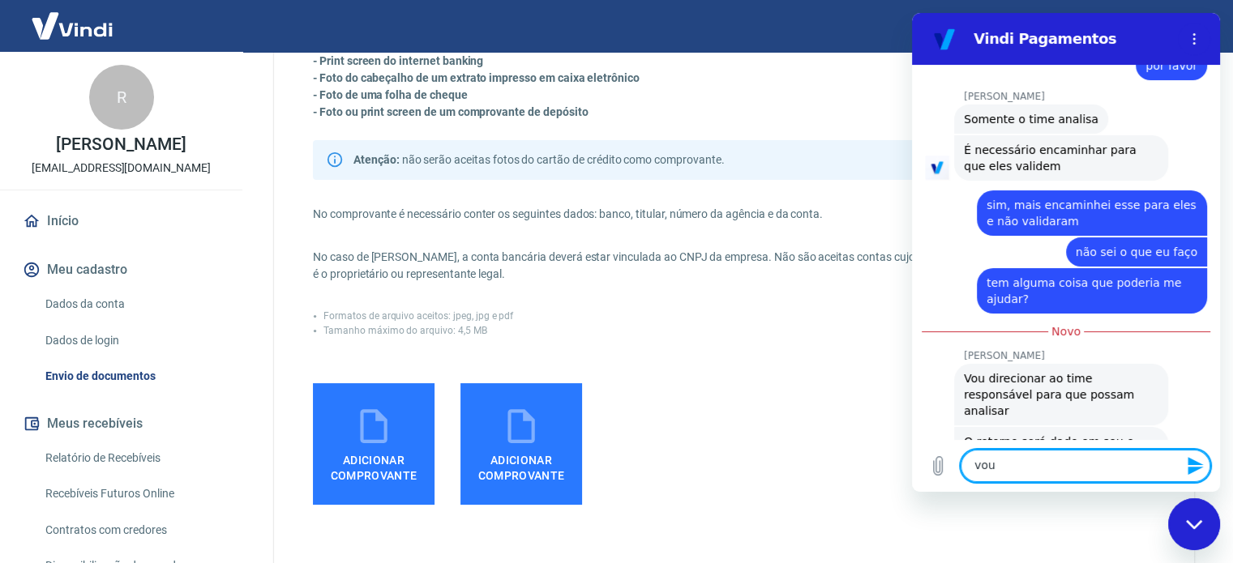
scroll to position [2007, 0]
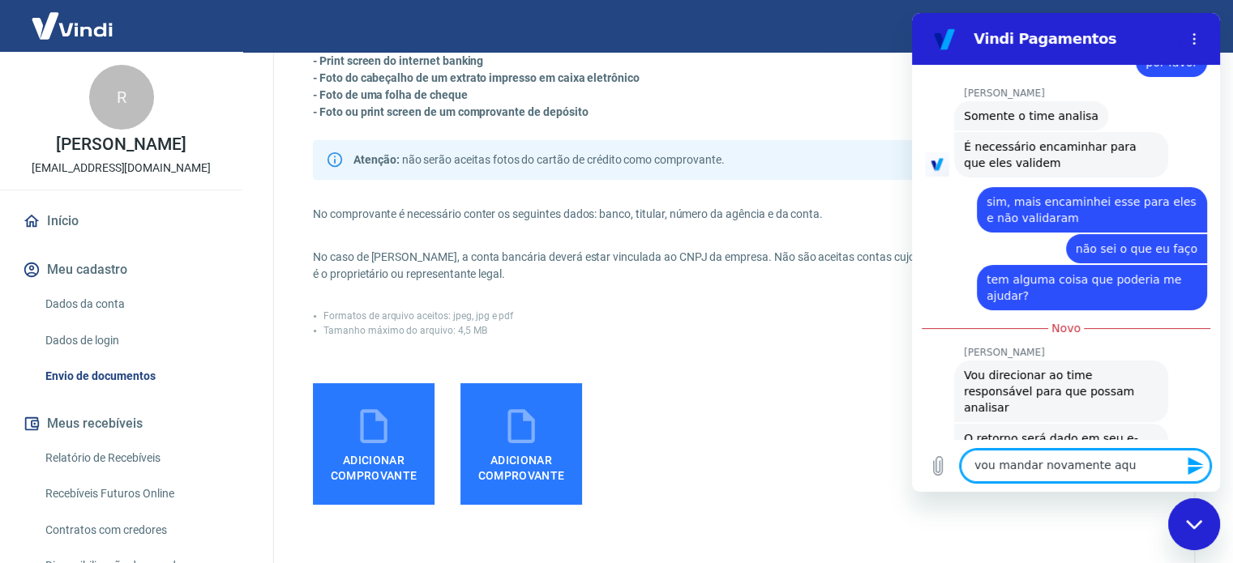
type textarea "vou mandar novamente aqui"
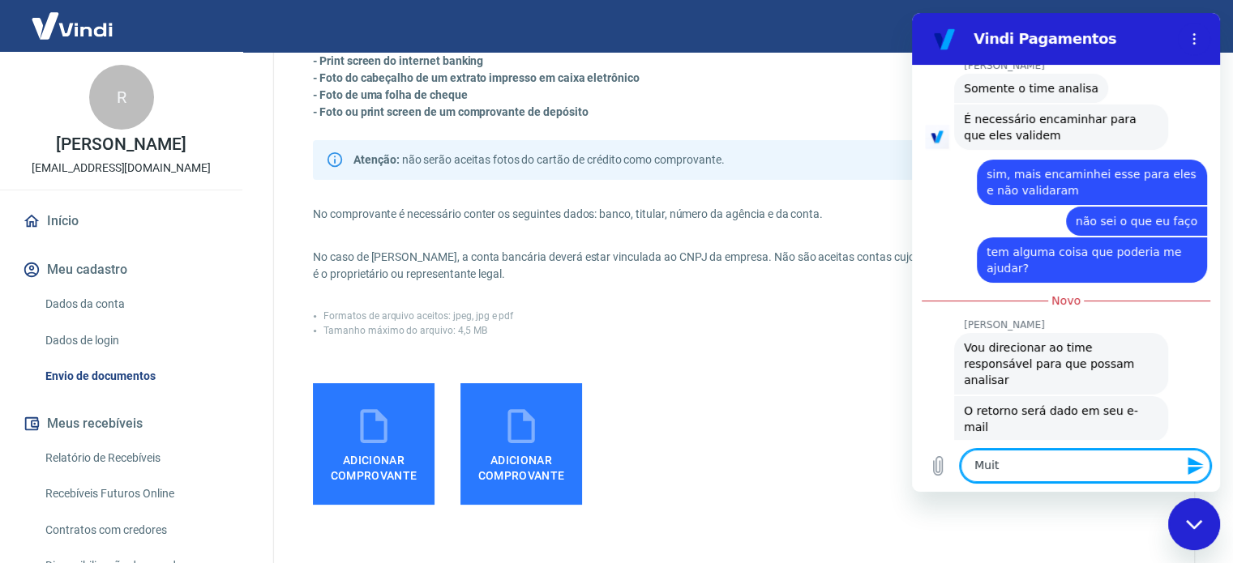
scroll to position [2037, 0]
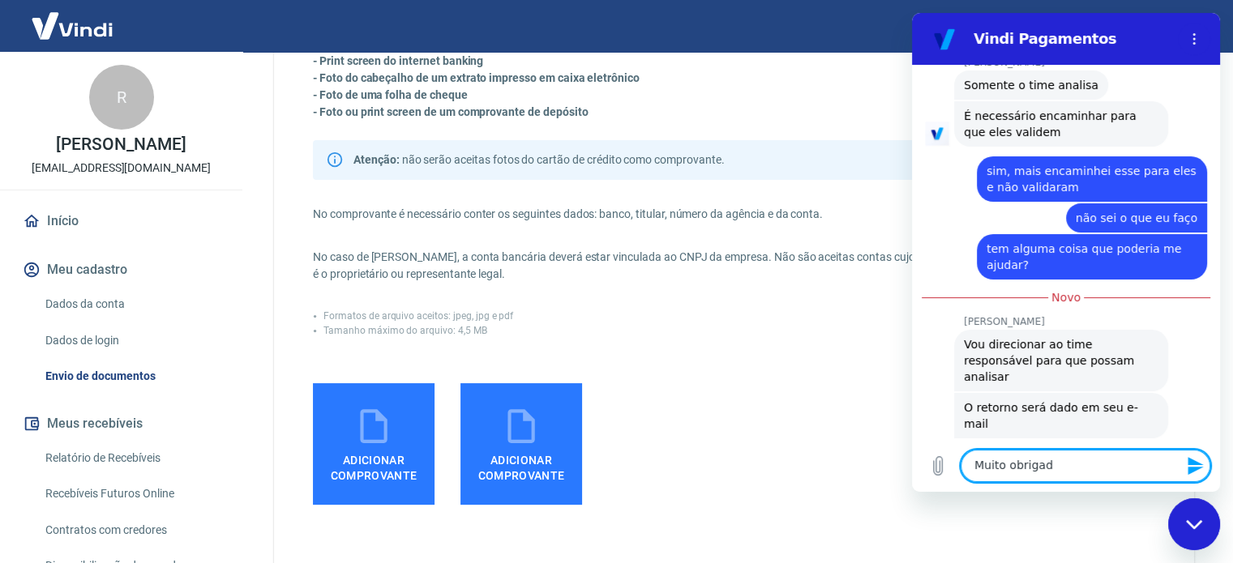
type textarea "Muito obrigado"
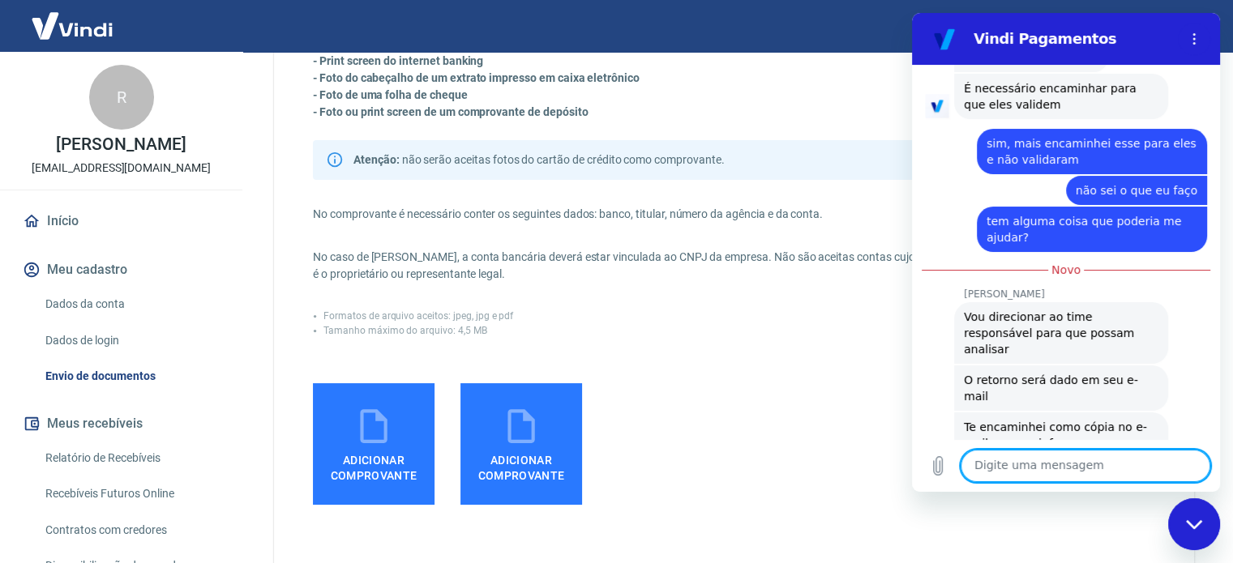
scroll to position [2068, 0]
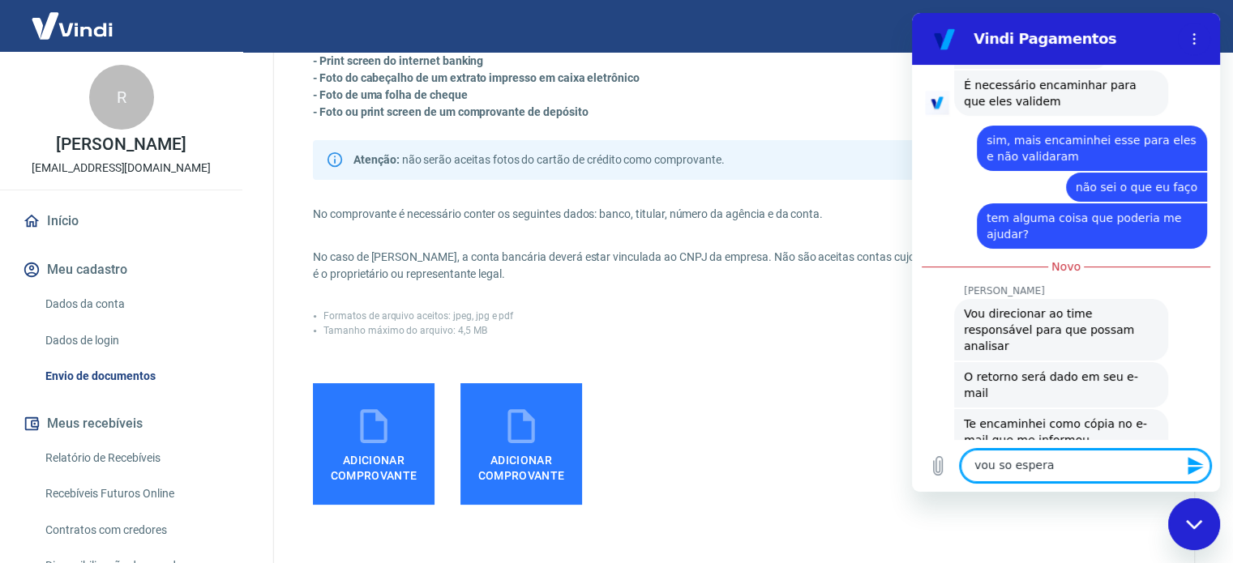
type textarea "vou so esperar"
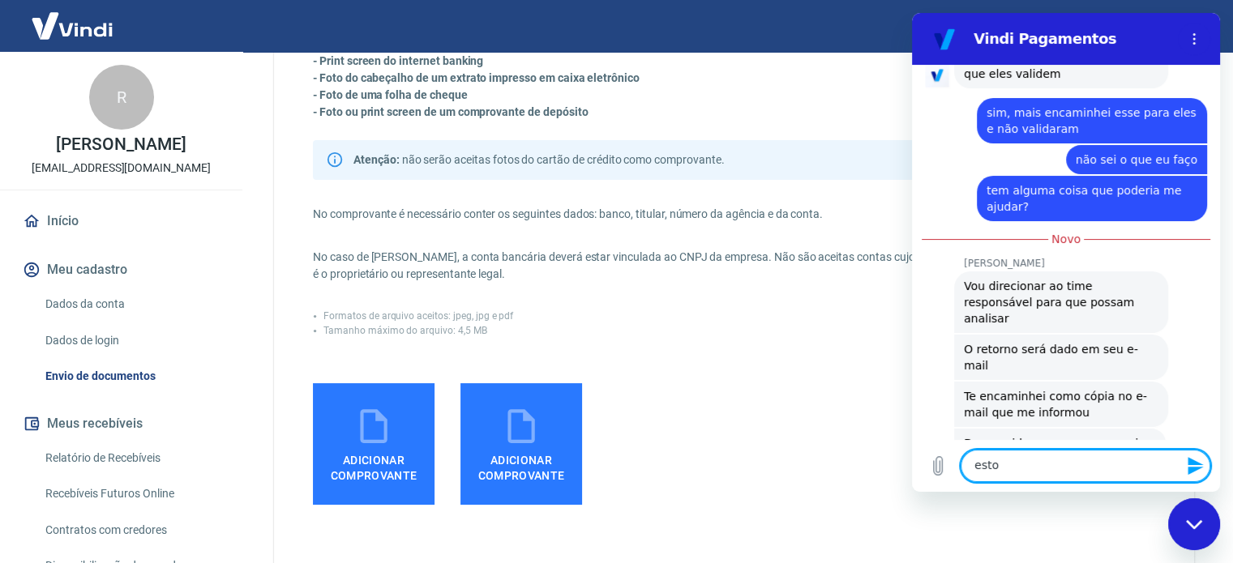
scroll to position [2099, 0]
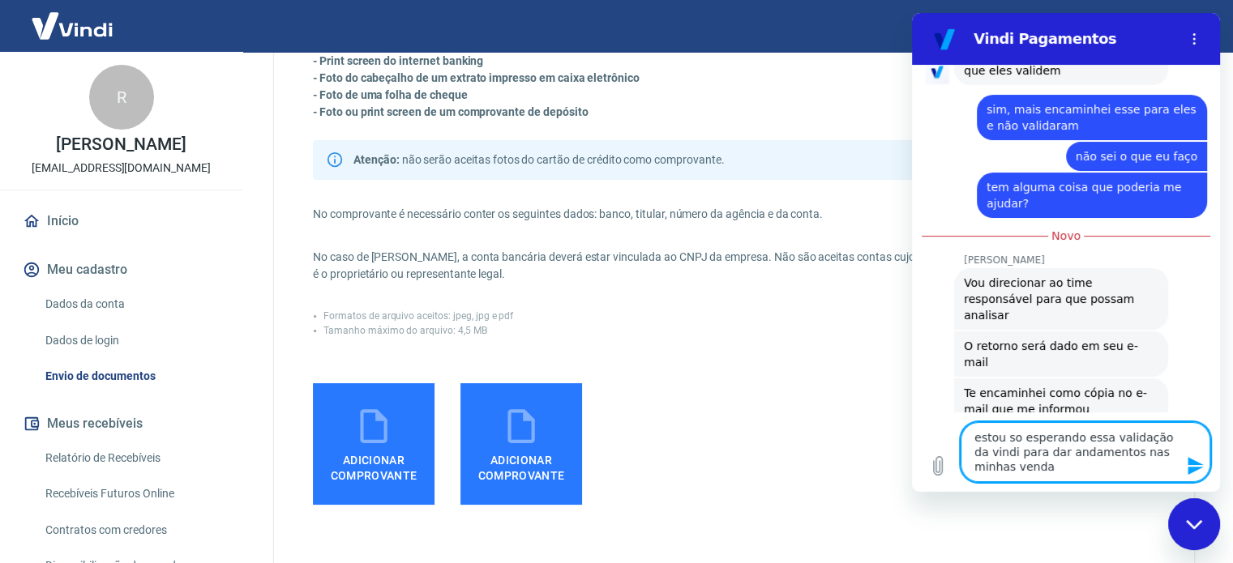
type textarea "estou so esperando essa validação da vindi para dar andamentos nas minhas vendas"
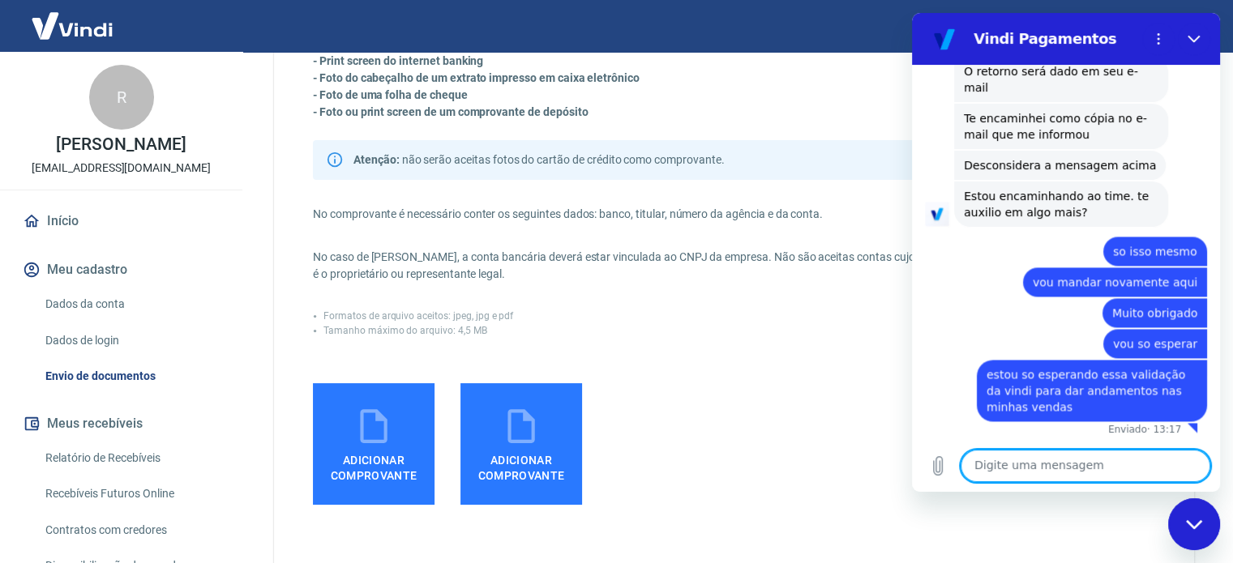
scroll to position [2162, 0]
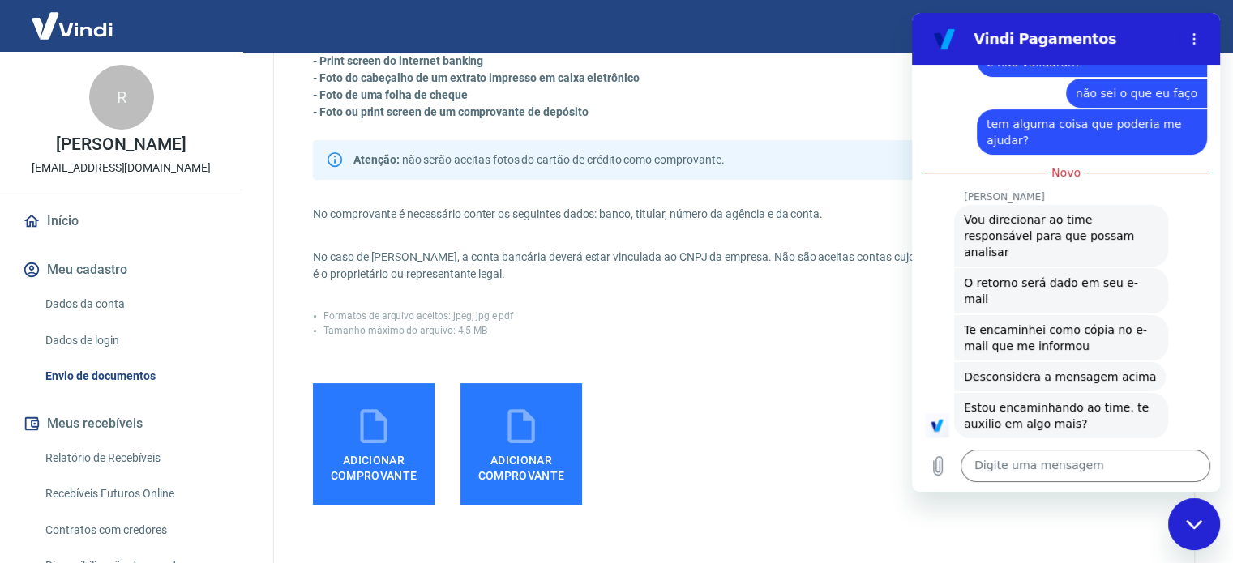
click at [358, 422] on icon at bounding box center [373, 426] width 41 height 41
click at [0, 0] on input "Adicionar comprovante" at bounding box center [0, 0] width 0 height 0
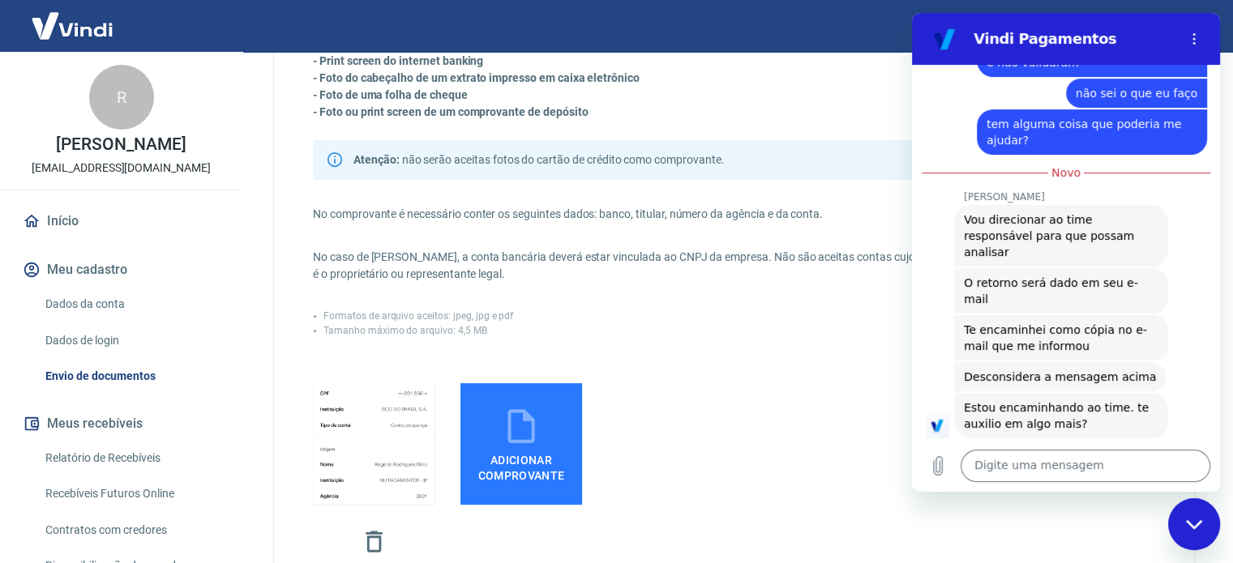
click at [1201, 526] on icon "Fechar janela de mensagens" at bounding box center [1194, 525] width 17 height 11
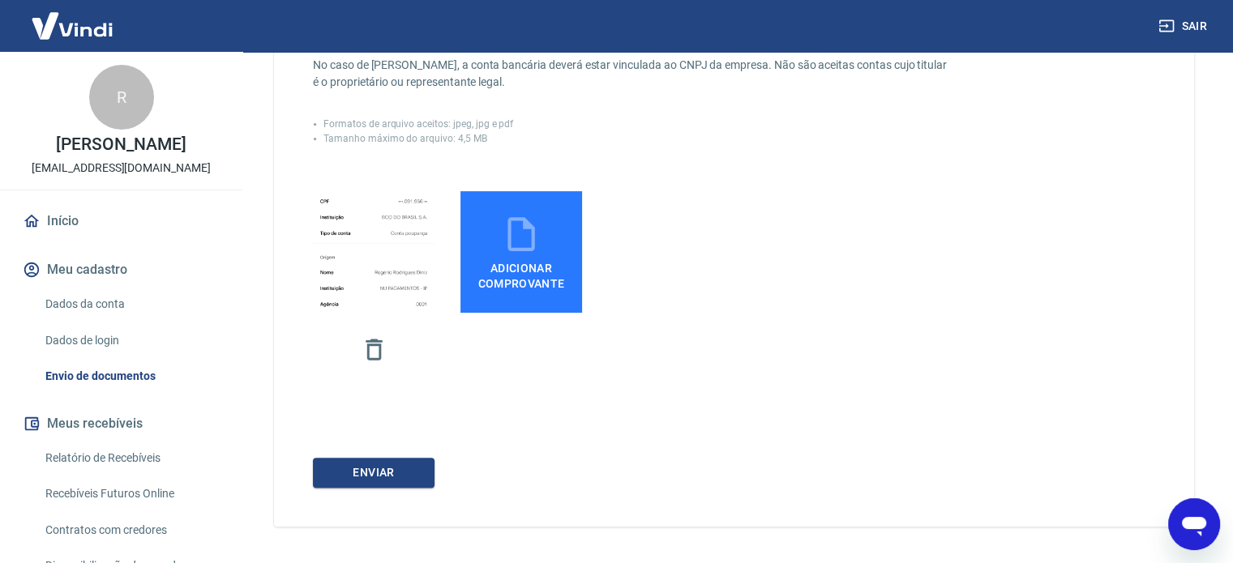
scroll to position [405, 0]
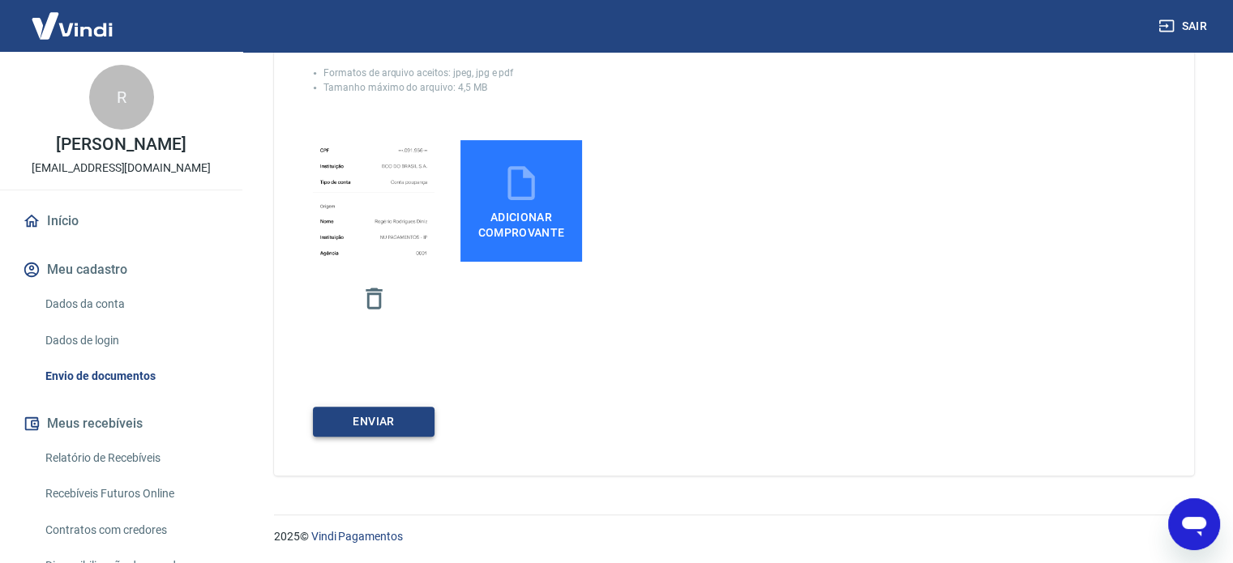
click at [396, 429] on button "ENVIAR" at bounding box center [374, 422] width 122 height 30
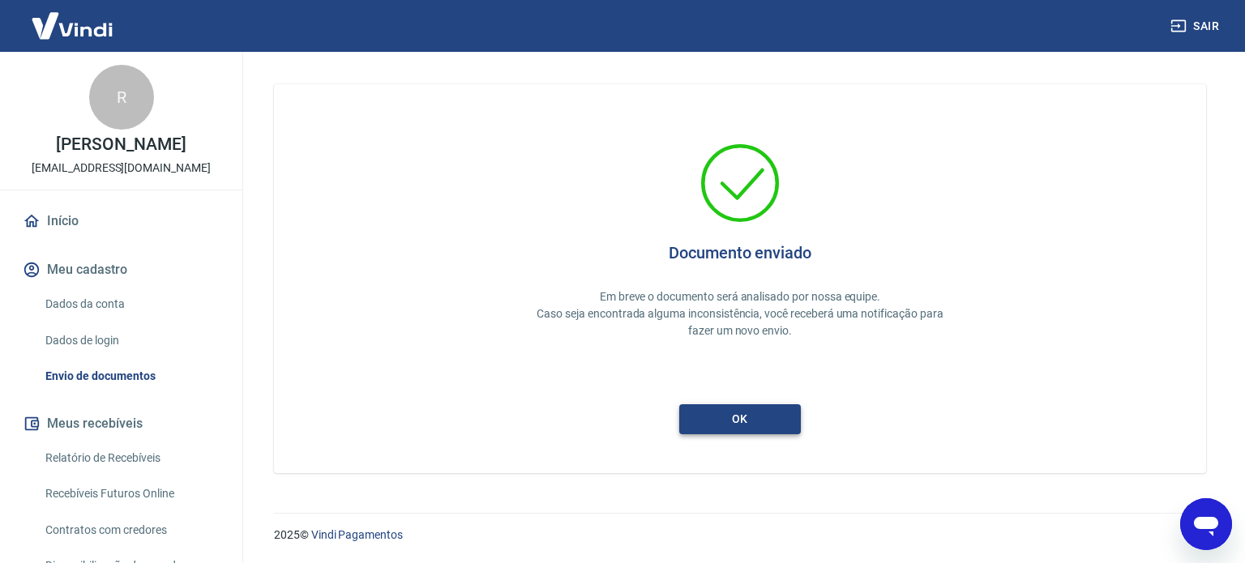
click at [777, 418] on button "ok" at bounding box center [740, 420] width 122 height 30
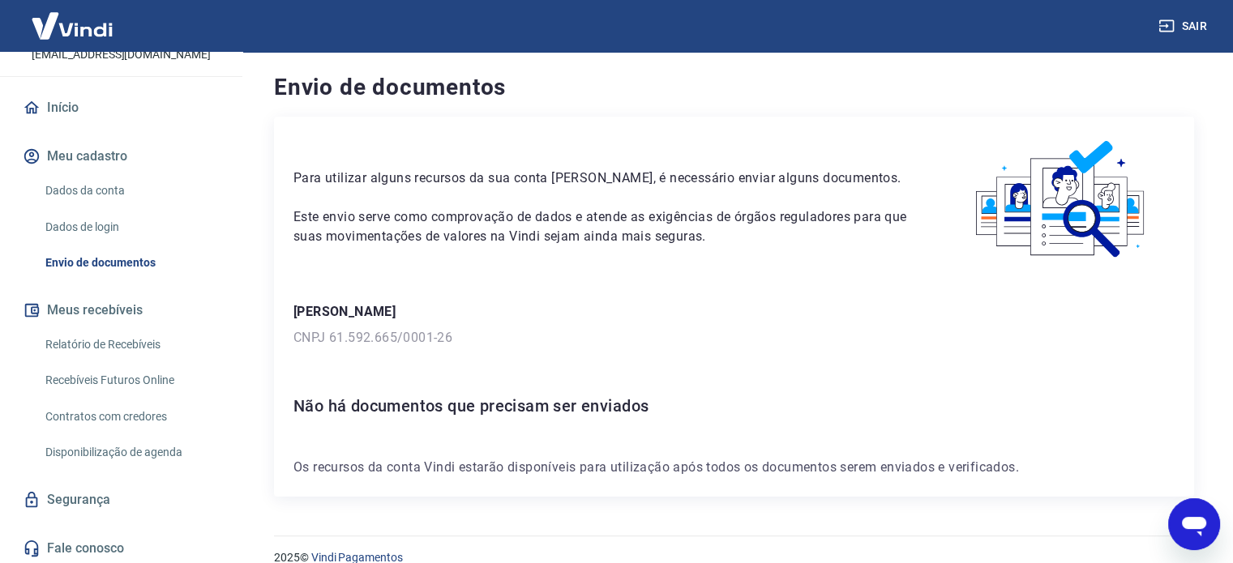
scroll to position [116, 0]
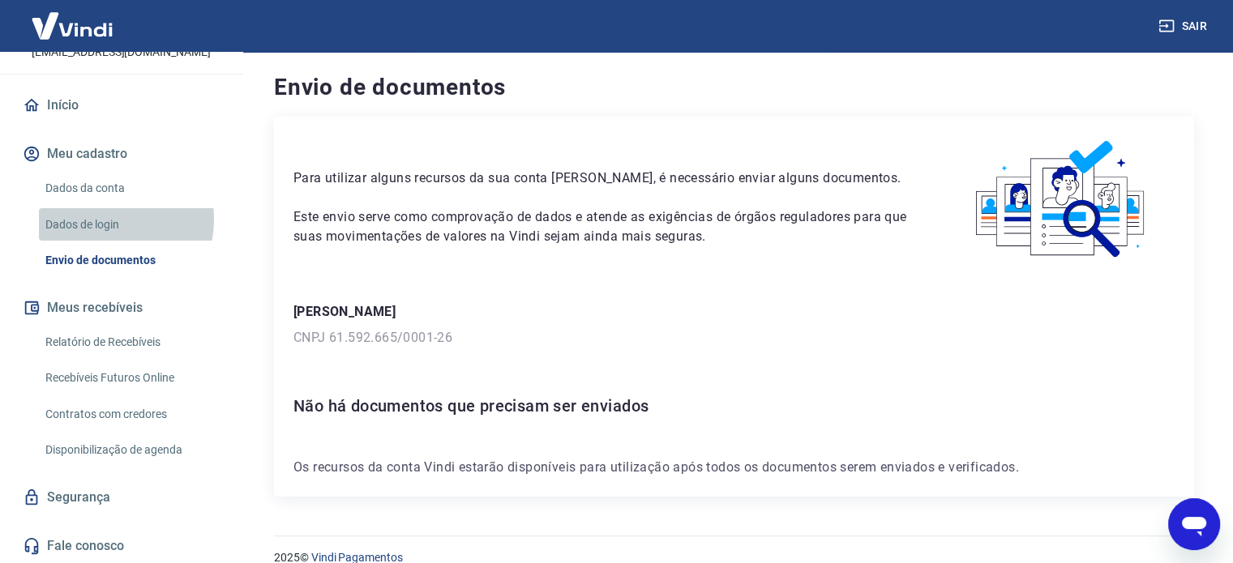
click at [105, 220] on link "Dados de login" at bounding box center [131, 224] width 184 height 33
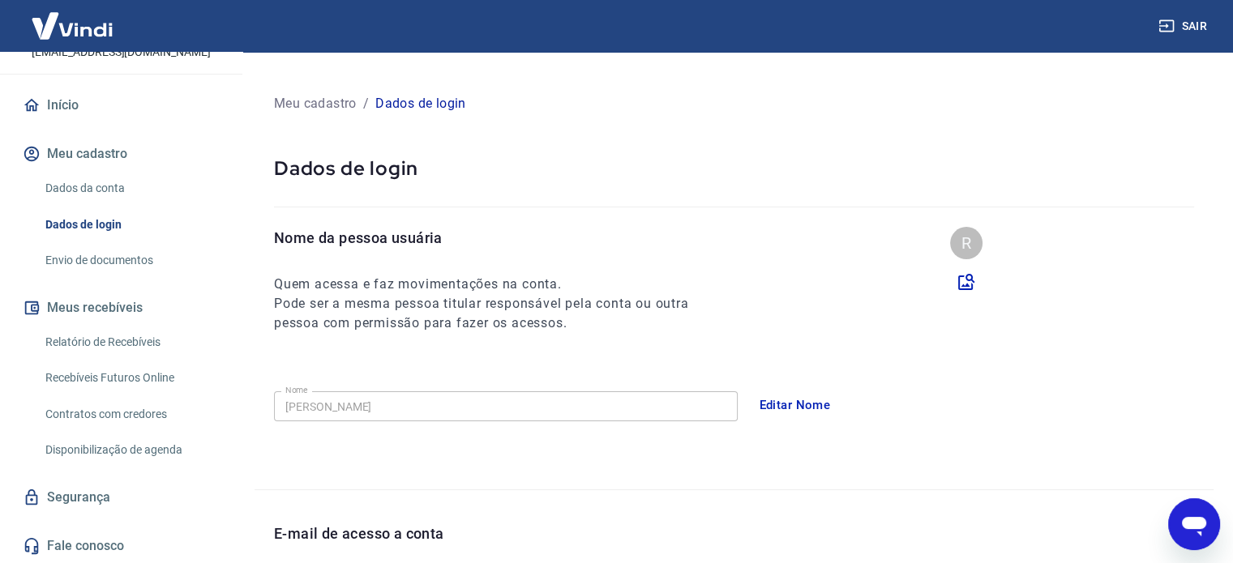
click at [103, 189] on link "Dados da conta" at bounding box center [131, 188] width 184 height 33
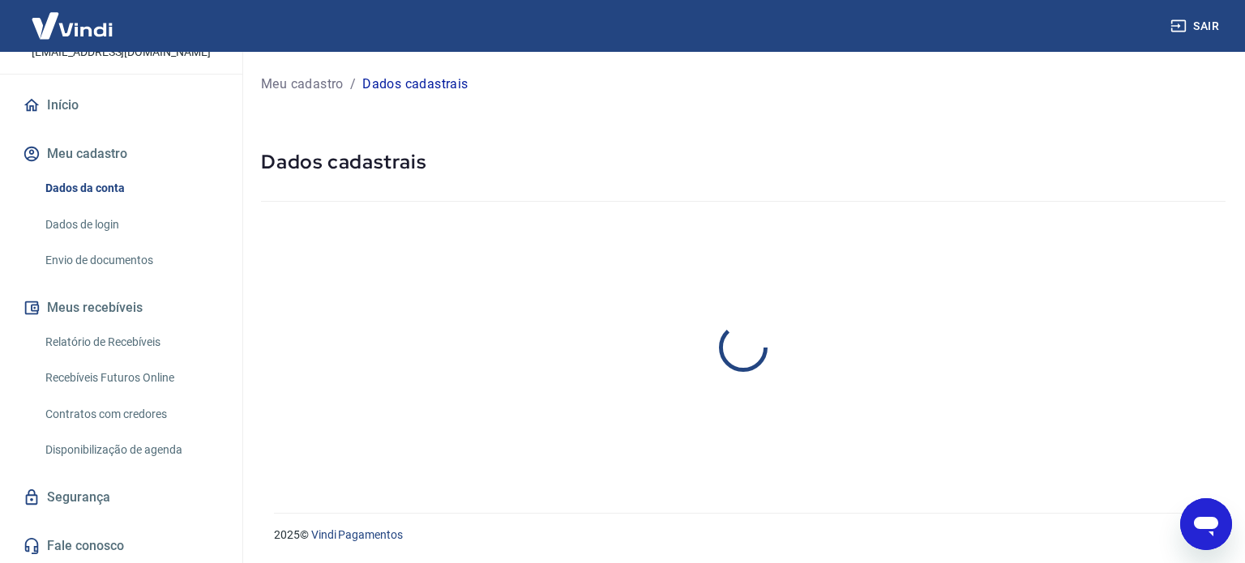
select select "MG"
select select "business"
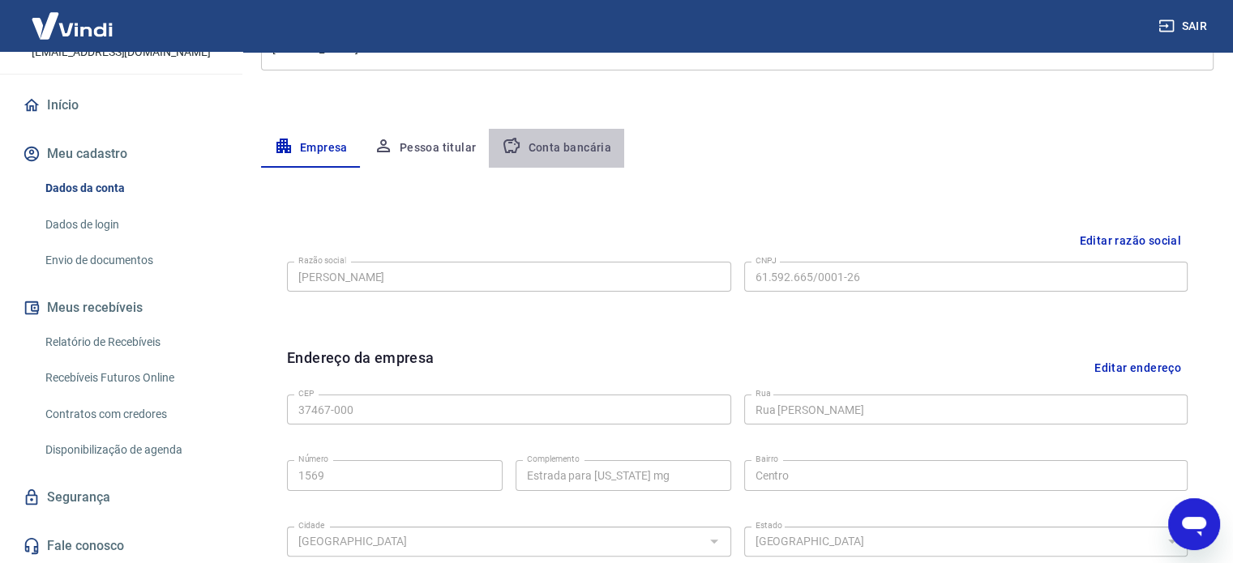
click at [555, 150] on button "Conta bancária" at bounding box center [556, 148] width 135 height 39
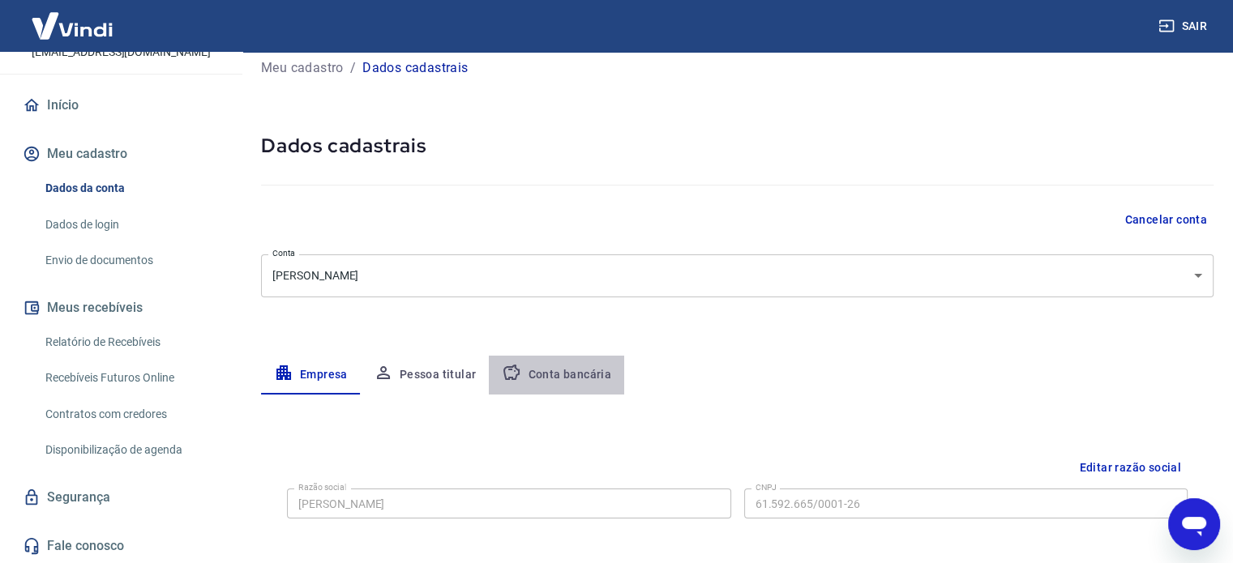
select select "1"
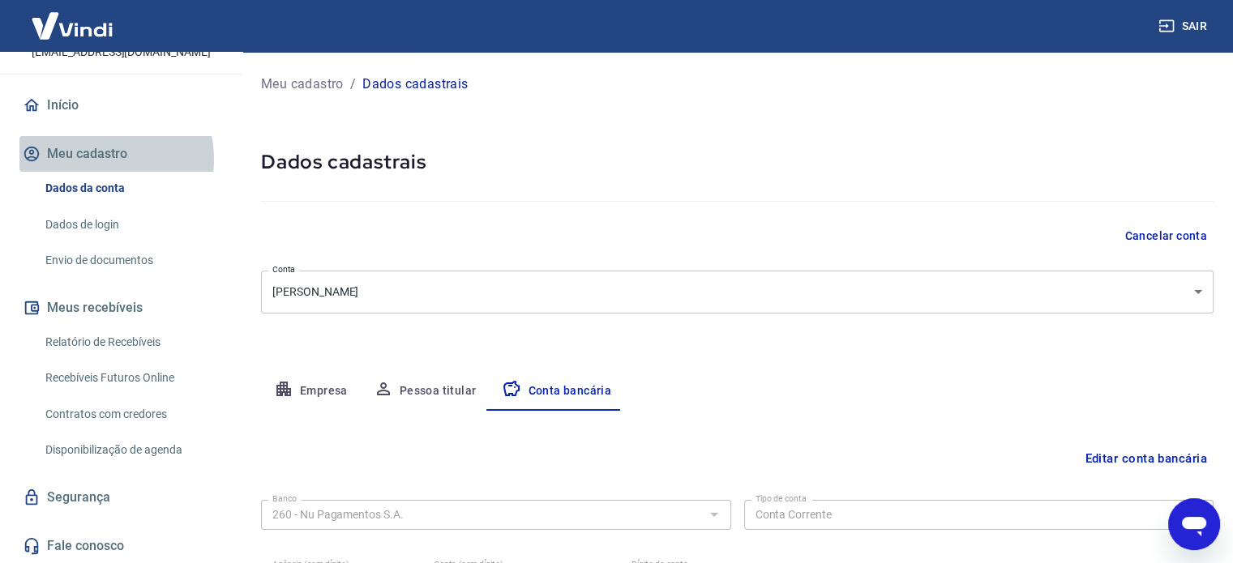
click at [94, 160] on button "Meu cadastro" at bounding box center [120, 154] width 203 height 36
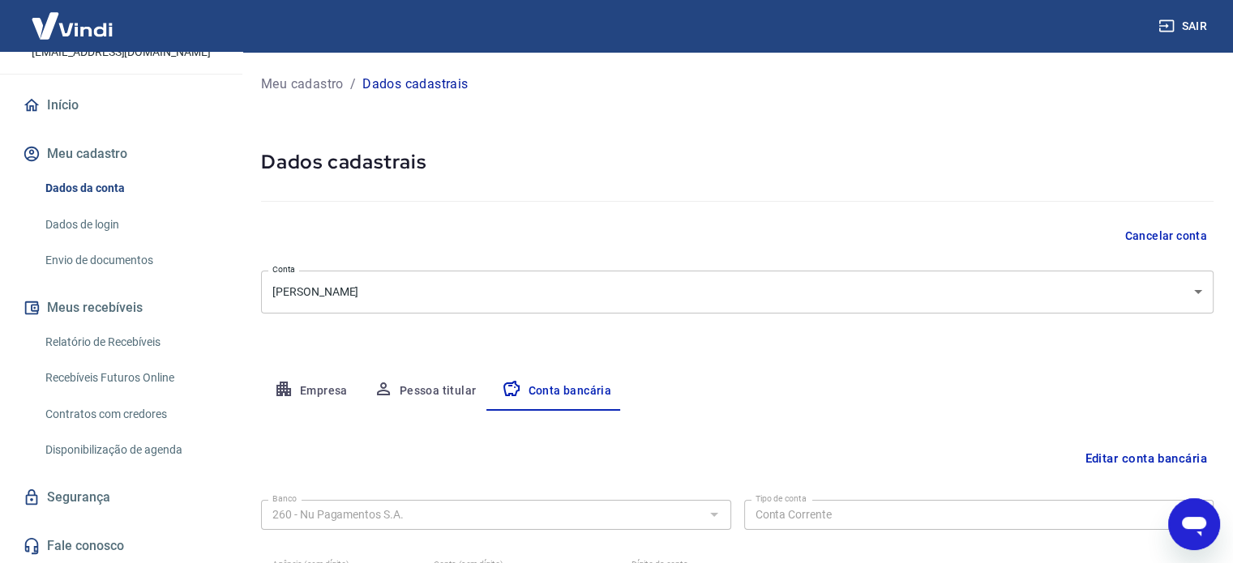
drag, startPoint x: 1211, startPoint y: 602, endPoint x: 1223, endPoint y: 602, distance: 11.4
drag, startPoint x: 1223, startPoint y: 602, endPoint x: 824, endPoint y: 399, distance: 447.4
click at [746, 360] on div "Meu cadastro / Dados cadastrais Dados cadastrais Cancelar conta Conta ROGERIO R…" at bounding box center [738, 360] width 992 height 617
click at [1191, 524] on icon "Abrir janela de mensagens" at bounding box center [1194, 526] width 24 height 19
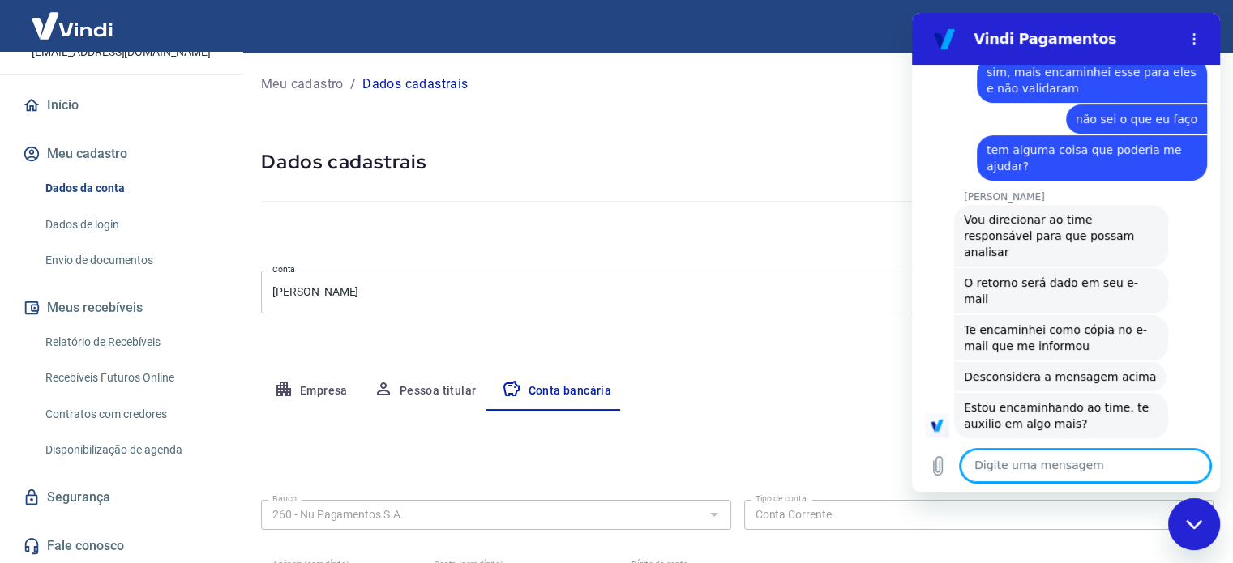
click at [653, 167] on h5 "Dados cadastrais" at bounding box center [737, 162] width 953 height 26
